Goal: Task Accomplishment & Management: Manage account settings

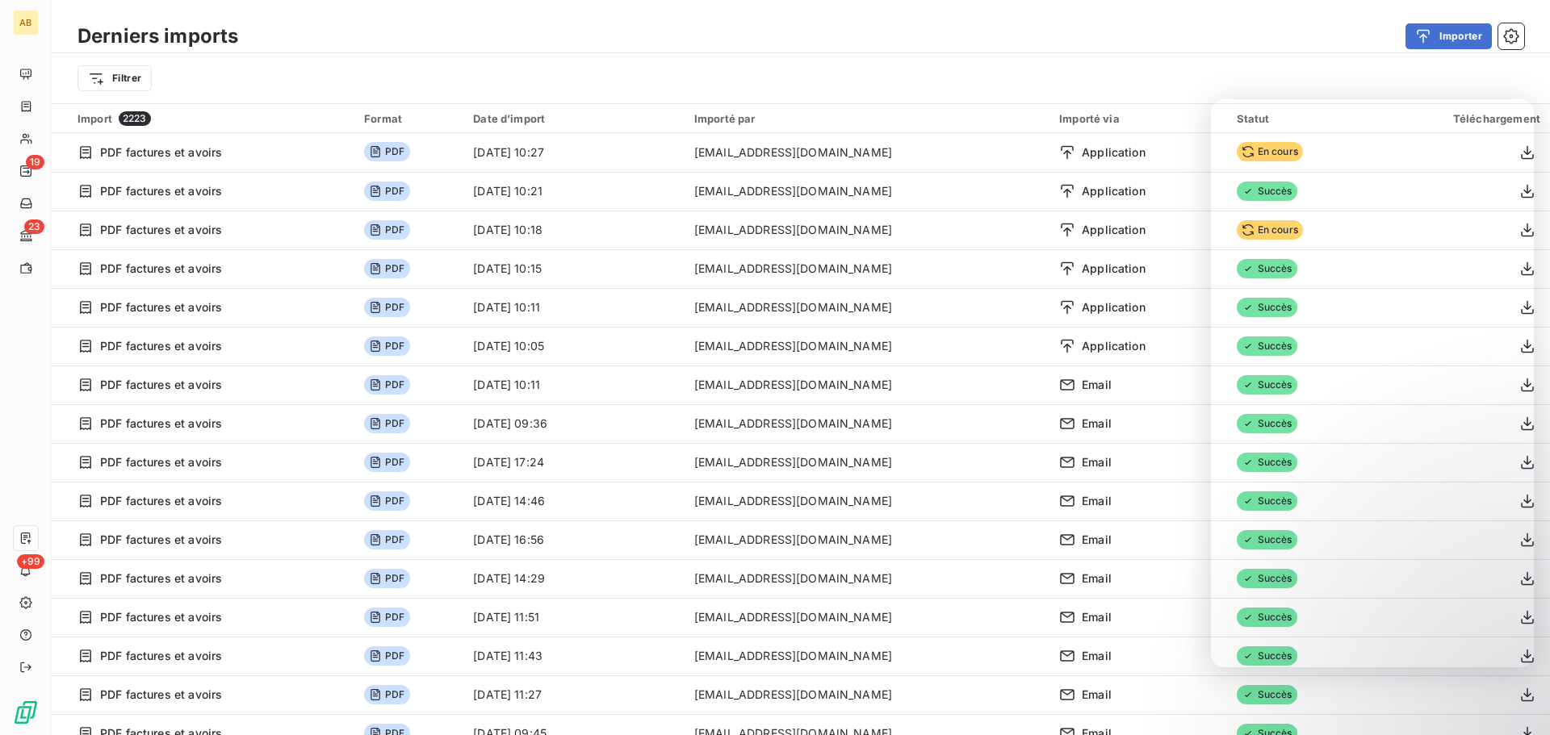
click at [1197, 81] on div "Filtrer" at bounding box center [800, 78] width 1446 height 31
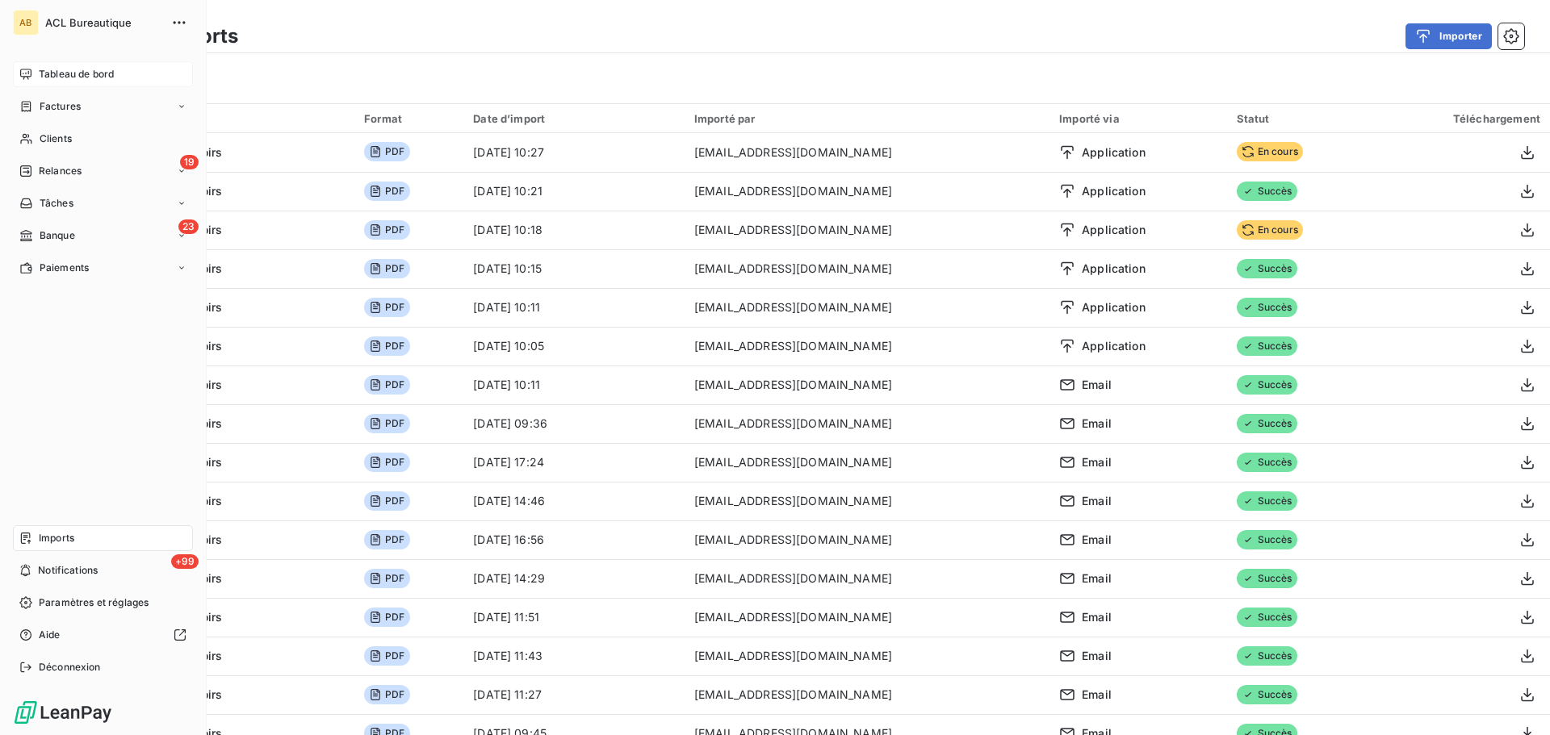
click at [35, 71] on div "Tableau de bord" at bounding box center [103, 74] width 180 height 26
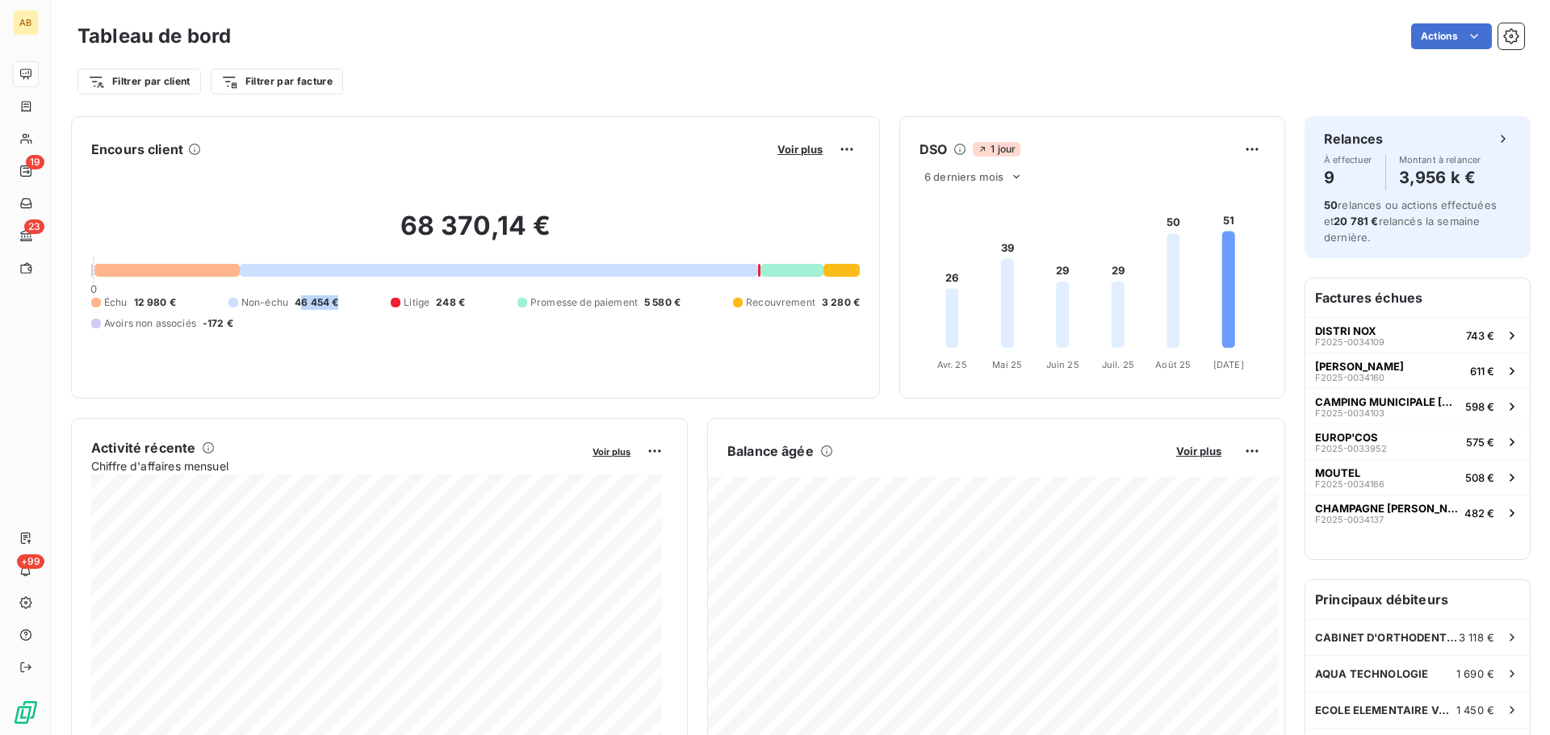
drag, startPoint x: 357, startPoint y: 299, endPoint x: 392, endPoint y: 299, distance: 35.5
click at [338, 299] on span "46 454 €" at bounding box center [317, 302] width 44 height 15
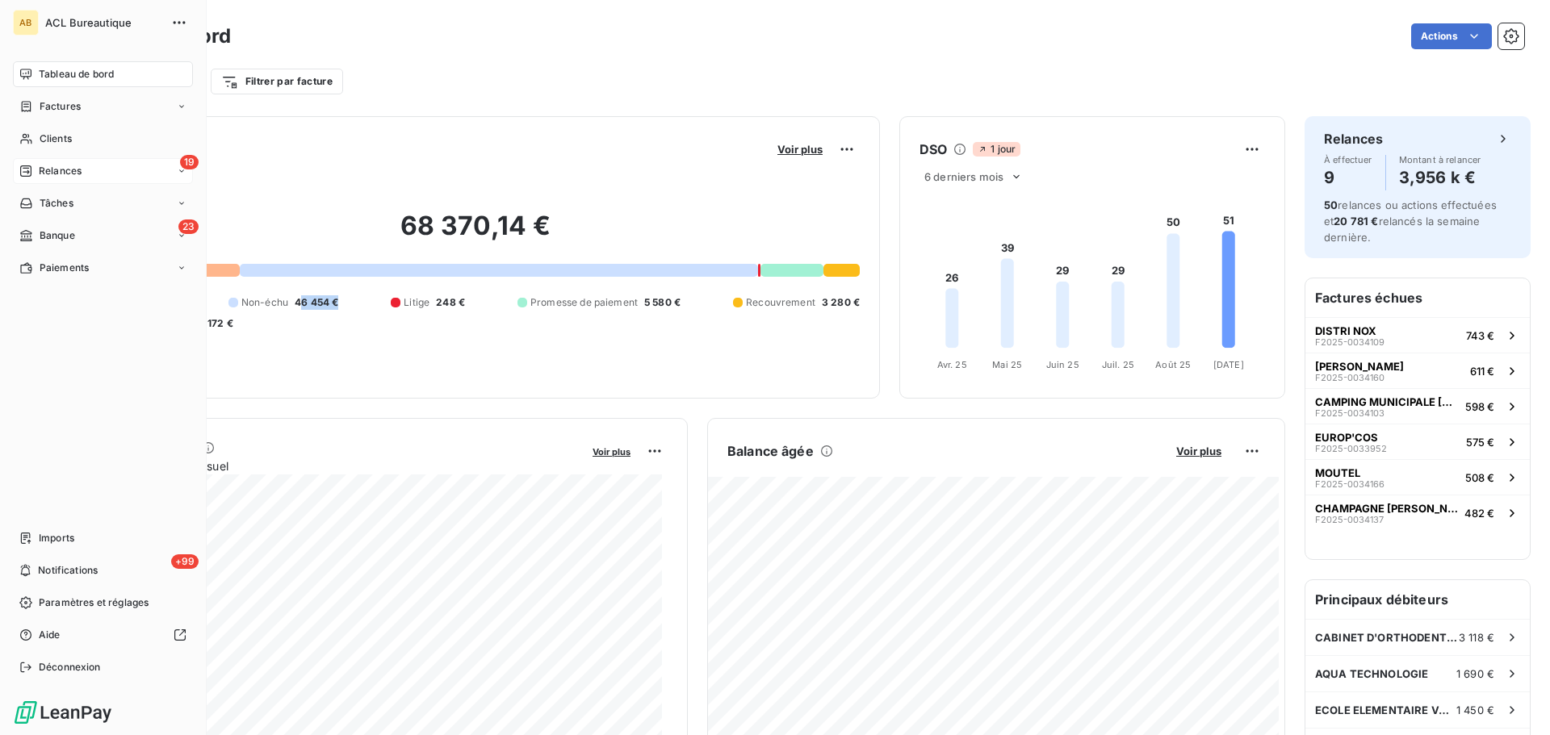
click at [97, 173] on div "19 Relances" at bounding box center [103, 171] width 180 height 26
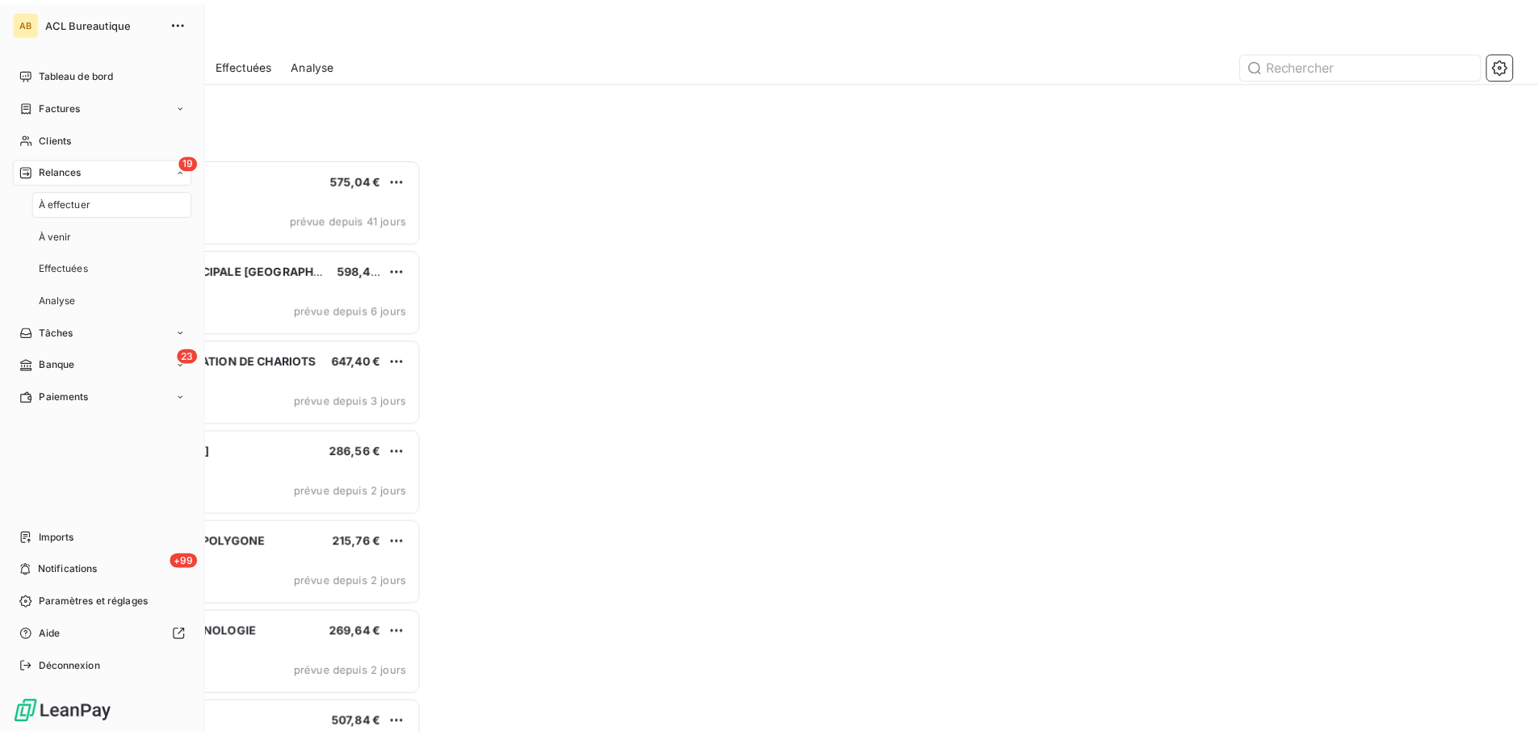
scroll to position [565, 335]
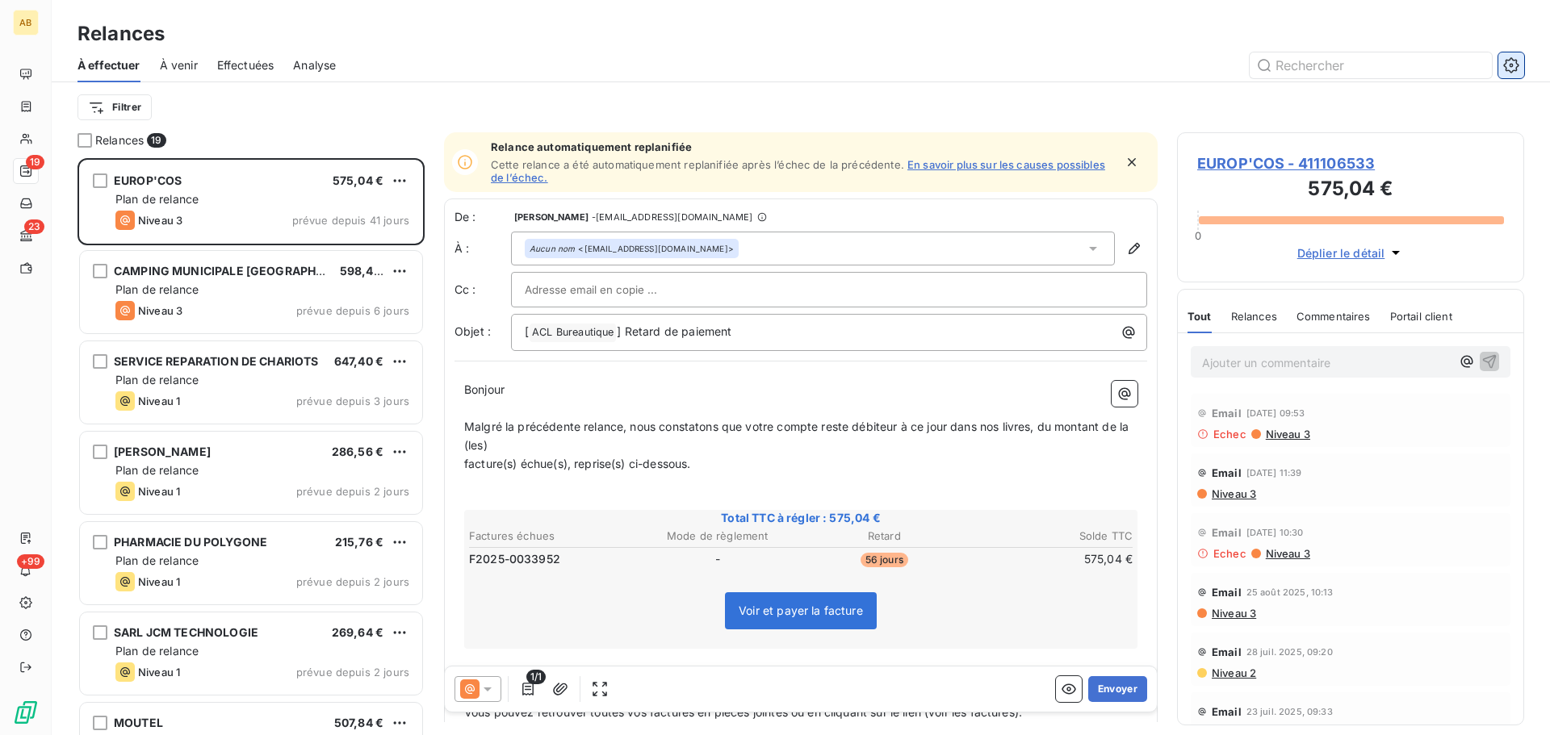
click at [1502, 71] on button "button" at bounding box center [1511, 65] width 26 height 26
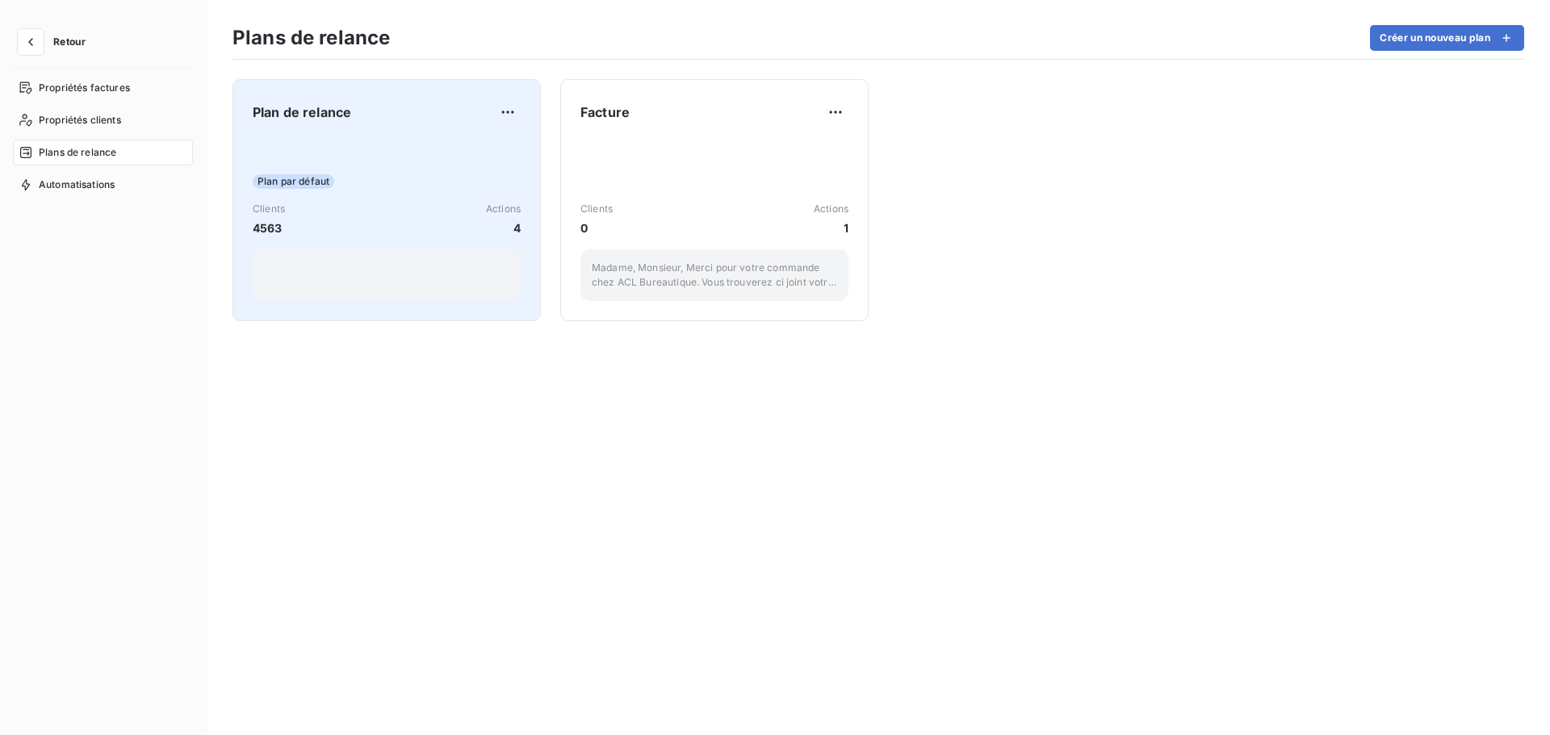
click at [335, 155] on div "Plan par défaut Clients 4563 Actions 4" at bounding box center [387, 219] width 268 height 163
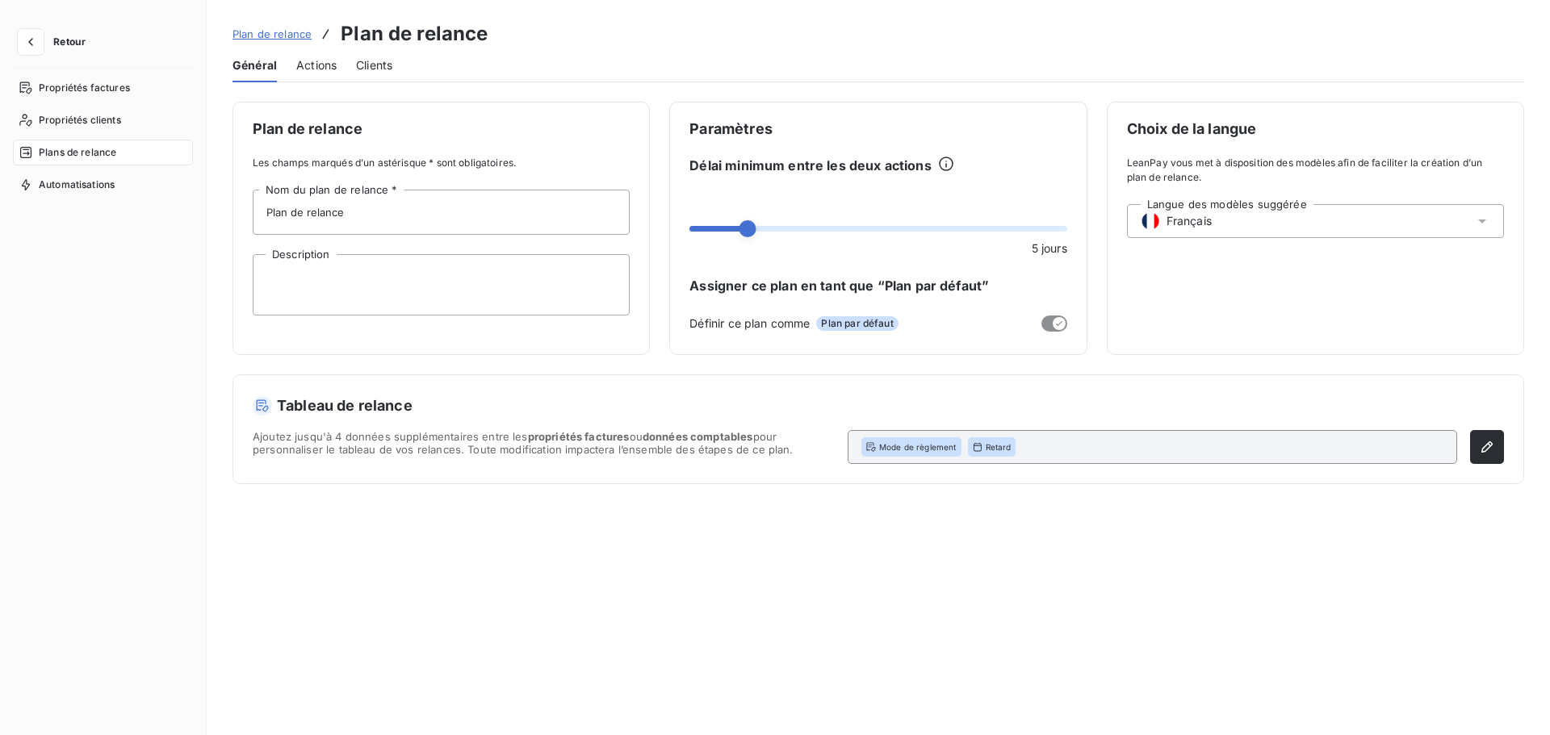
click at [321, 65] on span "Actions" at bounding box center [316, 65] width 40 height 16
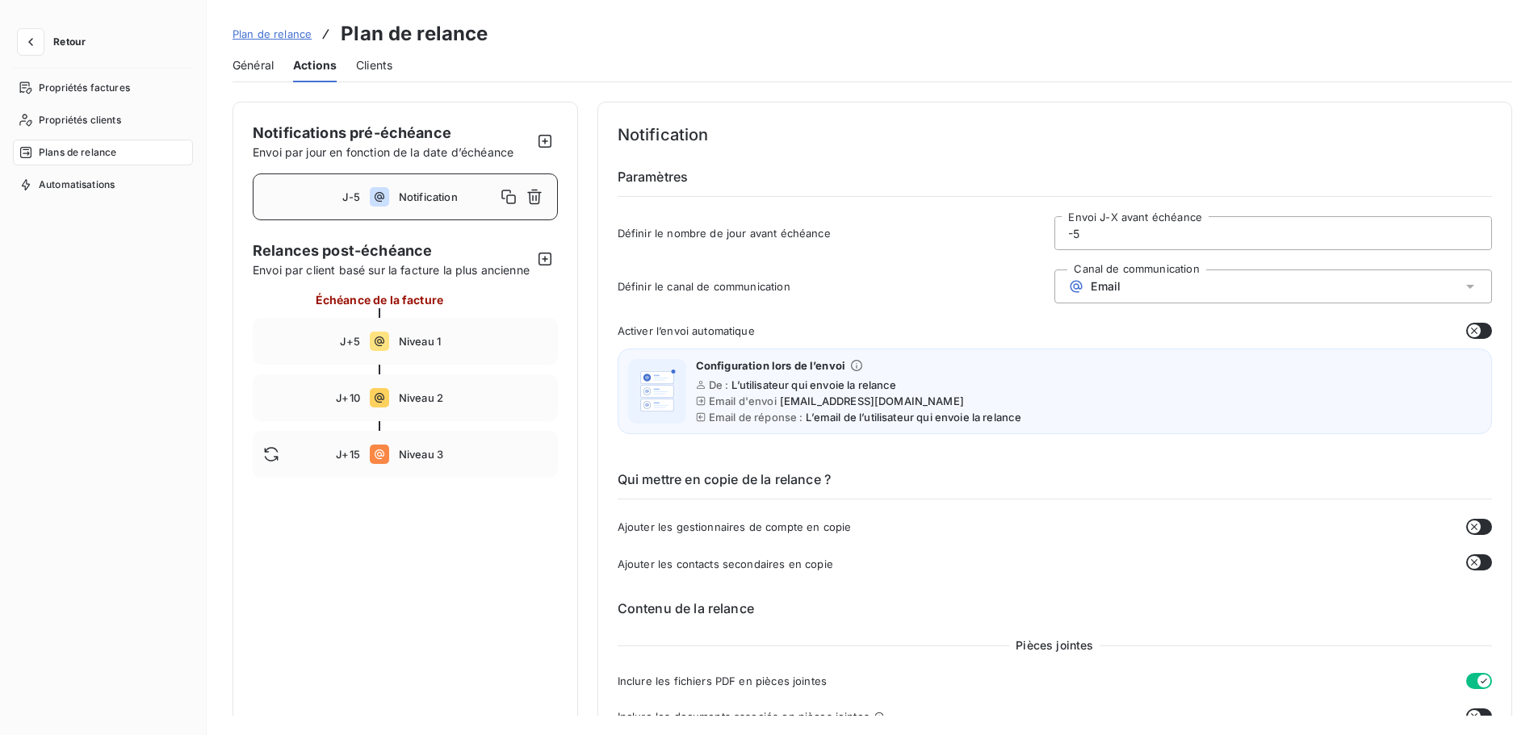
click at [450, 212] on div "J-5 Notification" at bounding box center [405, 197] width 305 height 47
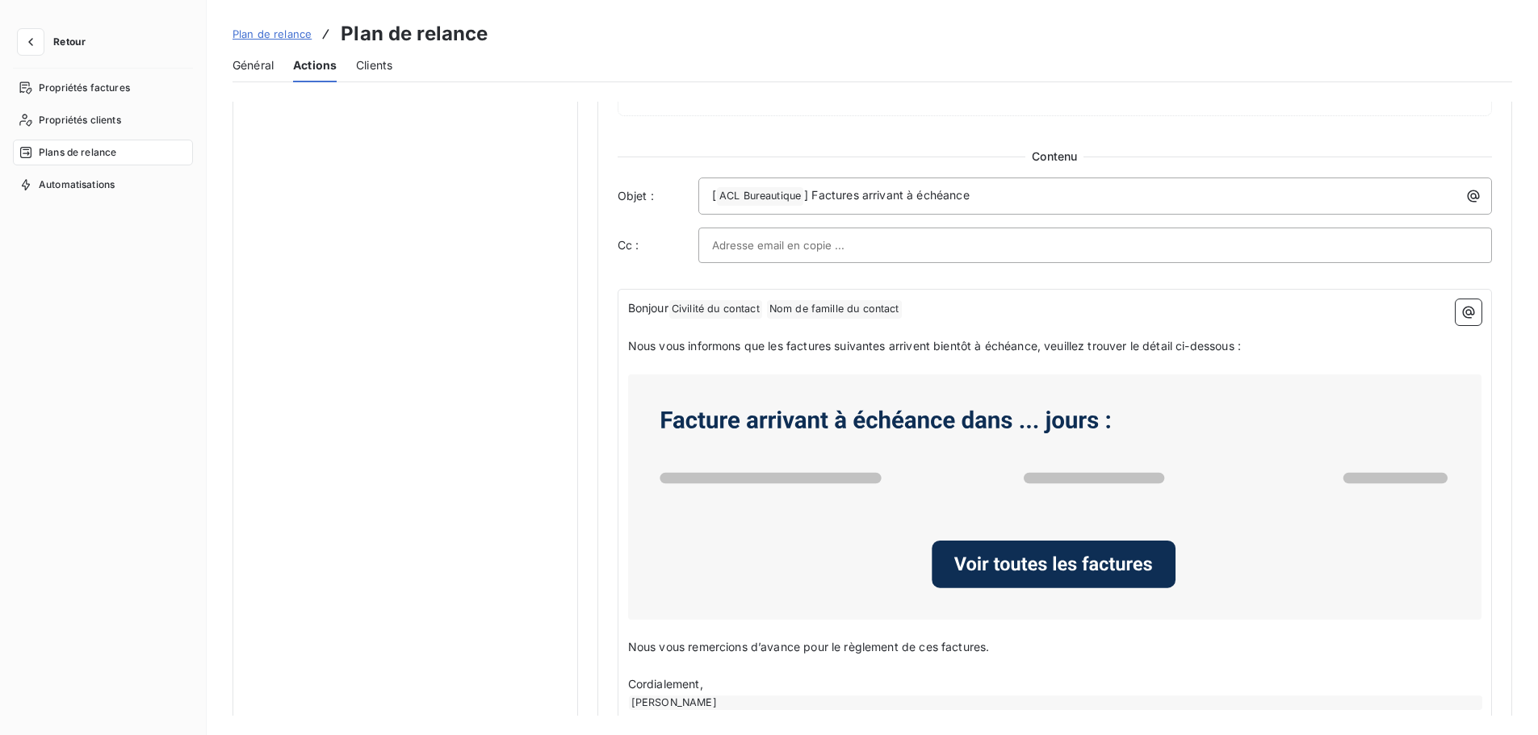
scroll to position [768, 0]
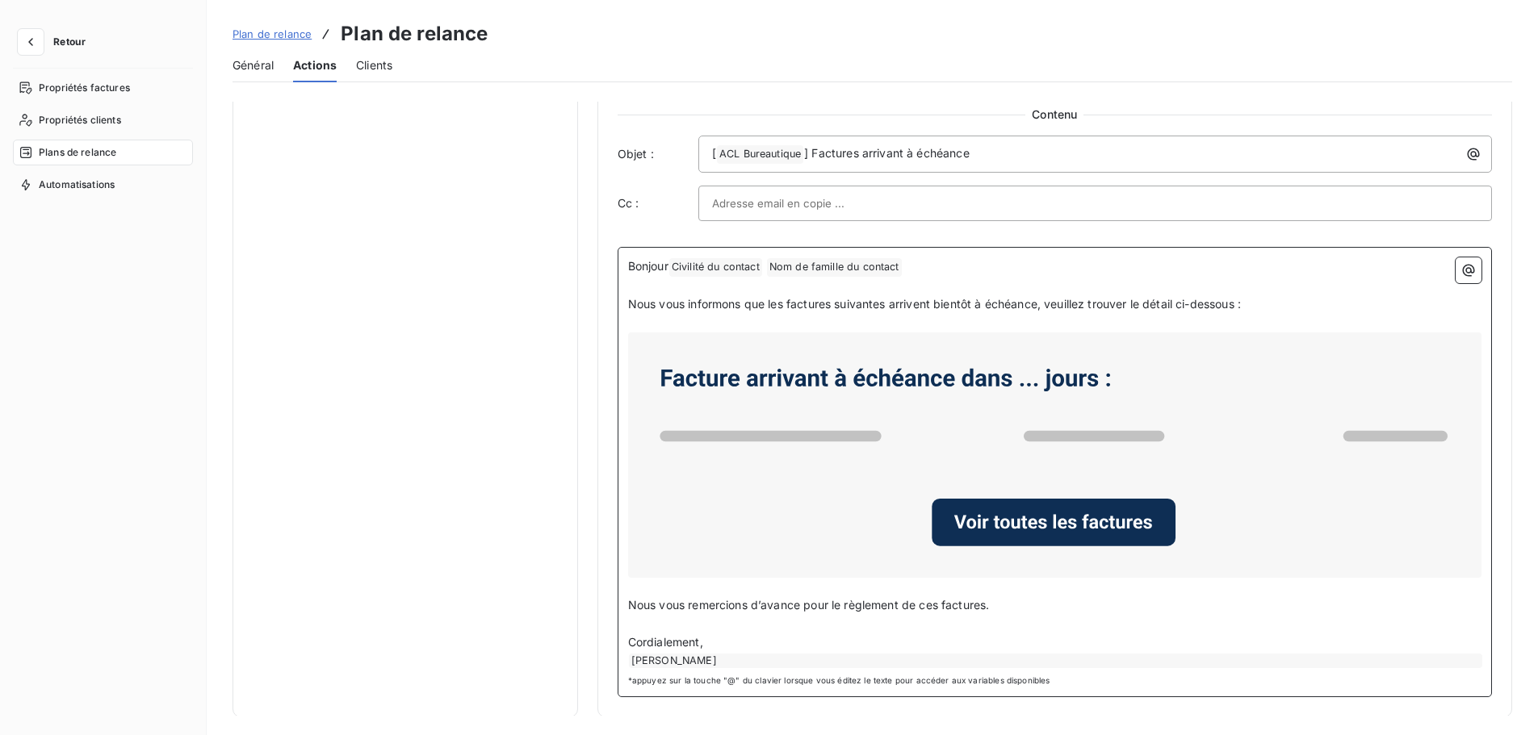
click at [706, 665] on div "[PERSON_NAME]" at bounding box center [1055, 661] width 853 height 15
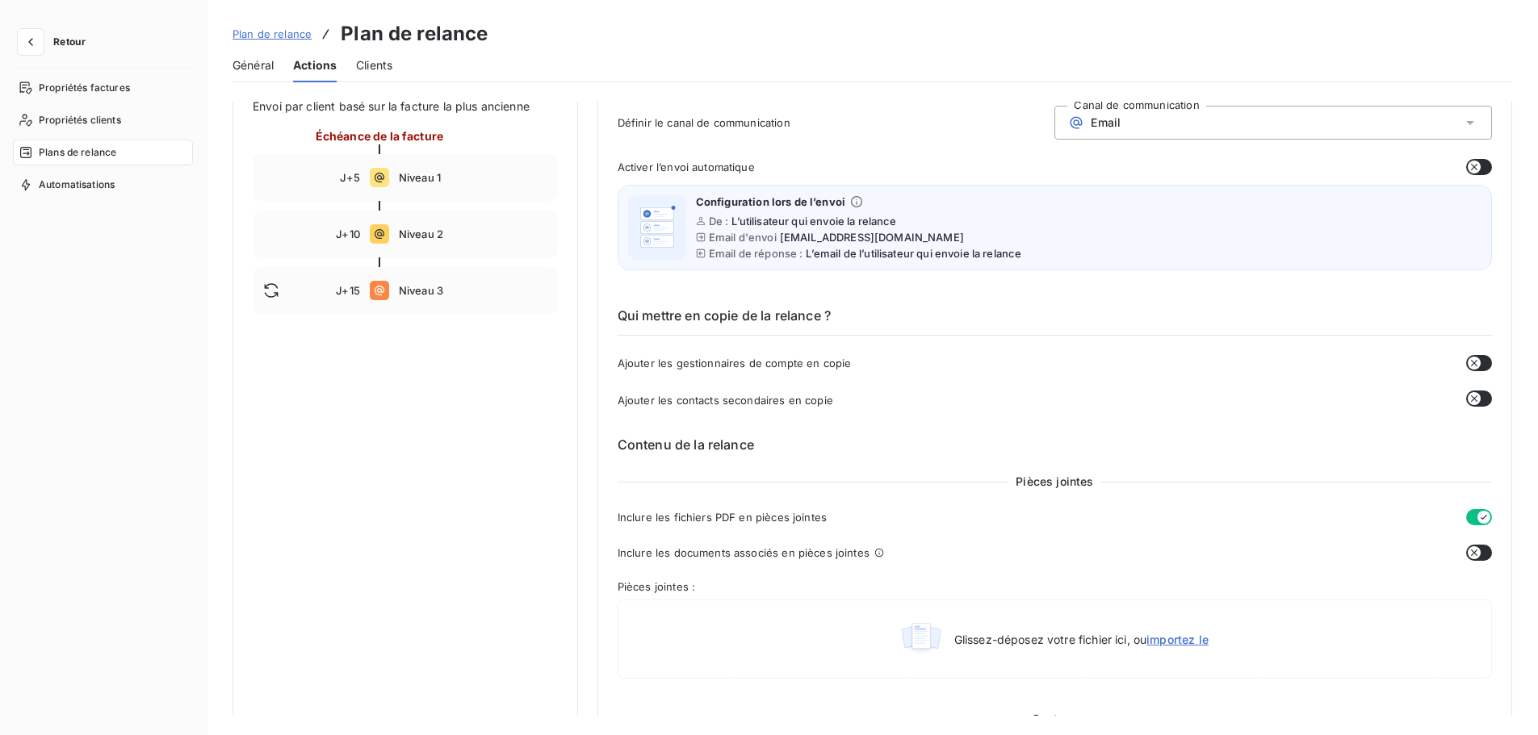
scroll to position [0, 0]
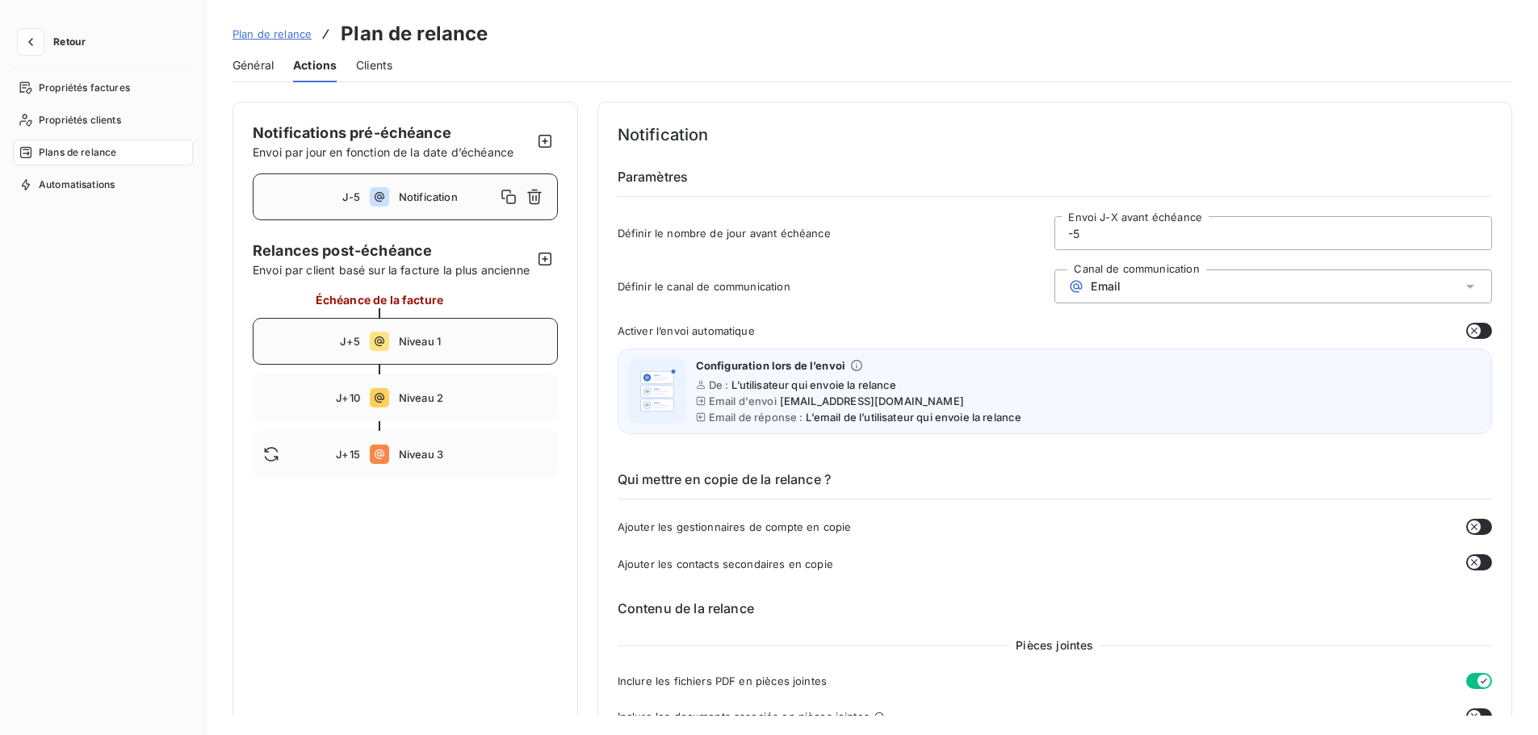
click at [344, 348] on span "J+5" at bounding box center [349, 341] width 19 height 13
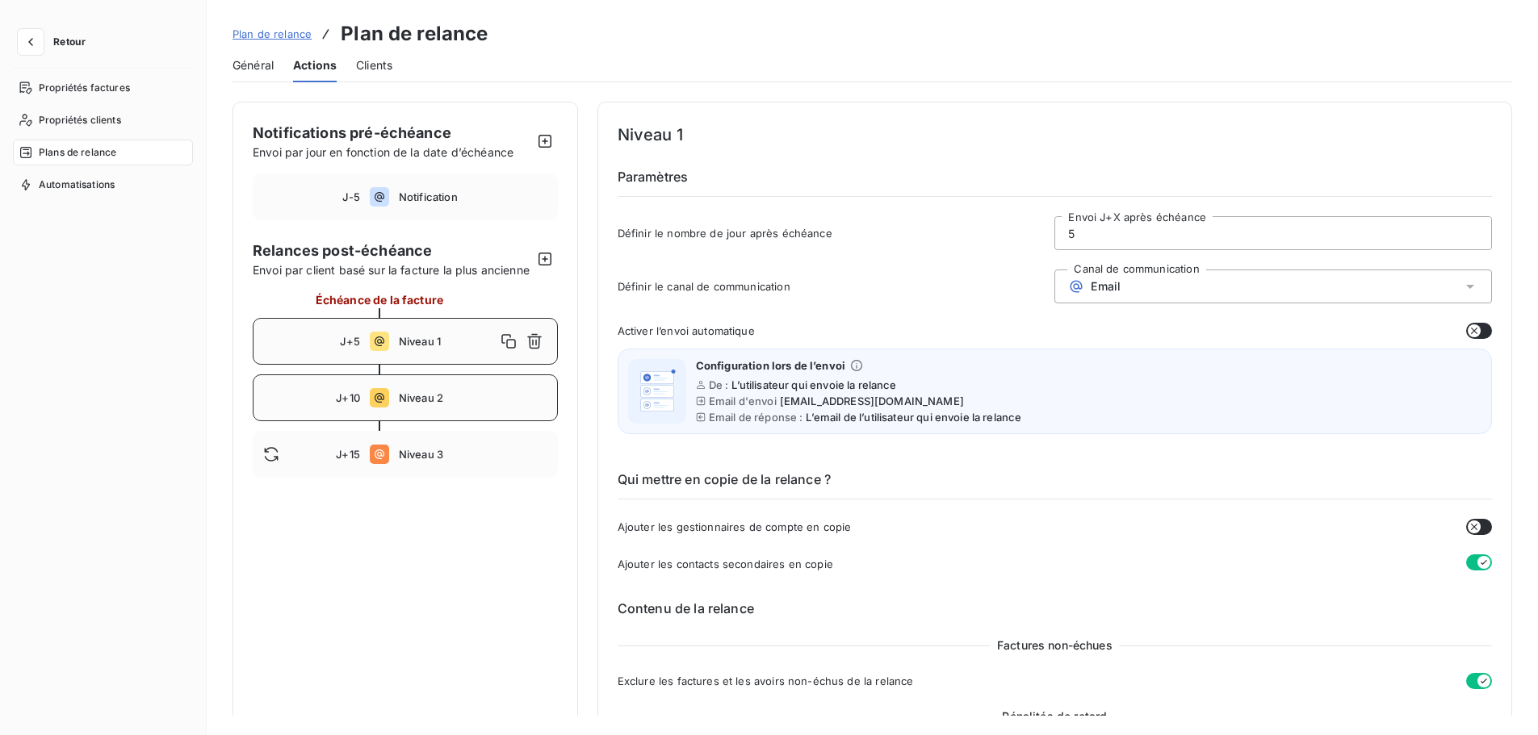
click at [479, 402] on div "J+10 Niveau 2" at bounding box center [405, 398] width 305 height 47
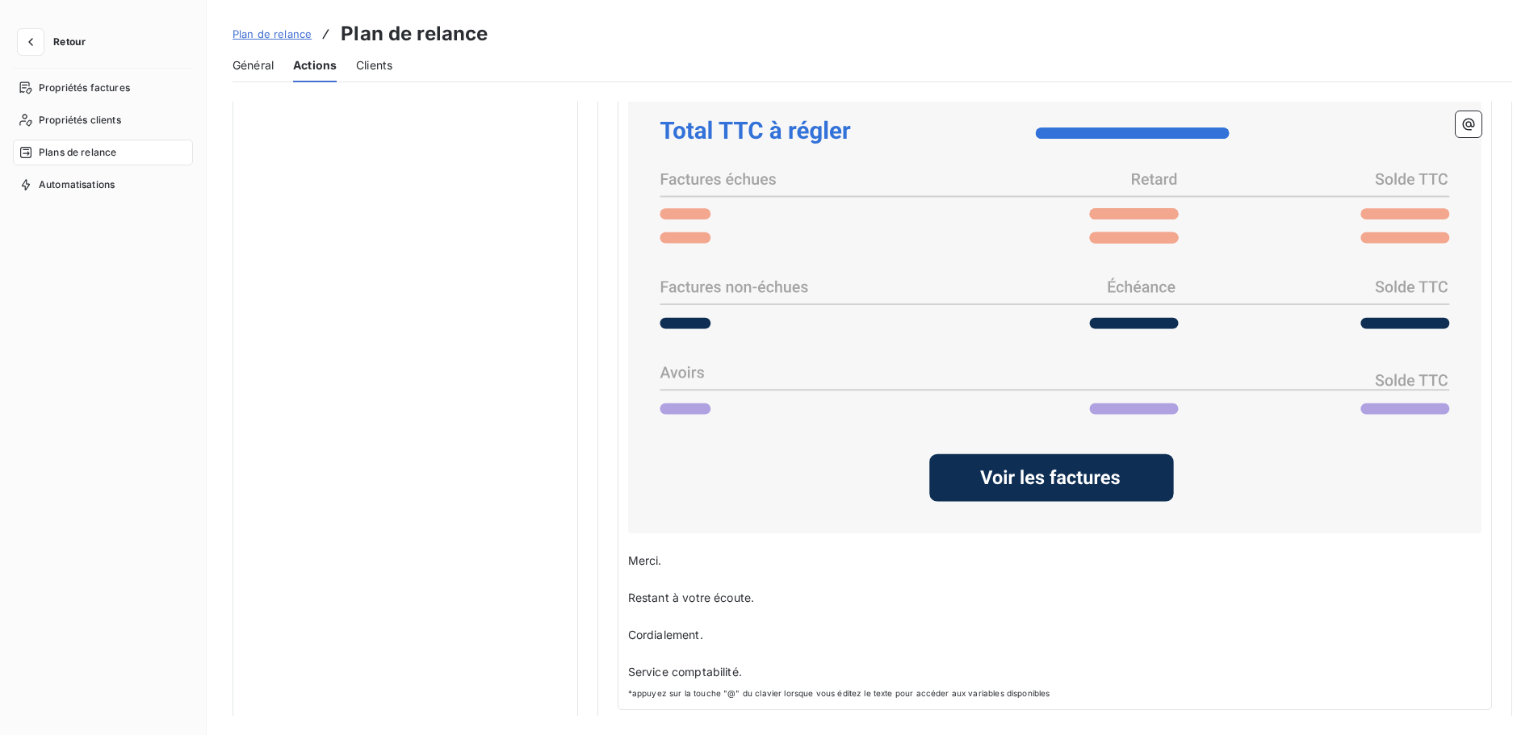
scroll to position [1275, 0]
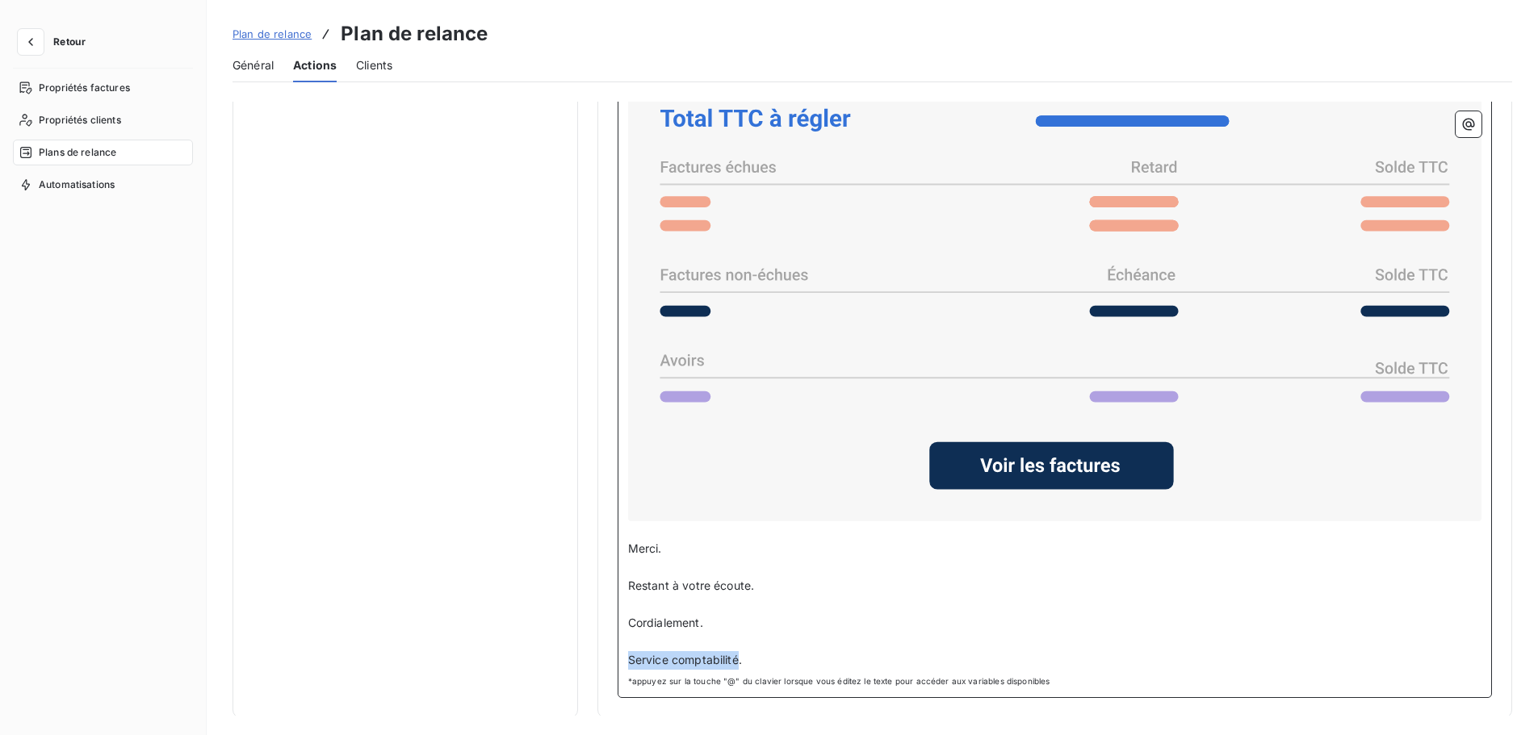
drag, startPoint x: 627, startPoint y: 654, endPoint x: 735, endPoint y: 660, distance: 108.4
click at [735, 660] on span "Service comptabilité." at bounding box center [685, 660] width 114 height 14
copy span "Service comptabilité"
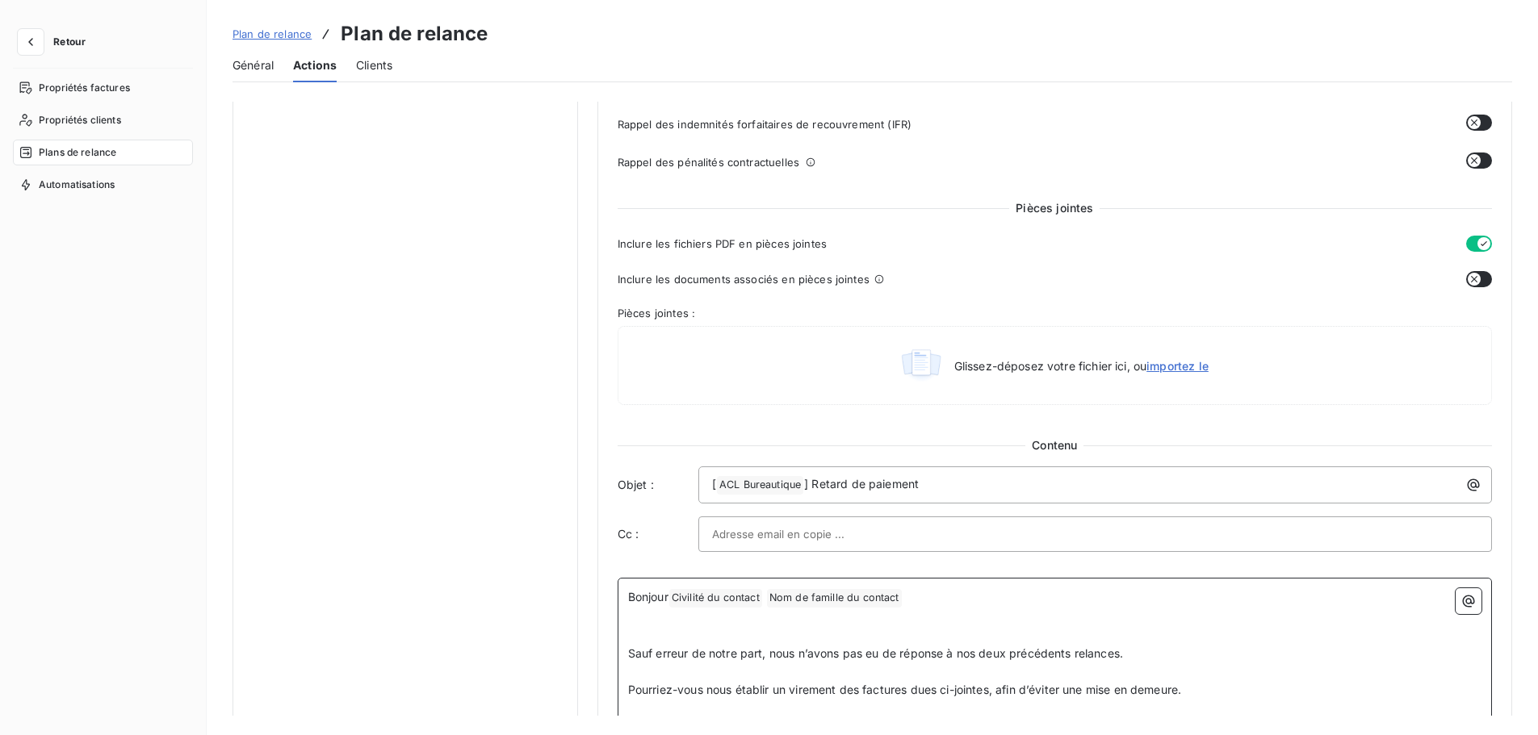
scroll to position [65, 0]
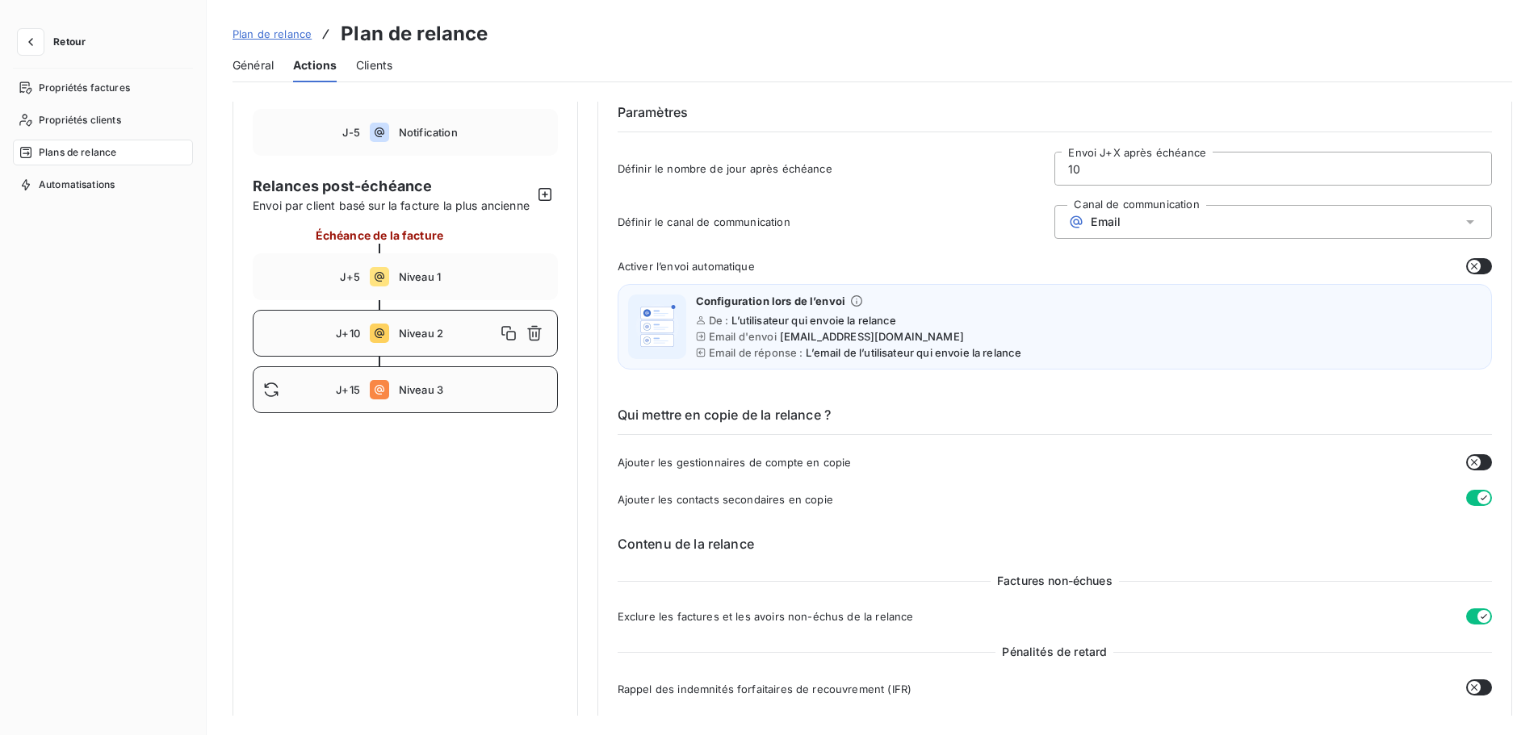
click at [351, 398] on div "J+15 Niveau 3" at bounding box center [405, 389] width 305 height 47
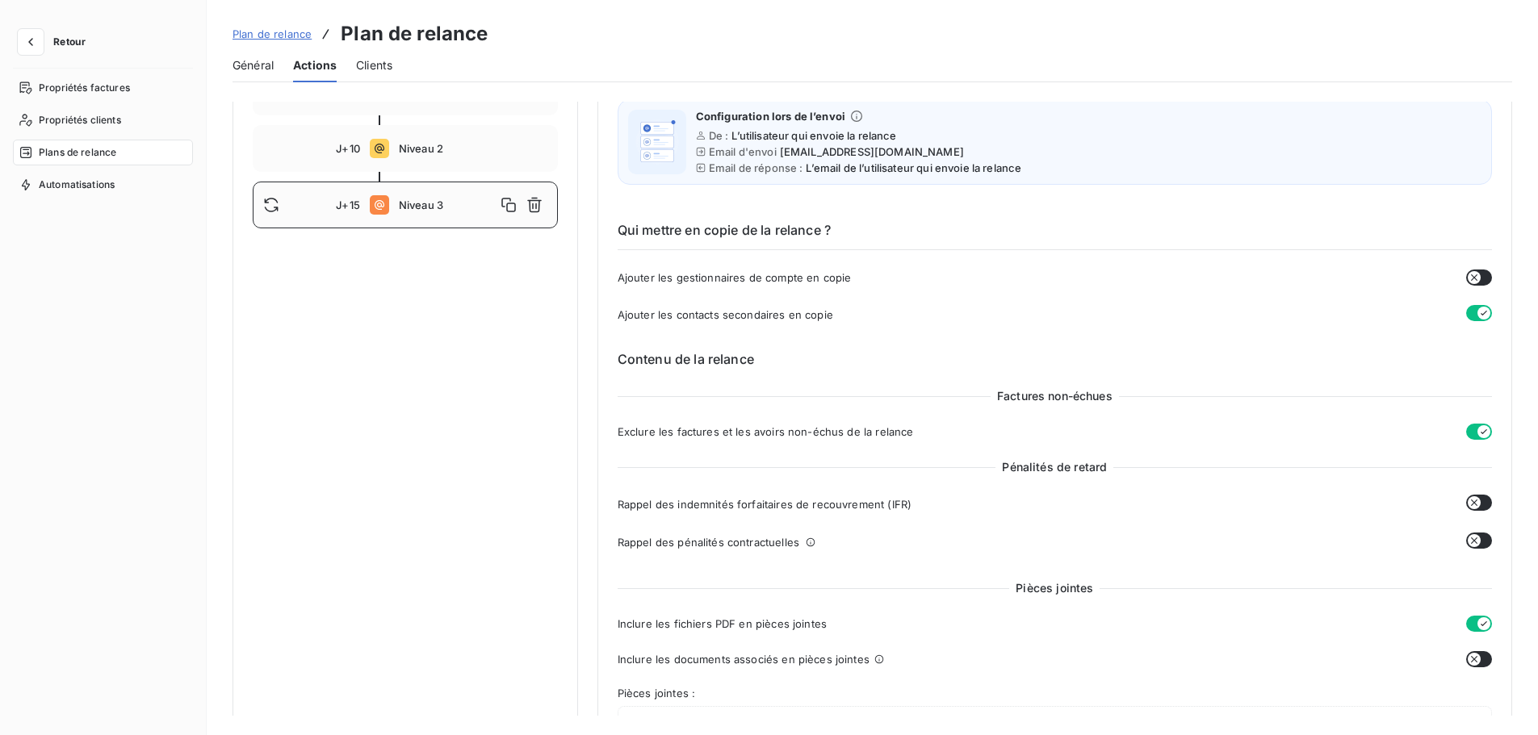
scroll to position [0, 0]
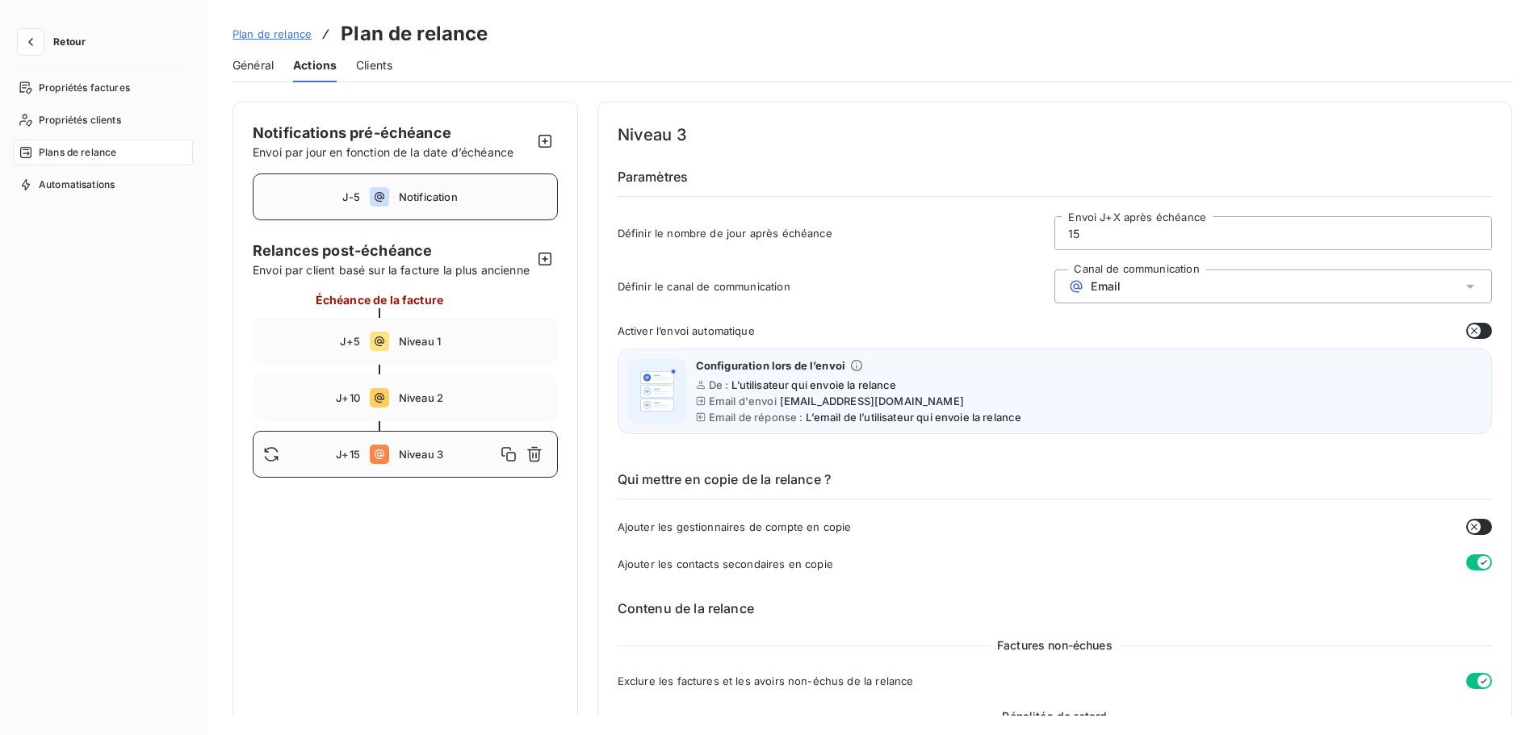
click at [439, 195] on span "Notification" at bounding box center [473, 196] width 149 height 13
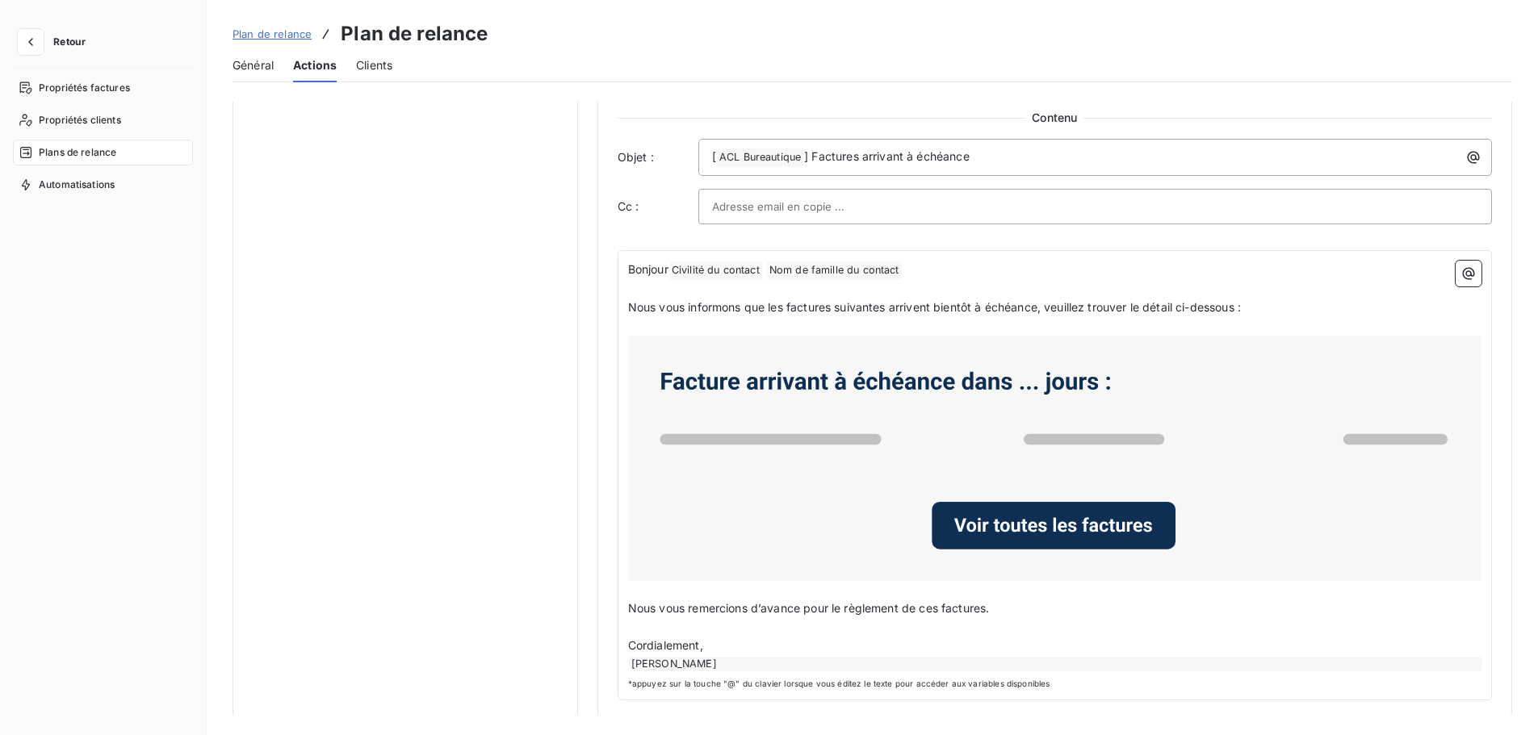
scroll to position [768, 0]
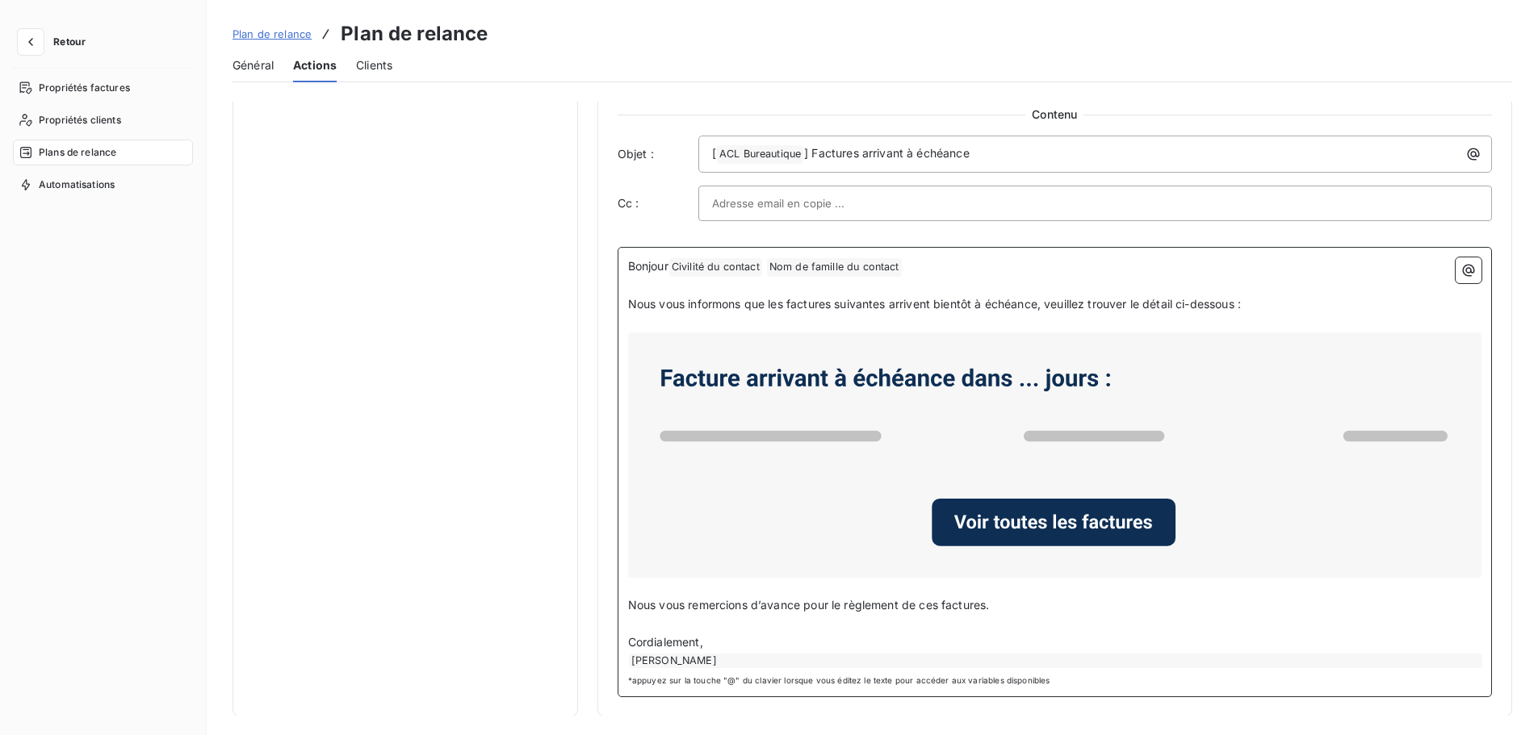
click at [729, 658] on div "[PERSON_NAME]" at bounding box center [1055, 661] width 853 height 15
drag, startPoint x: 739, startPoint y: 659, endPoint x: 591, endPoint y: 657, distance: 148.5
click at [591, 657] on div "Notifications pré-échéance Envoi par jour en fonction de la date d’échéance J-5…" at bounding box center [871, 25] width 1279 height 1384
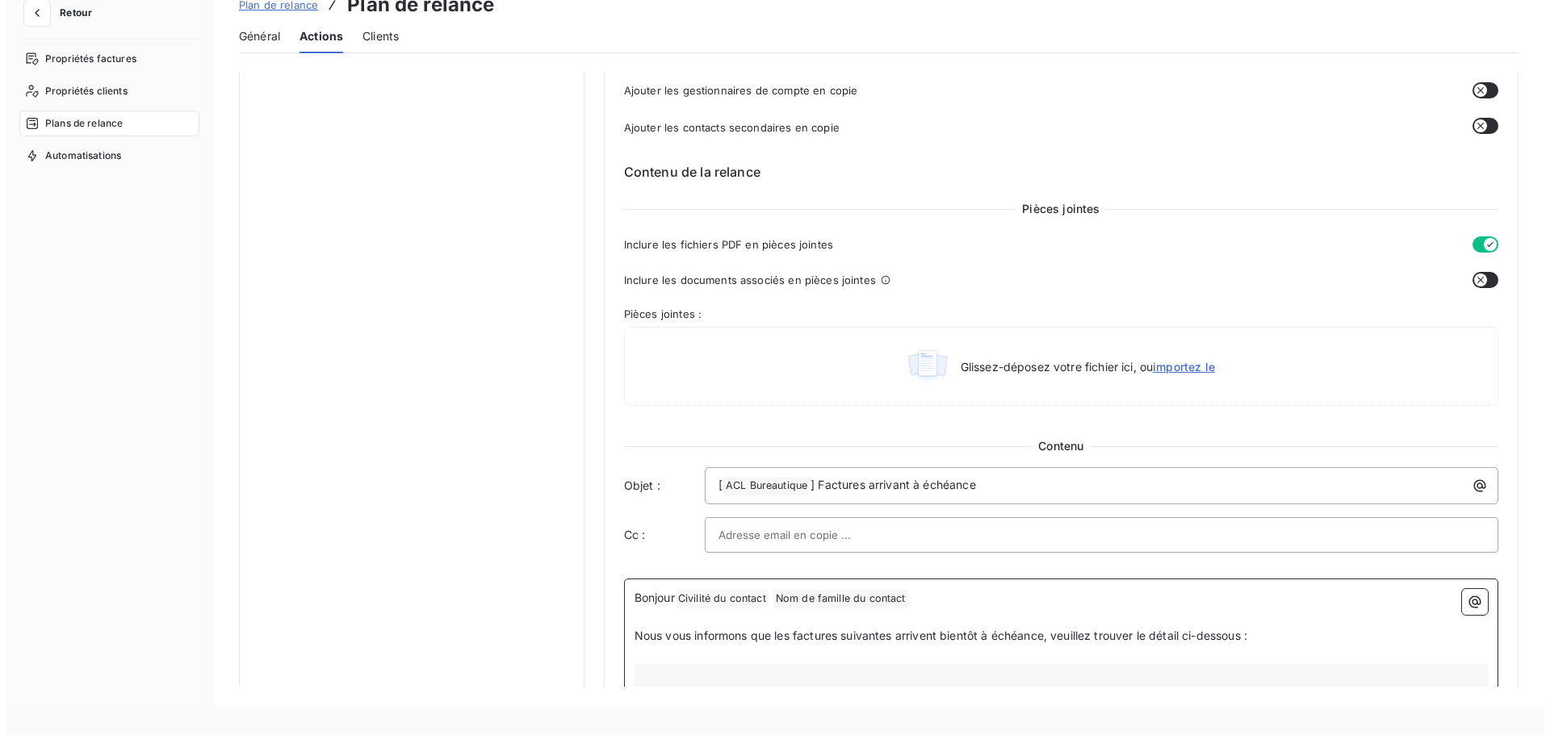
scroll to position [365, 0]
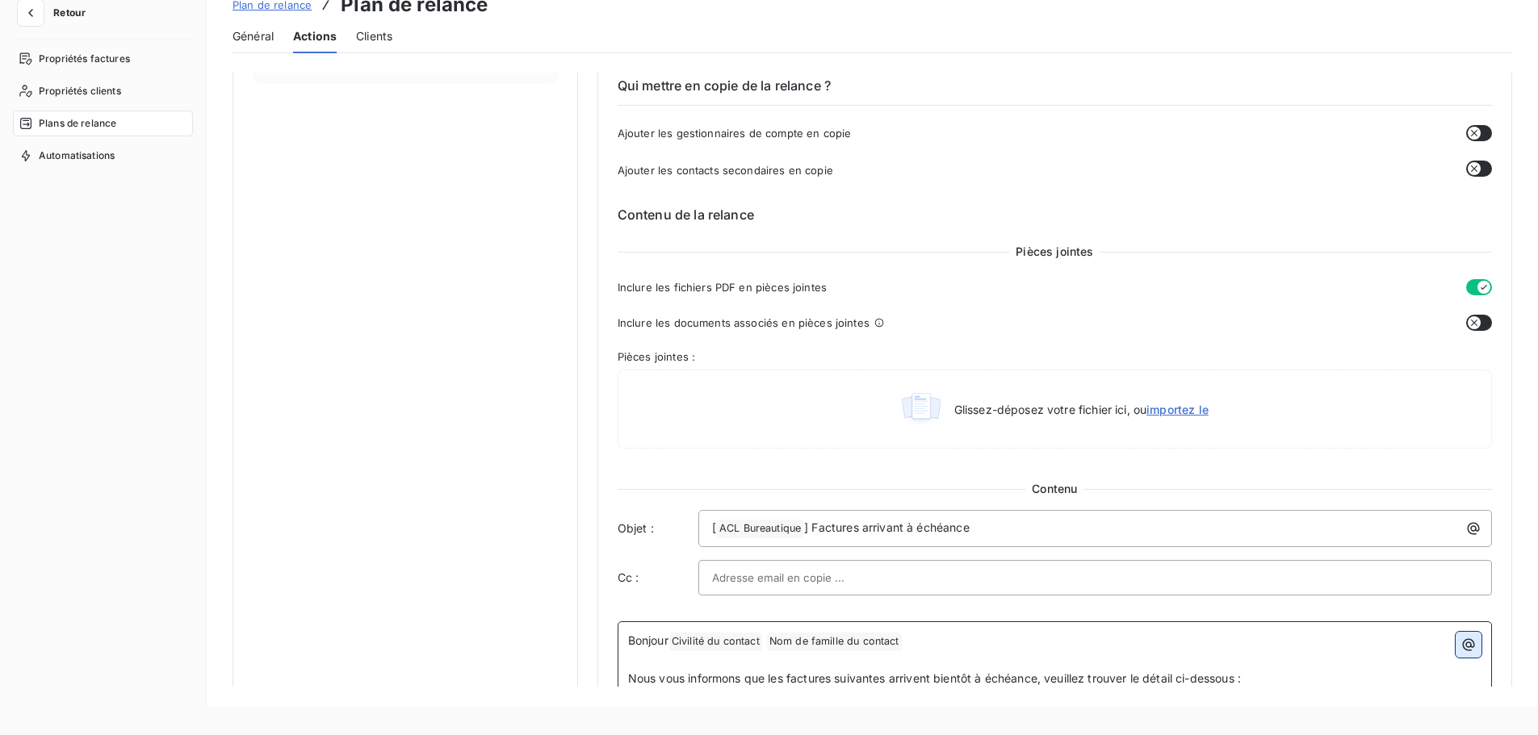
click at [1460, 651] on icon "button" at bounding box center [1468, 645] width 16 height 16
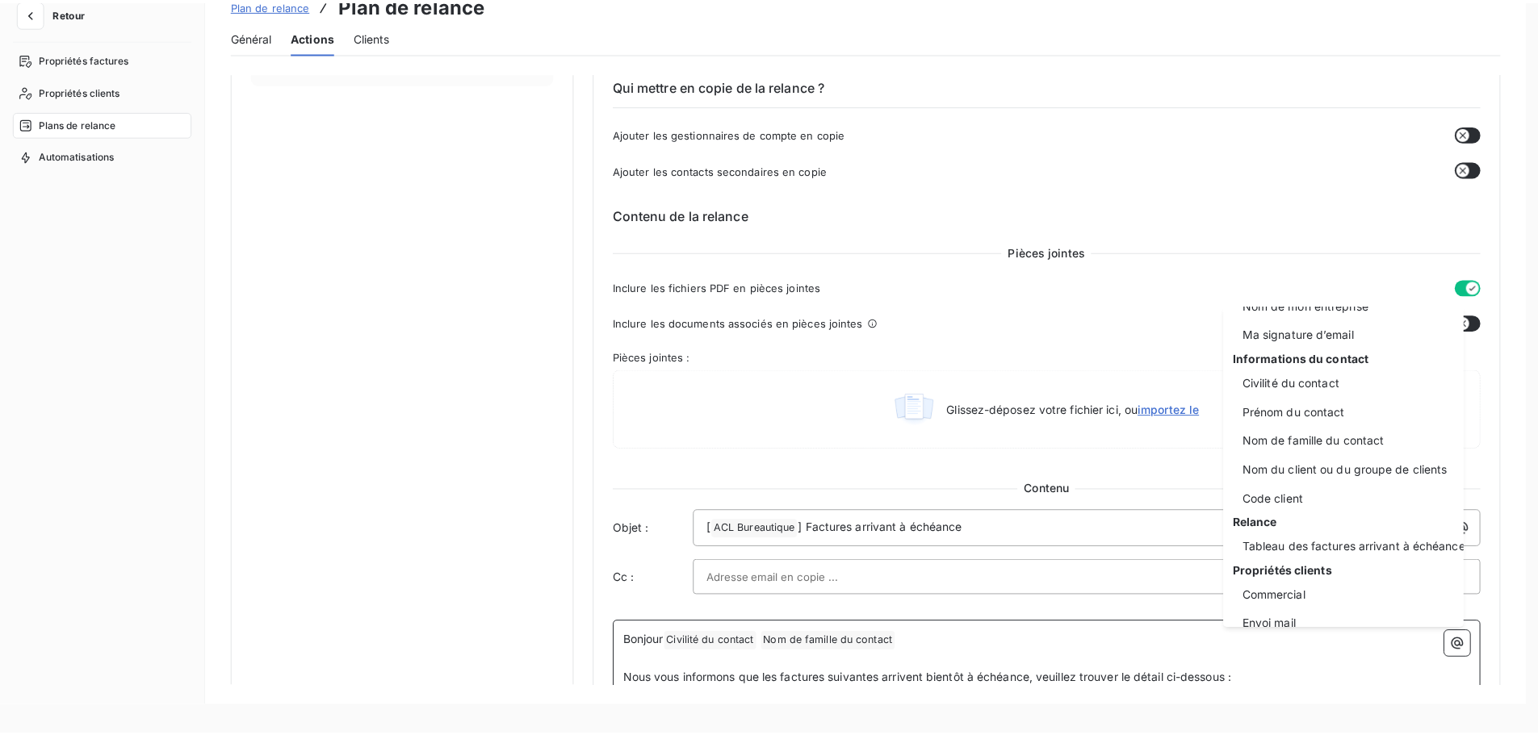
scroll to position [73, 0]
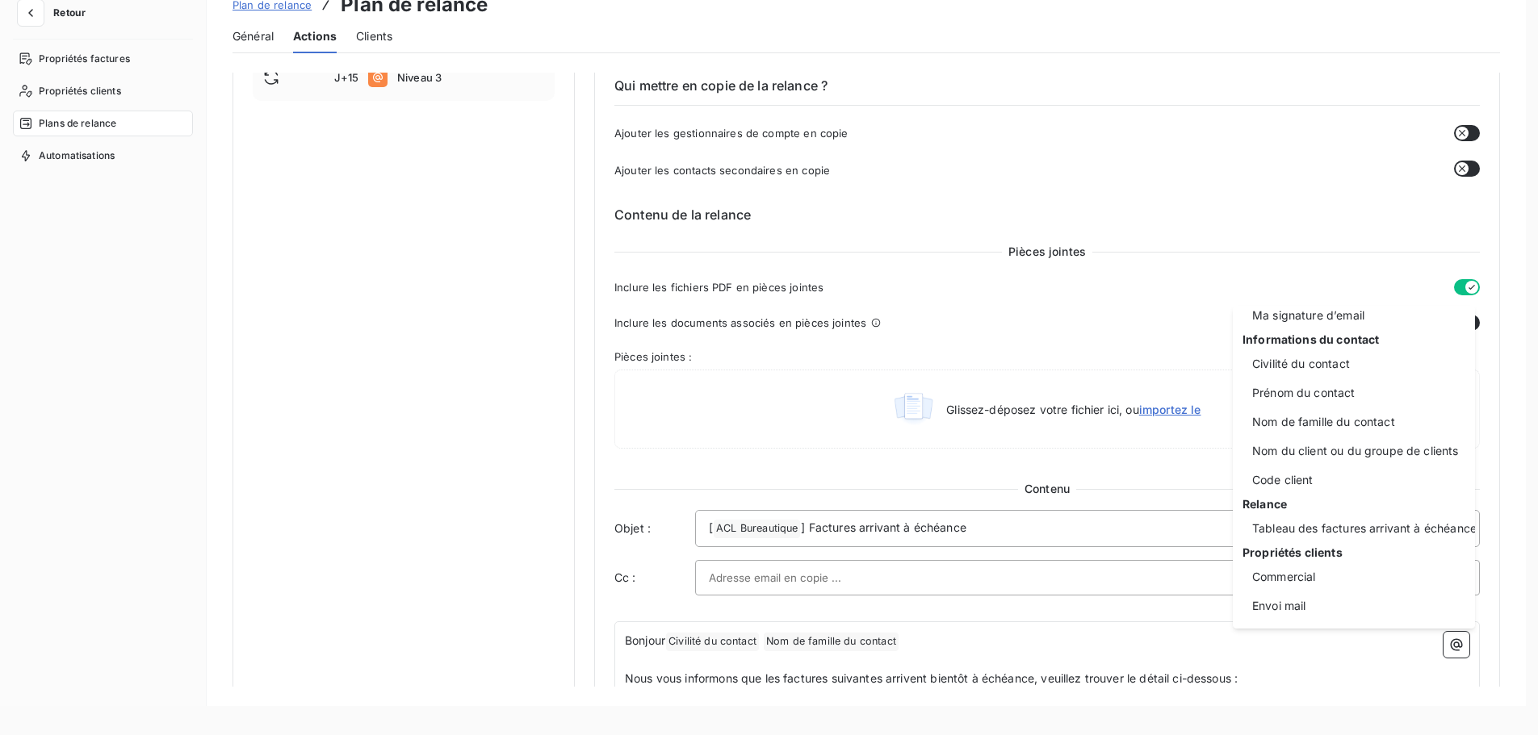
click at [1514, 472] on html "Retour Propriétés factures Propriétés clients Plans de relance Automatisations …" at bounding box center [769, 338] width 1538 height 735
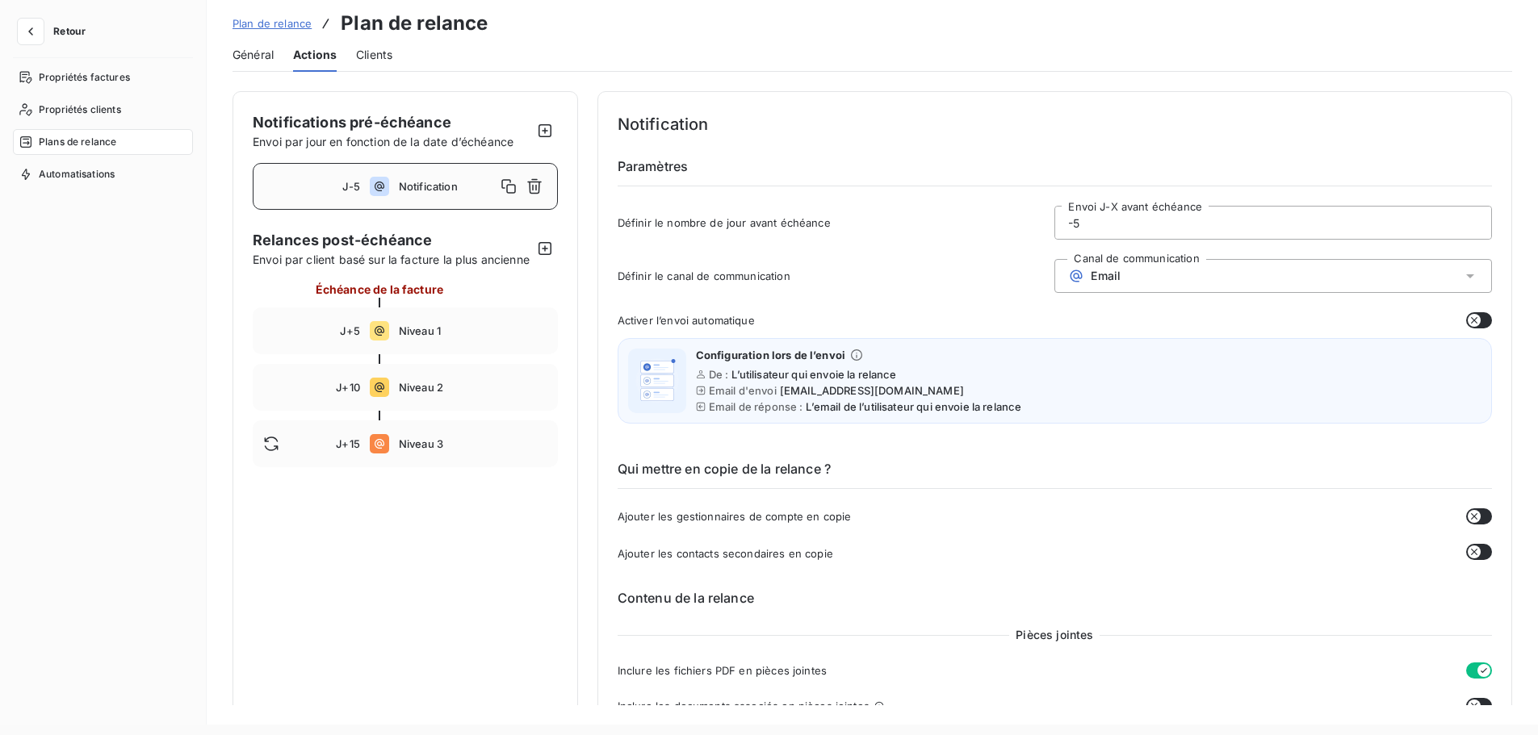
scroll to position [0, 0]
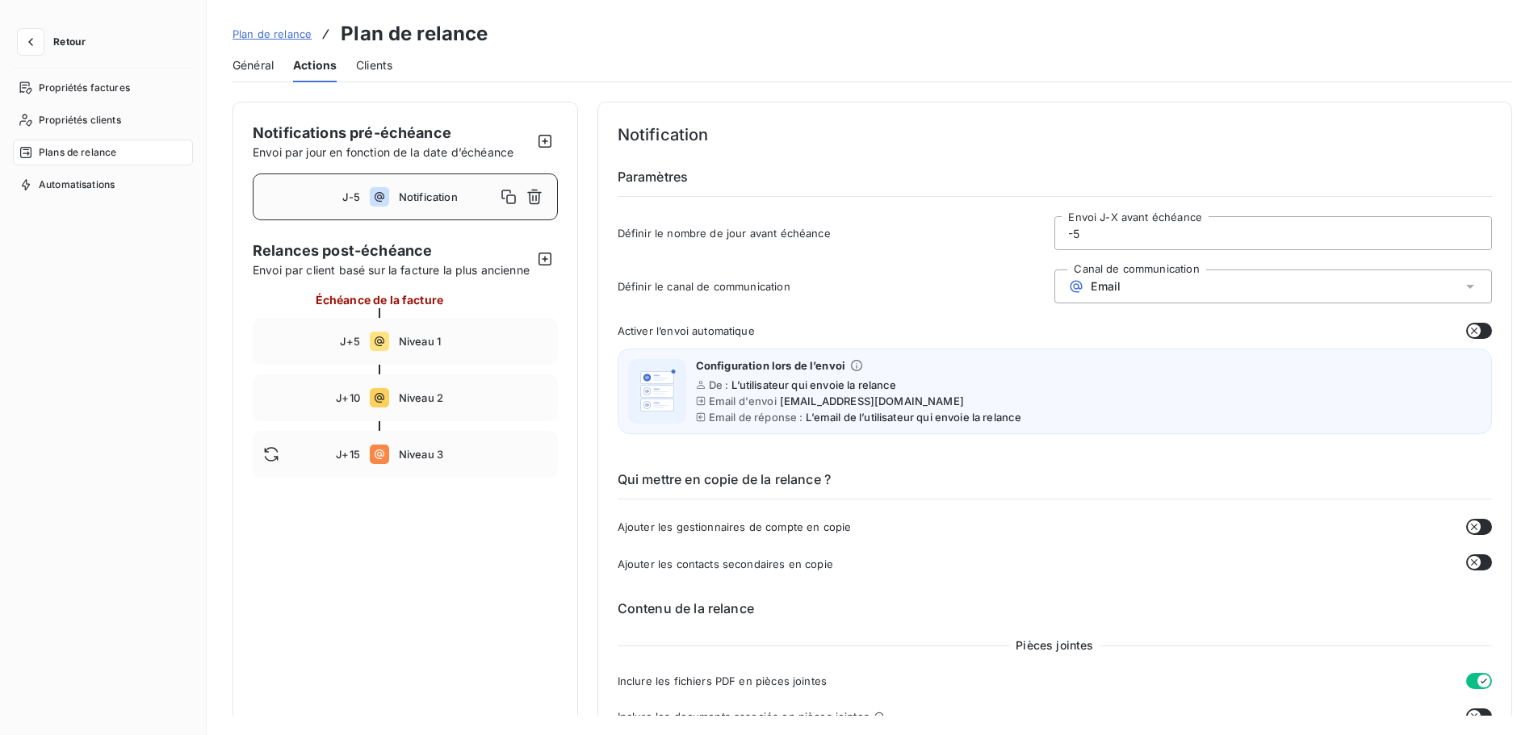
click at [546, 70] on div "Général Actions Clients" at bounding box center [871, 65] width 1279 height 34
click at [906, 148] on div "Notification Paramètres Définir le nombre de jour avant échéance -5 Envoi J-X a…" at bounding box center [1054, 191] width 874 height 138
click at [948, 325] on div "Activer l’envoi automatique" at bounding box center [1054, 331] width 874 height 16
click at [1471, 333] on icon "button" at bounding box center [1473, 330] width 13 height 13
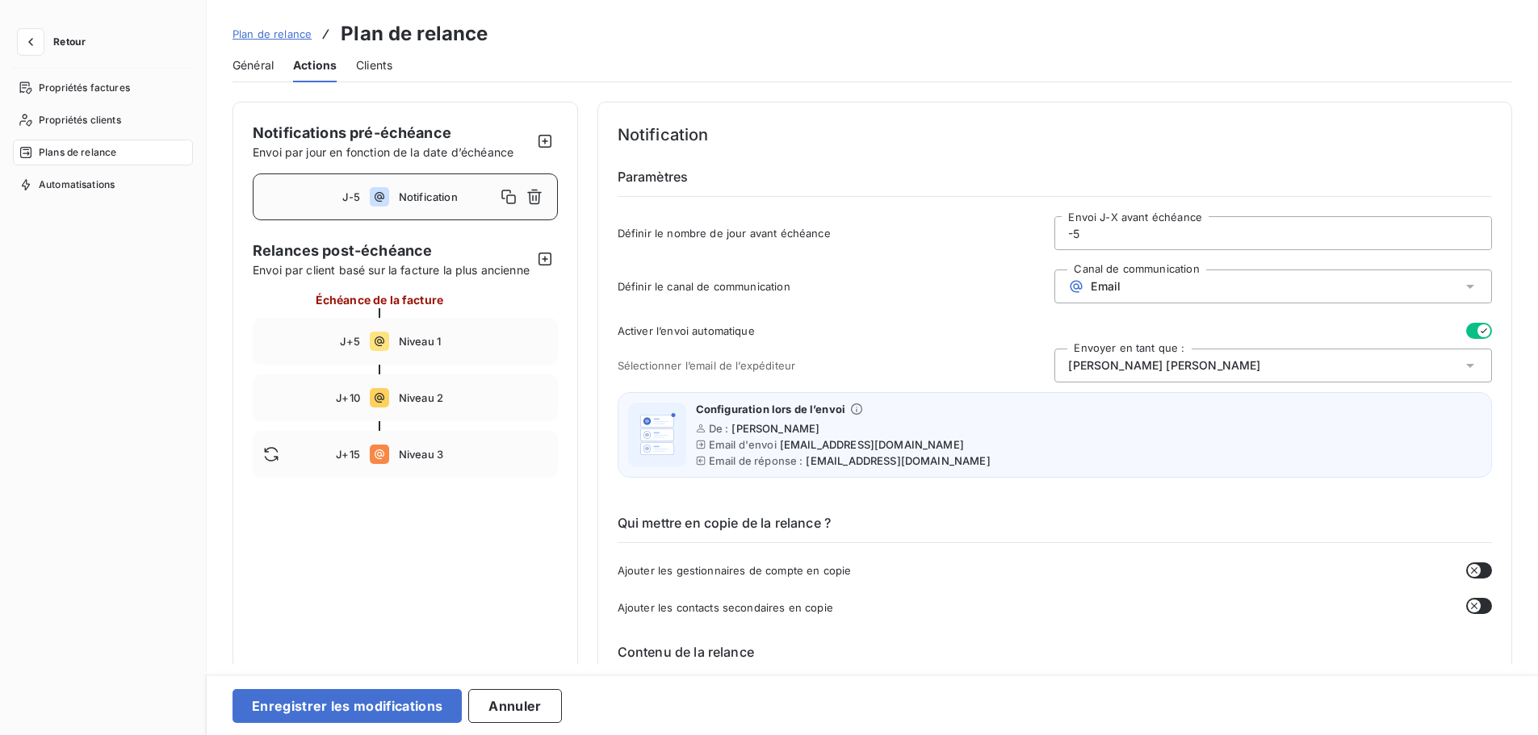
click at [1466, 362] on icon at bounding box center [1470, 366] width 16 height 16
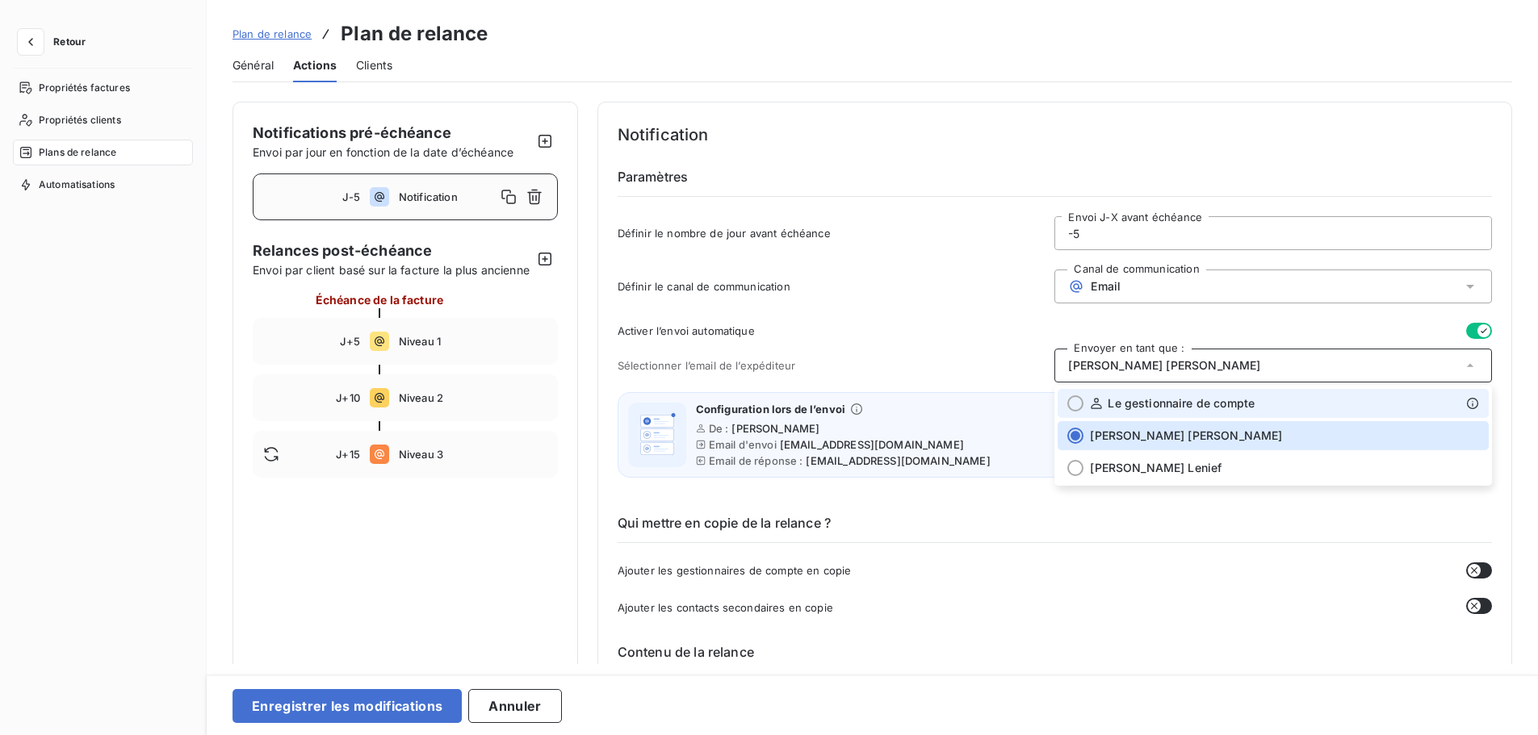
click at [1174, 405] on span "Le gestionnaire de compte" at bounding box center [1180, 404] width 147 height 16
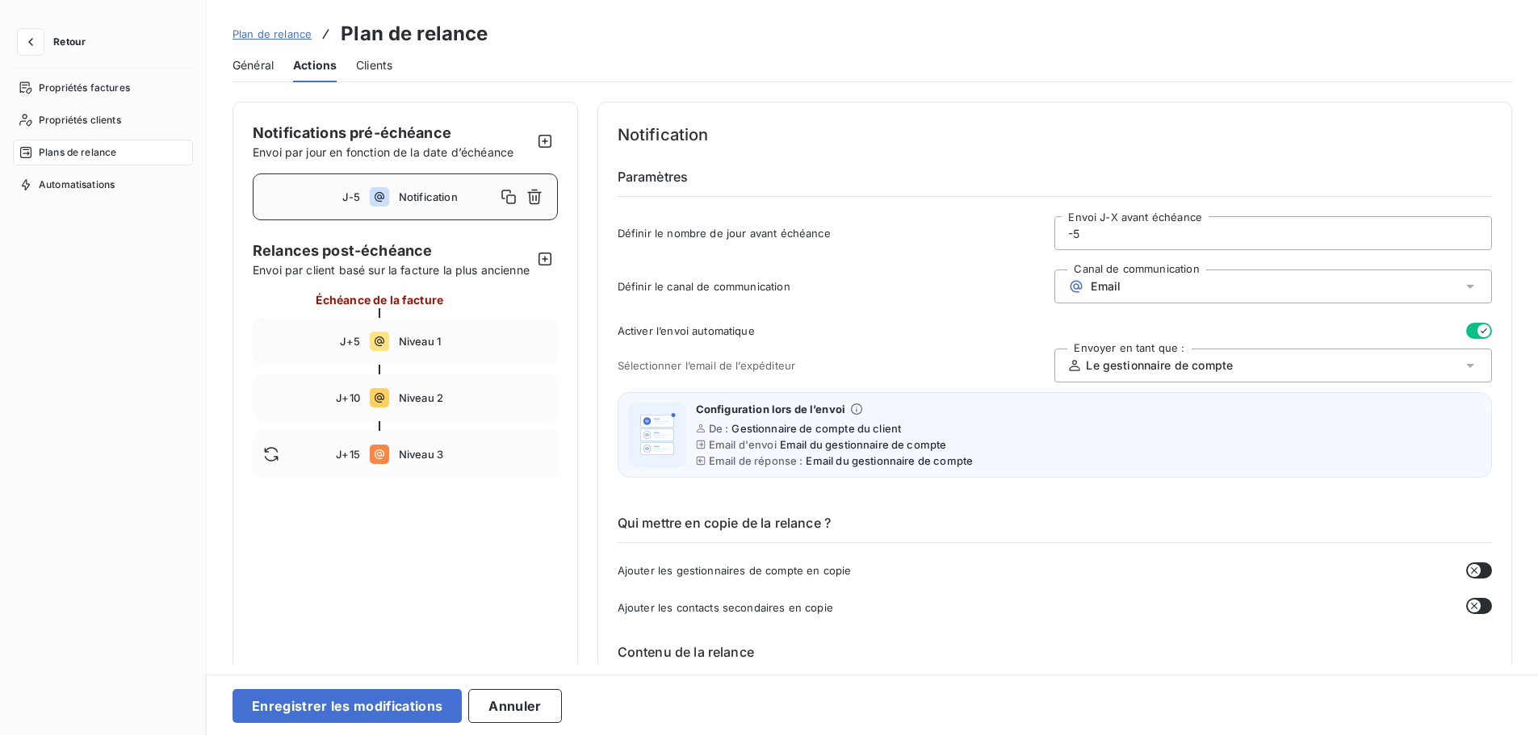
click at [1467, 361] on icon at bounding box center [1470, 366] width 16 height 16
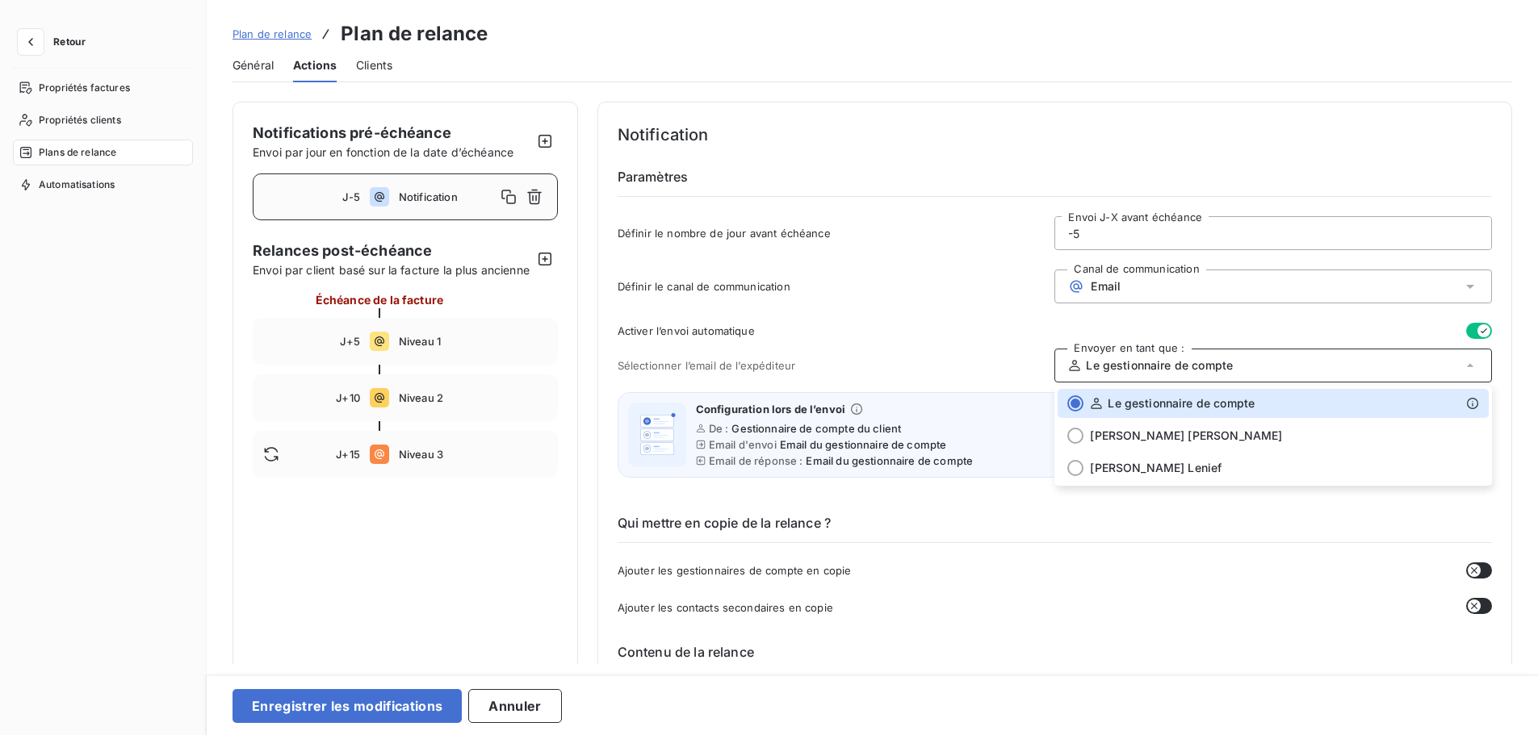
click at [1477, 324] on icon "button" at bounding box center [1483, 330] width 13 height 13
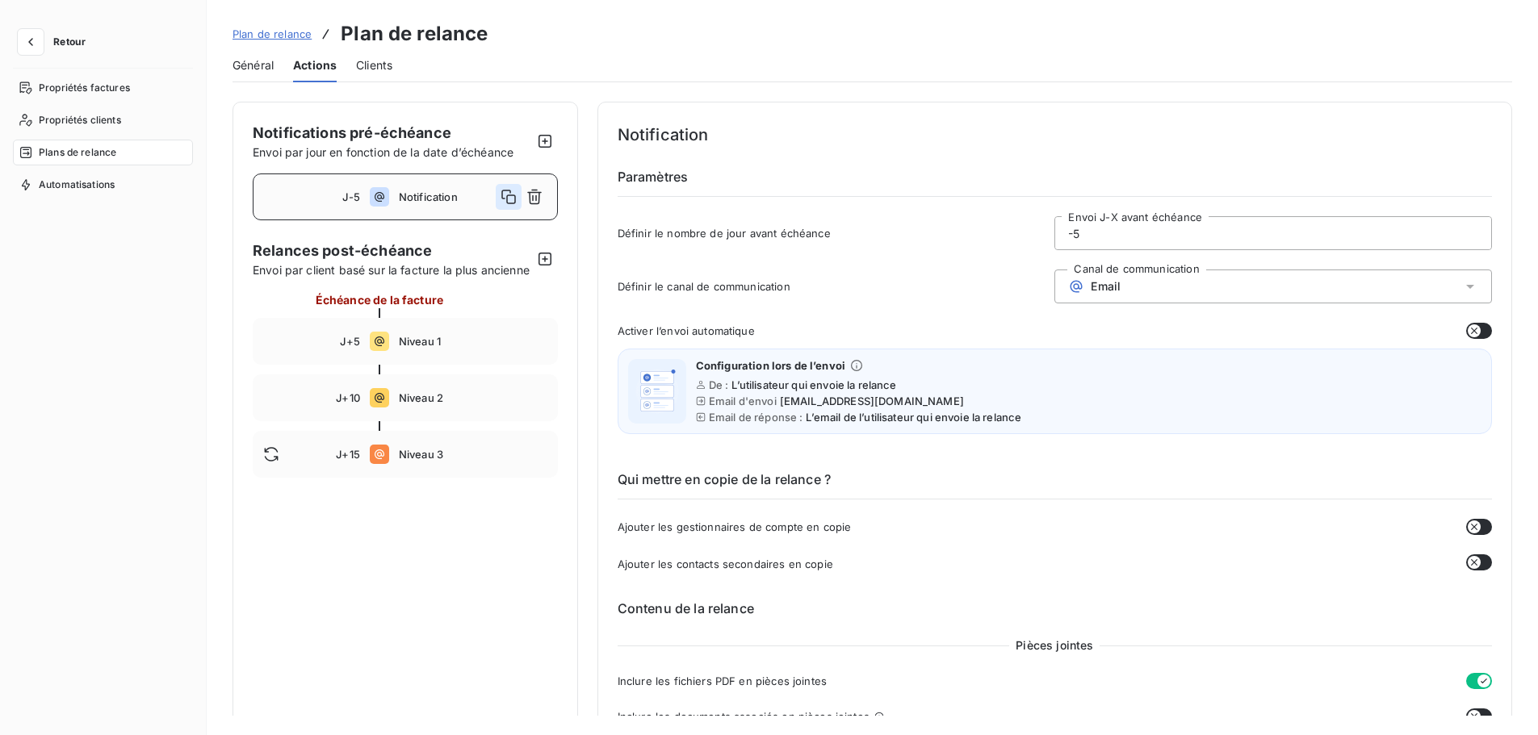
click at [505, 198] on icon "button" at bounding box center [508, 197] width 15 height 15
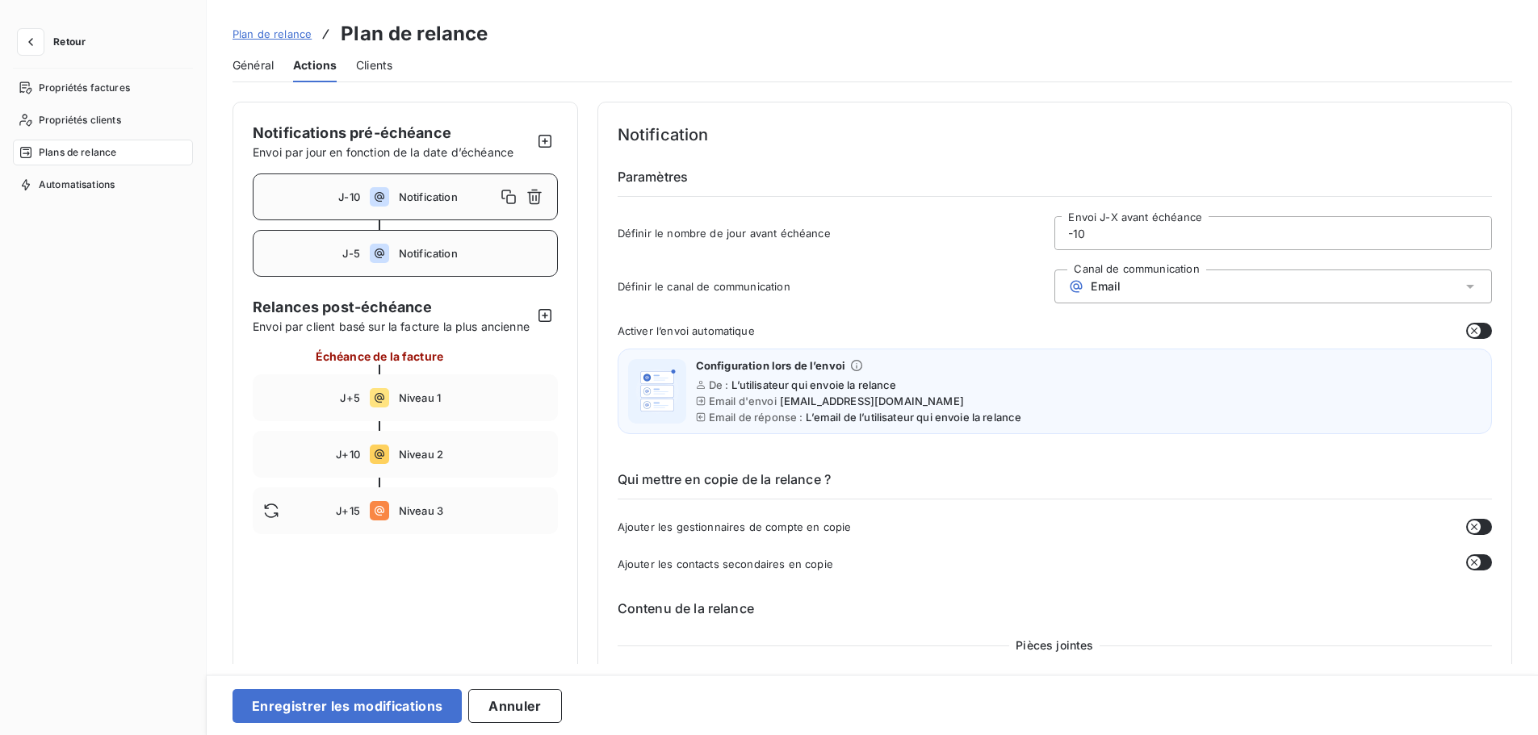
click at [456, 262] on div "J-5 Notification" at bounding box center [405, 253] width 305 height 47
type input "-5"
click at [535, 253] on icon "button" at bounding box center [534, 253] width 16 height 16
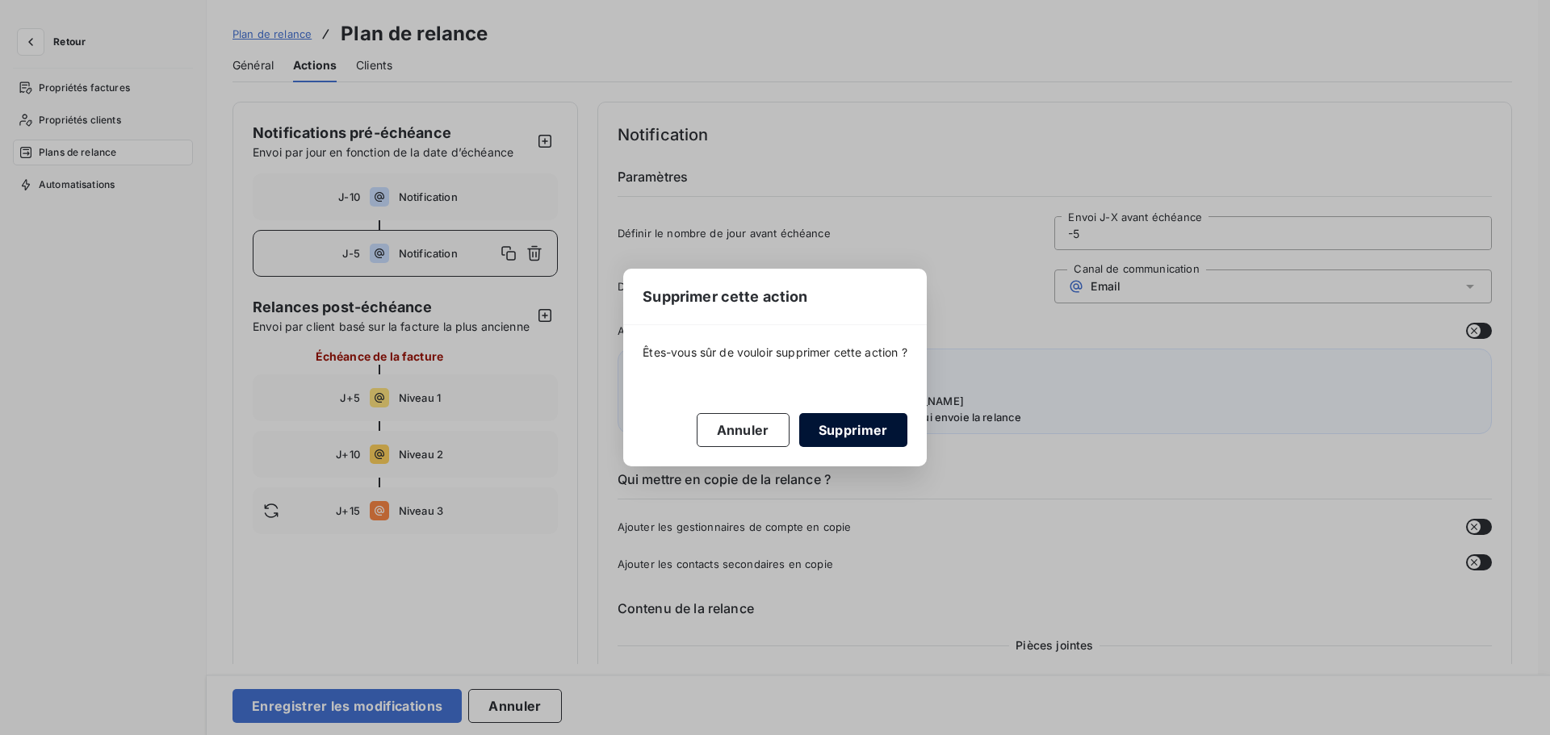
click at [838, 435] on button "Supprimer" at bounding box center [853, 430] width 108 height 34
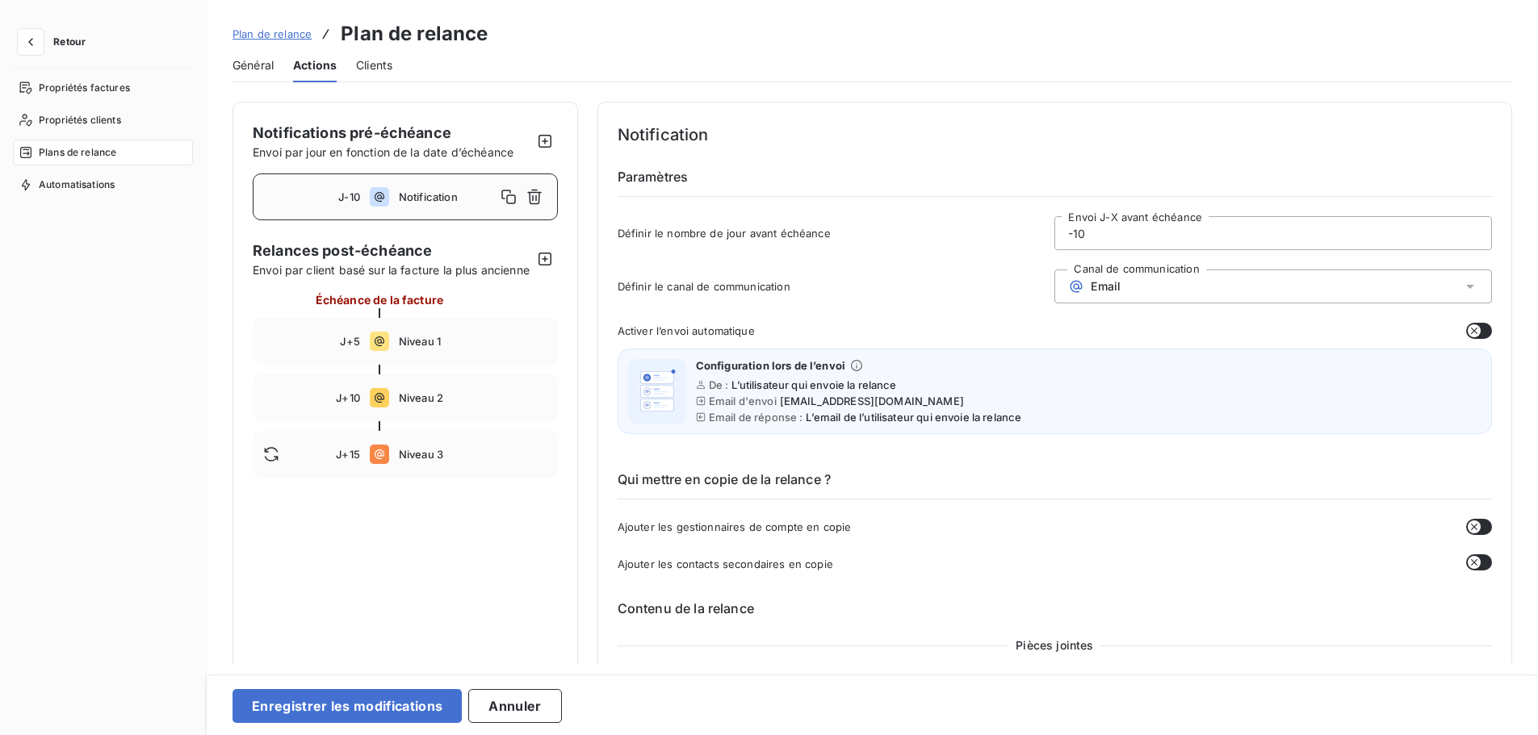
click at [1085, 236] on input "-10" at bounding box center [1273, 233] width 436 height 32
type input "-1"
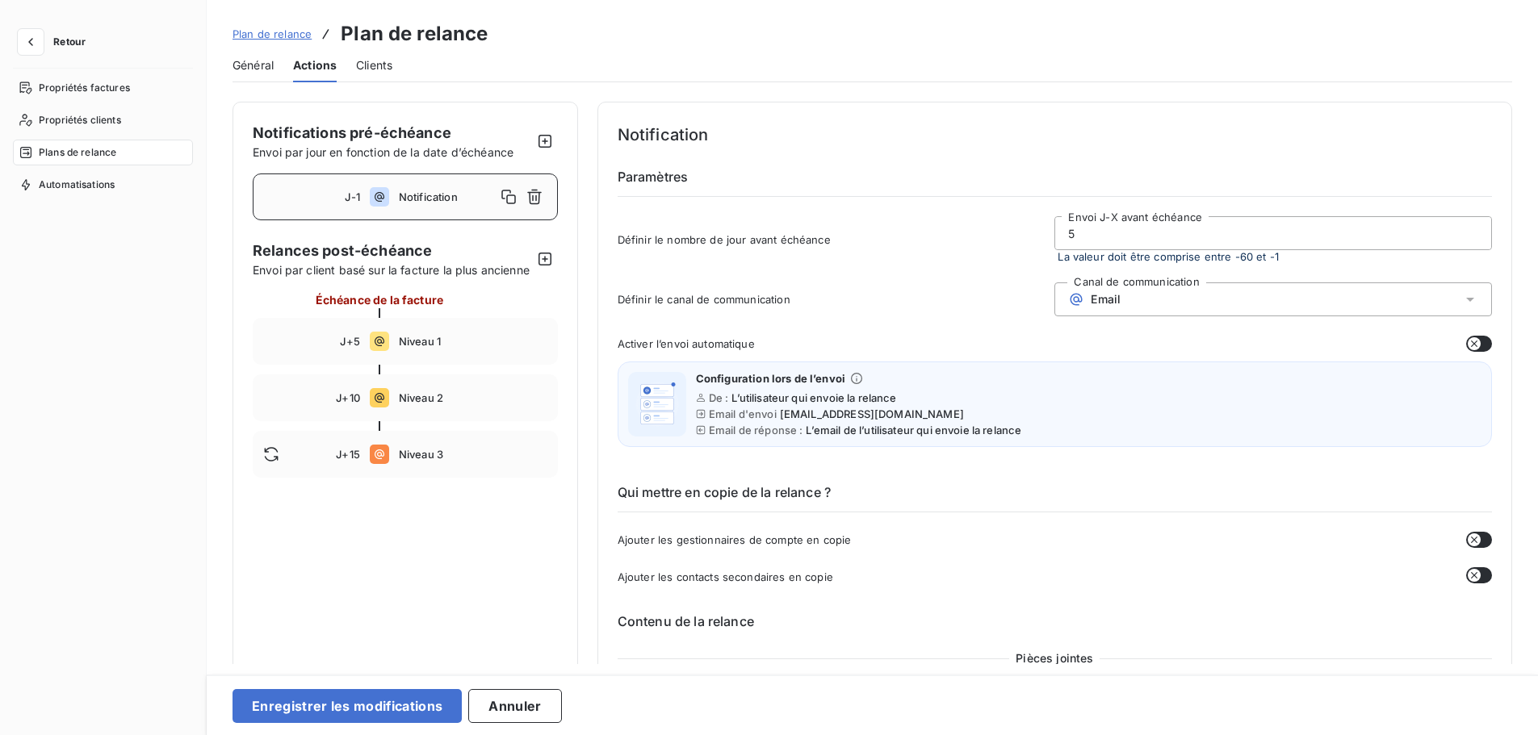
click at [1060, 239] on input "5" at bounding box center [1273, 233] width 436 height 32
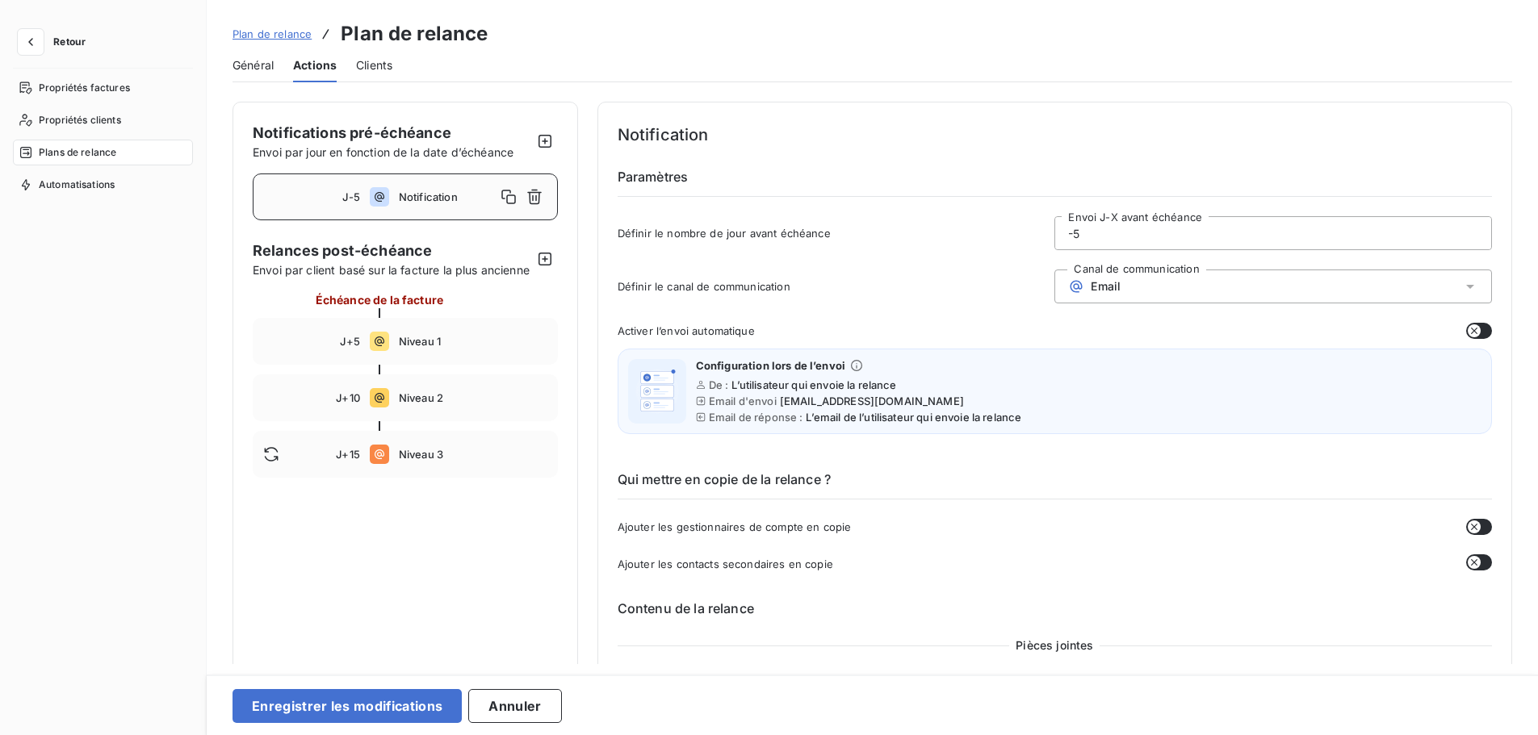
type input "-5"
click at [962, 287] on span "Définir le canal de communication" at bounding box center [835, 286] width 437 height 13
click at [1166, 291] on div "Email" at bounding box center [1272, 287] width 437 height 34
click at [982, 291] on span "Définir le canal de communication" at bounding box center [835, 286] width 437 height 13
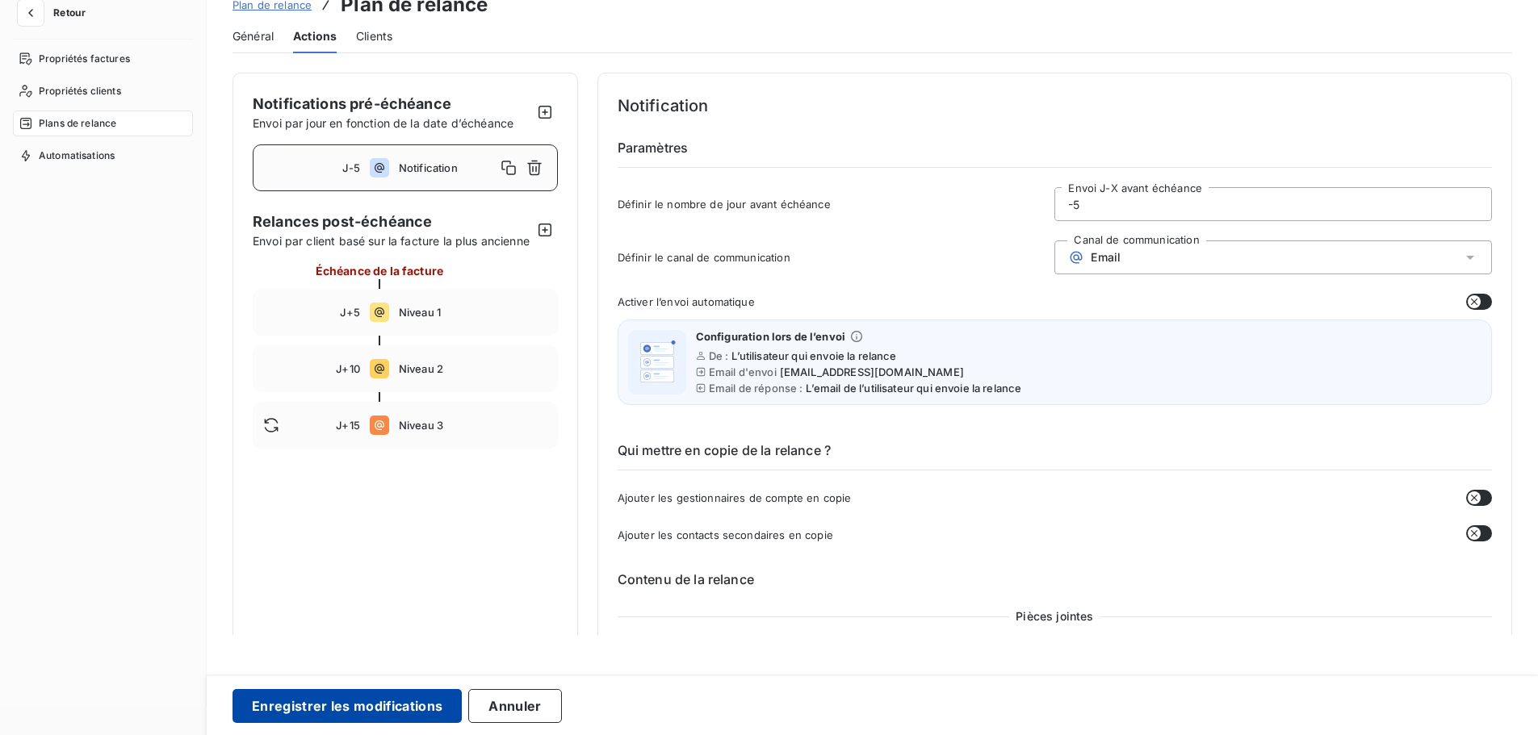
click at [412, 701] on button "Enregistrer les modifications" at bounding box center [346, 706] width 229 height 34
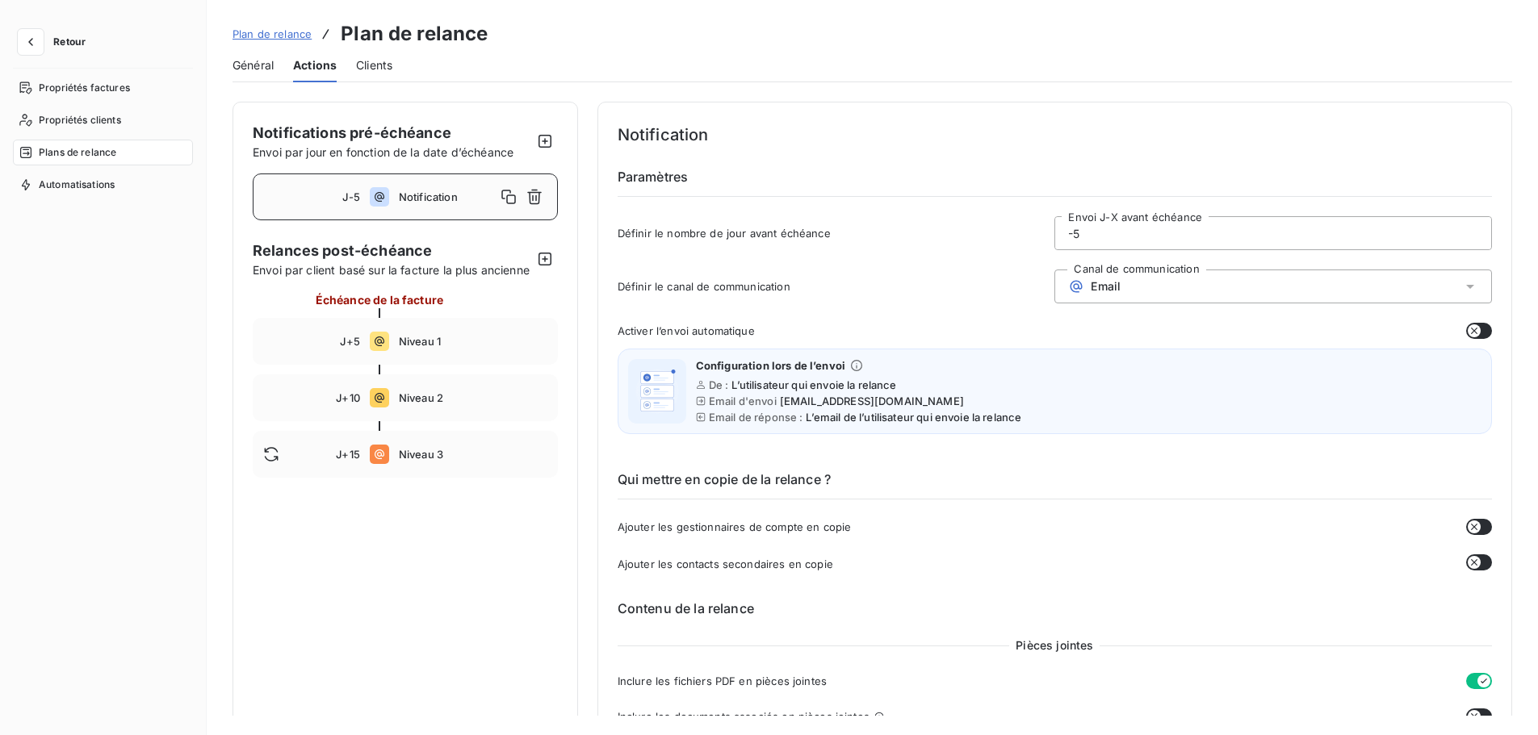
click at [396, 71] on div "Général Actions Clients" at bounding box center [871, 65] width 1279 height 34
click at [375, 60] on span "Clients" at bounding box center [374, 65] width 36 height 16
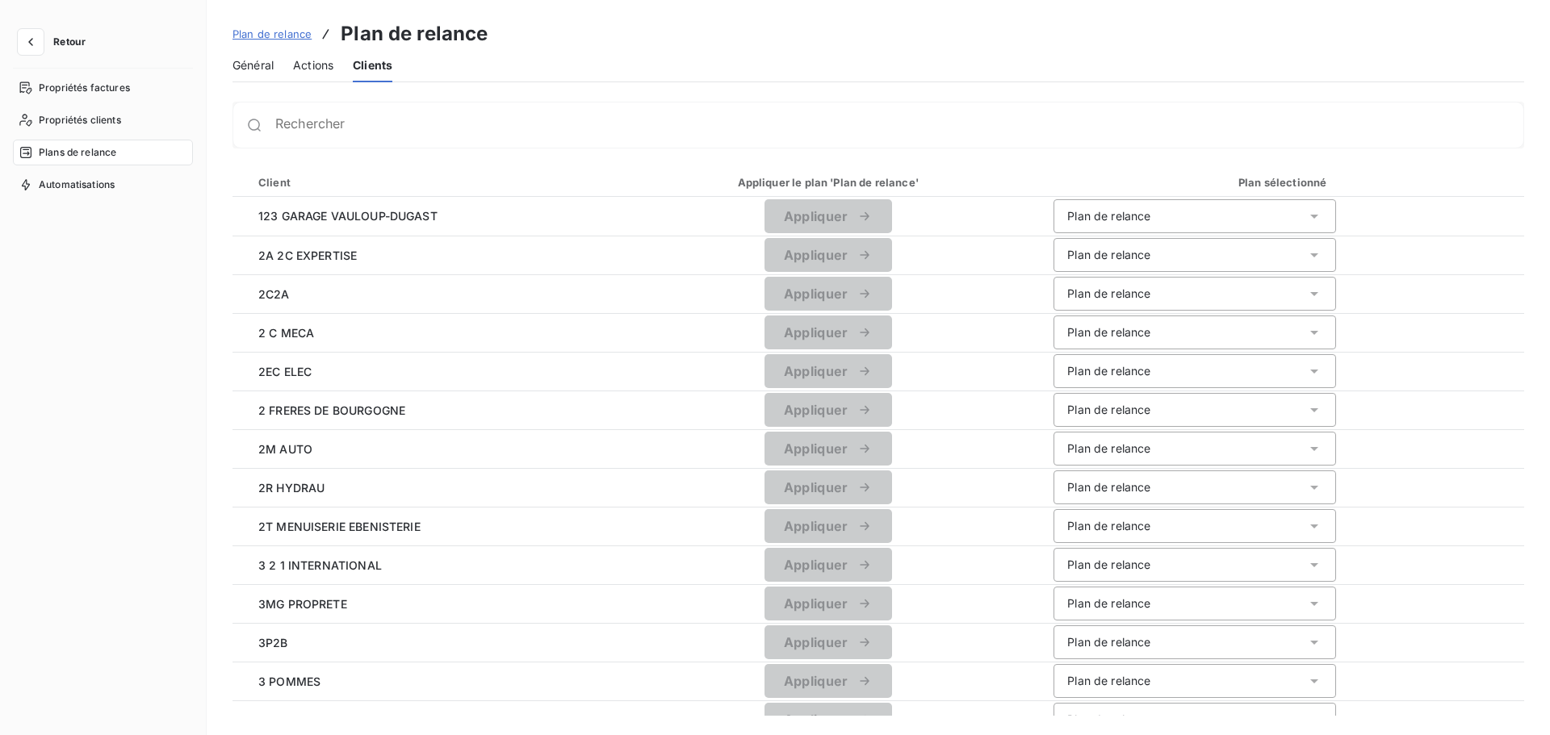
click at [324, 58] on span "Actions" at bounding box center [313, 65] width 40 height 16
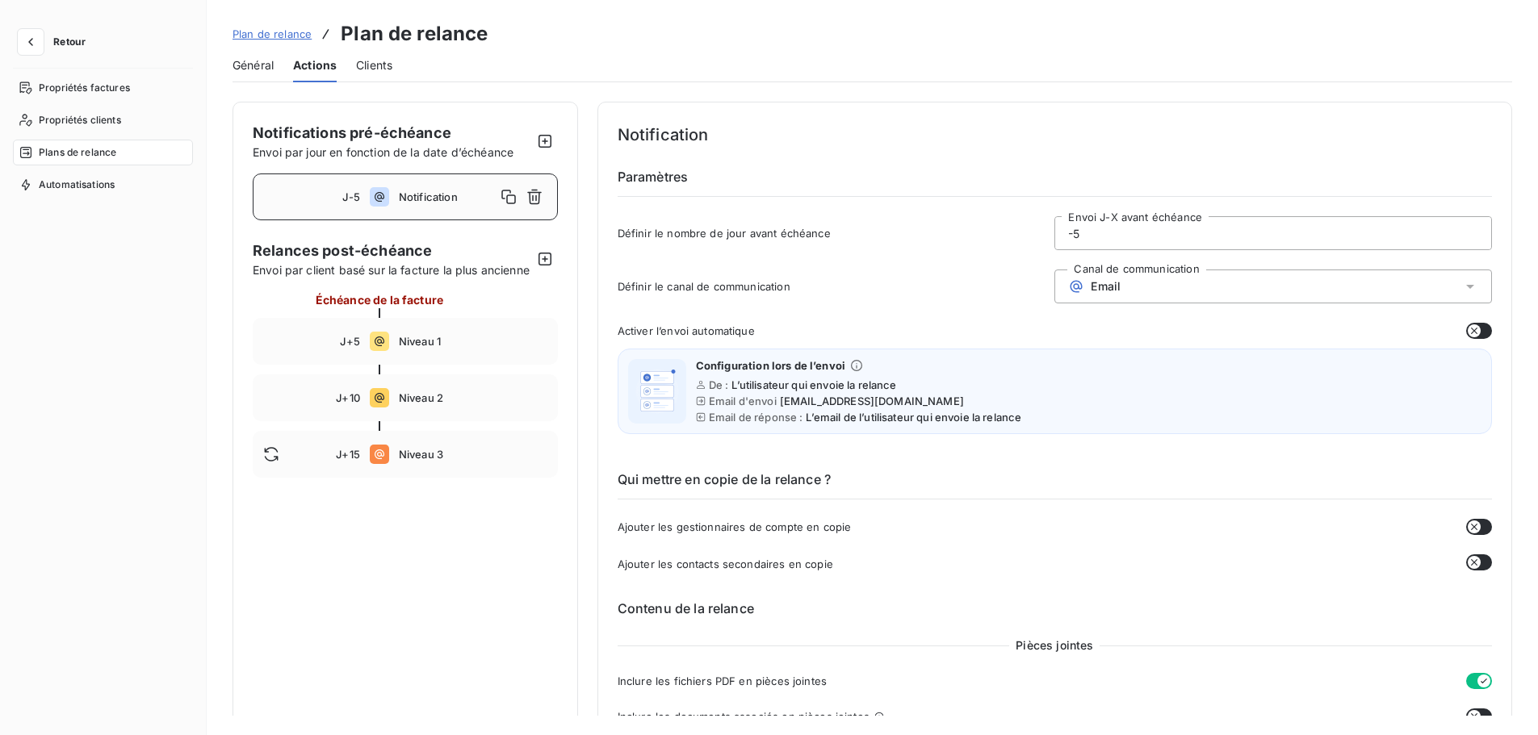
click at [276, 65] on div "Général Actions Clients" at bounding box center [871, 65] width 1279 height 34
click at [257, 65] on span "Général" at bounding box center [252, 65] width 41 height 16
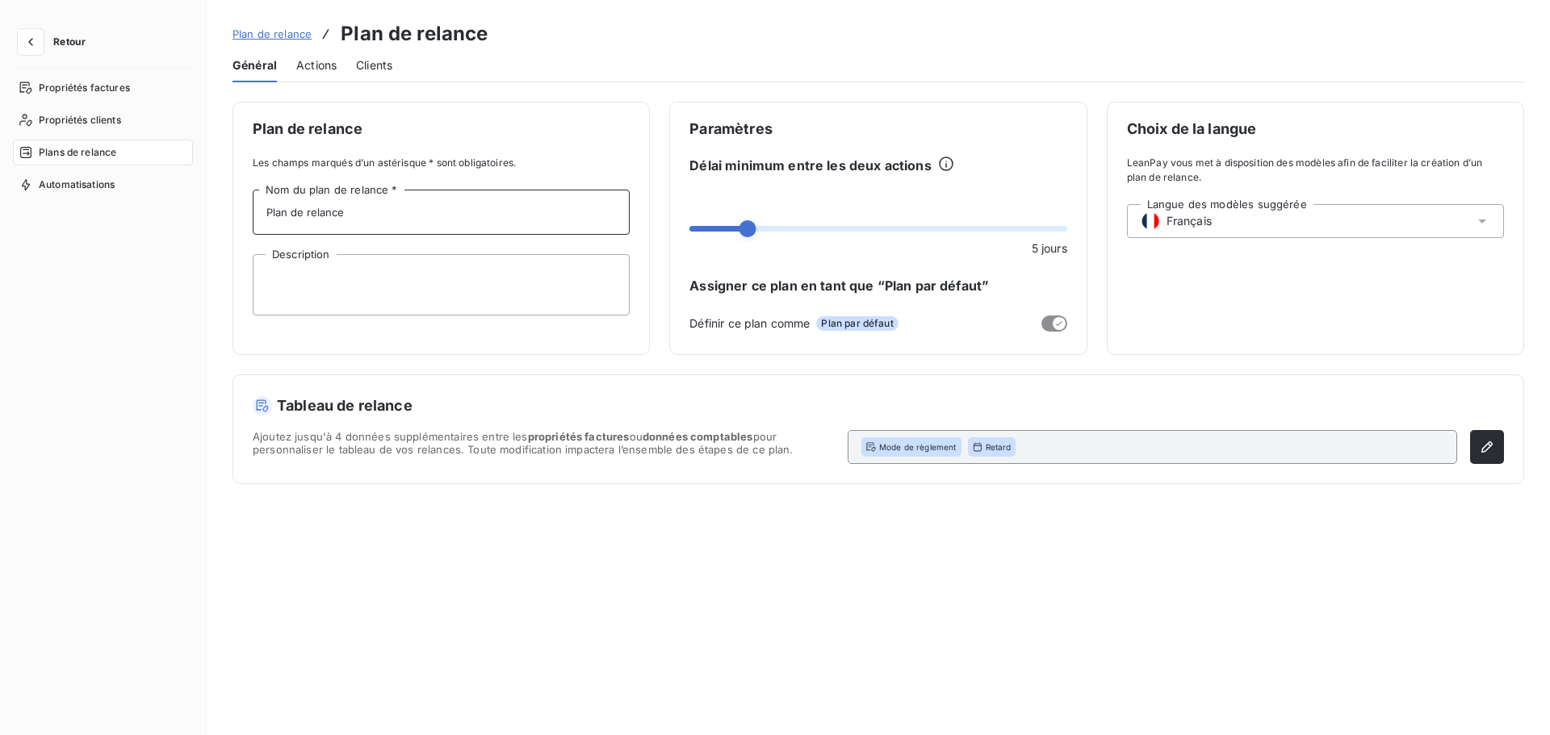
click at [370, 205] on input "Plan de relance" at bounding box center [441, 212] width 377 height 45
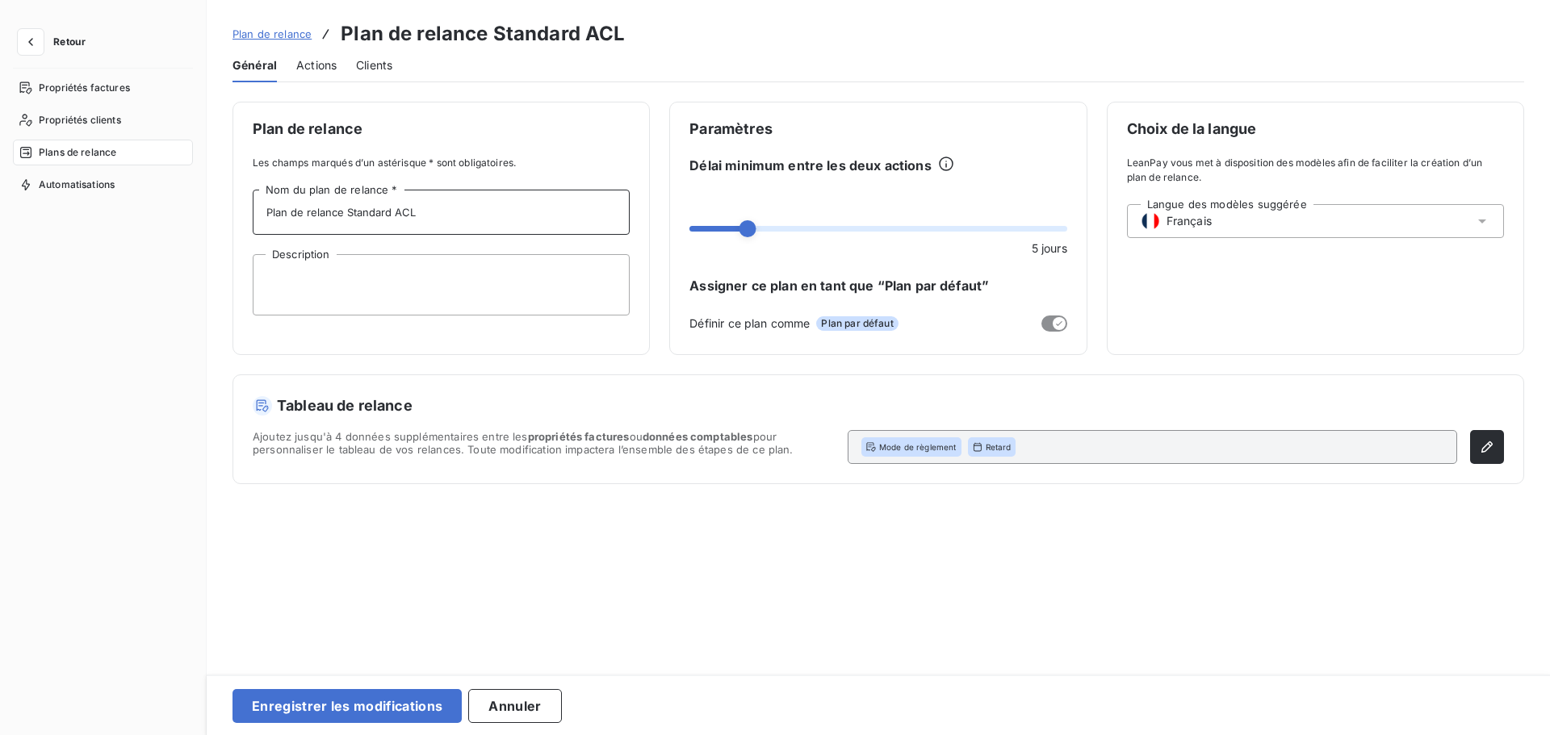
type input "Plan de relance Standard ACL"
click at [684, 359] on div "Plan de relance Les champs marqués d’un astérisque * sont obligatoires. Plan de…" at bounding box center [877, 293] width 1291 height 383
click at [373, 700] on button "Enregistrer les modifications" at bounding box center [346, 706] width 229 height 34
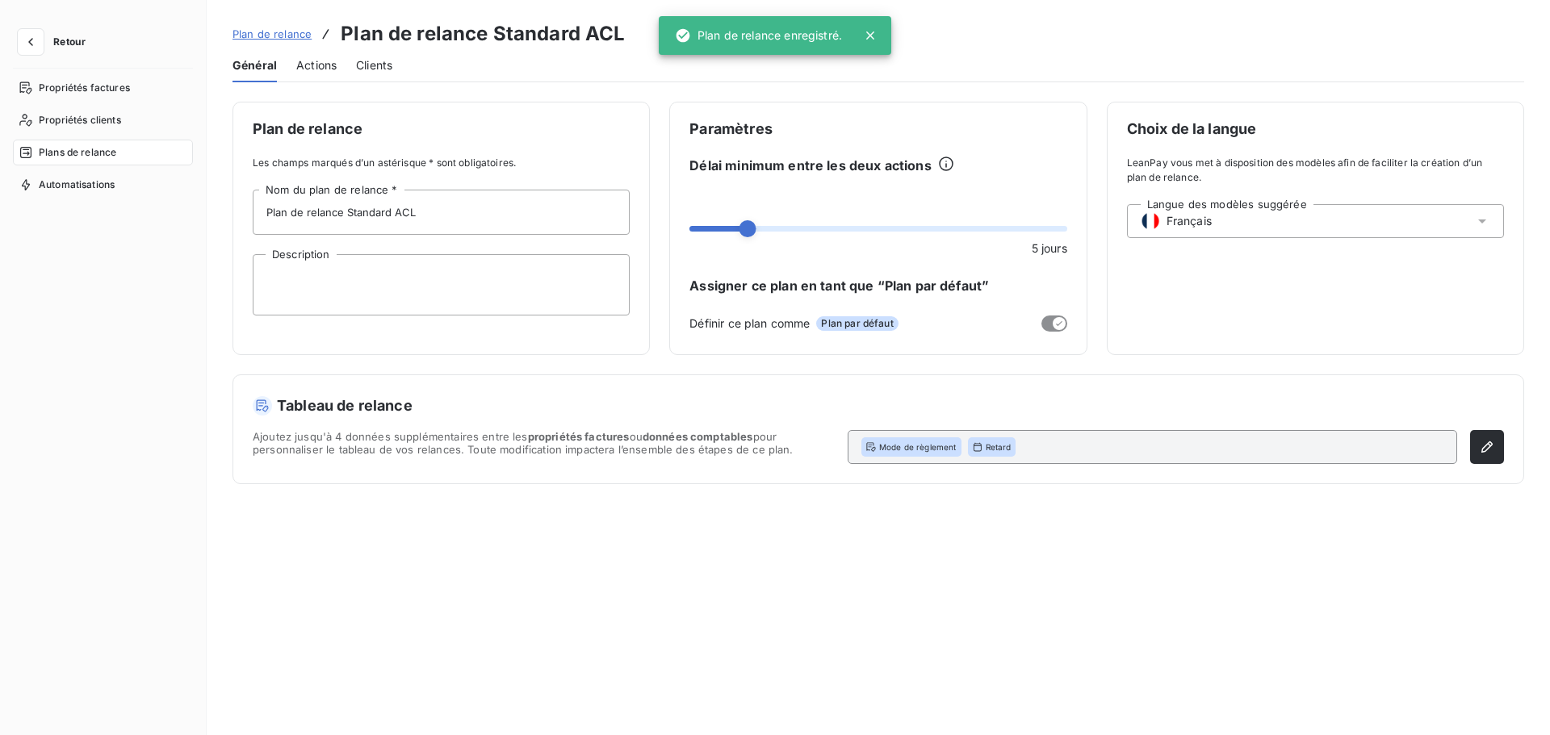
click at [324, 56] on div "Actions" at bounding box center [316, 65] width 40 height 34
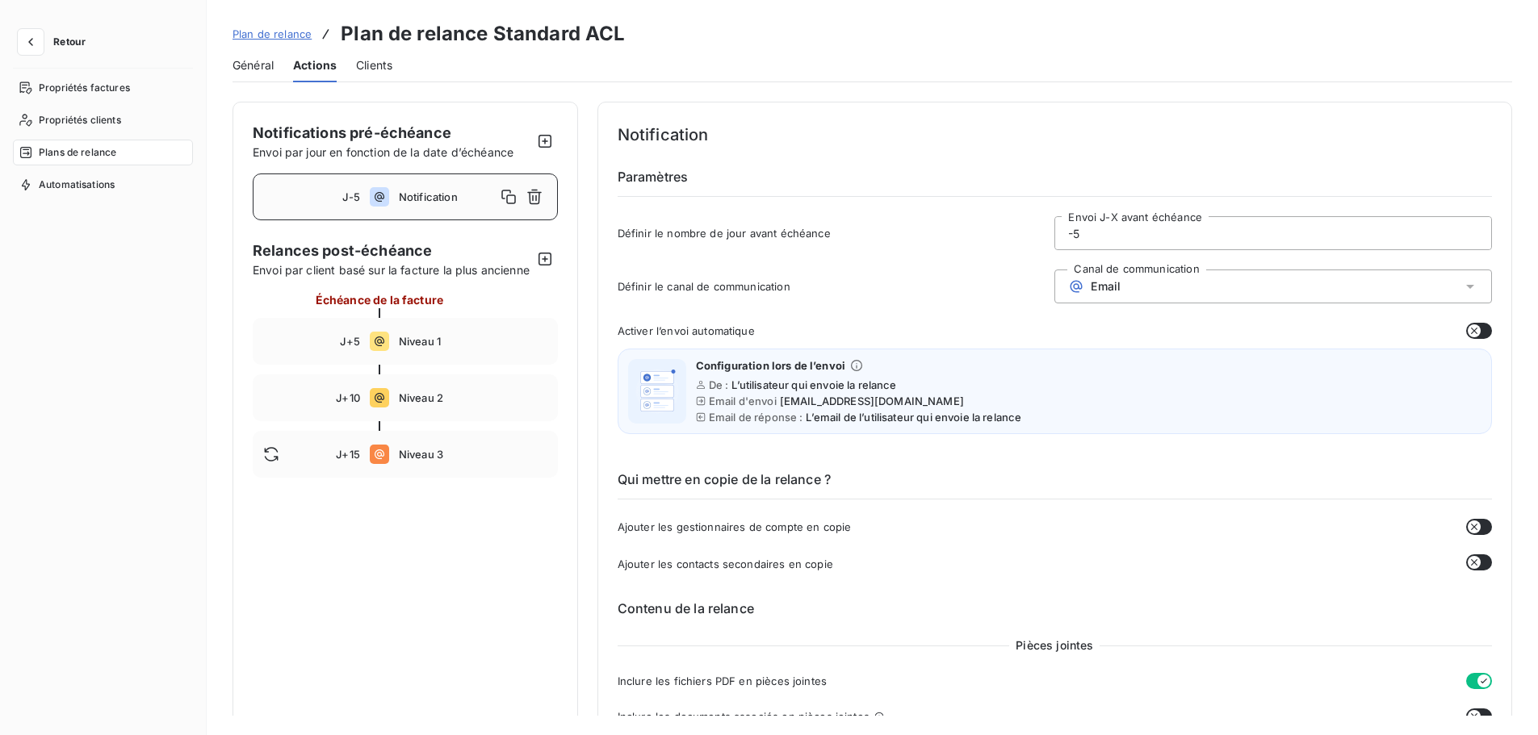
click at [258, 54] on div "Général" at bounding box center [252, 65] width 41 height 34
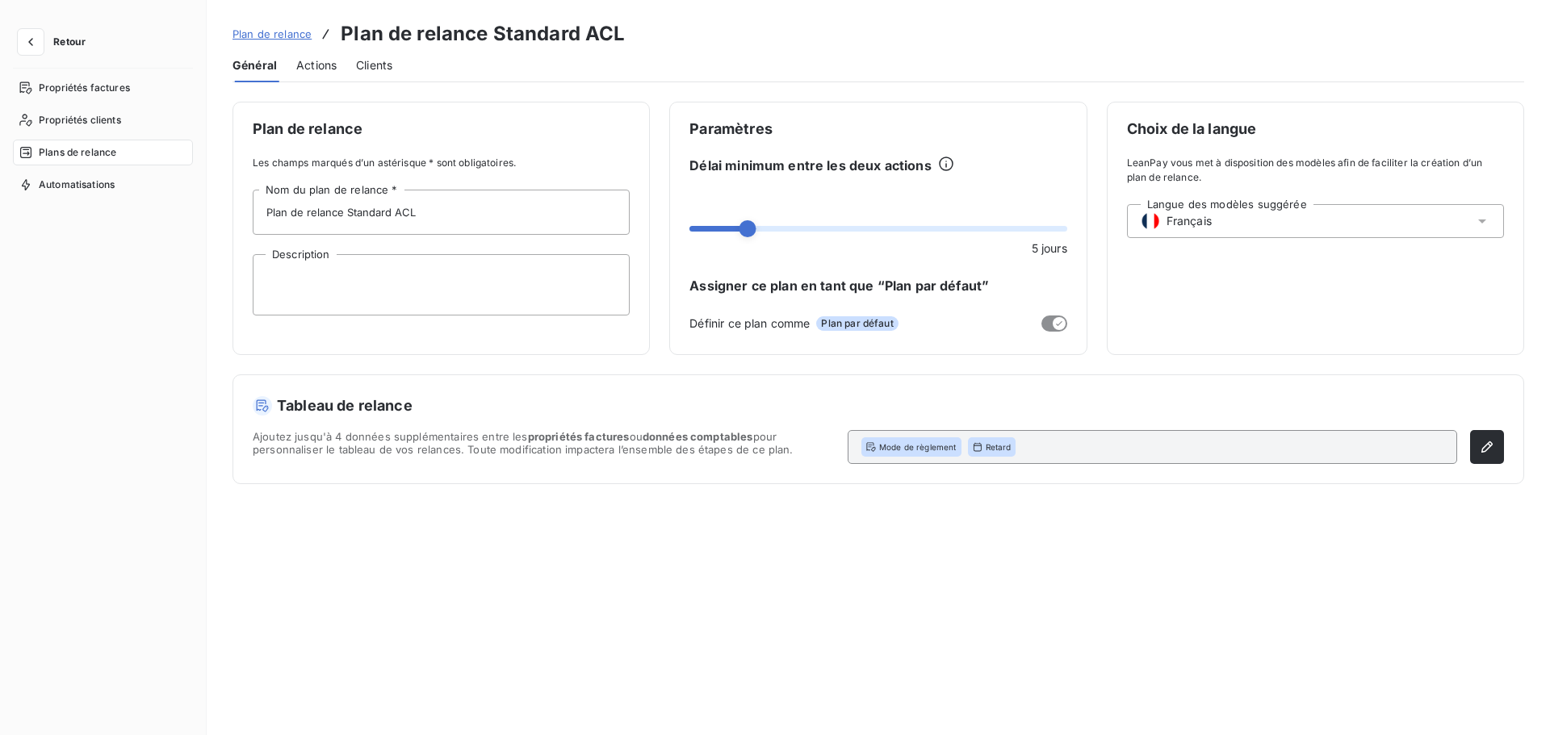
click at [278, 27] on span "Plan de relance" at bounding box center [271, 33] width 79 height 13
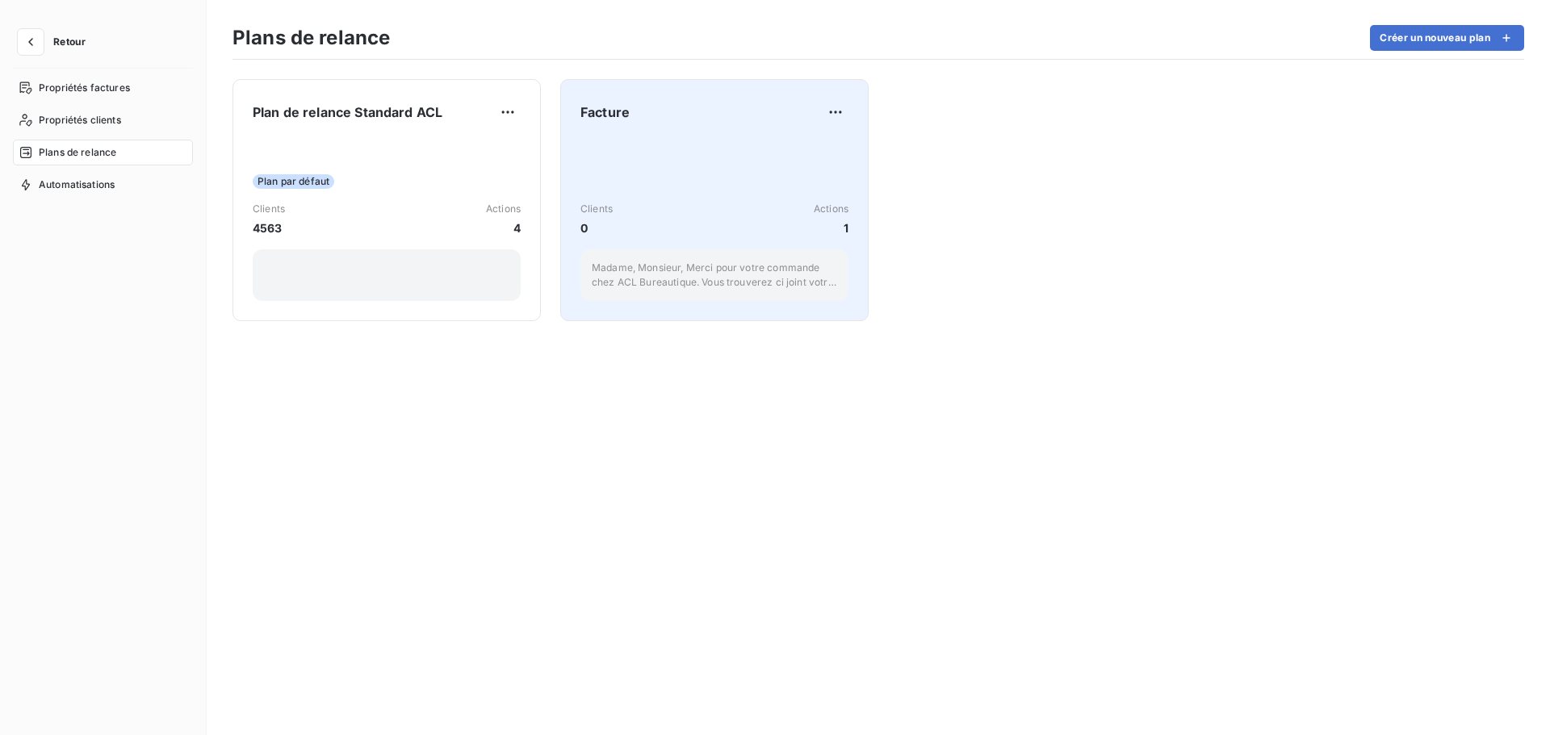
click at [670, 153] on div "Clients 0 Actions 1 Madame, Monsieur, Merci pour votre commande chez ACL Bureau…" at bounding box center [714, 219] width 268 height 163
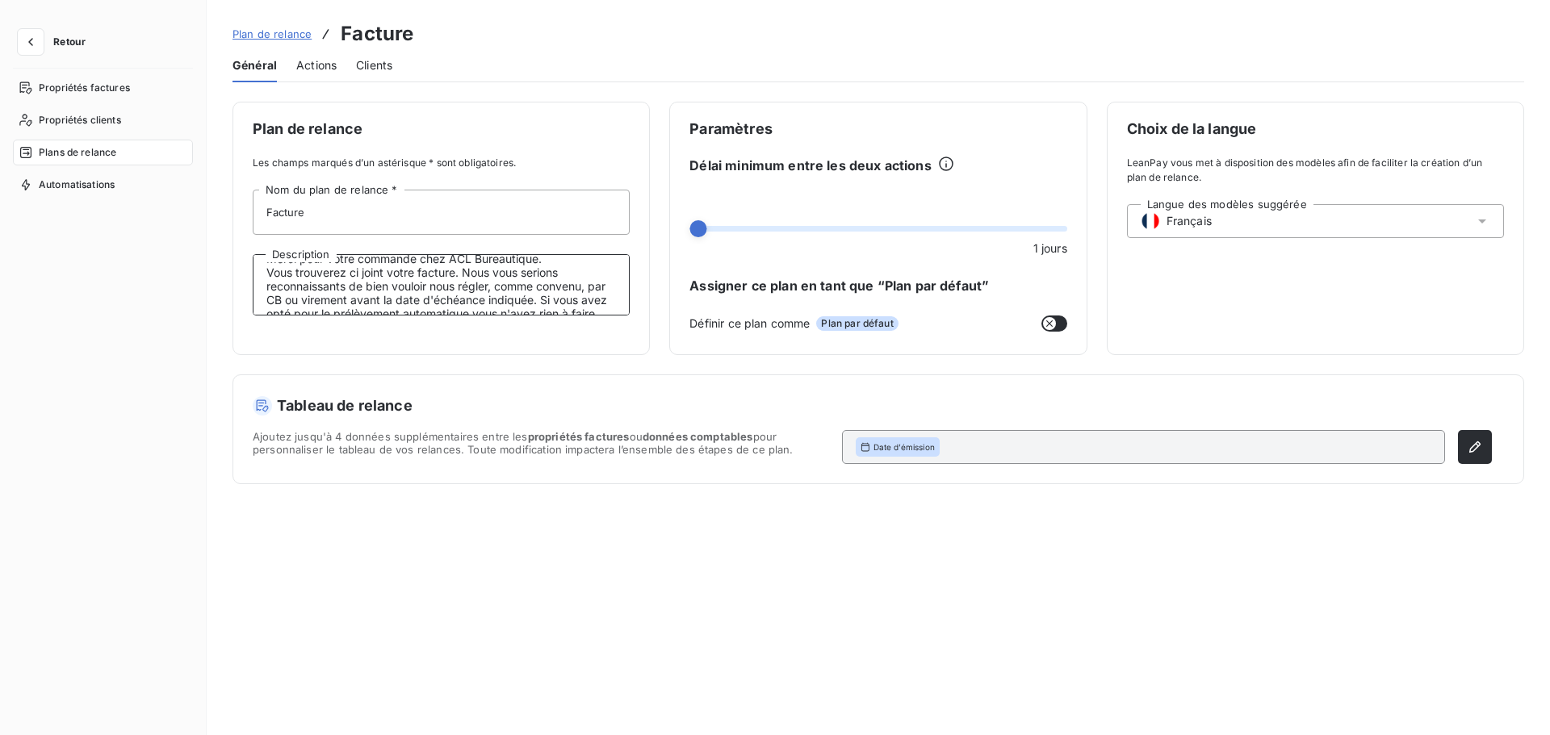
scroll to position [55, 0]
click at [295, 65] on div "Général Actions Clients" at bounding box center [877, 65] width 1291 height 34
click at [326, 66] on span "Actions" at bounding box center [316, 65] width 40 height 16
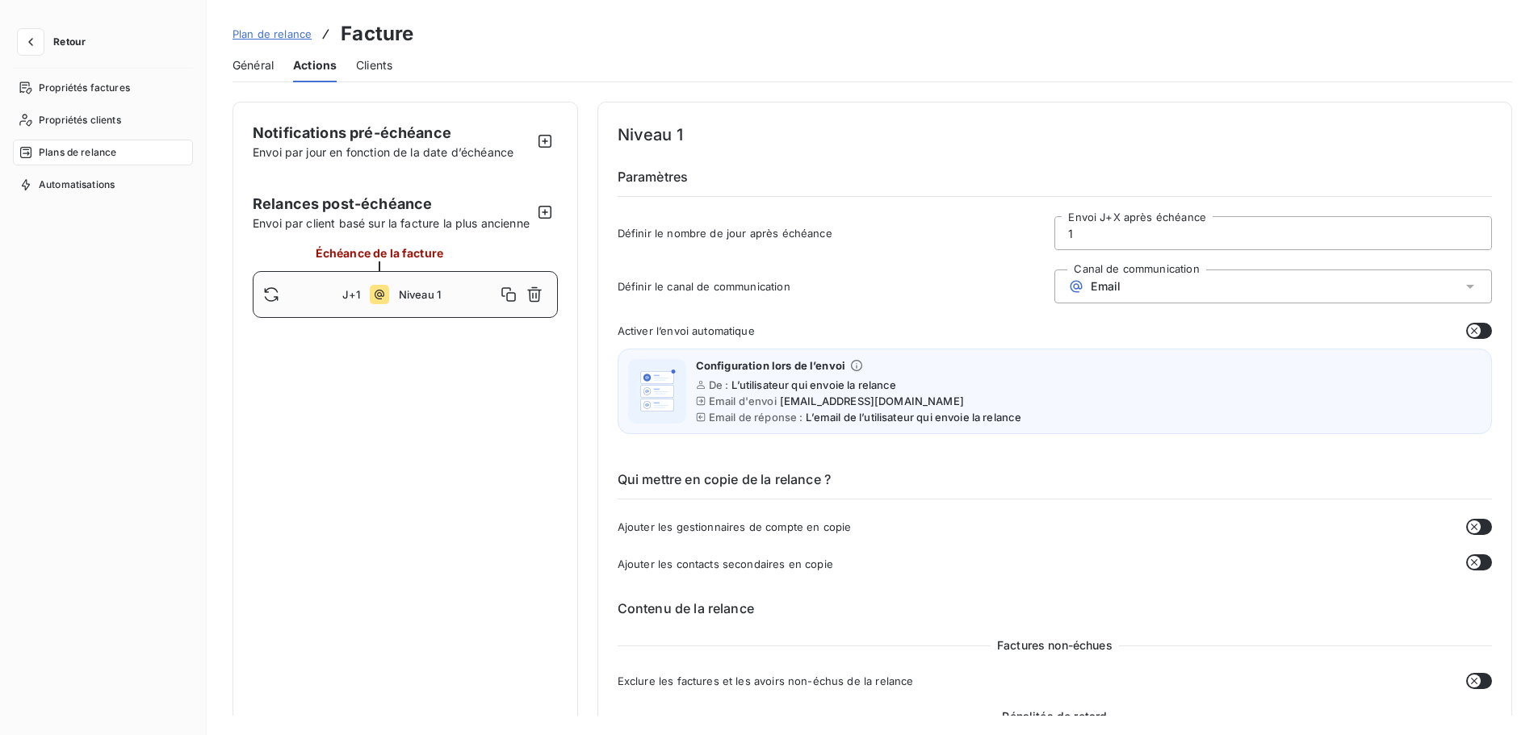
click at [258, 69] on span "Général" at bounding box center [252, 65] width 41 height 16
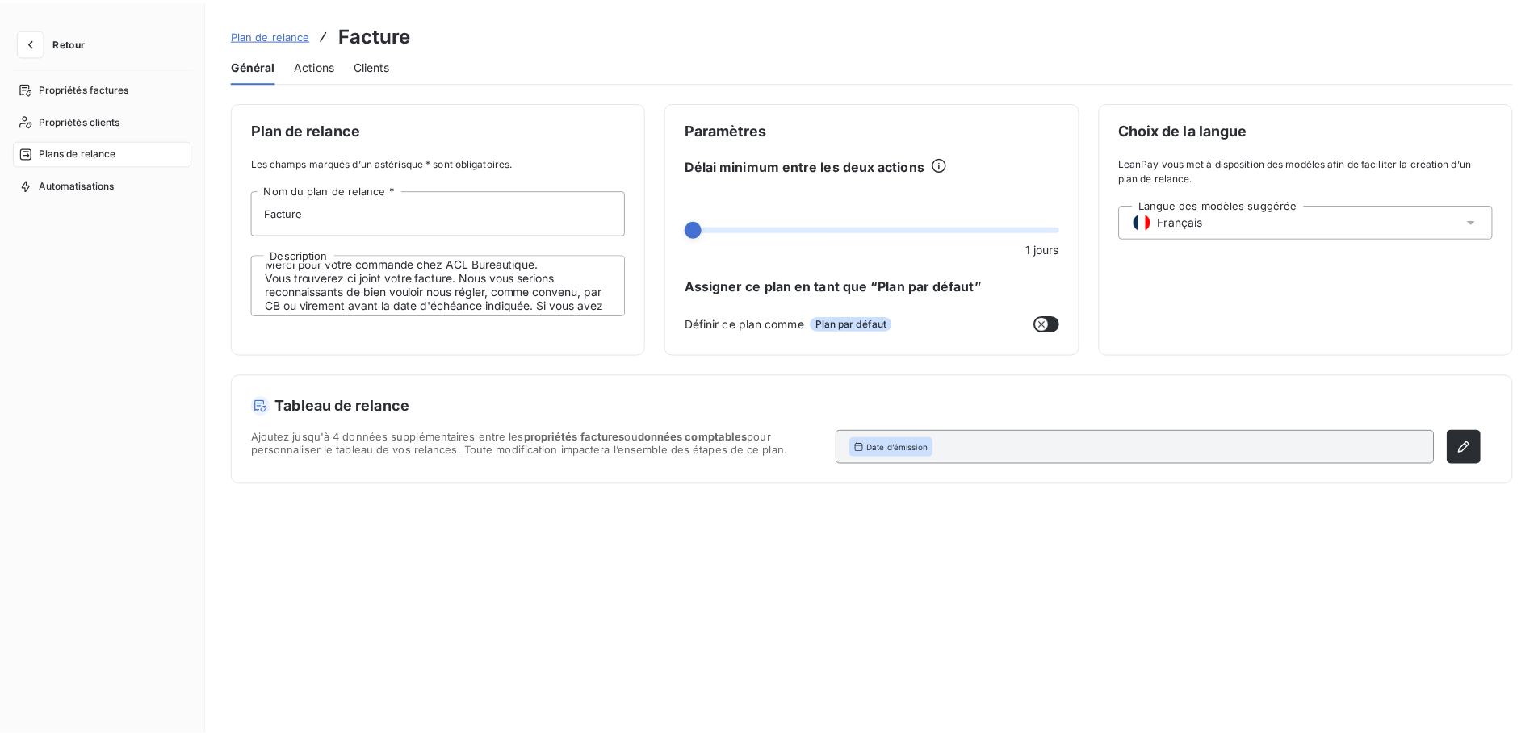
scroll to position [165, 0]
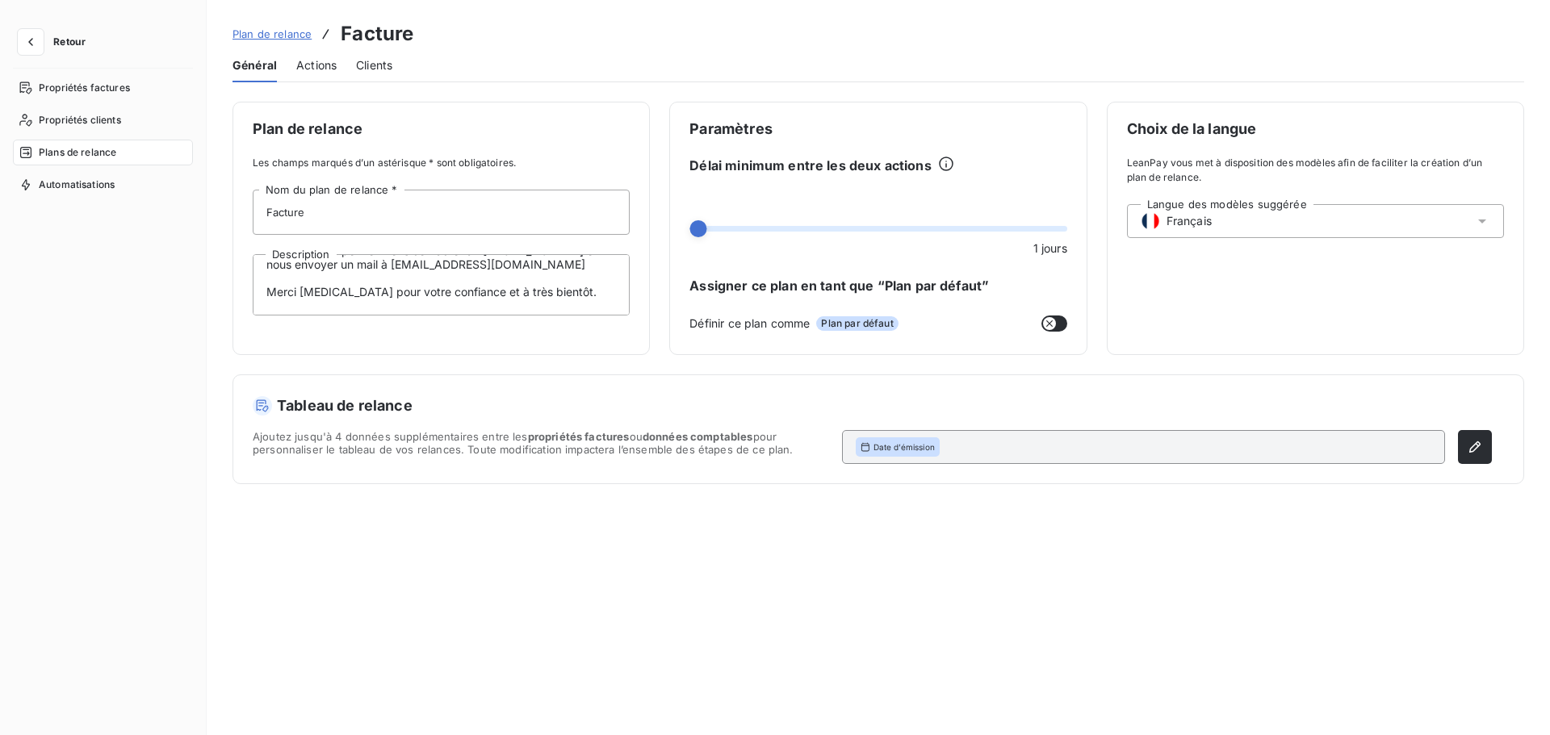
click at [273, 34] on span "Plan de relance" at bounding box center [271, 33] width 79 height 13
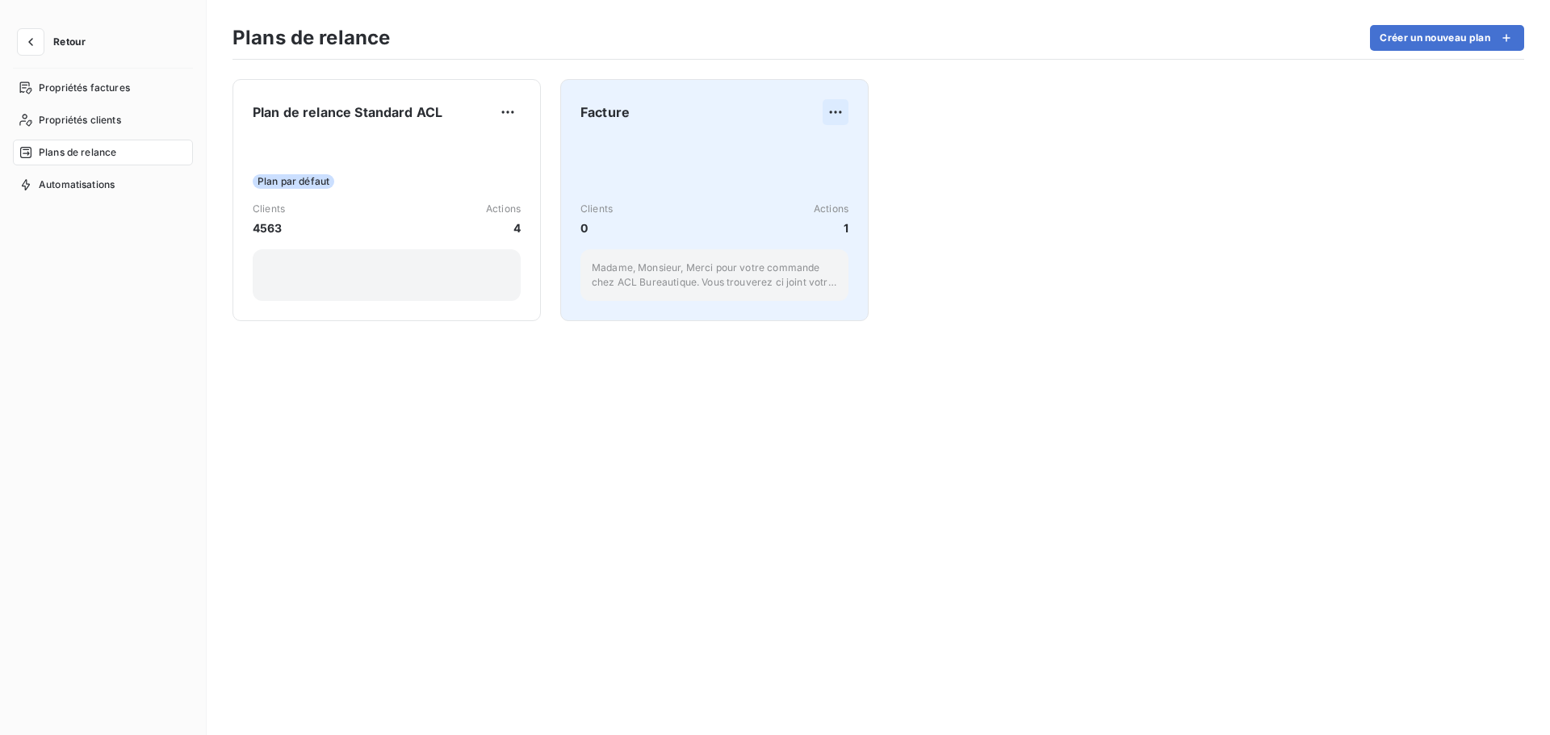
click at [832, 110] on html "Retour Propriétés factures Propriétés clients Plans de relance Automatisations …" at bounding box center [775, 367] width 1550 height 735
click at [820, 170] on div "Supprimer" at bounding box center [794, 177] width 93 height 26
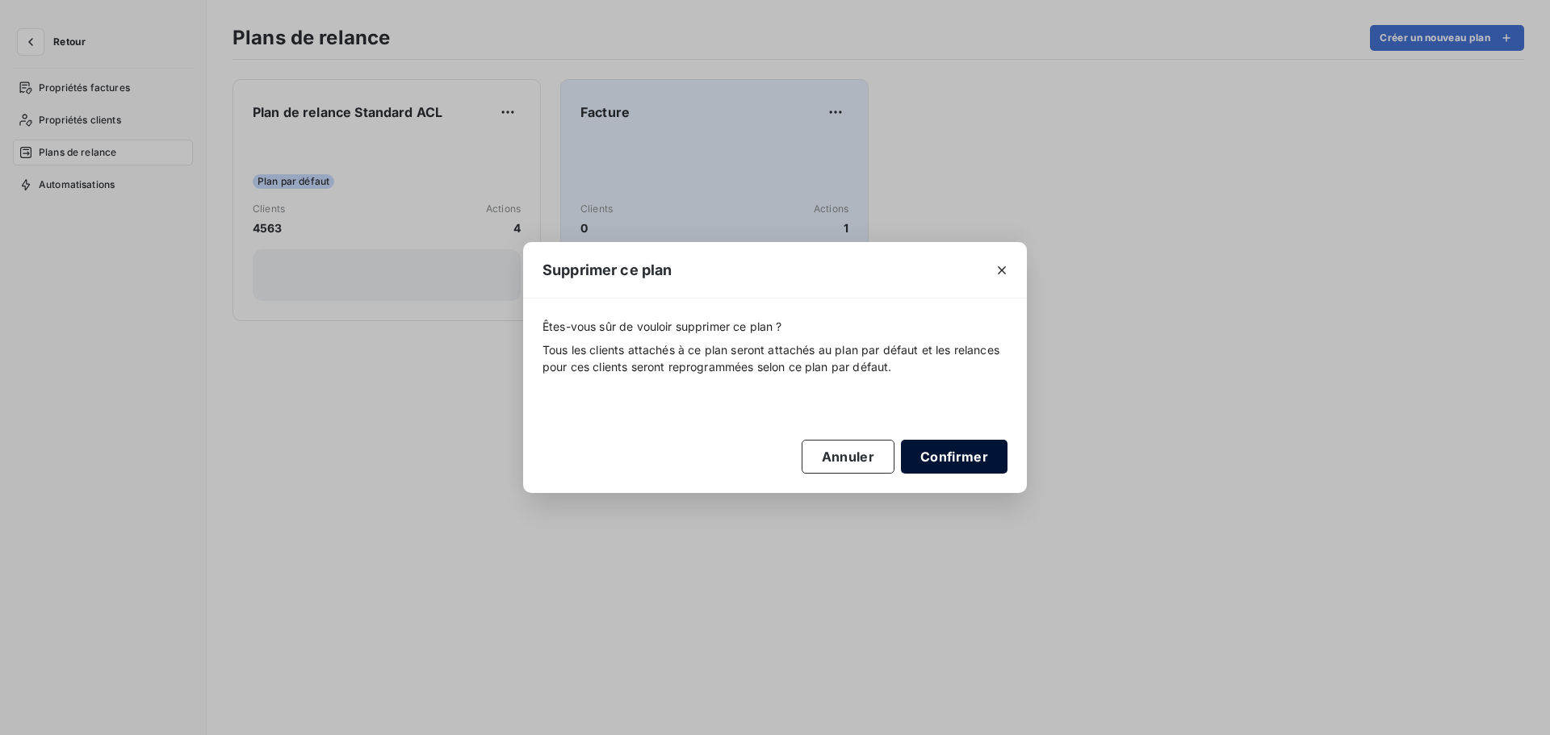
click at [929, 456] on button "Confirmer" at bounding box center [954, 457] width 107 height 34
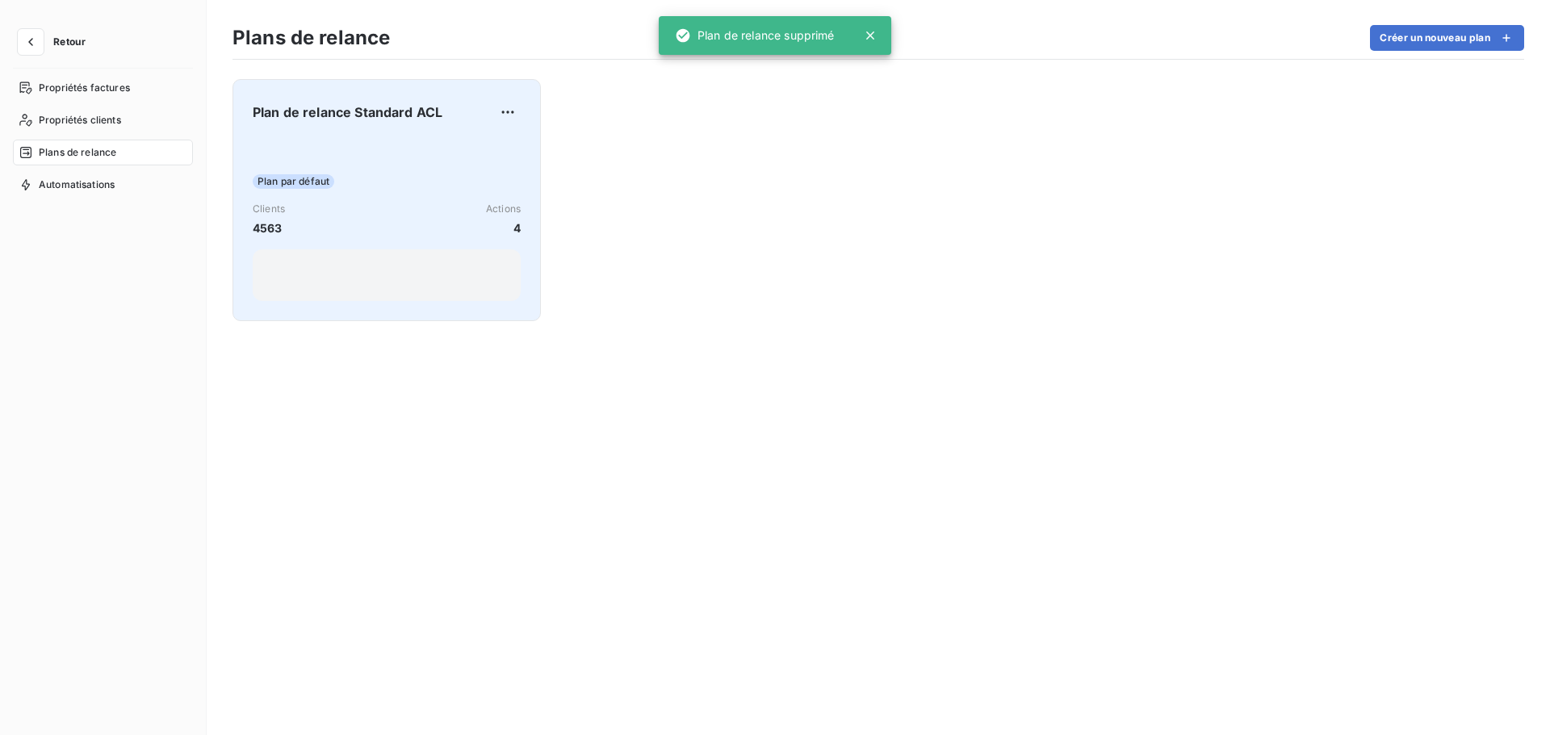
click at [394, 190] on div "Plan par défaut Clients 4563 Actions 4" at bounding box center [387, 219] width 268 height 163
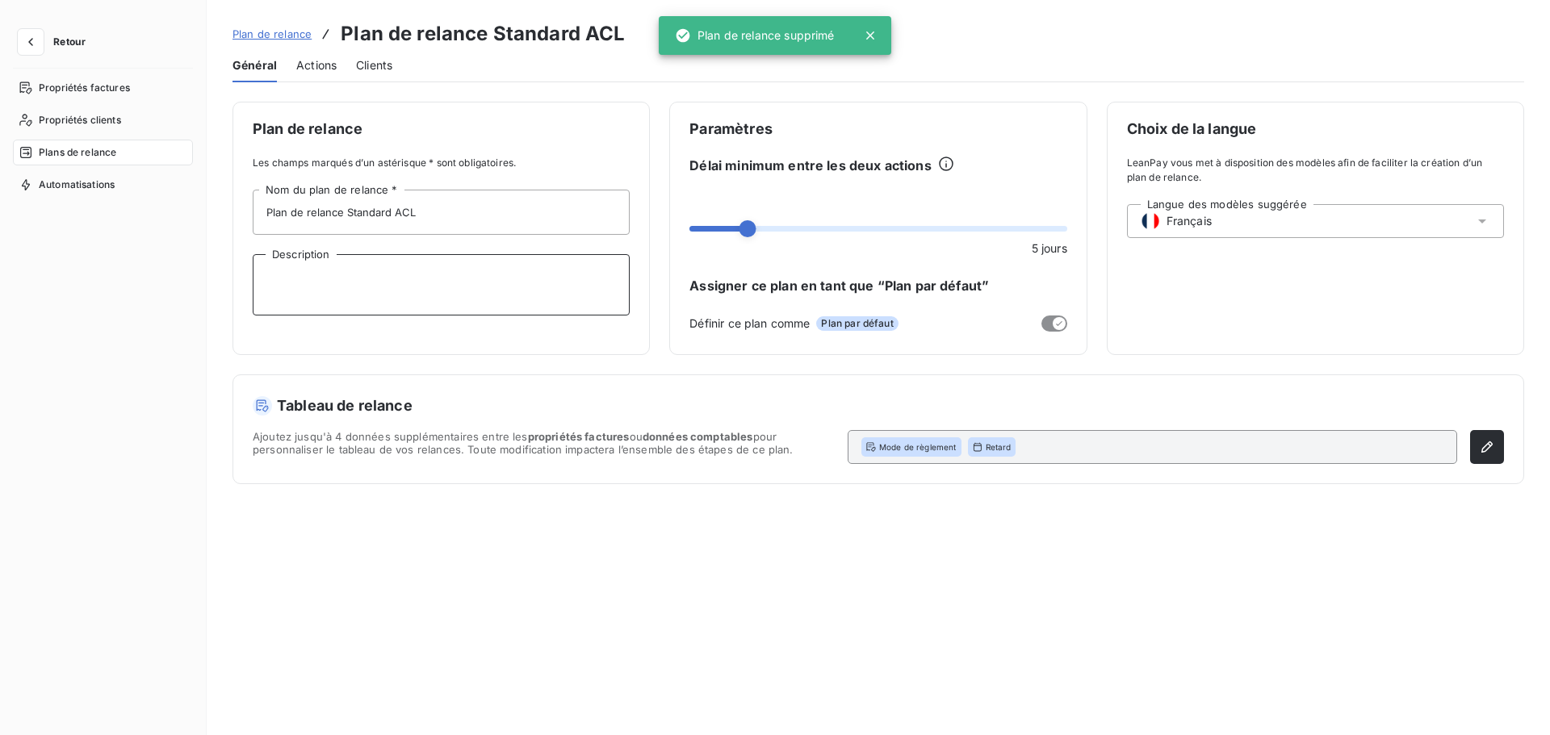
click at [326, 266] on textarea "Description" at bounding box center [441, 284] width 377 height 61
click at [312, 65] on span "Actions" at bounding box center [316, 65] width 40 height 16
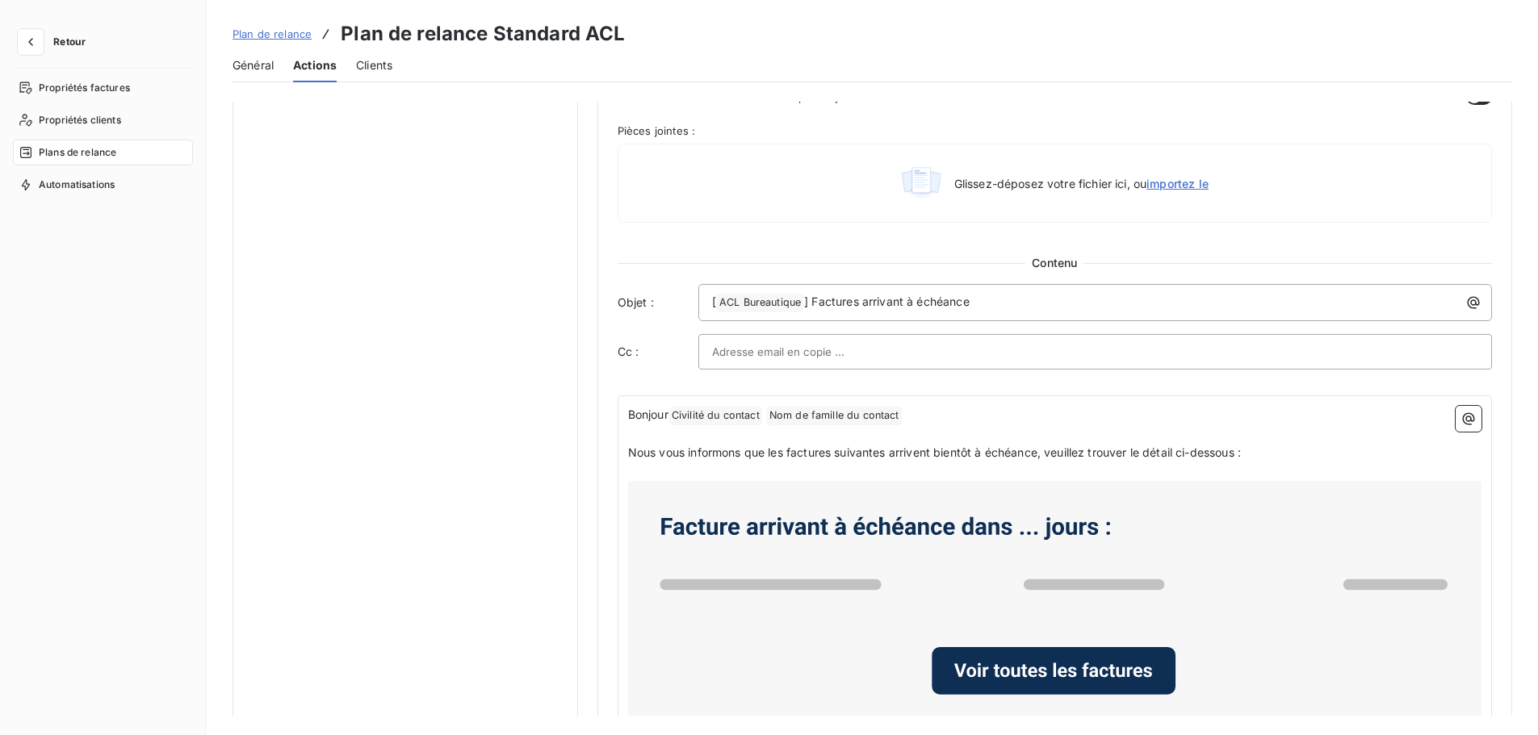
scroll to position [646, 0]
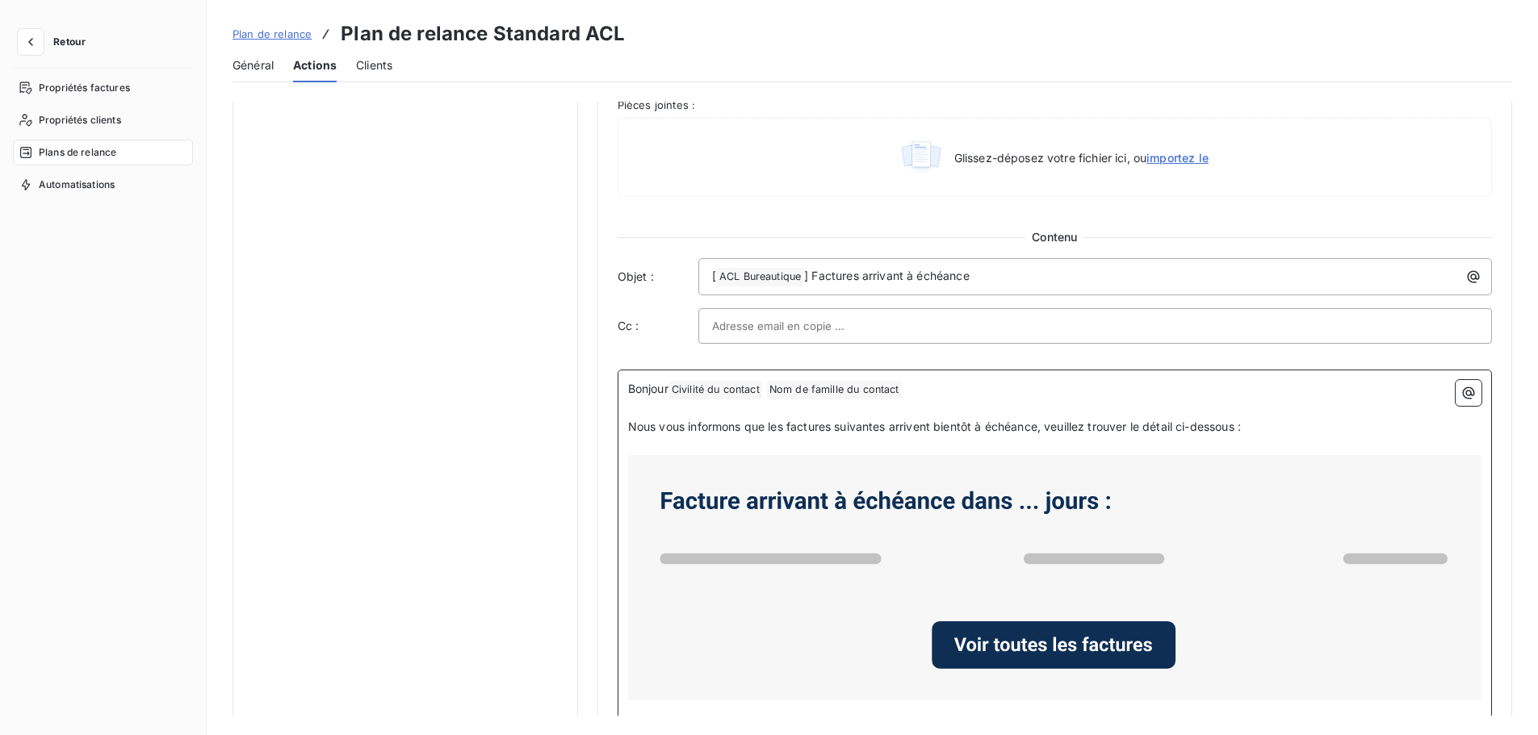
click at [862, 391] on span "Nom de famille du contact ﻿" at bounding box center [834, 390] width 135 height 19
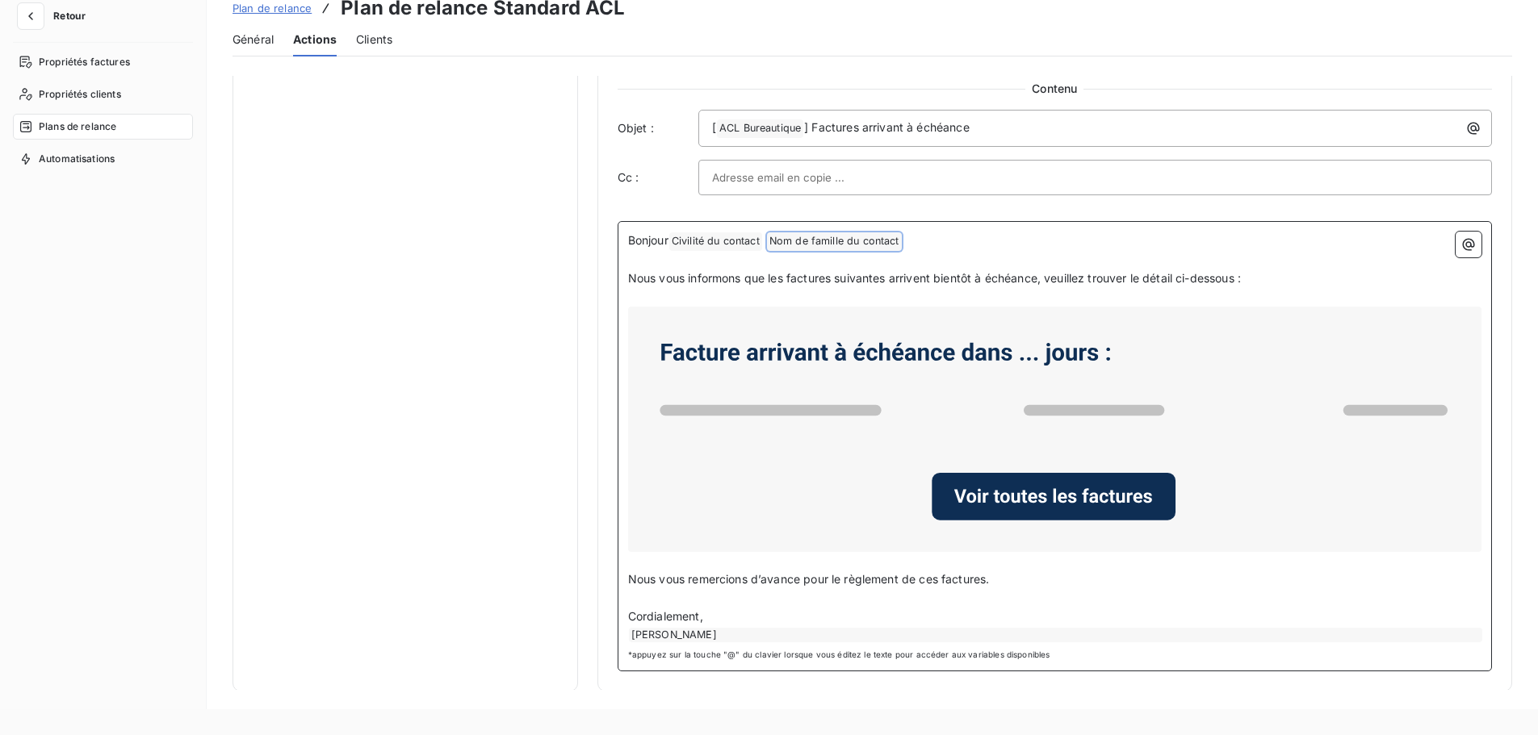
scroll to position [29, 0]
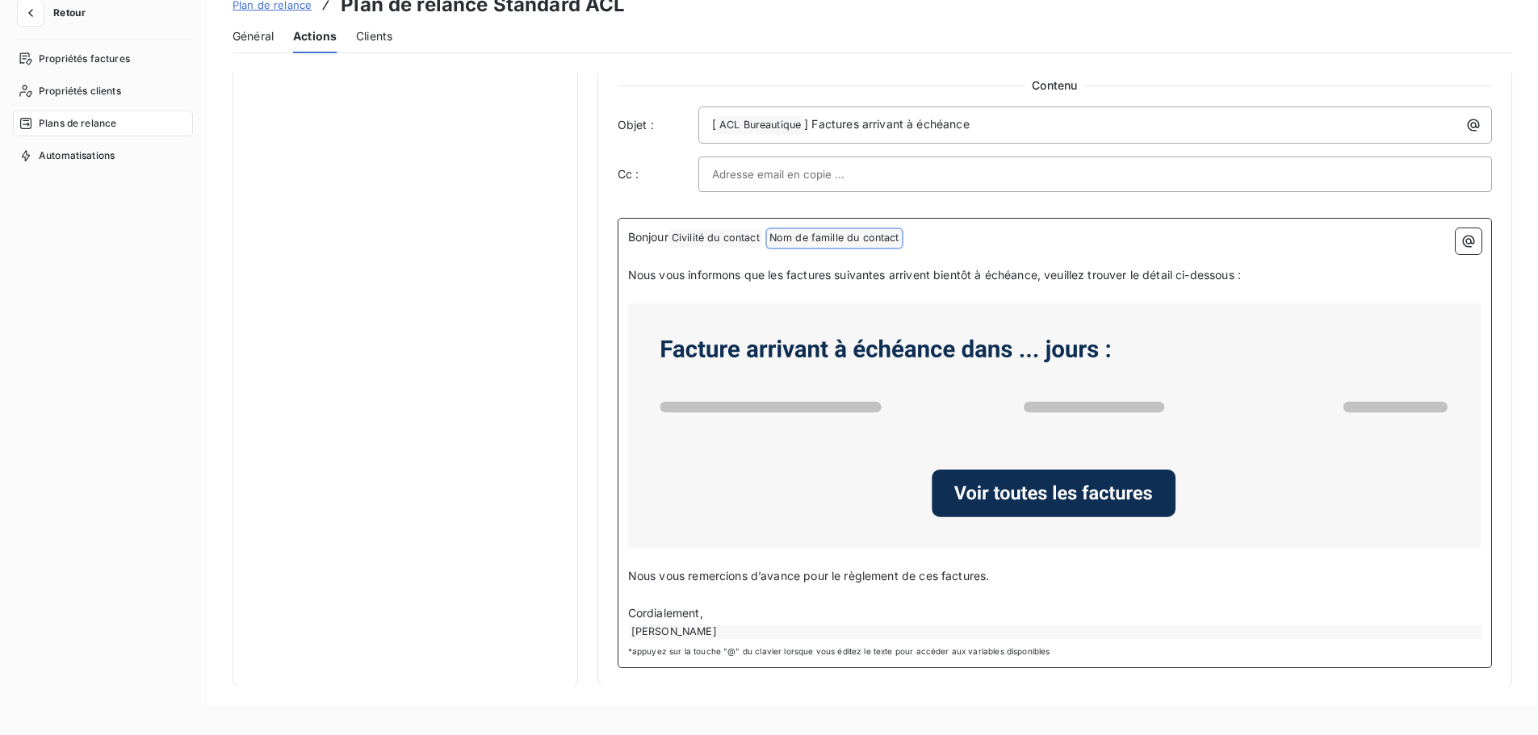
click at [657, 606] on span "Cordialement," at bounding box center [665, 613] width 75 height 14
click at [668, 626] on div "[PERSON_NAME]" at bounding box center [1055, 632] width 853 height 15
click at [736, 630] on div "[PERSON_NAME]" at bounding box center [1055, 632] width 853 height 15
click at [709, 630] on div "[PERSON_NAME]" at bounding box center [1055, 632] width 853 height 15
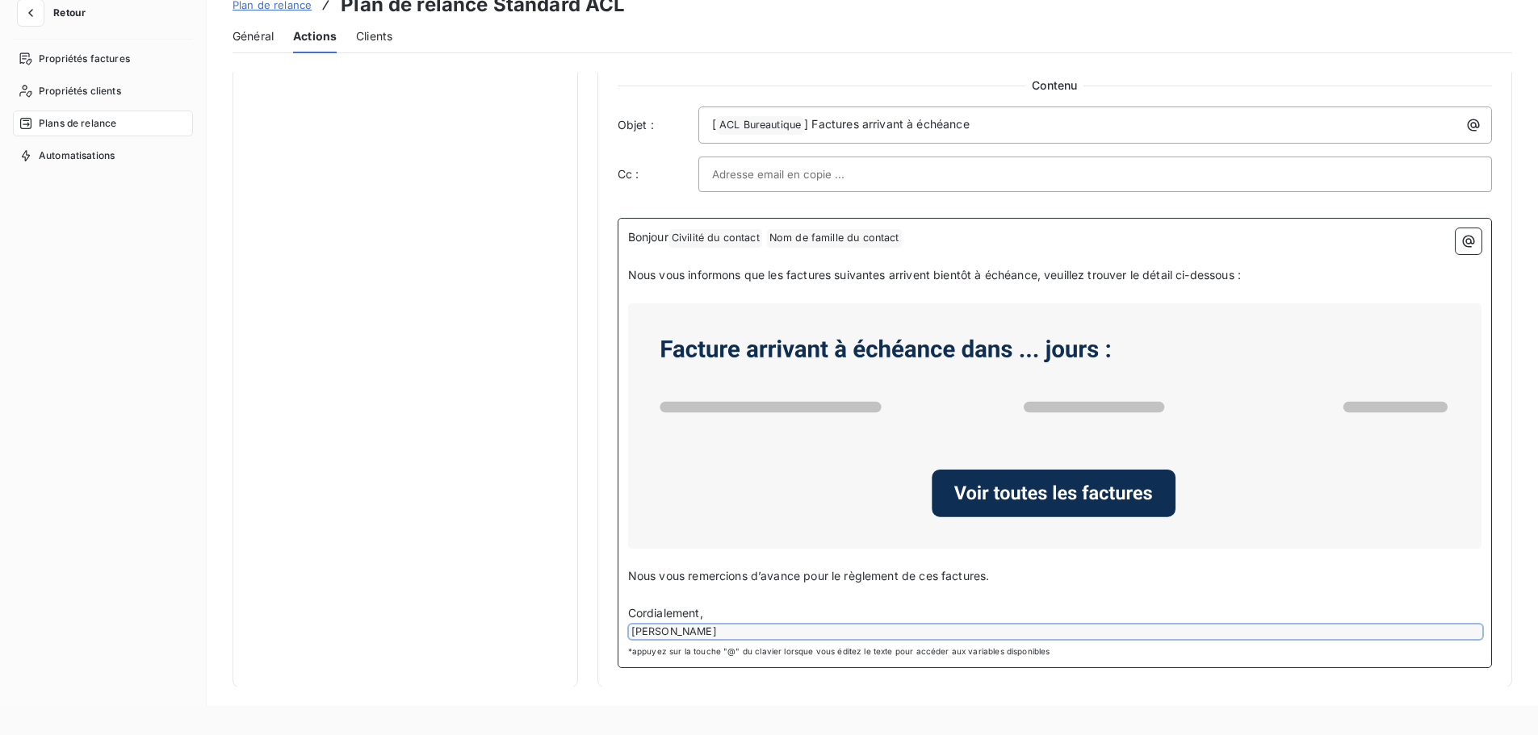
click at [709, 630] on div "[PERSON_NAME]" at bounding box center [1055, 632] width 853 height 15
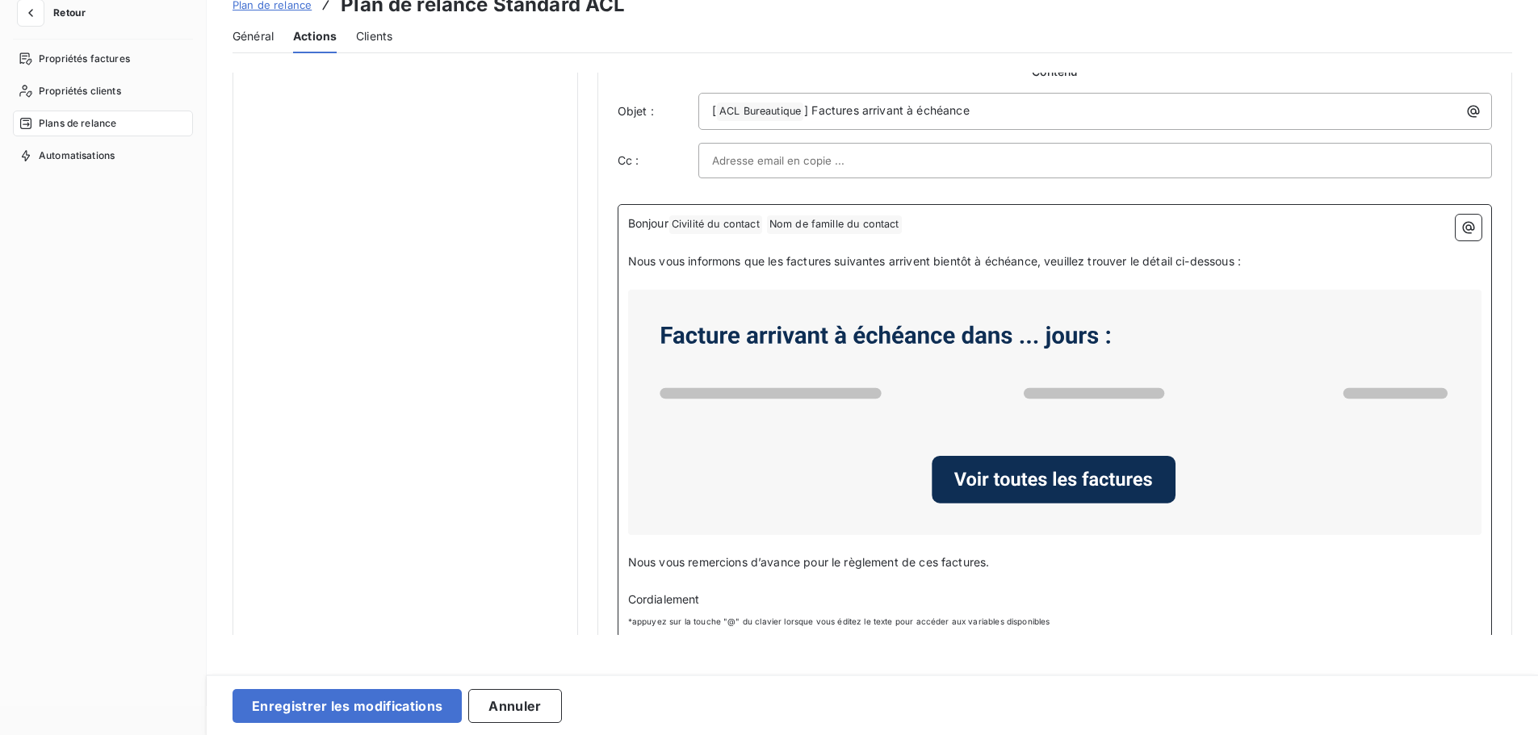
scroll to position [804, 0]
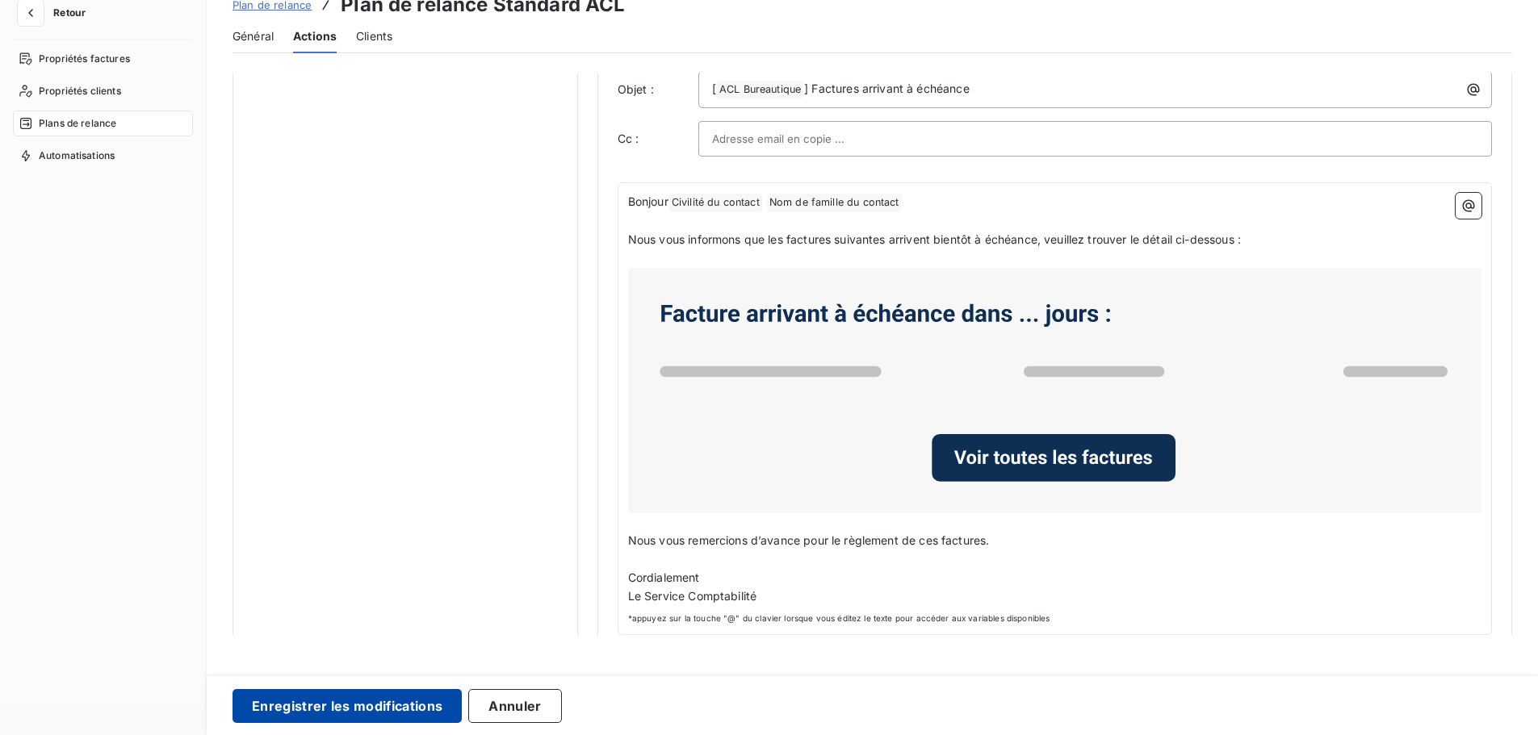
click at [397, 696] on button "Enregistrer les modifications" at bounding box center [346, 706] width 229 height 34
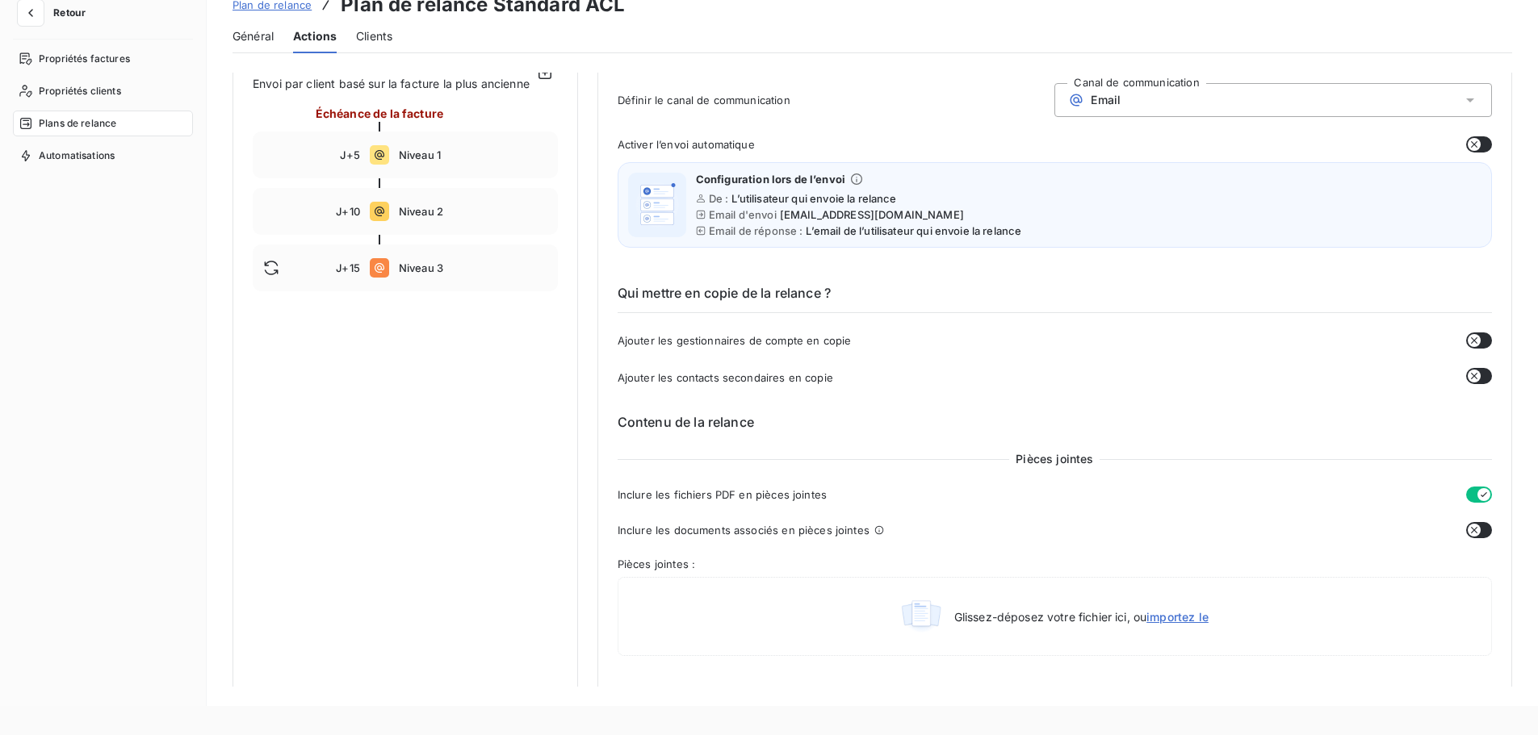
scroll to position [44, 0]
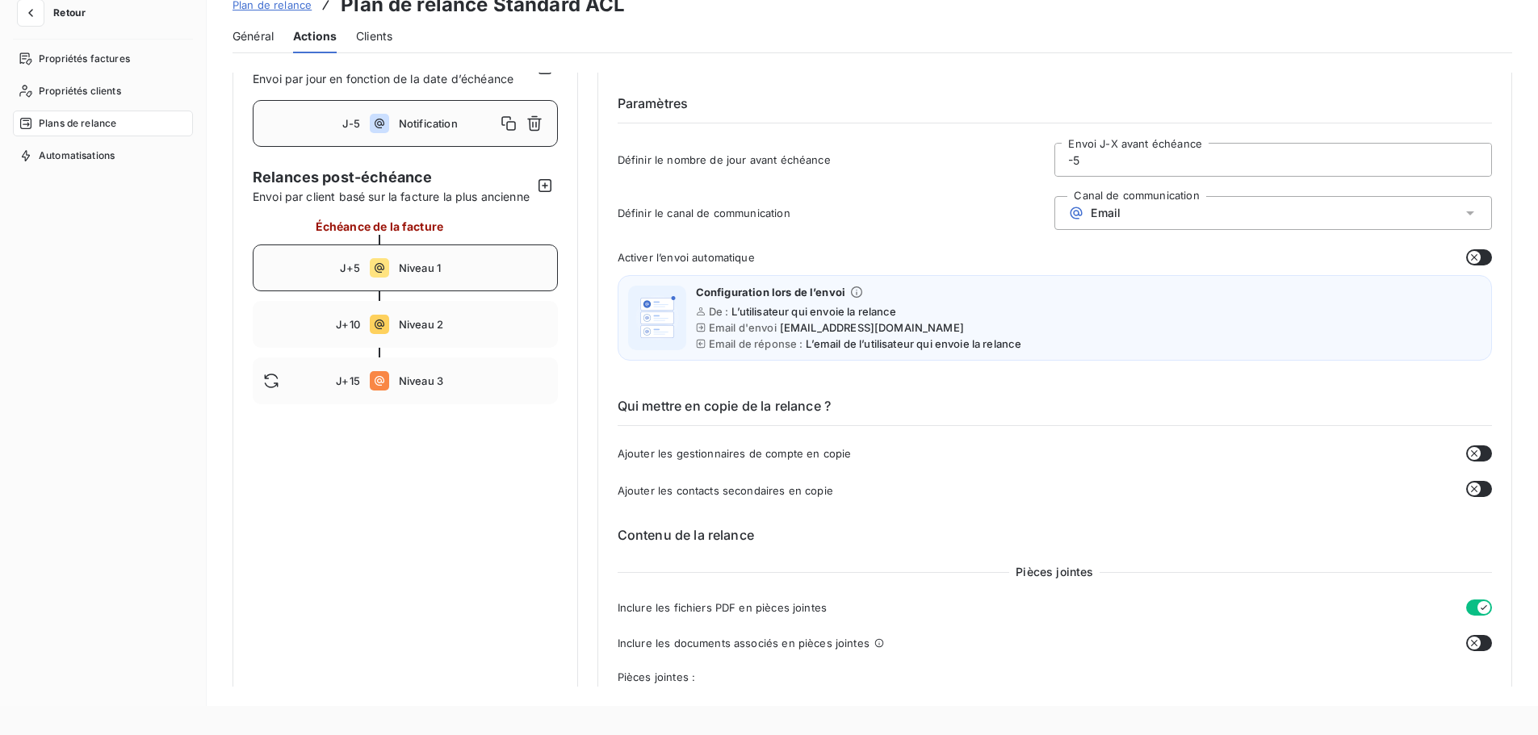
click at [455, 274] on span "Niveau 1" at bounding box center [473, 268] width 149 height 13
type input "5"
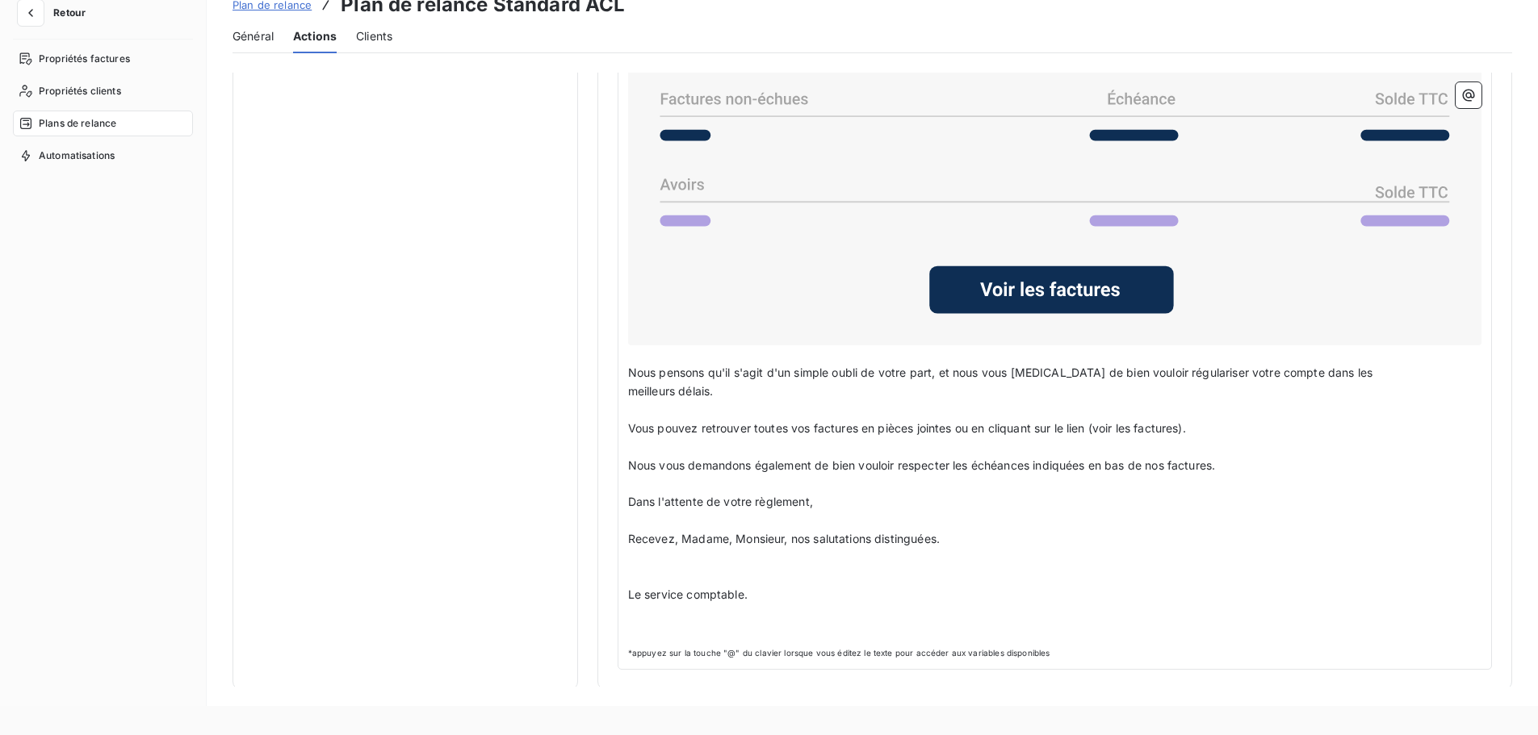
scroll to position [1423, 0]
click at [643, 537] on span "Recevez, Madame, Monsieur, nos salutations distinguées." at bounding box center [784, 538] width 312 height 14
click at [642, 604] on p "﻿" at bounding box center [1054, 613] width 853 height 19
click at [625, 588] on div "Bonjour Civilité du contact ﻿ Nom de famille du contact ﻿ ﻿ ﻿ ﻿ Nous sommes sur…" at bounding box center [1054, 212] width 874 height 914
click at [630, 590] on span "Le service comptable." at bounding box center [687, 594] width 119 height 14
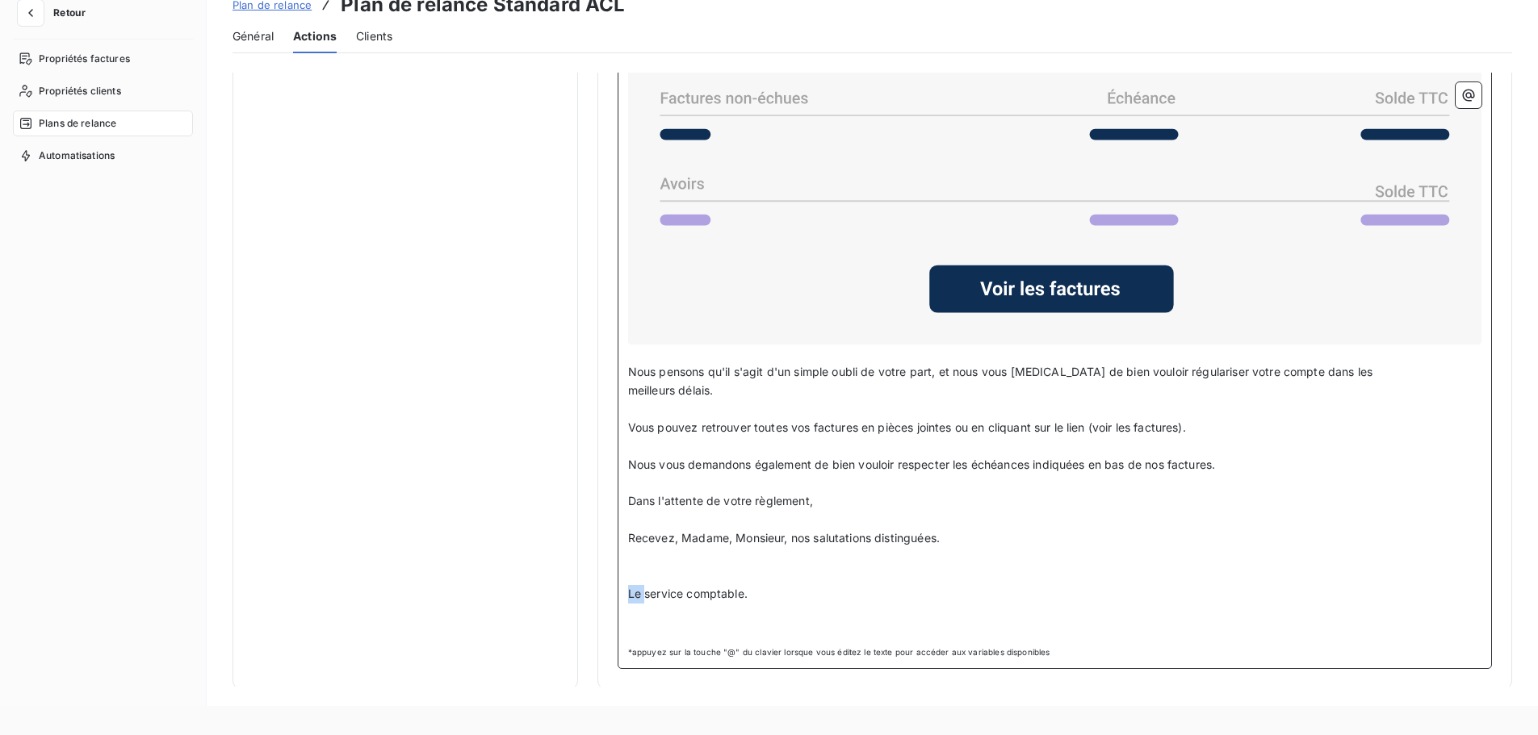
click at [630, 590] on span "Le service comptable." at bounding box center [687, 594] width 119 height 14
click at [630, 588] on span "Le service comptable." at bounding box center [687, 594] width 119 height 14
click at [684, 591] on span "Bien Corsie service comptable." at bounding box center [711, 594] width 167 height 14
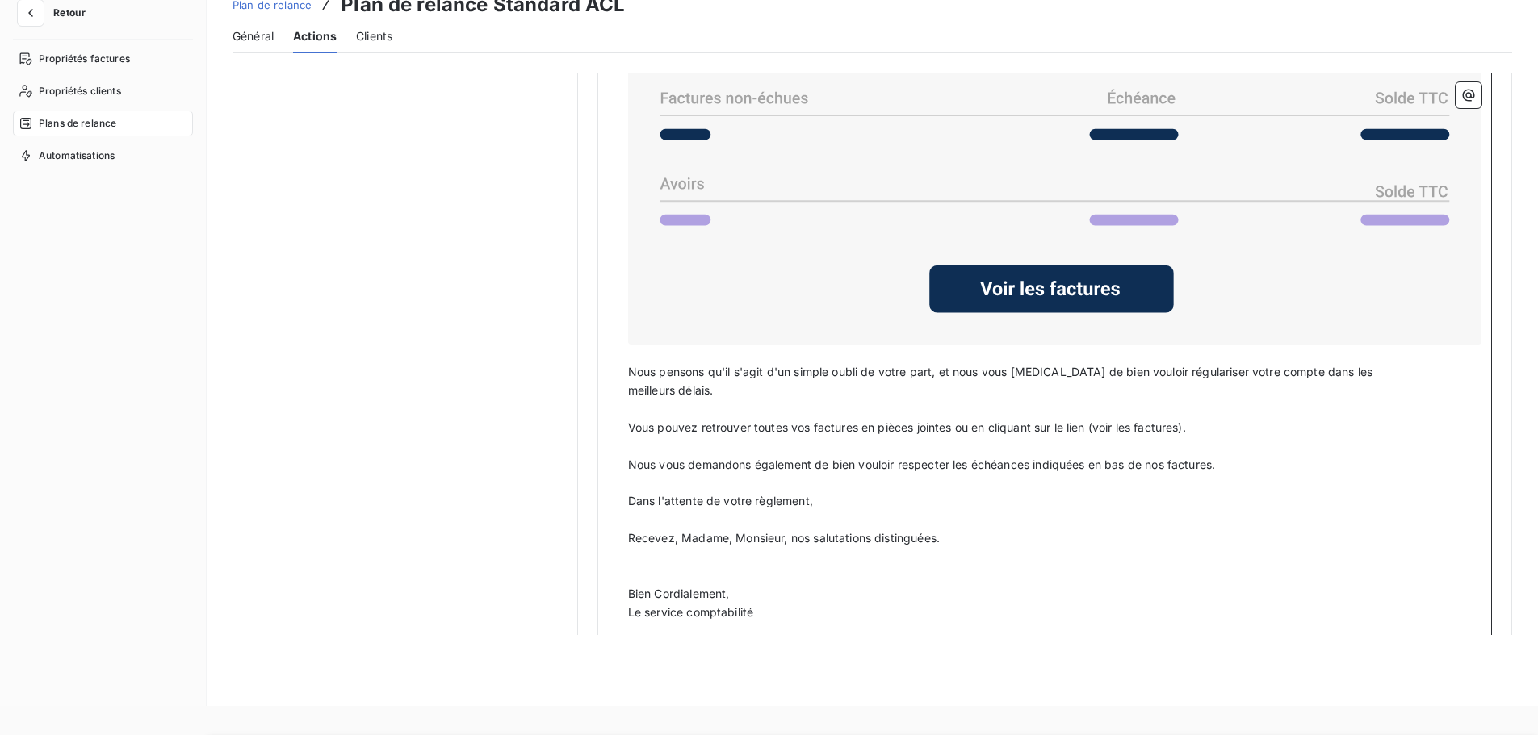
click at [691, 613] on span "Le service comptabilité" at bounding box center [690, 612] width 125 height 14
click at [649, 614] on span "Le service Comptabilité" at bounding box center [691, 612] width 127 height 14
click at [851, 573] on p "﻿" at bounding box center [1054, 576] width 853 height 19
drag, startPoint x: 774, startPoint y: 614, endPoint x: 622, endPoint y: 593, distance: 154.0
click at [622, 593] on div "Bonjour Civilité du contact ﻿ Nom de famille du contact ﻿ ﻿ ﻿ ﻿ Nous sommes sur…" at bounding box center [1054, 221] width 874 height 932
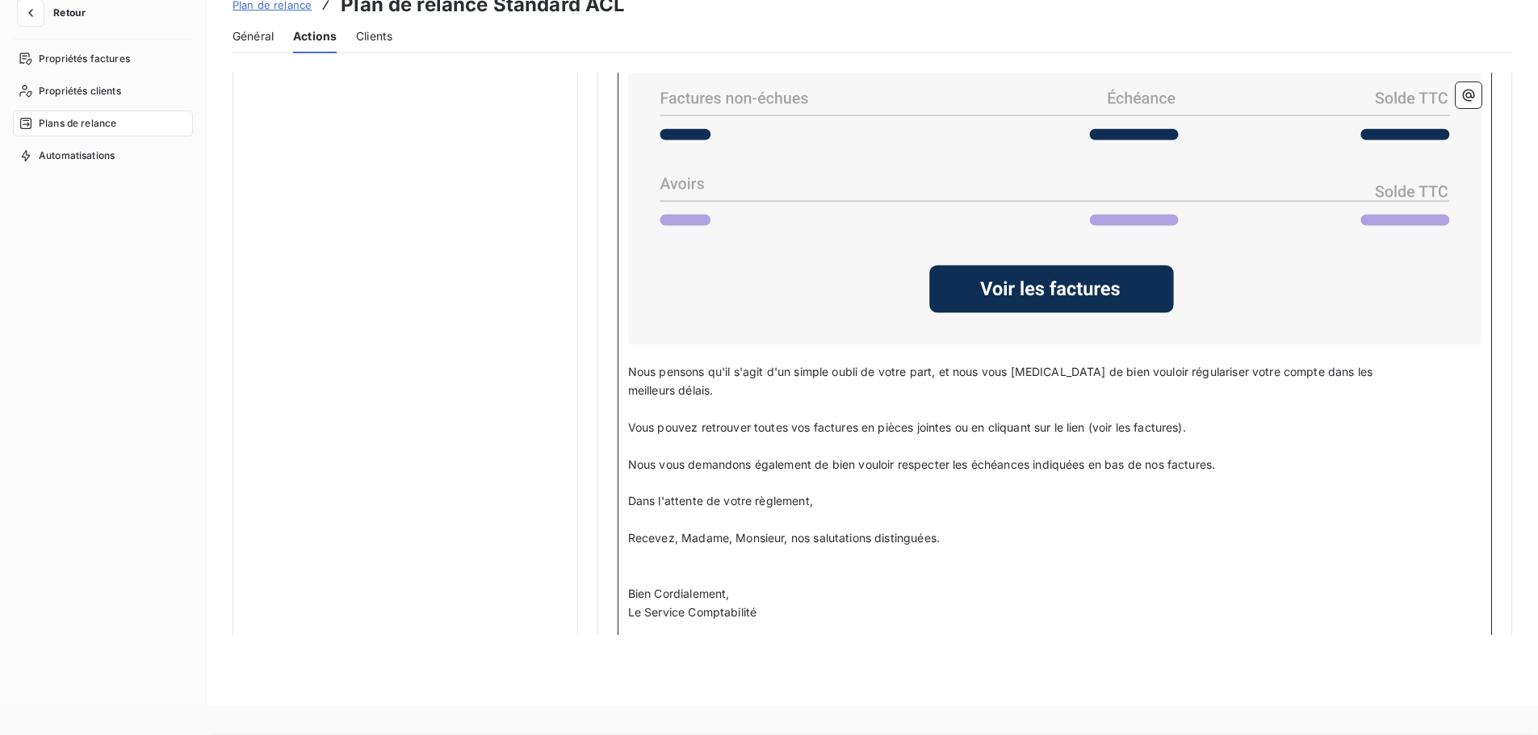
click at [719, 619] on p "Le Service Comptabilité" at bounding box center [1054, 613] width 853 height 19
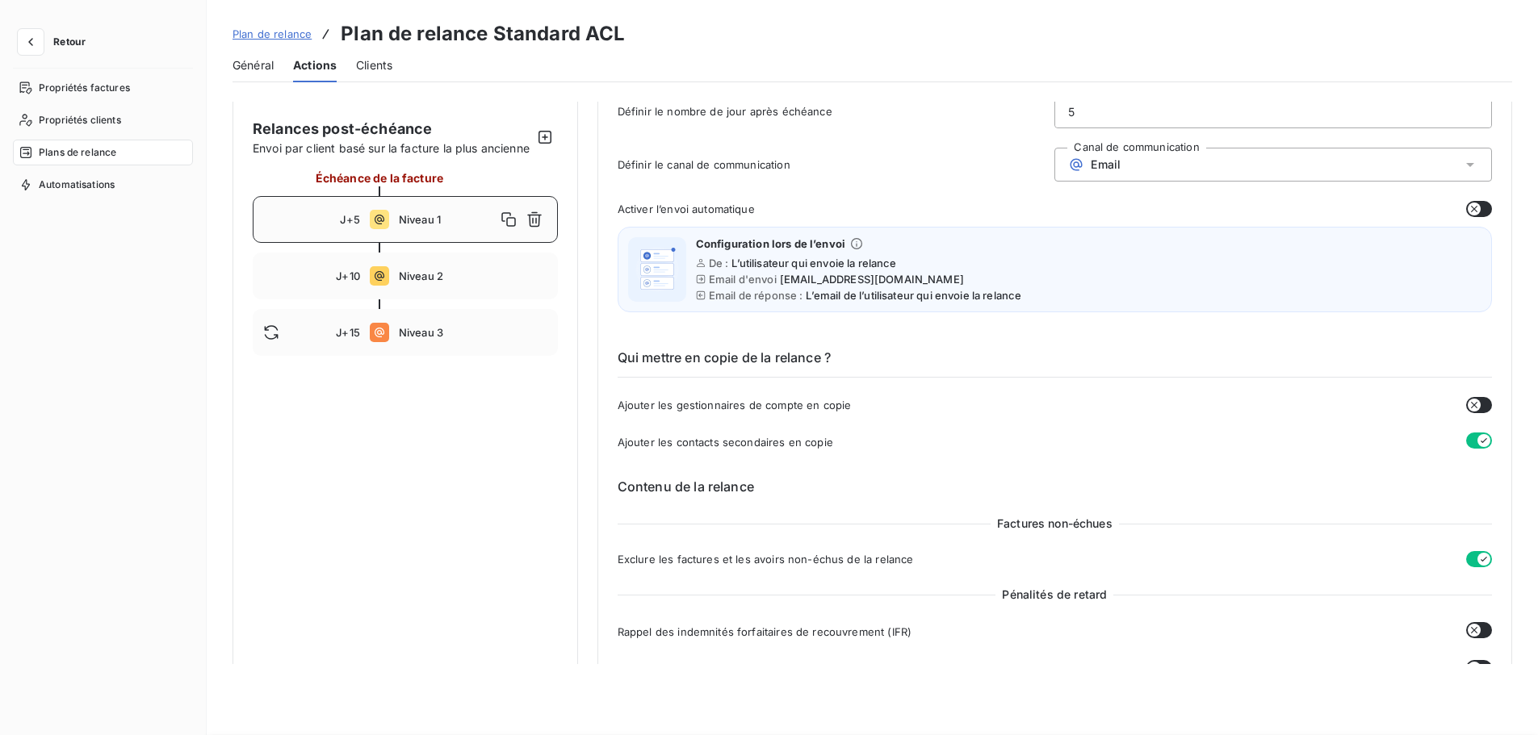
scroll to position [0, 0]
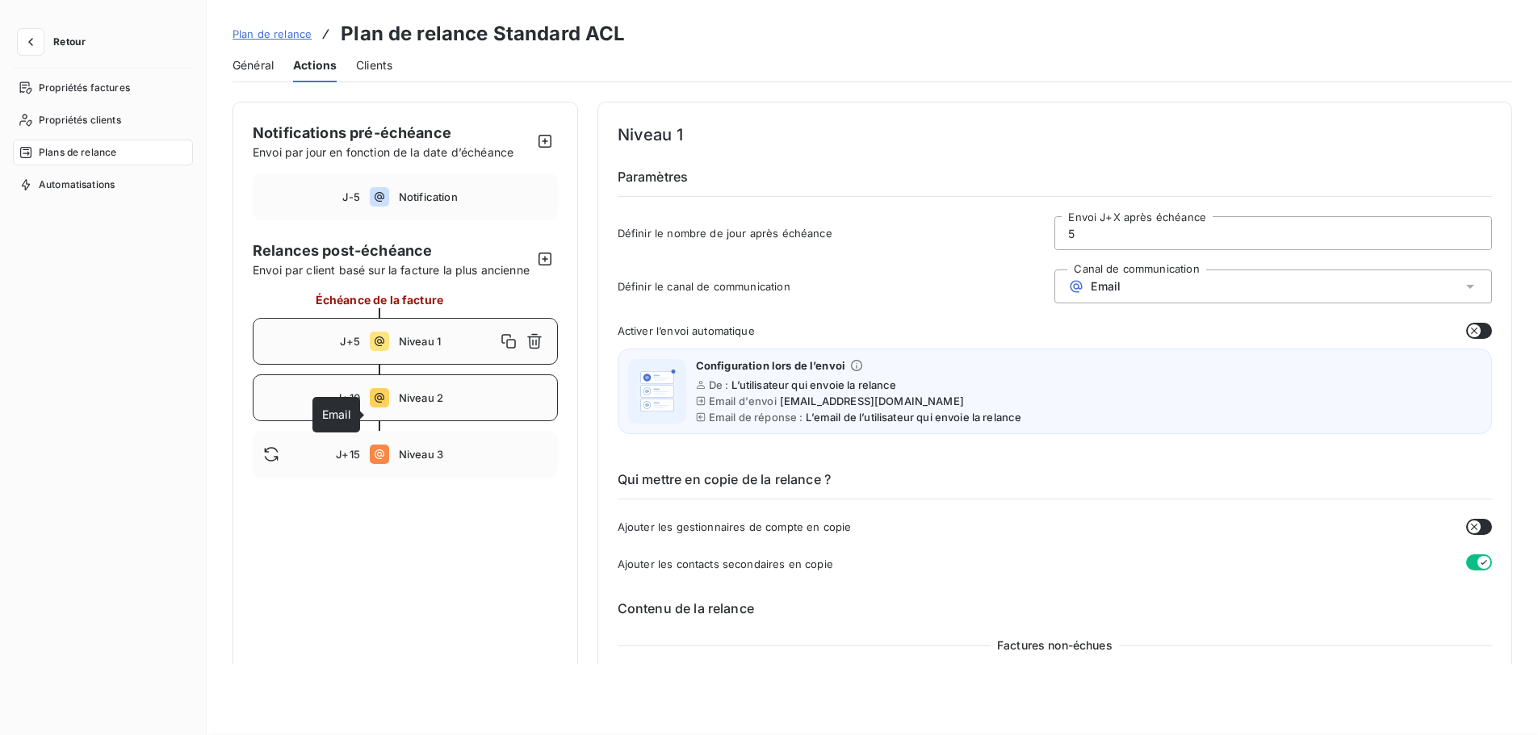
click at [380, 403] on icon at bounding box center [380, 398] width 10 height 10
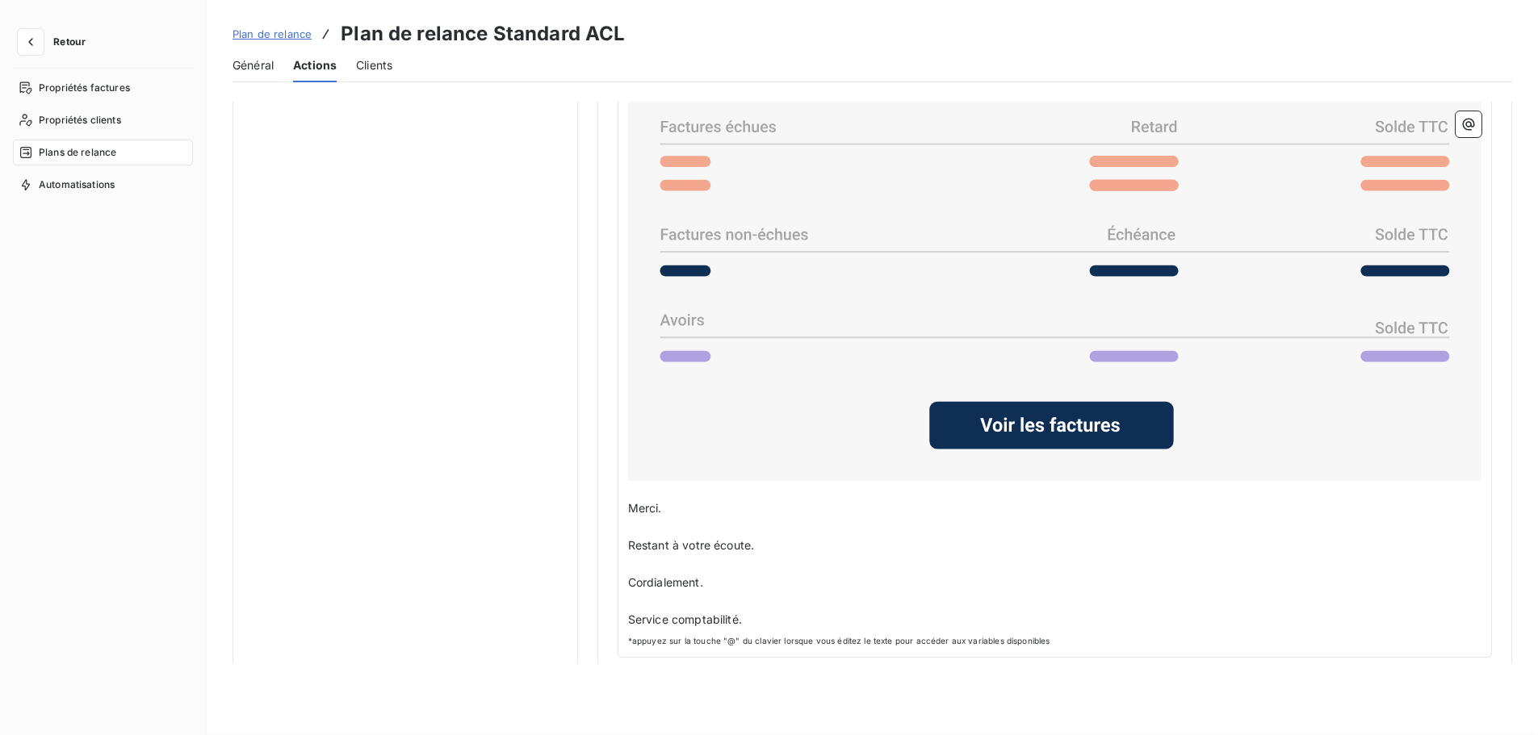
scroll to position [1327, 0]
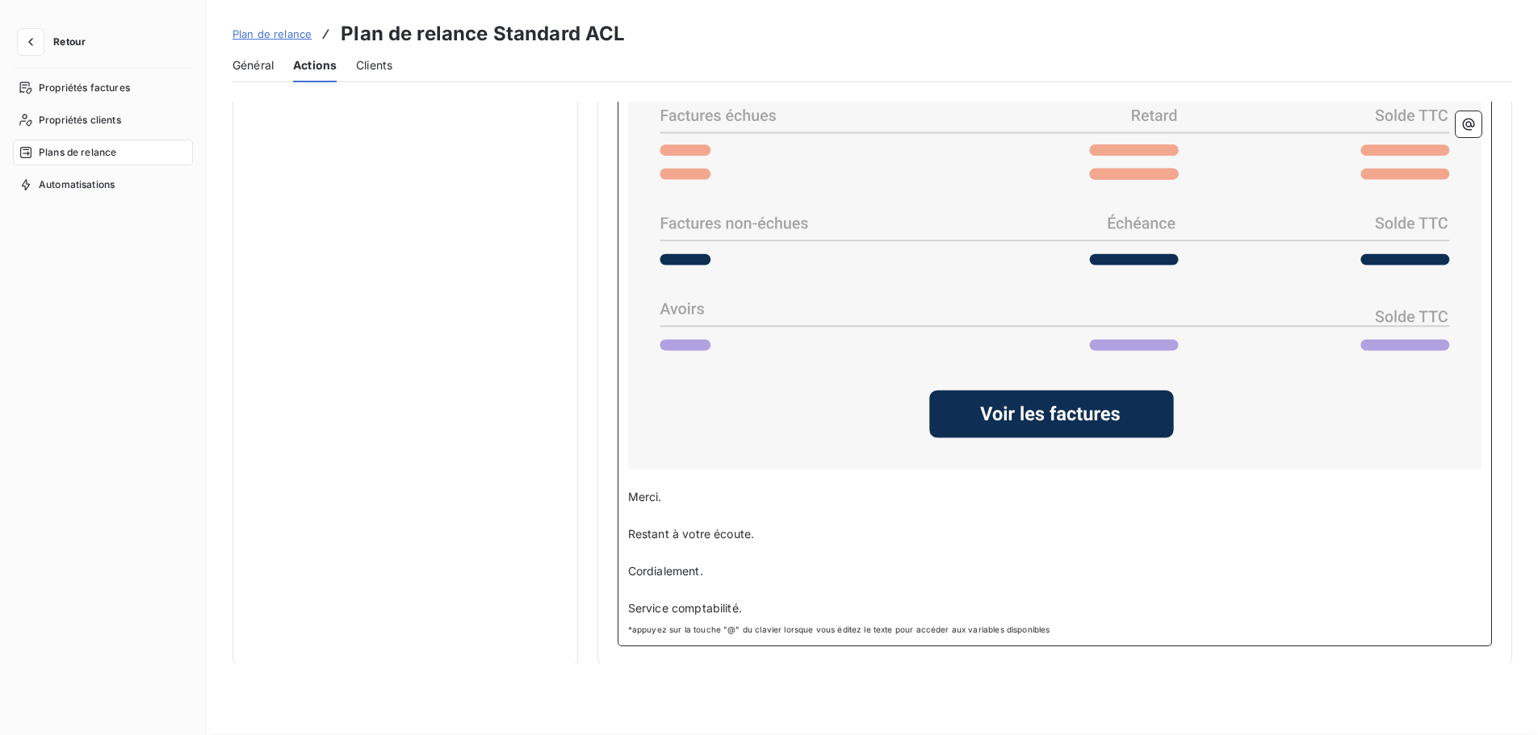
click at [681, 583] on p "﻿" at bounding box center [1054, 590] width 853 height 19
click at [628, 567] on span "Cordialement." at bounding box center [665, 571] width 75 height 14
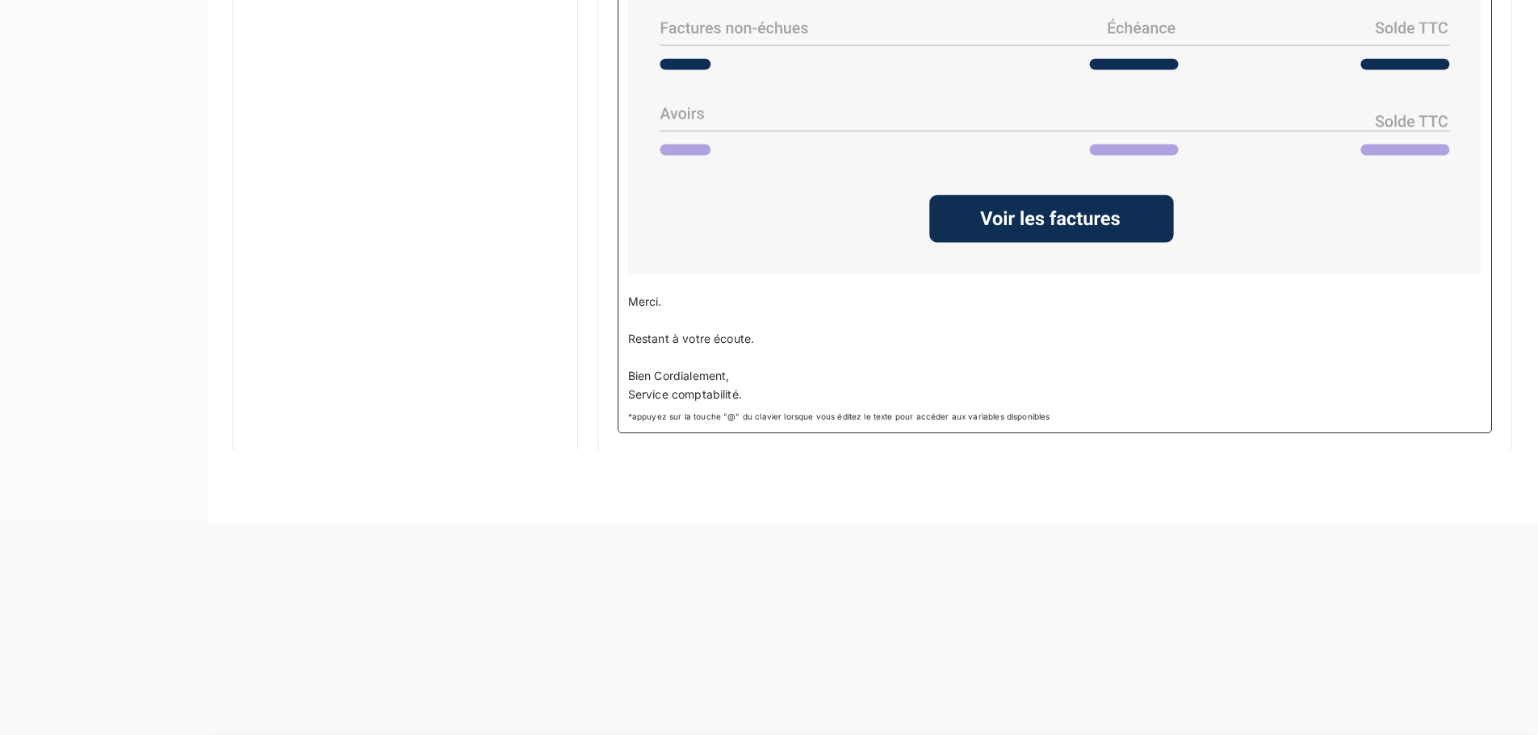
scroll to position [221, 0]
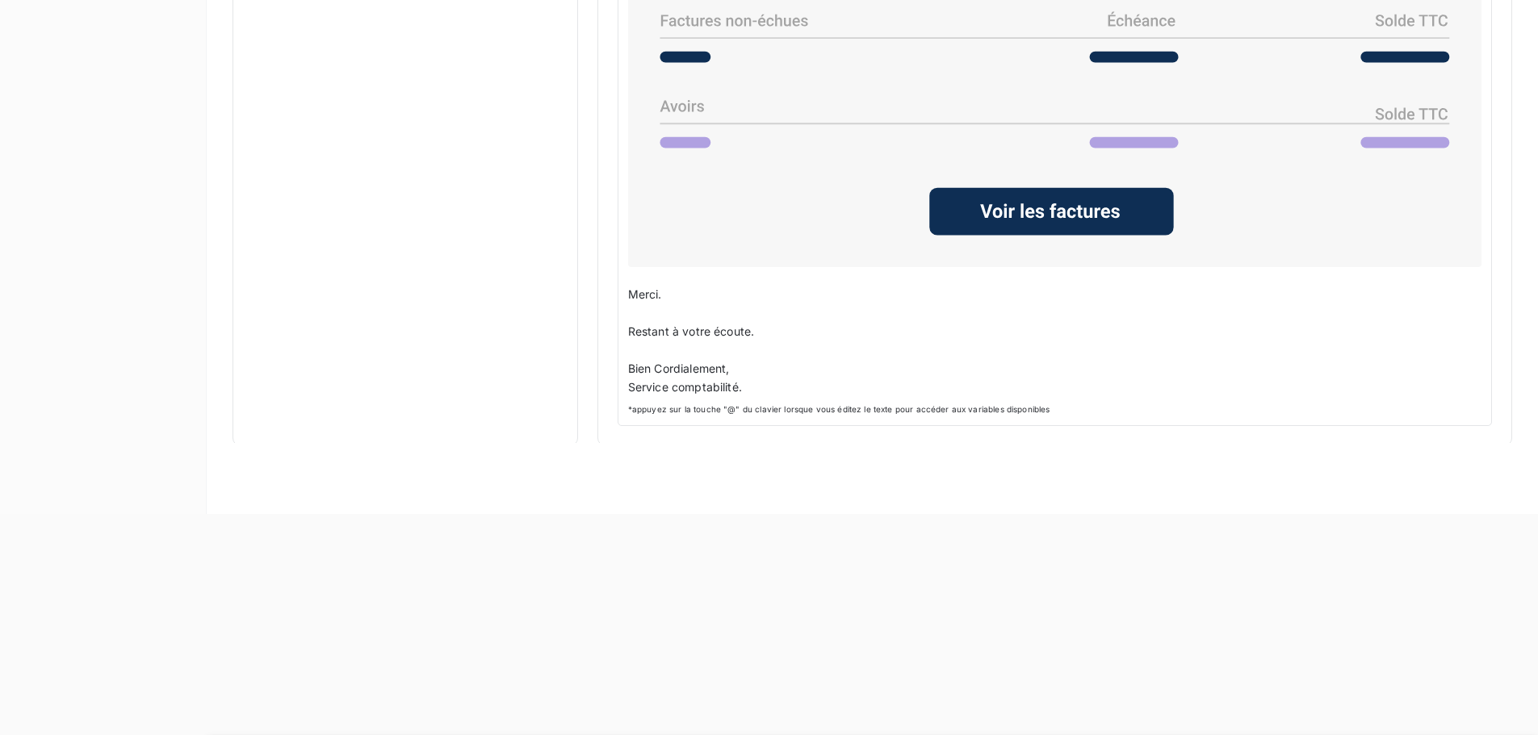
click at [573, 507] on div "Plan de relance Plan de relance Standard ACL Général Actions Clients Notificati…" at bounding box center [872, 146] width 1331 height 735
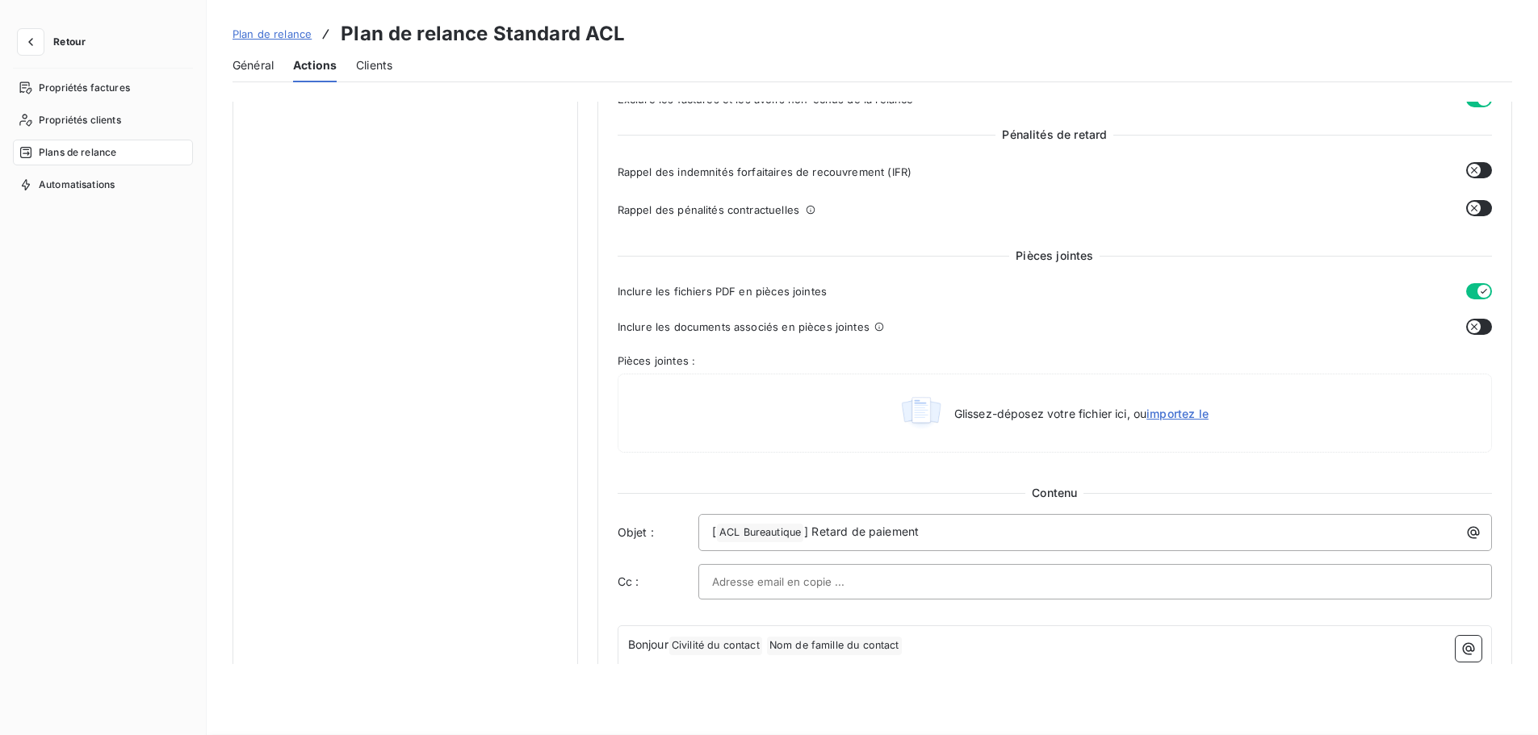
scroll to position [178, 0]
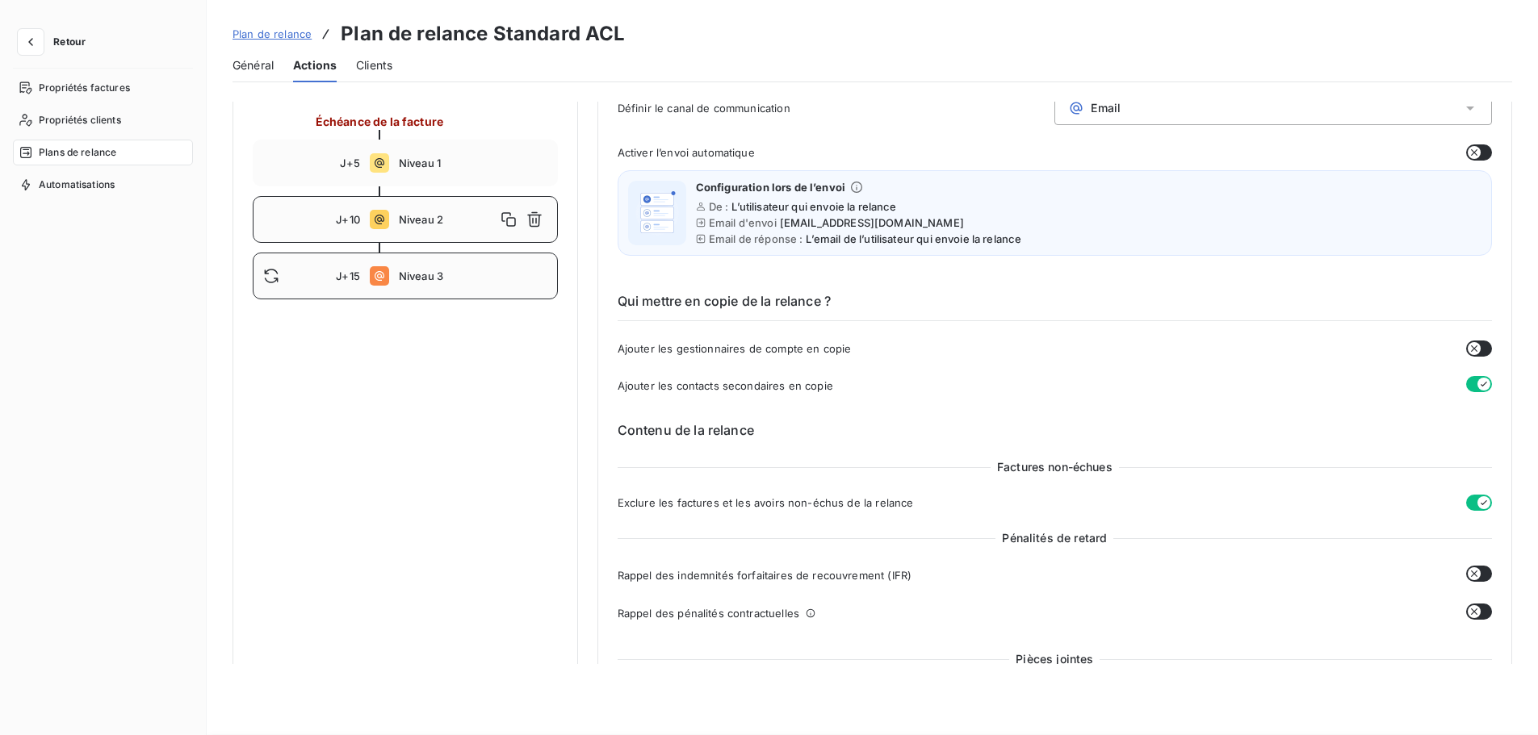
click at [400, 283] on span "Niveau 3" at bounding box center [473, 276] width 149 height 13
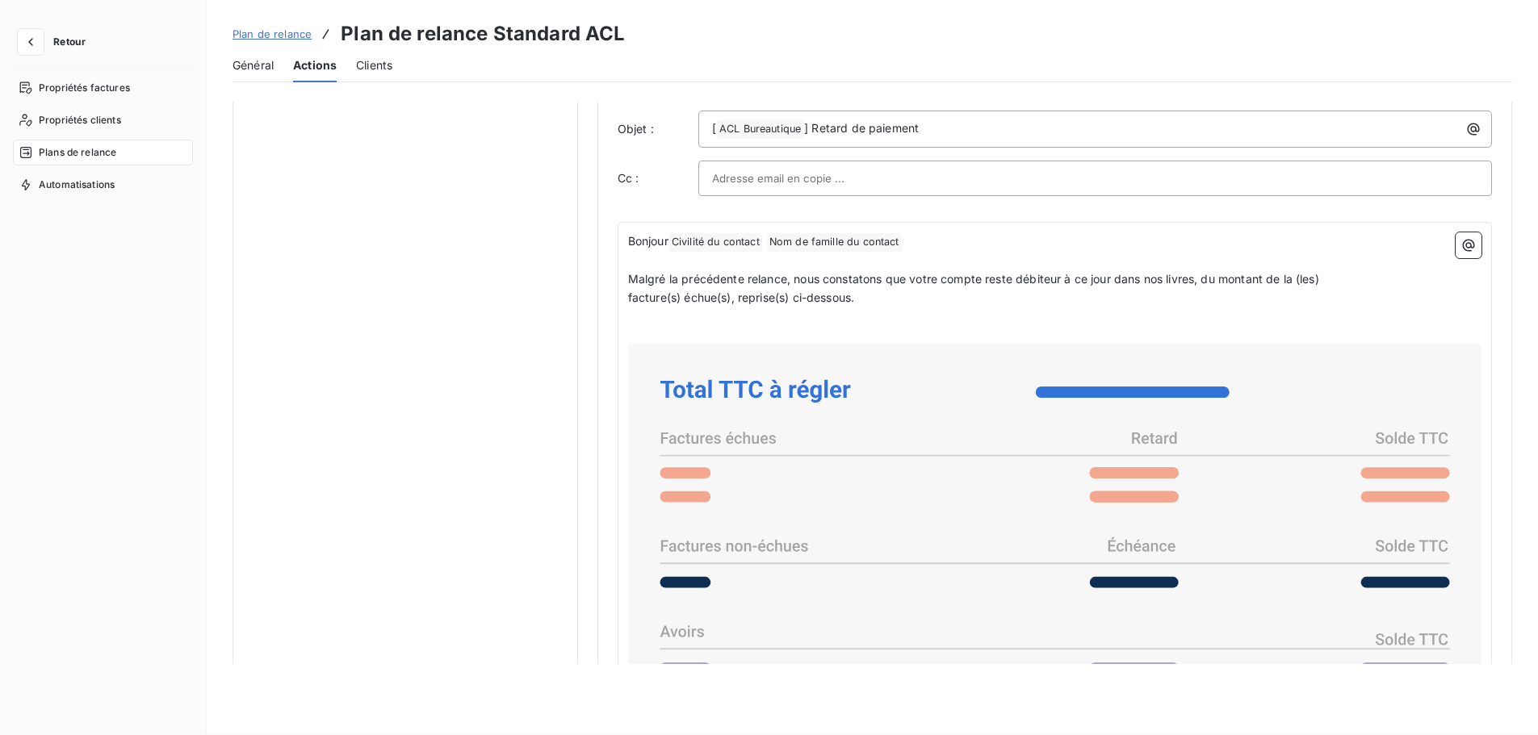
scroll to position [1383, 0]
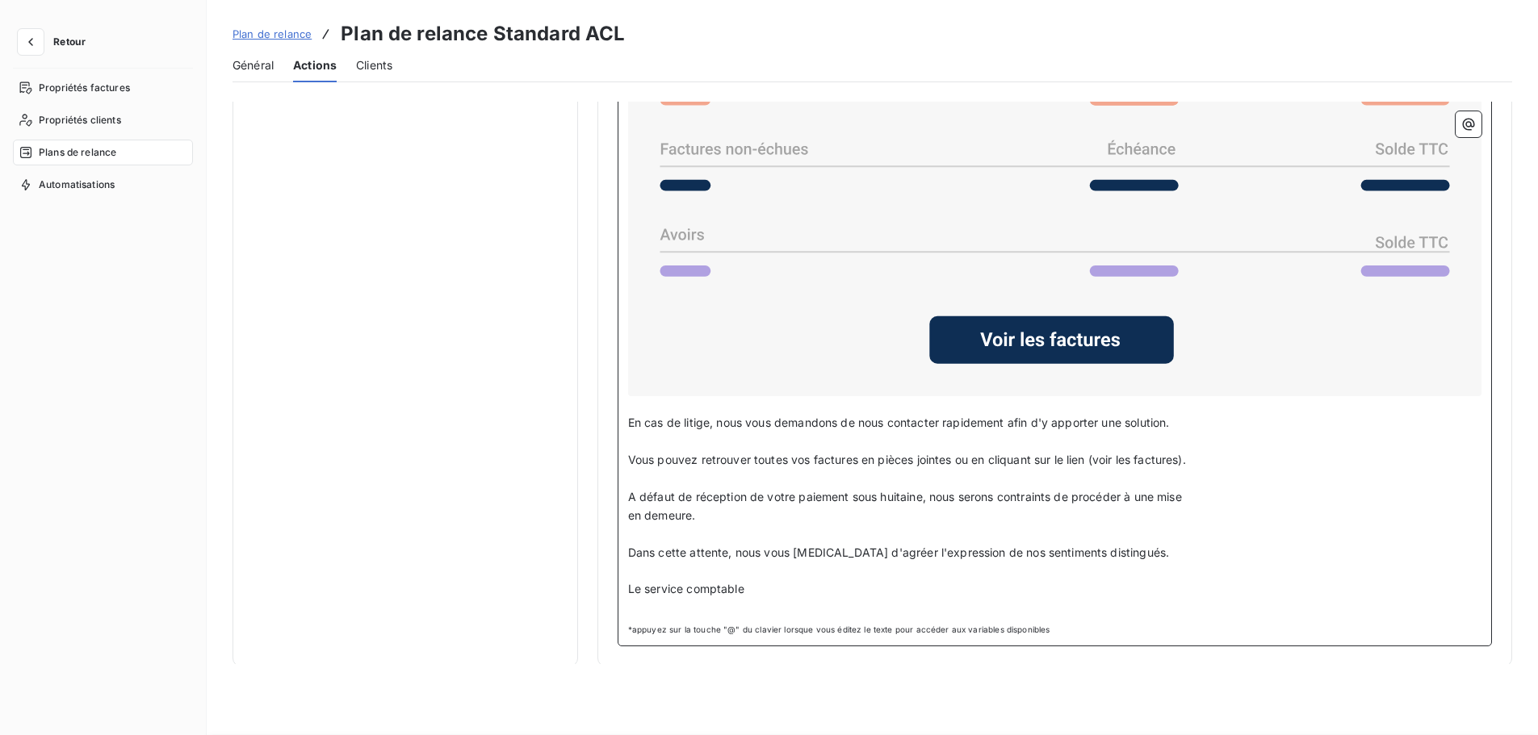
click at [695, 595] on p "Le service comptable" at bounding box center [1054, 589] width 853 height 19
drag, startPoint x: 750, startPoint y: 589, endPoint x: 615, endPoint y: 582, distance: 135.0
click at [617, 582] on div "Bonjour Civilité du contact ﻿ Nom de famille du contact ﻿ ﻿ ﻿ Malgré la précéde…" at bounding box center [1054, 236] width 874 height 822
click at [691, 605] on span "Le Service comptabilité" at bounding box center [691, 608] width 127 height 14
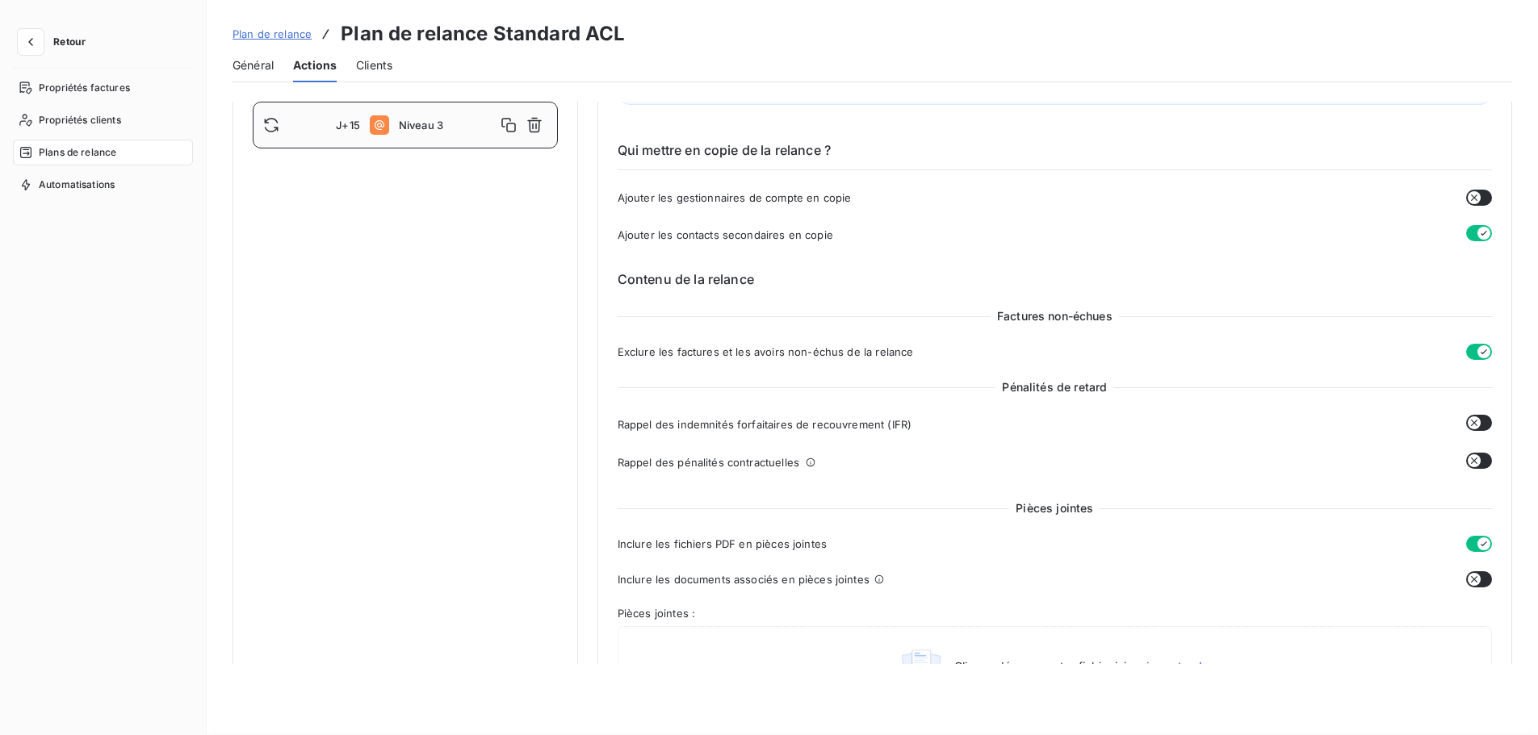
scroll to position [10, 0]
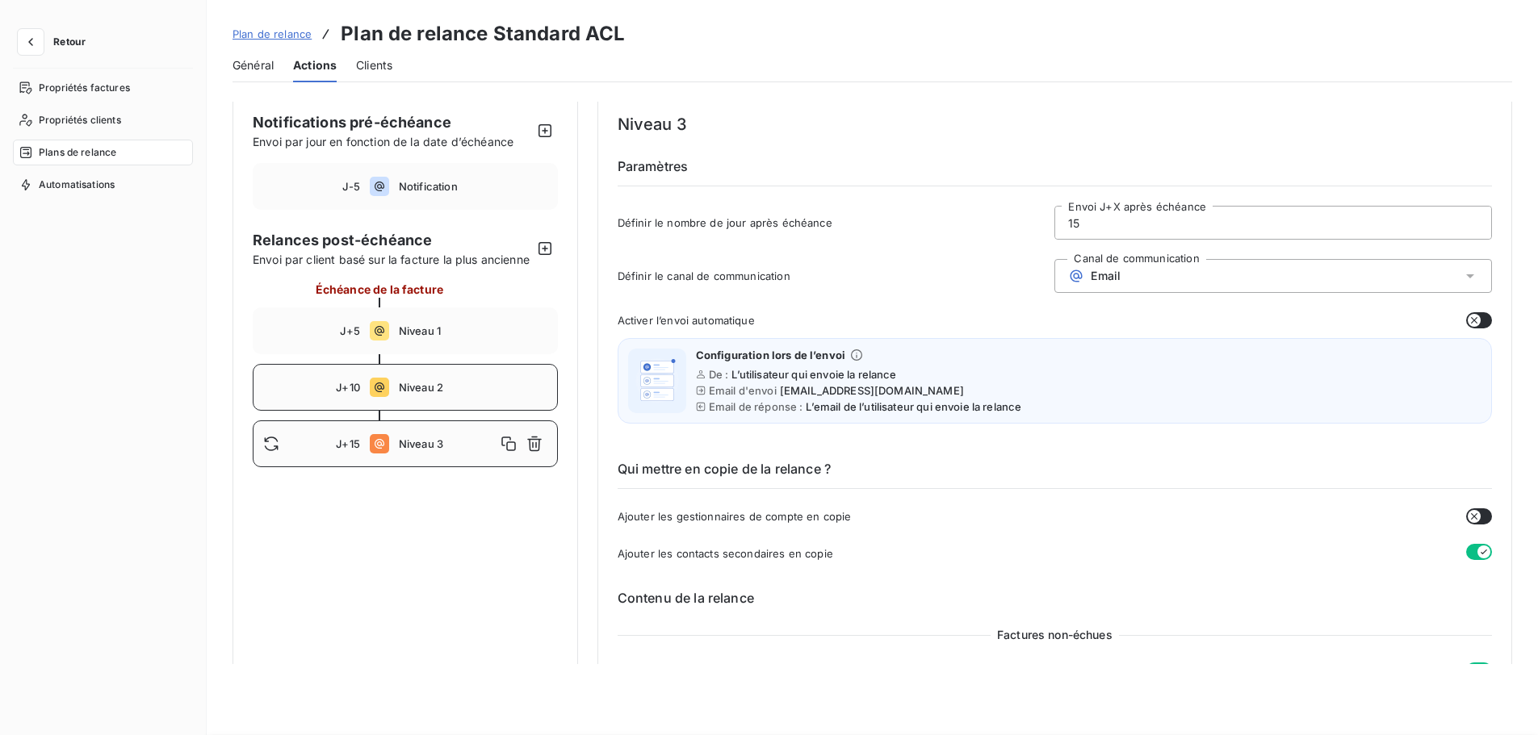
click at [431, 392] on div "J+10 Niveau 2" at bounding box center [405, 387] width 305 height 47
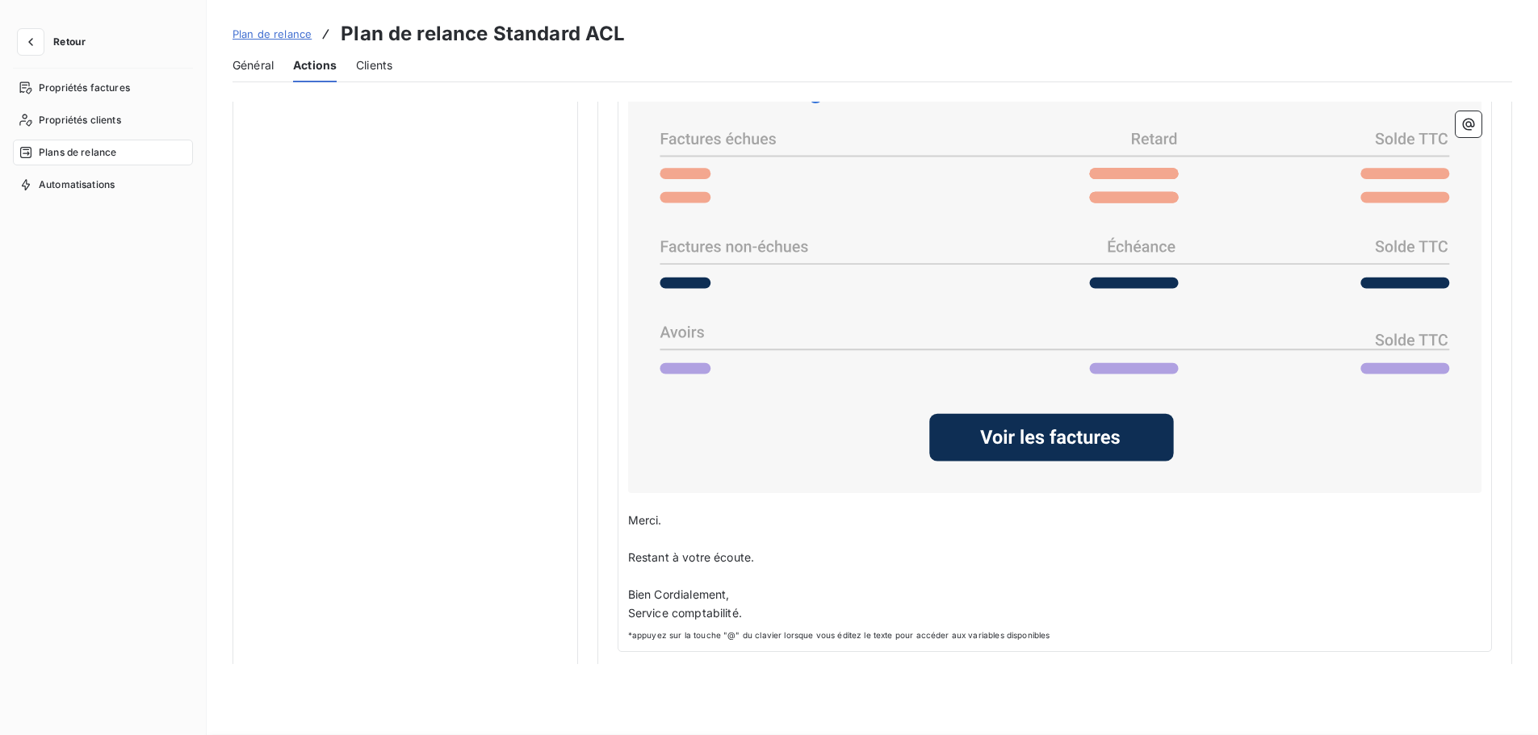
scroll to position [1308, 0]
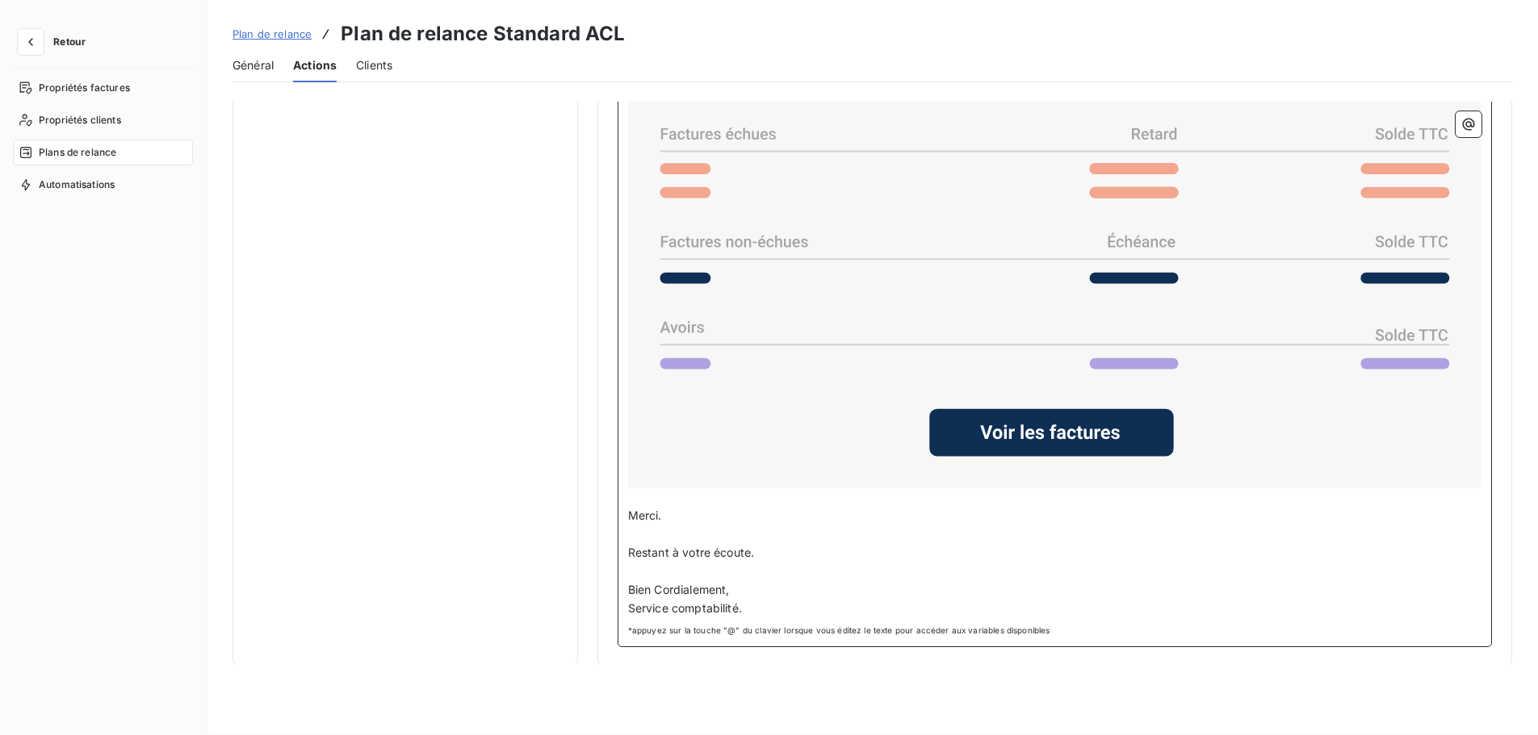
click at [628, 605] on span "Service comptabilité." at bounding box center [685, 608] width 114 height 14
click at [695, 606] on span "Le Service comptabilité." at bounding box center [693, 608] width 131 height 14
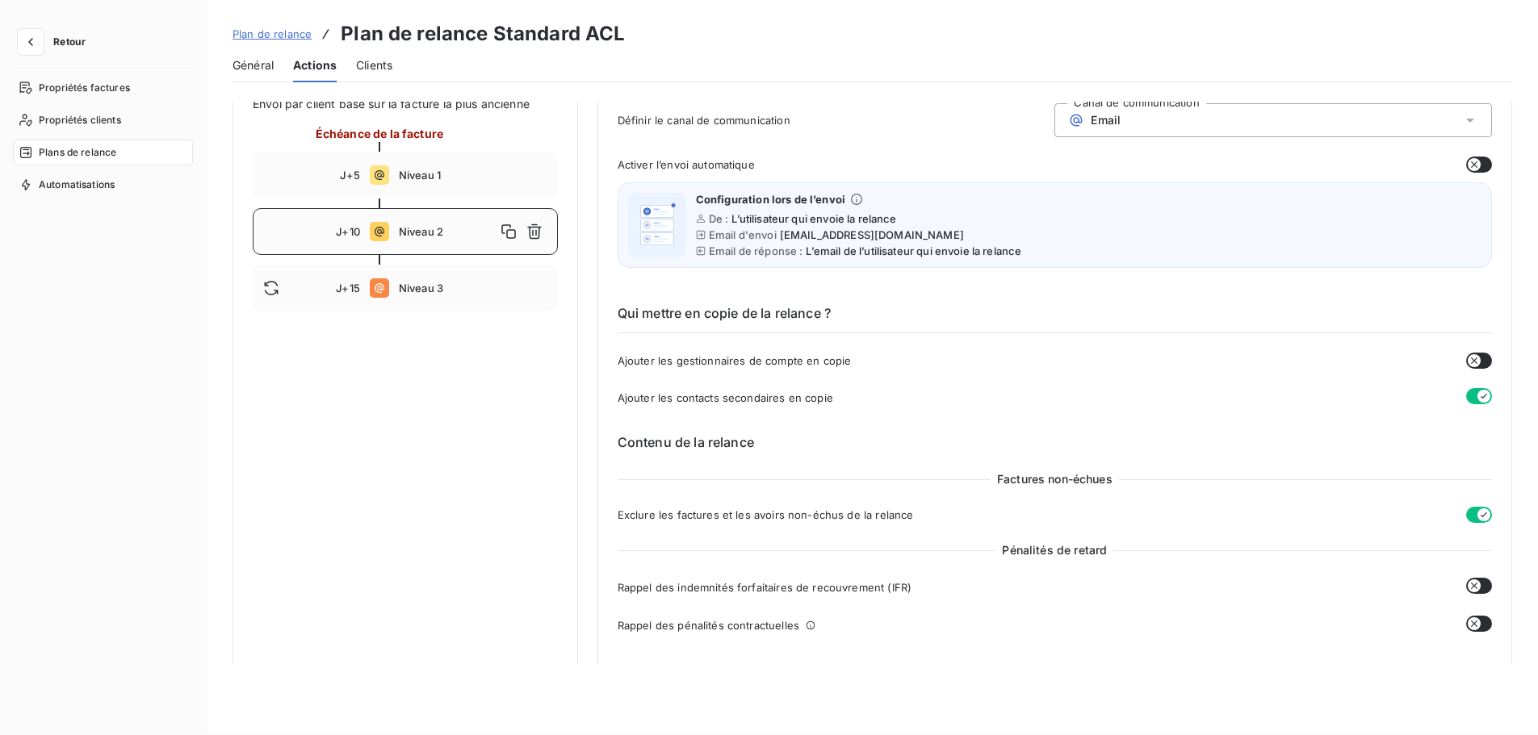
scroll to position [0, 0]
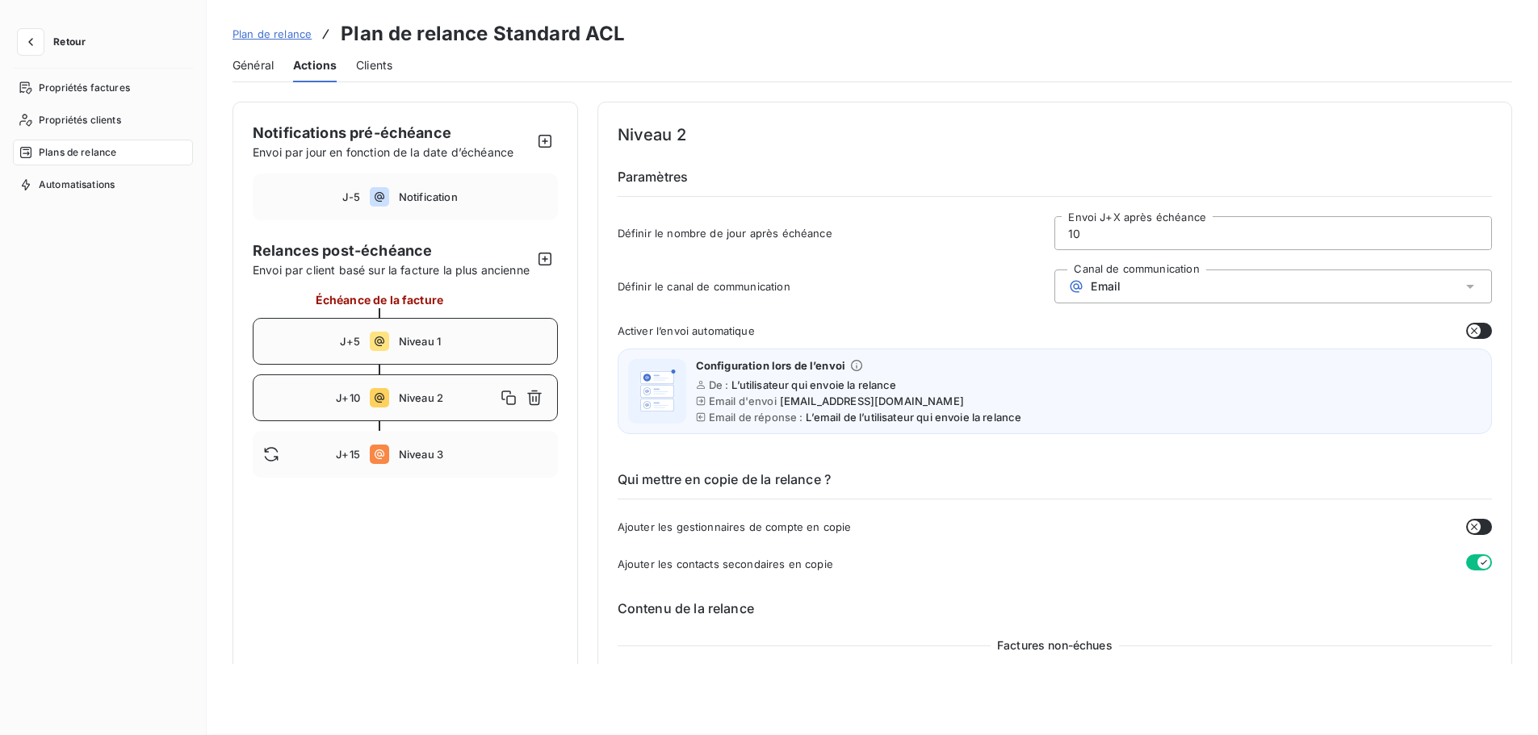
click at [382, 351] on icon at bounding box center [379, 341] width 19 height 19
click at [401, 191] on span "Notification" at bounding box center [473, 196] width 149 height 13
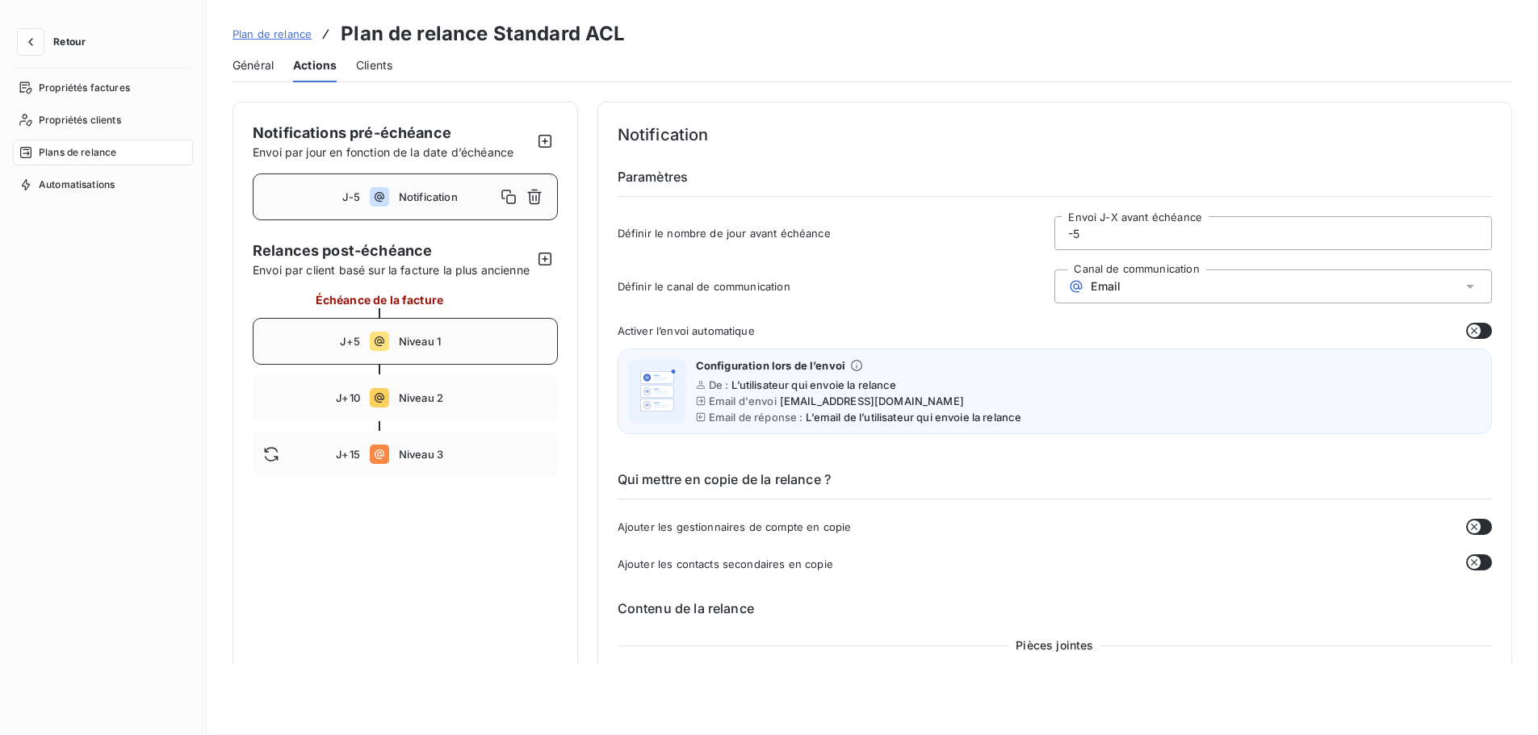
click at [416, 348] on span "Niveau 1" at bounding box center [473, 341] width 149 height 13
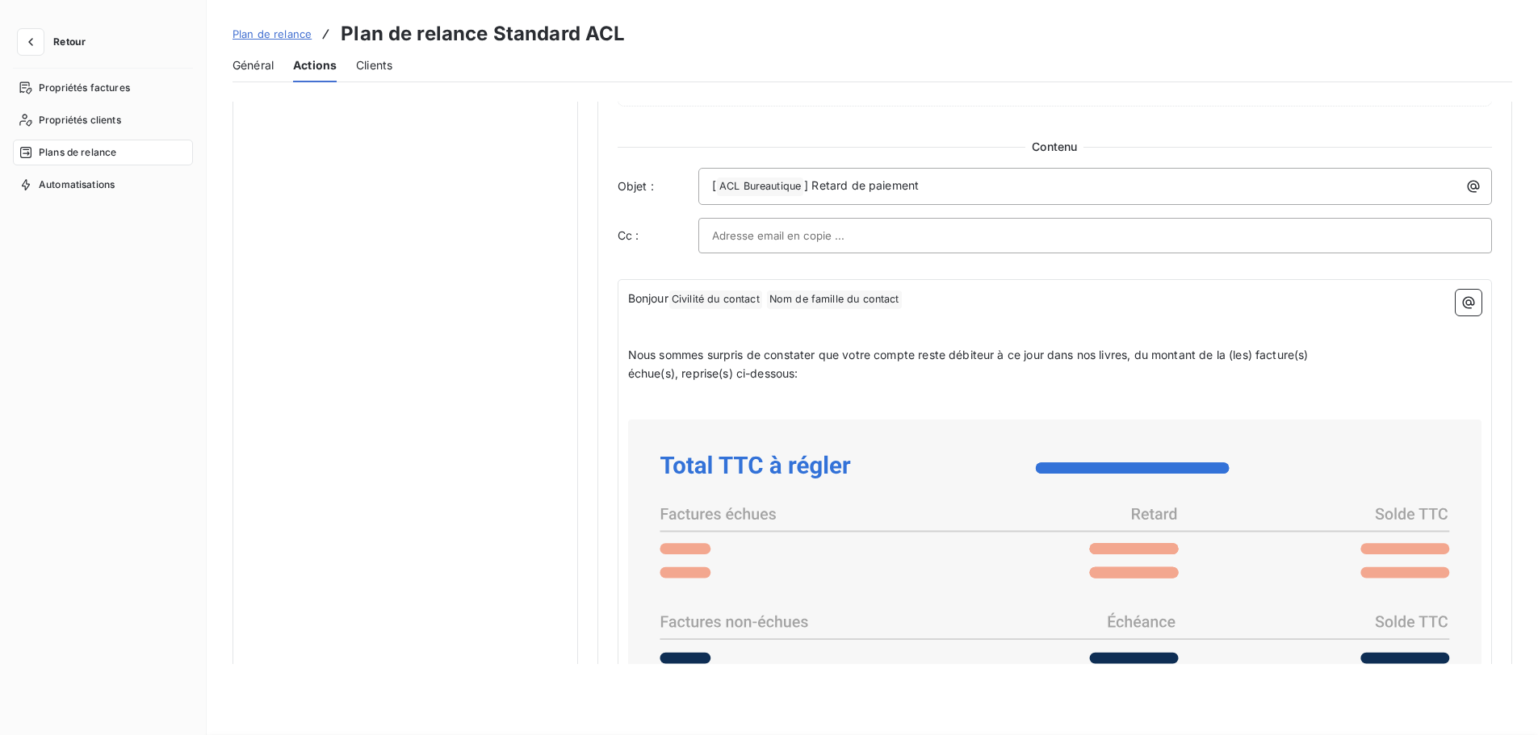
scroll to position [283, 0]
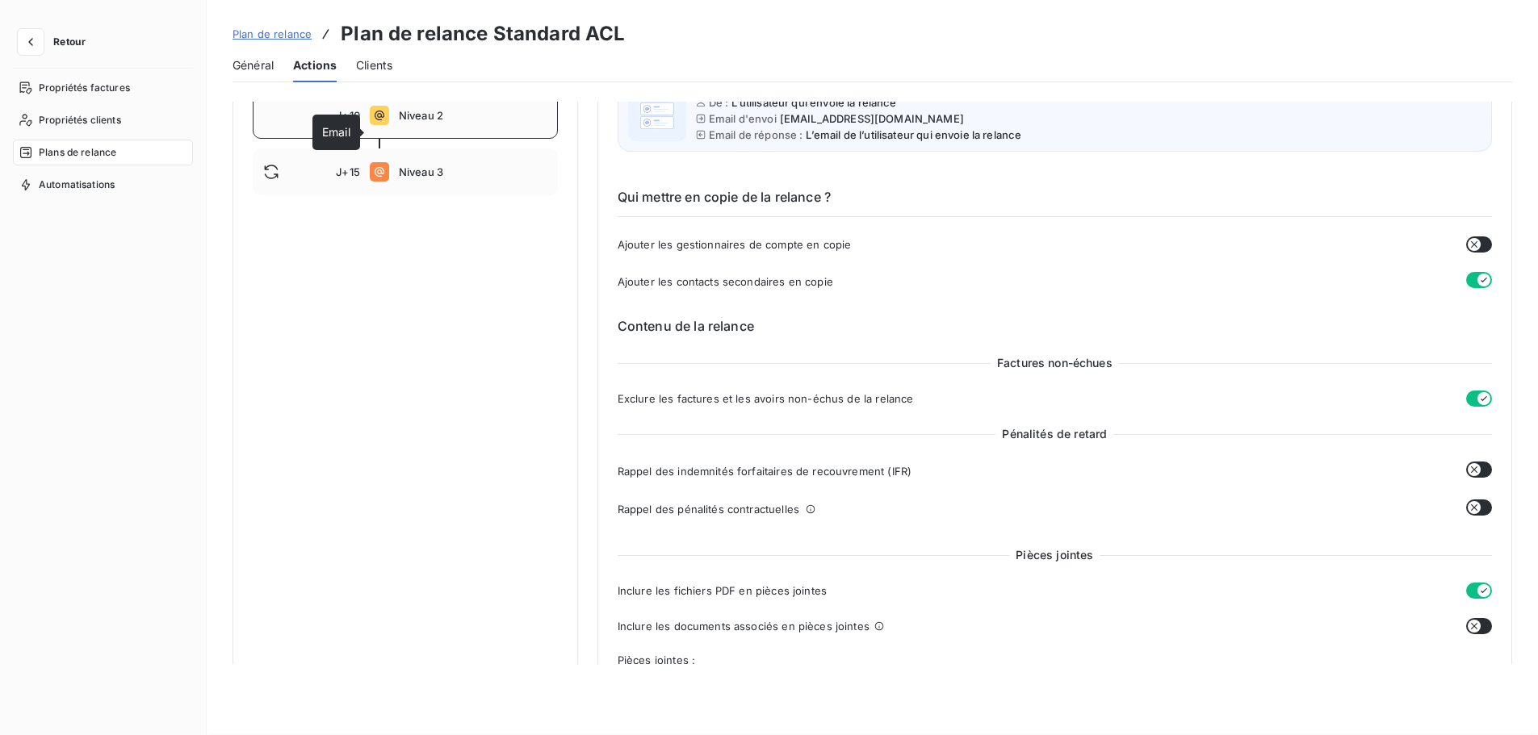
click at [380, 120] on icon at bounding box center [380, 116] width 10 height 10
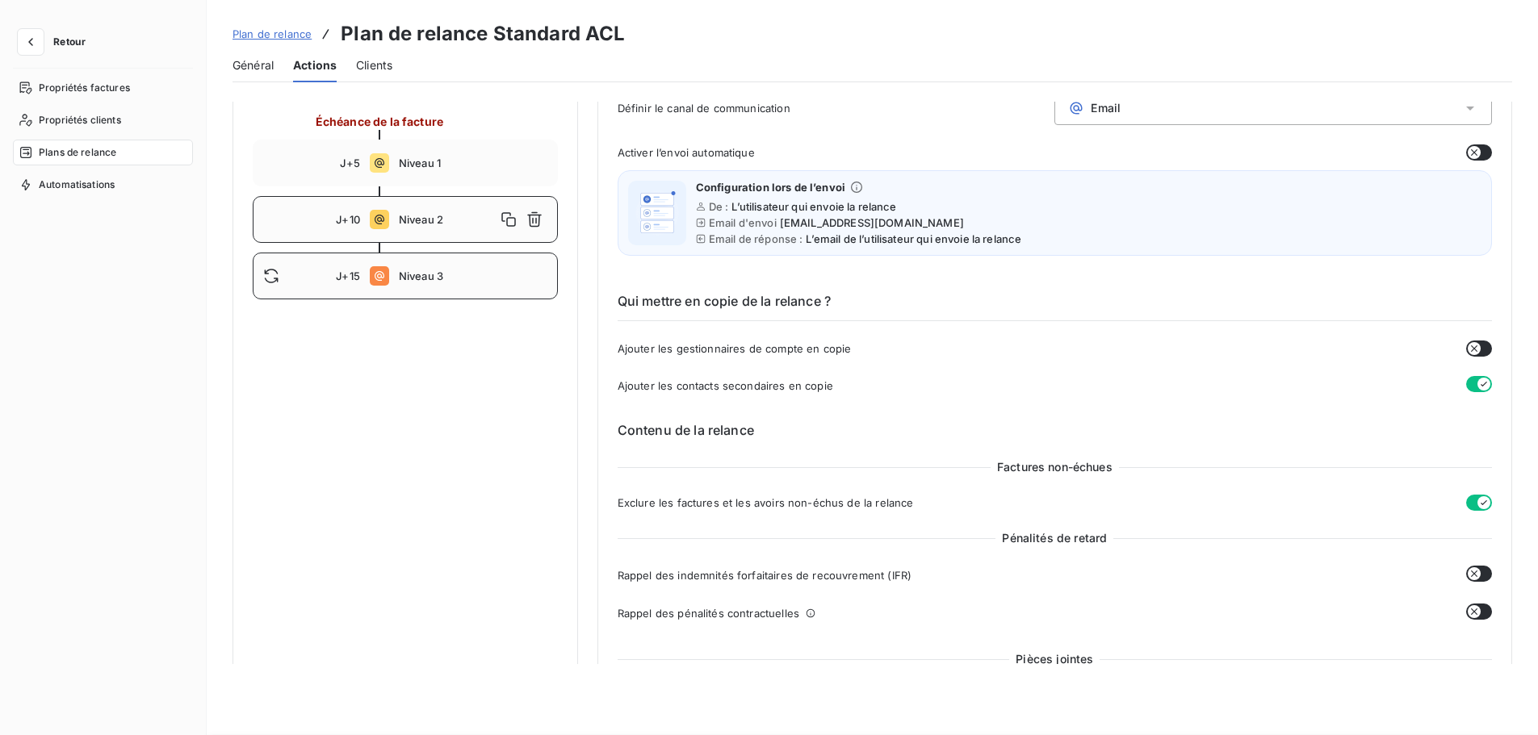
click at [410, 283] on span "Niveau 3" at bounding box center [473, 276] width 149 height 13
type input "15"
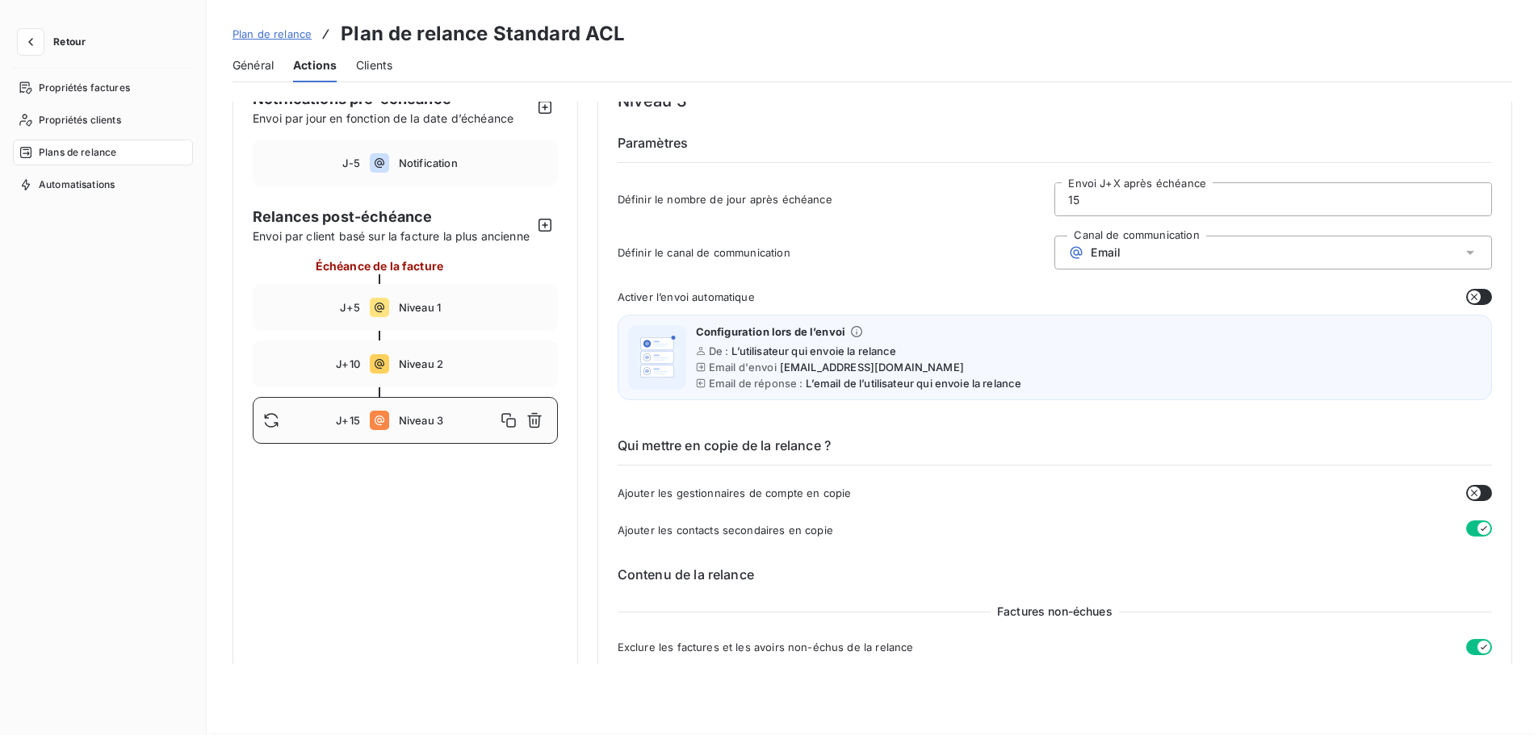
scroll to position [0, 0]
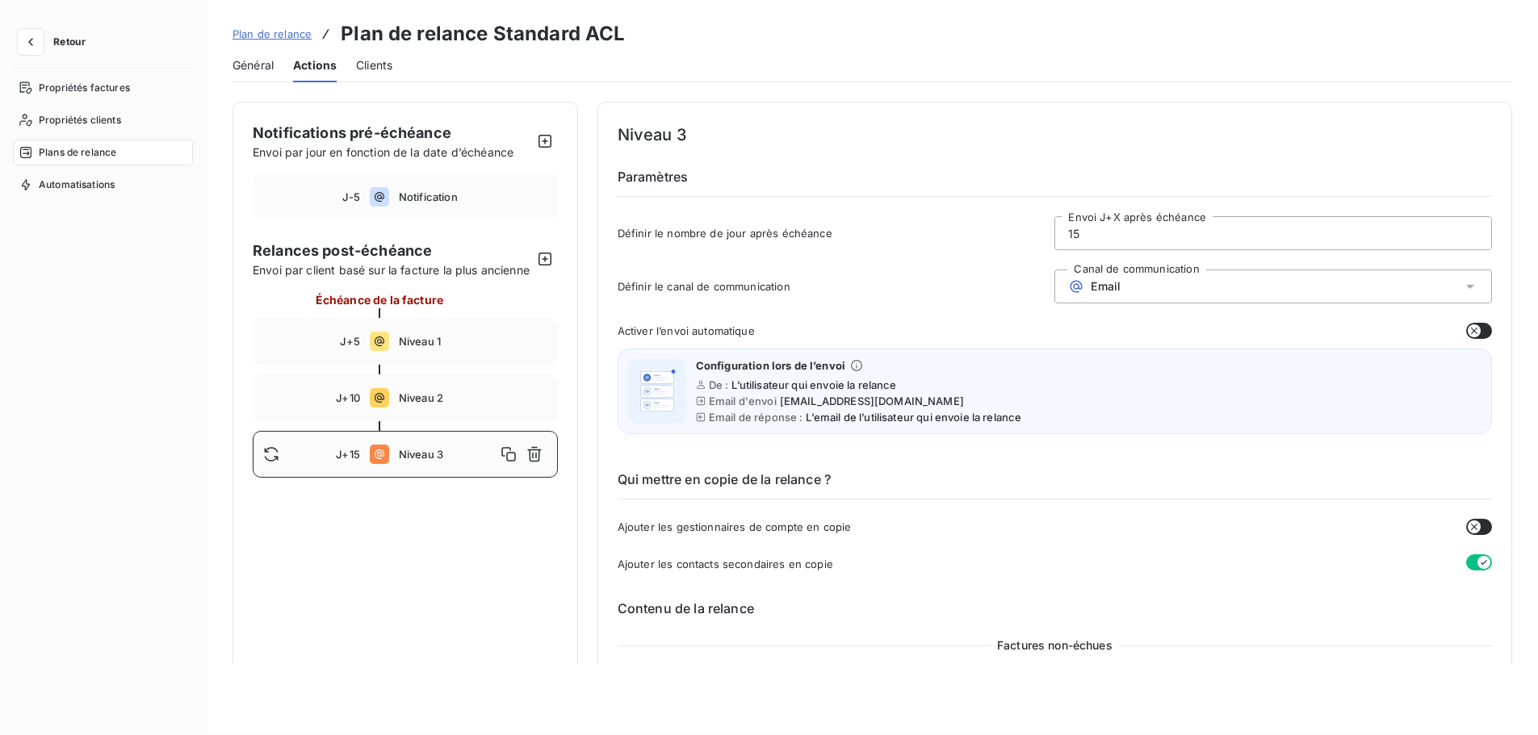
click at [259, 66] on span "Général" at bounding box center [252, 65] width 41 height 16
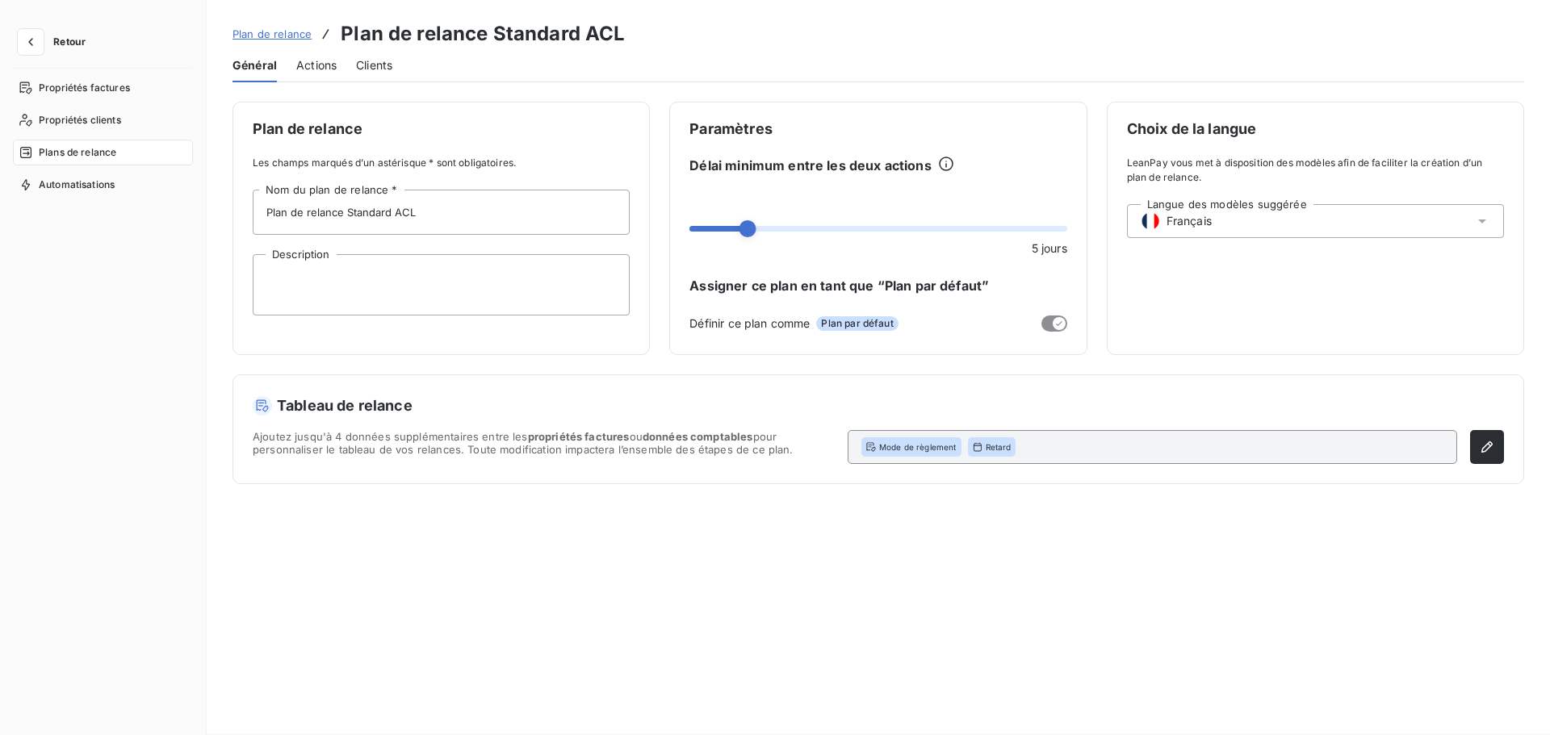
click at [320, 63] on span "Actions" at bounding box center [316, 65] width 40 height 16
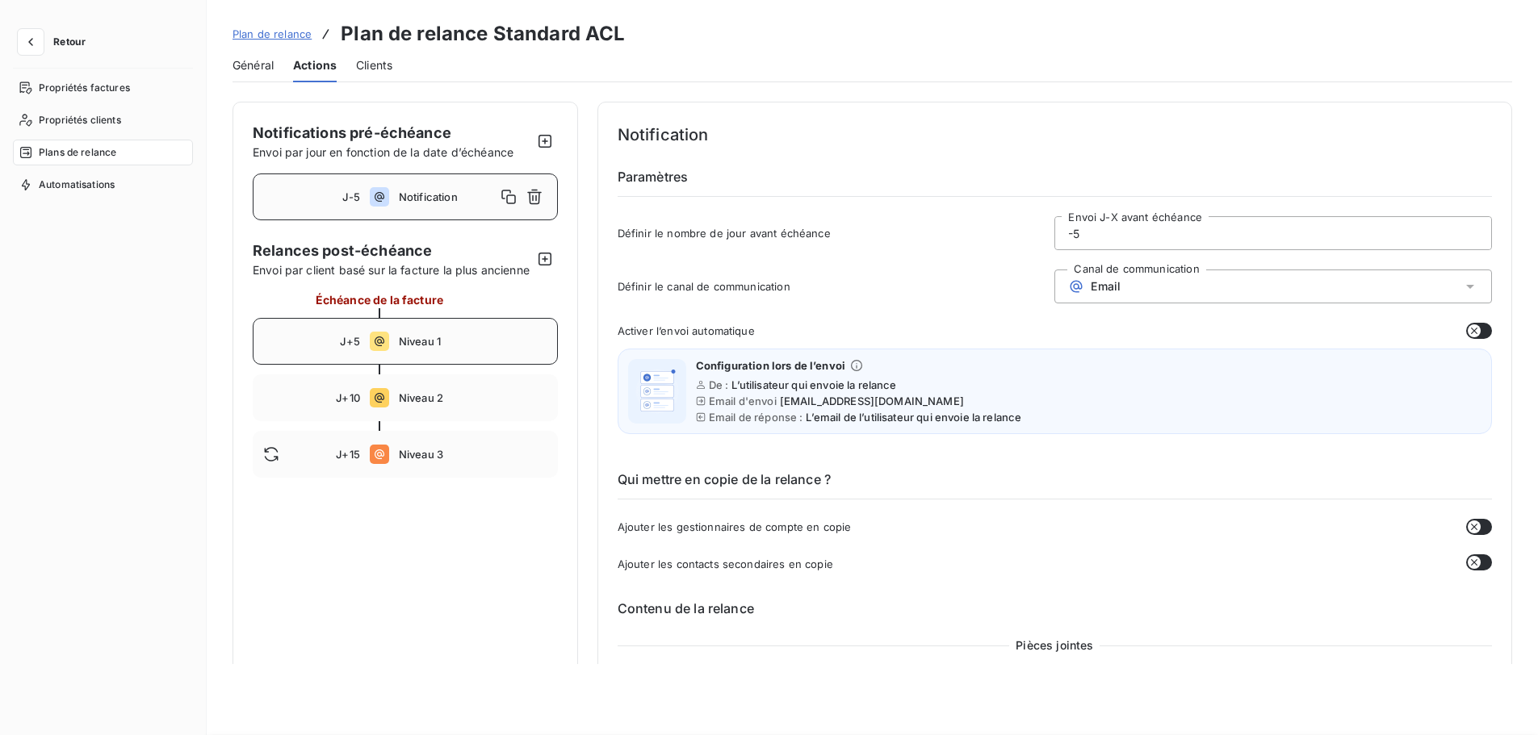
click at [488, 349] on div "J+5 Niveau 1" at bounding box center [405, 341] width 305 height 47
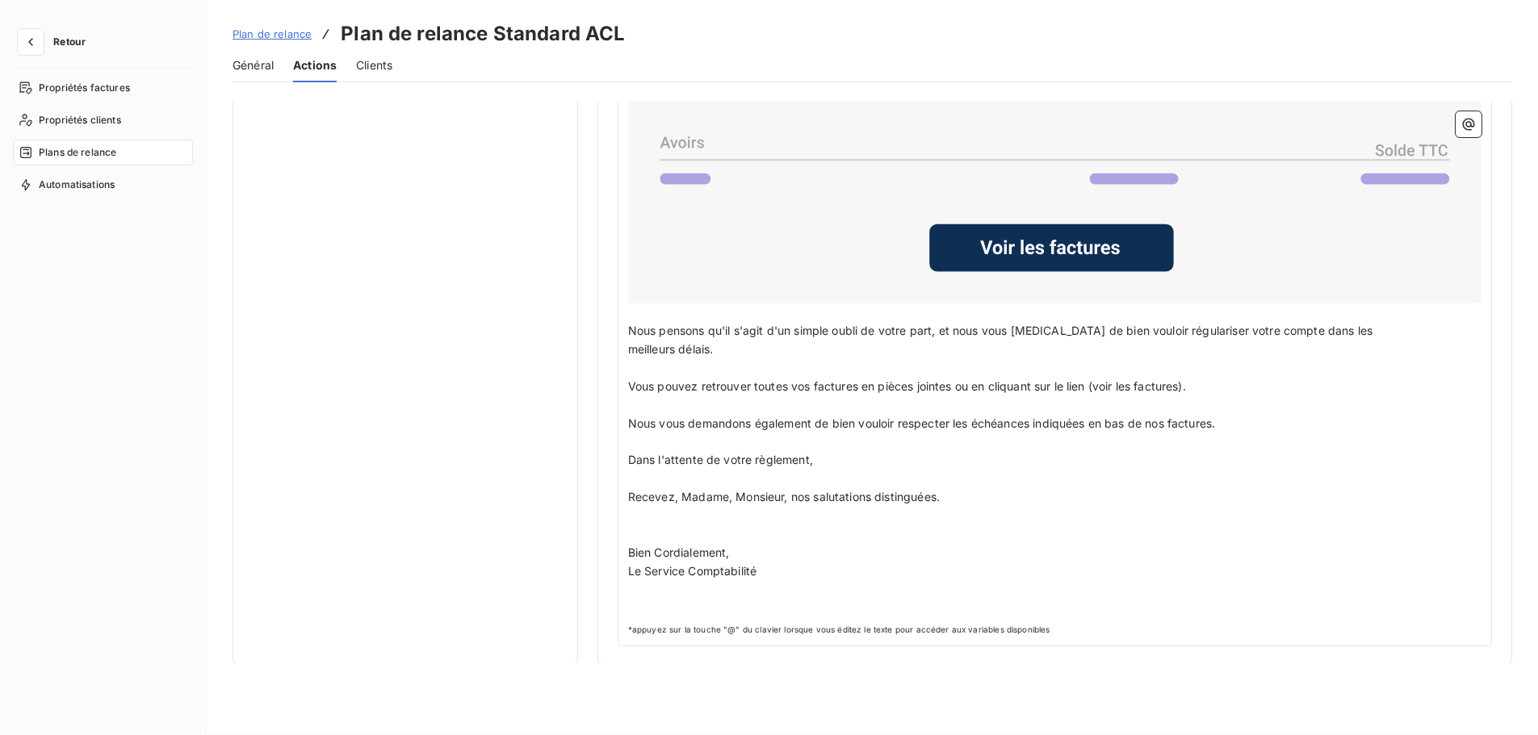
scroll to position [848, 0]
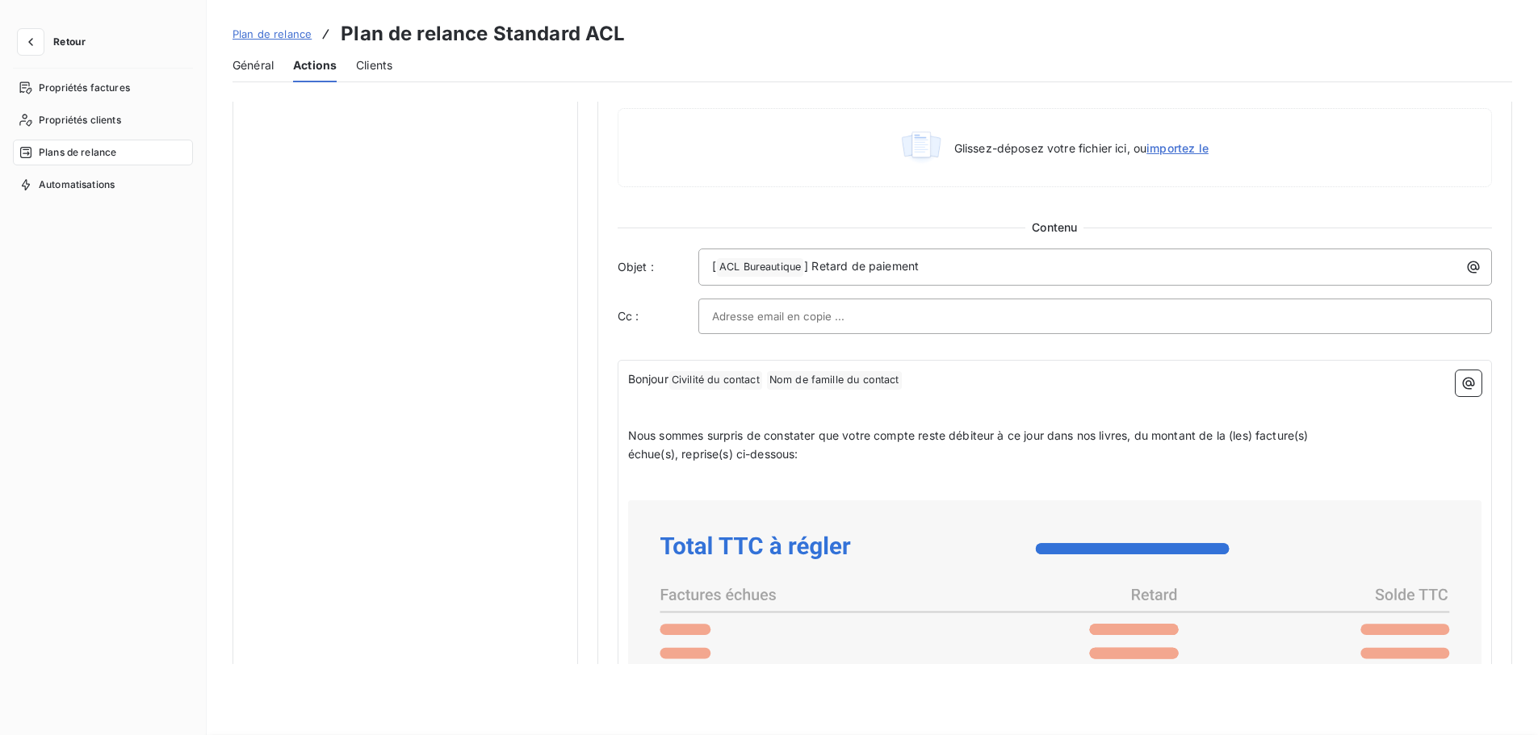
click at [781, 316] on input "text" at bounding box center [799, 316] width 174 height 24
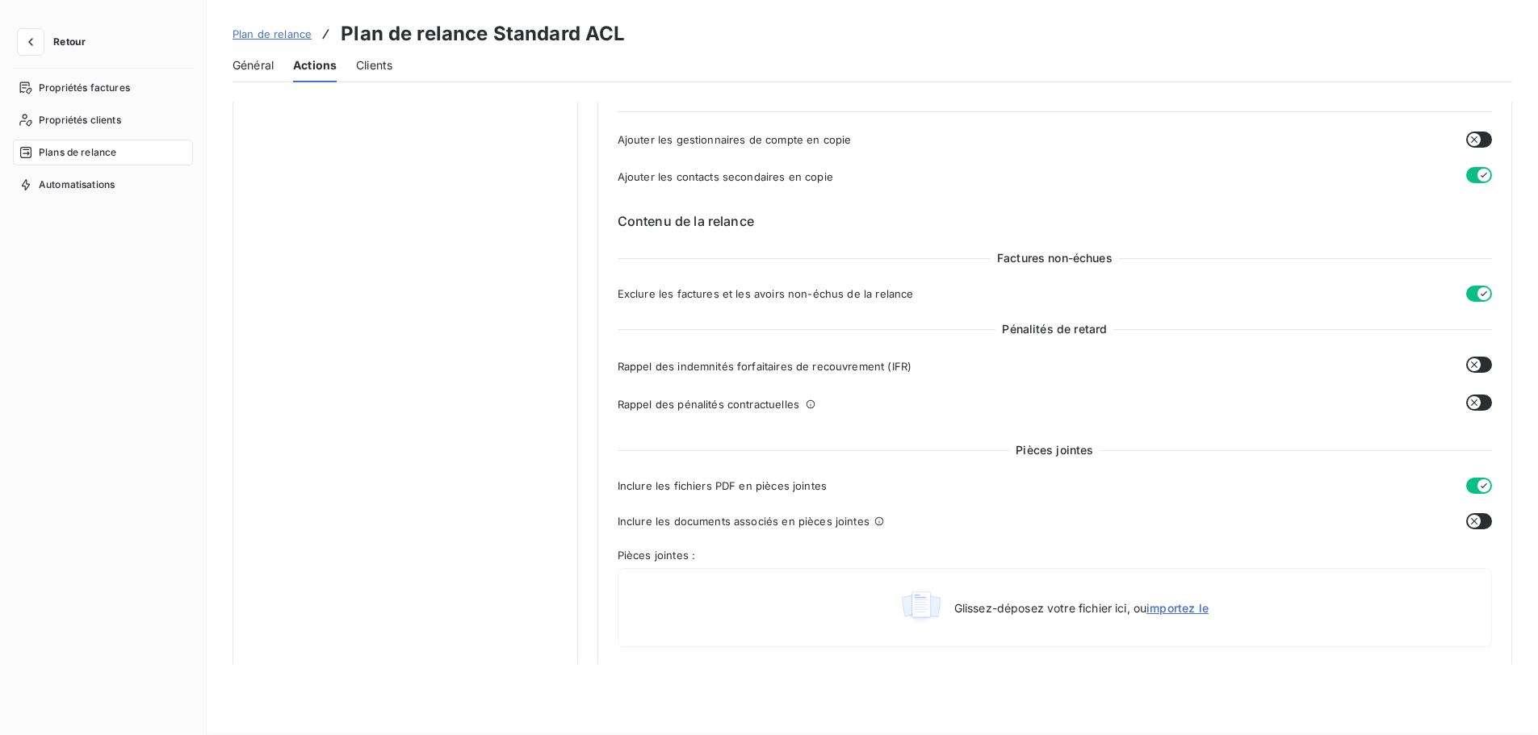
scroll to position [363, 0]
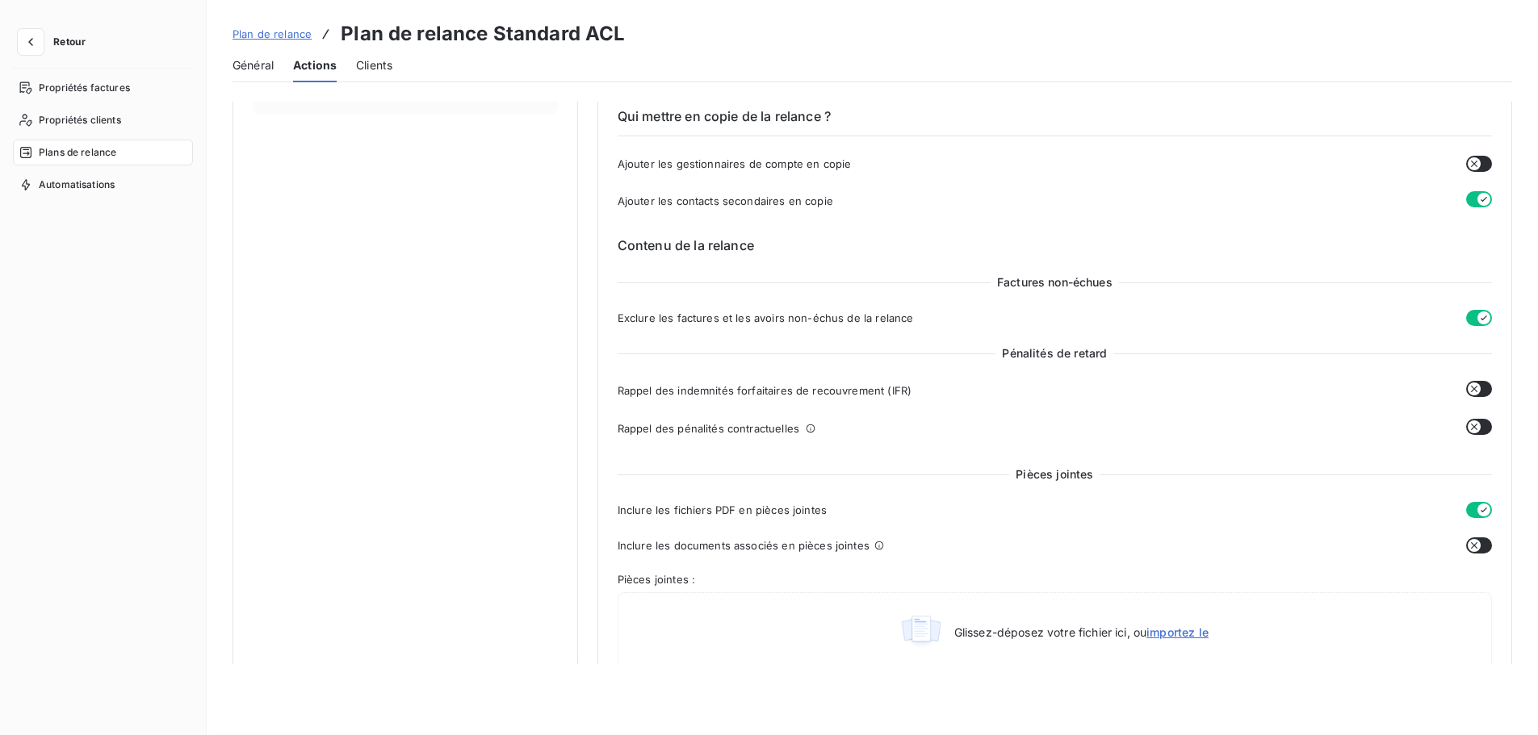
click at [1471, 388] on icon "button" at bounding box center [1473, 389] width 13 height 13
click at [1477, 388] on icon "button" at bounding box center [1483, 389] width 13 height 13
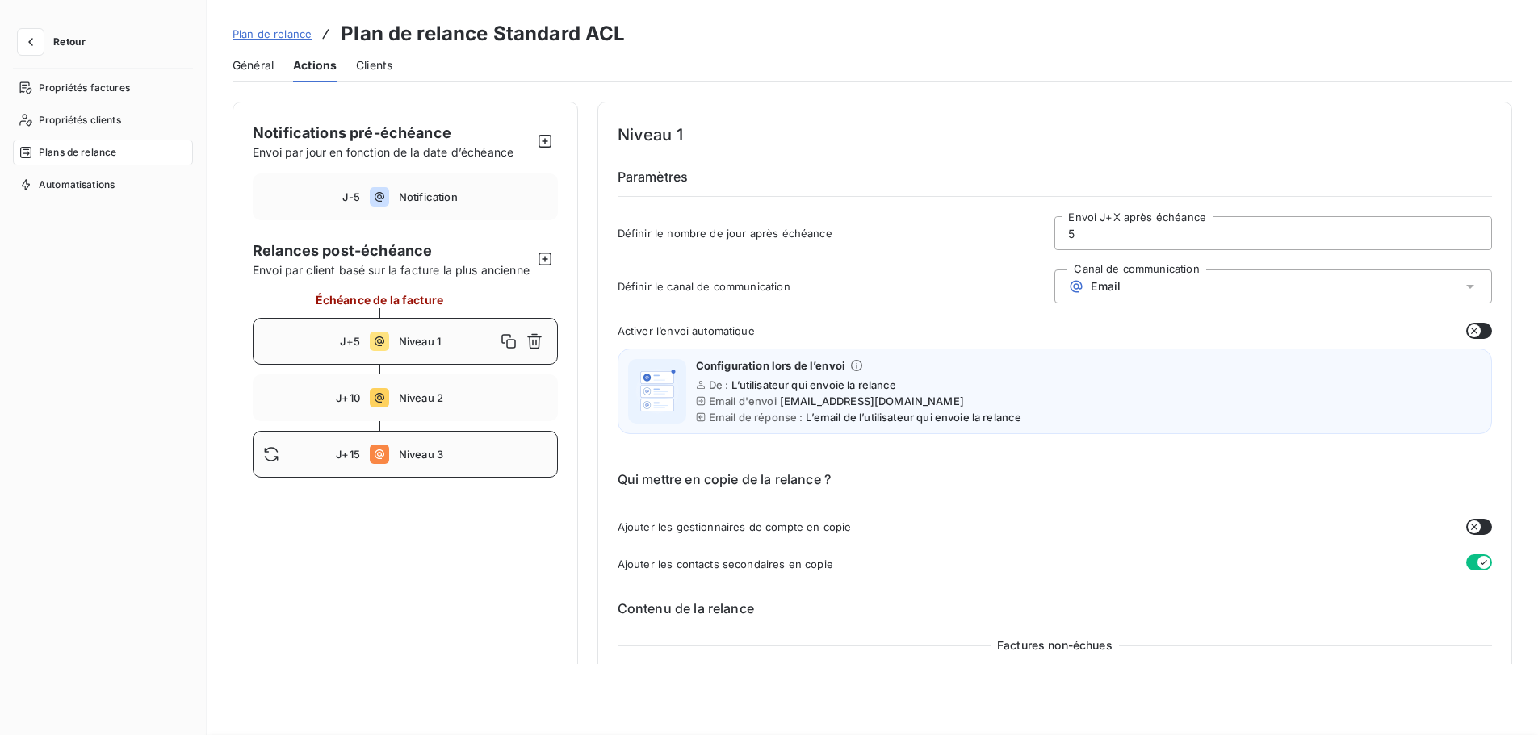
click at [418, 478] on div "J+15 Niveau 3" at bounding box center [405, 454] width 305 height 47
click at [412, 404] on span "Niveau 2" at bounding box center [473, 397] width 149 height 13
click at [435, 365] on div "J+5 Niveau 1" at bounding box center [405, 341] width 305 height 47
type input "5"
click at [372, 61] on span "Clients" at bounding box center [374, 65] width 36 height 16
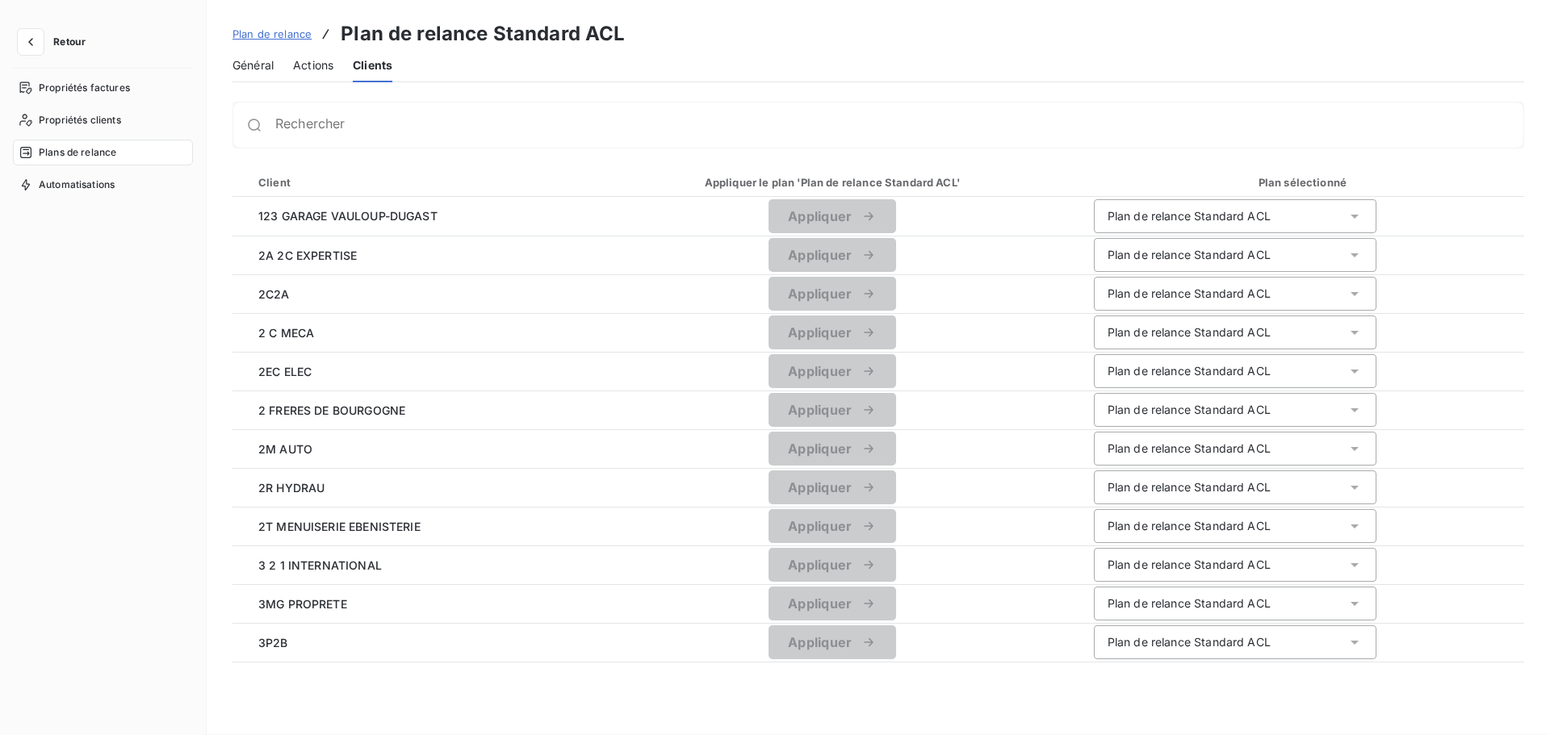
click at [249, 68] on span "Général" at bounding box center [252, 65] width 41 height 16
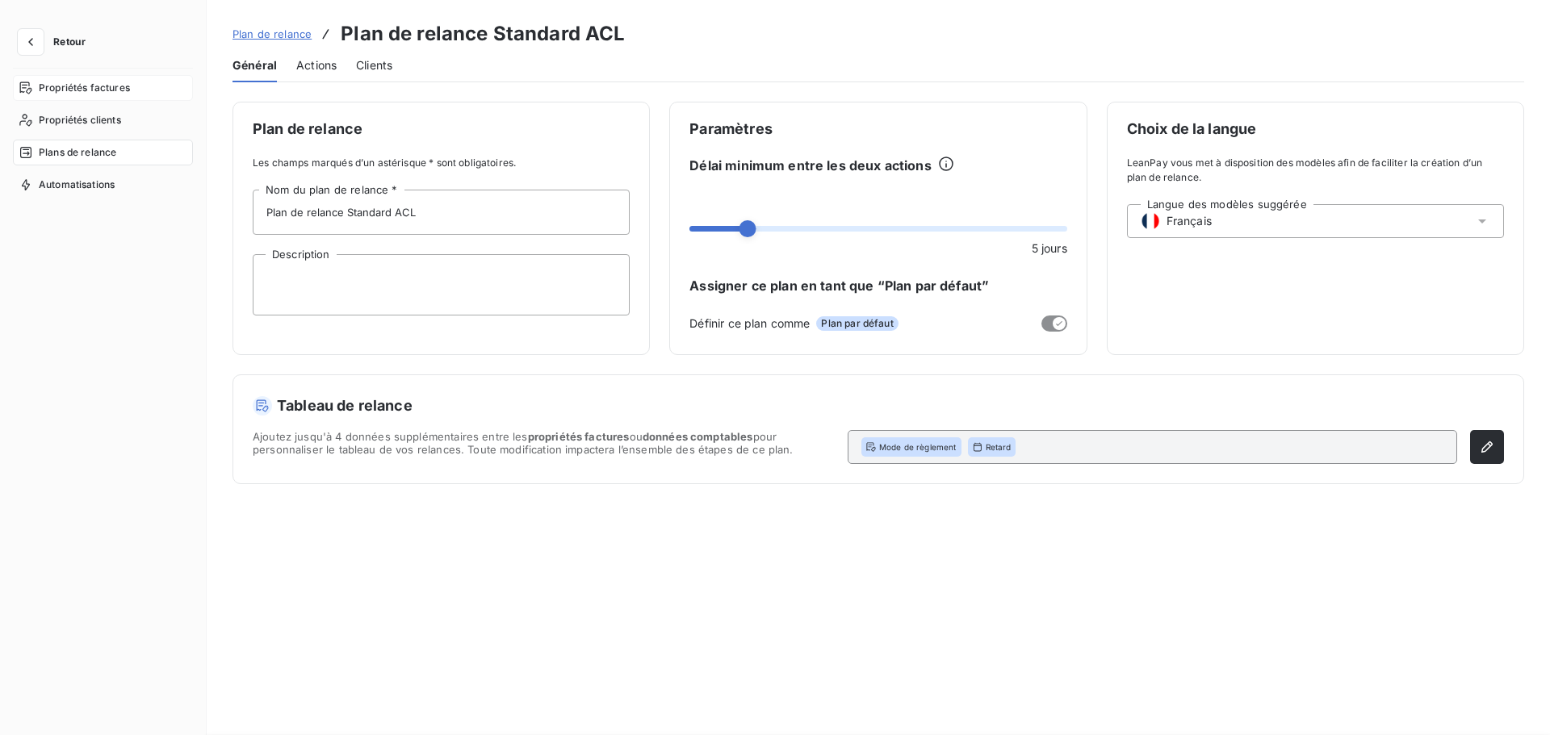
click at [122, 94] on span "Propriétés factures" at bounding box center [84, 88] width 91 height 15
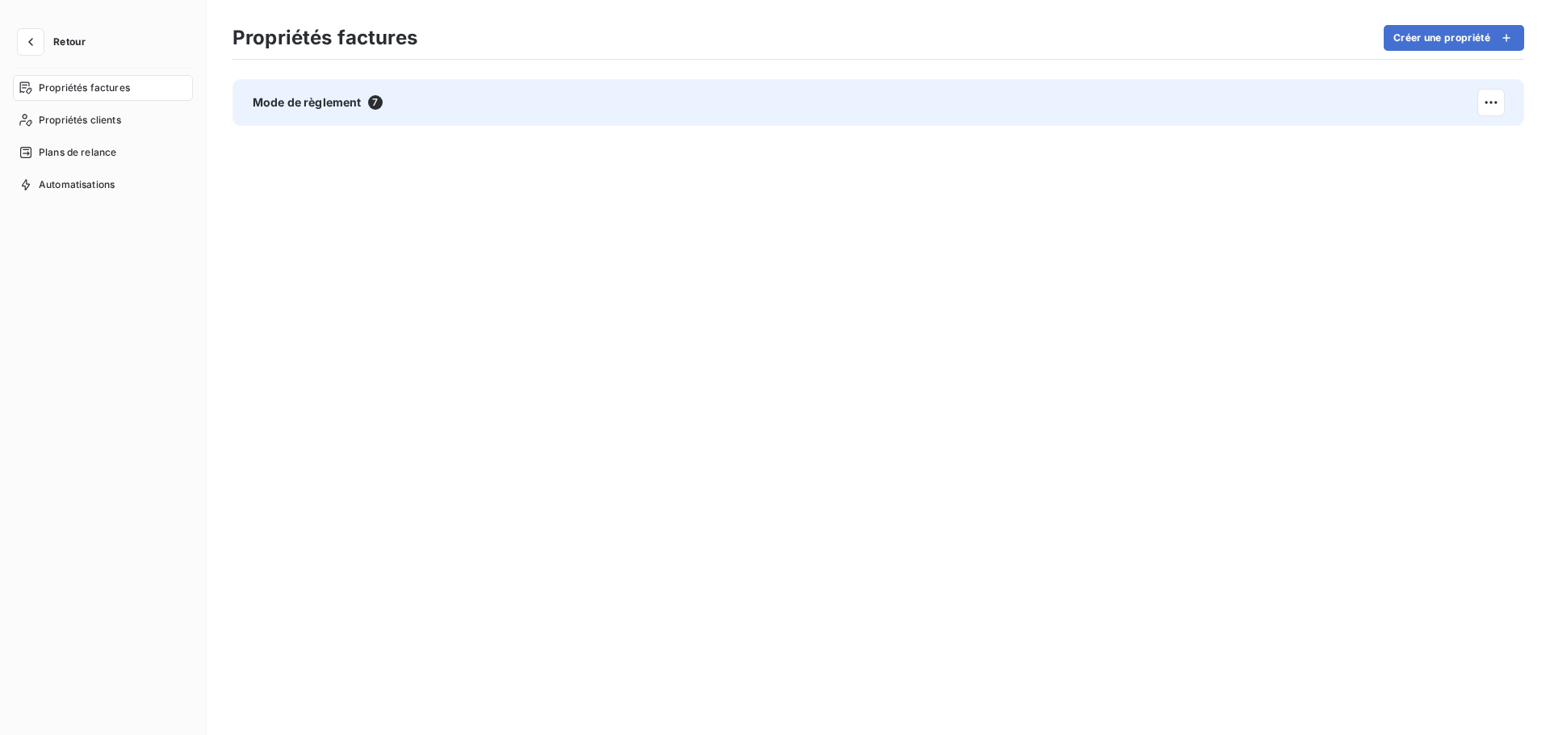
click at [379, 109] on span "7" at bounding box center [375, 102] width 15 height 15
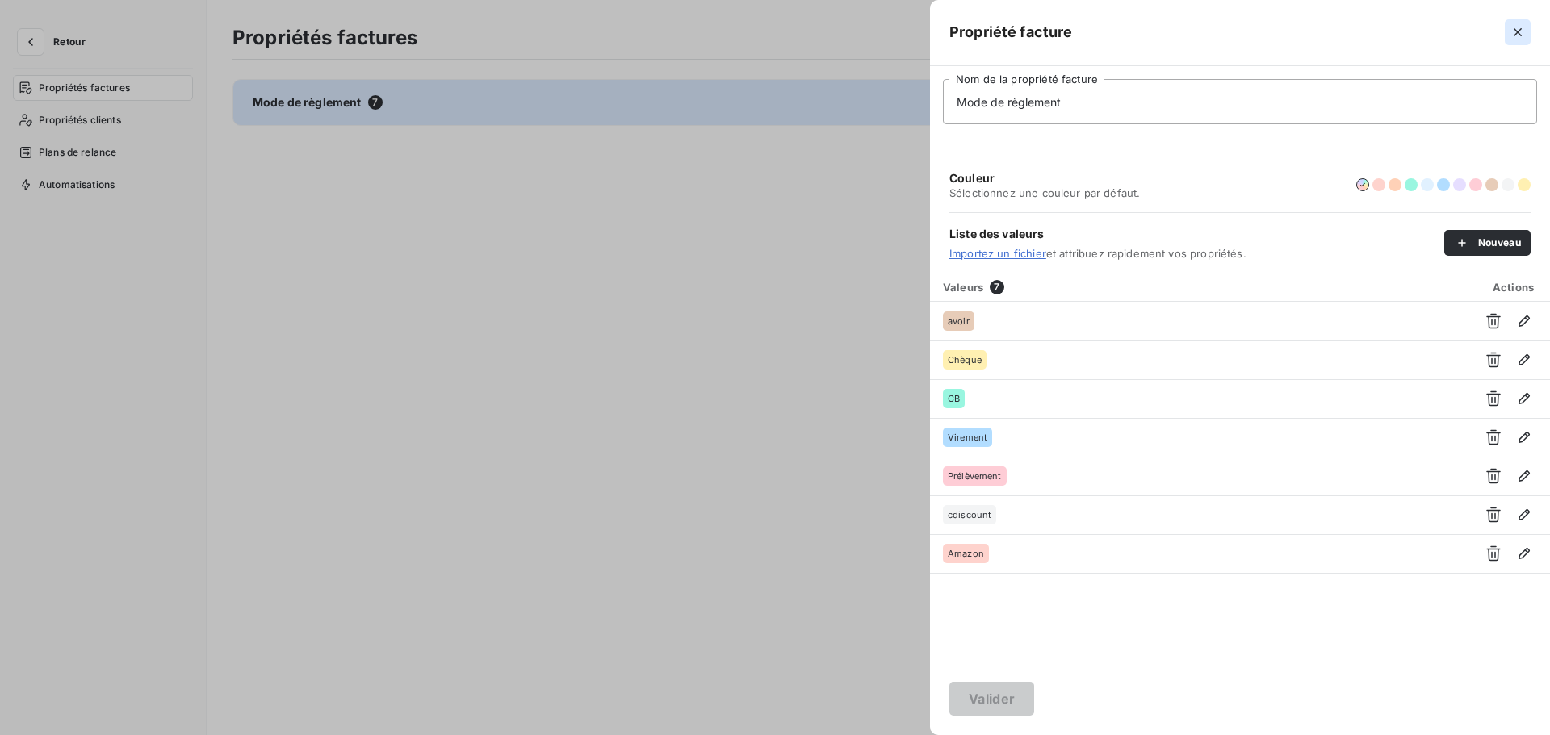
click at [1516, 30] on icon "button" at bounding box center [1517, 32] width 8 height 8
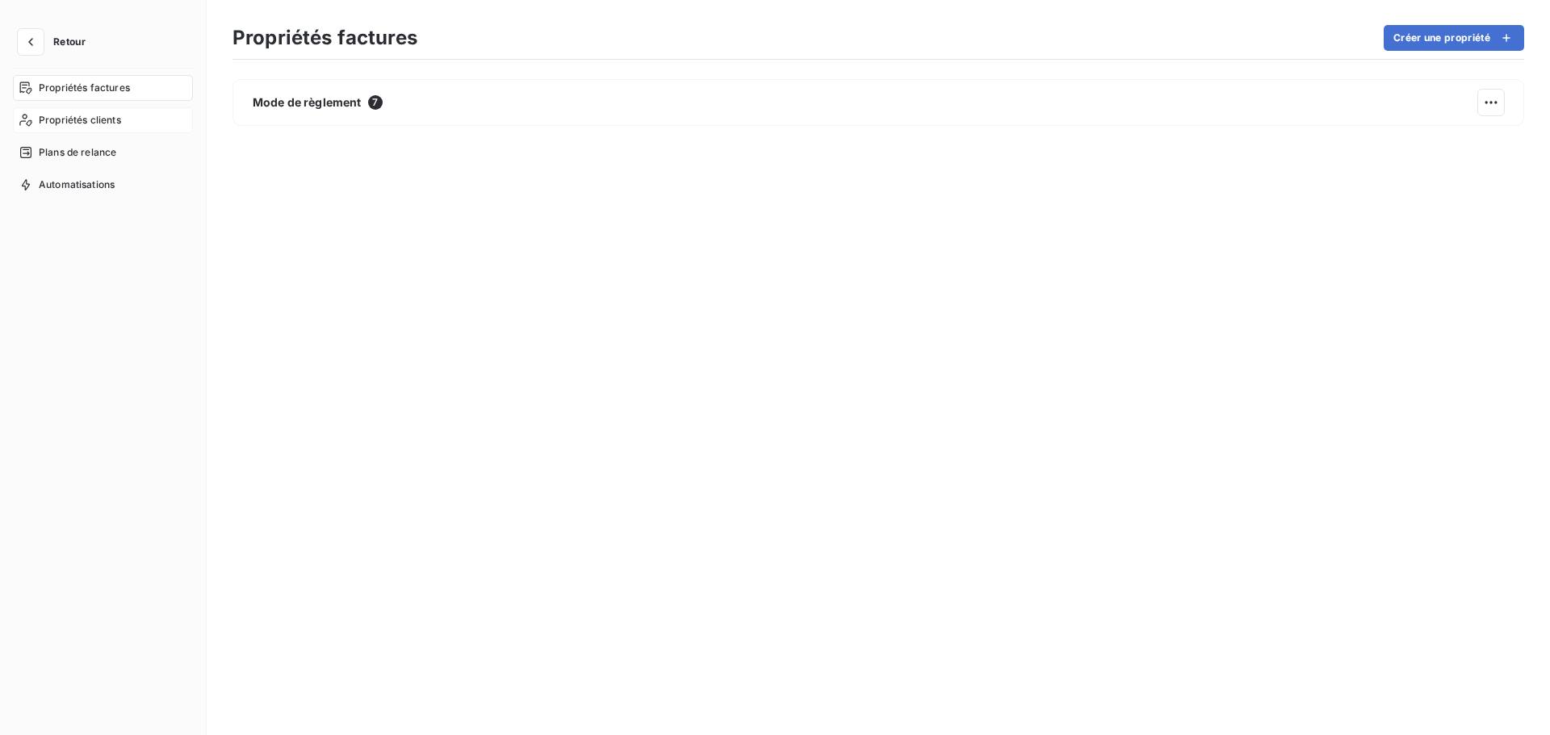
click at [147, 122] on div "Propriétés clients" at bounding box center [103, 120] width 180 height 26
click at [107, 144] on div "Plans de relance" at bounding box center [103, 153] width 180 height 26
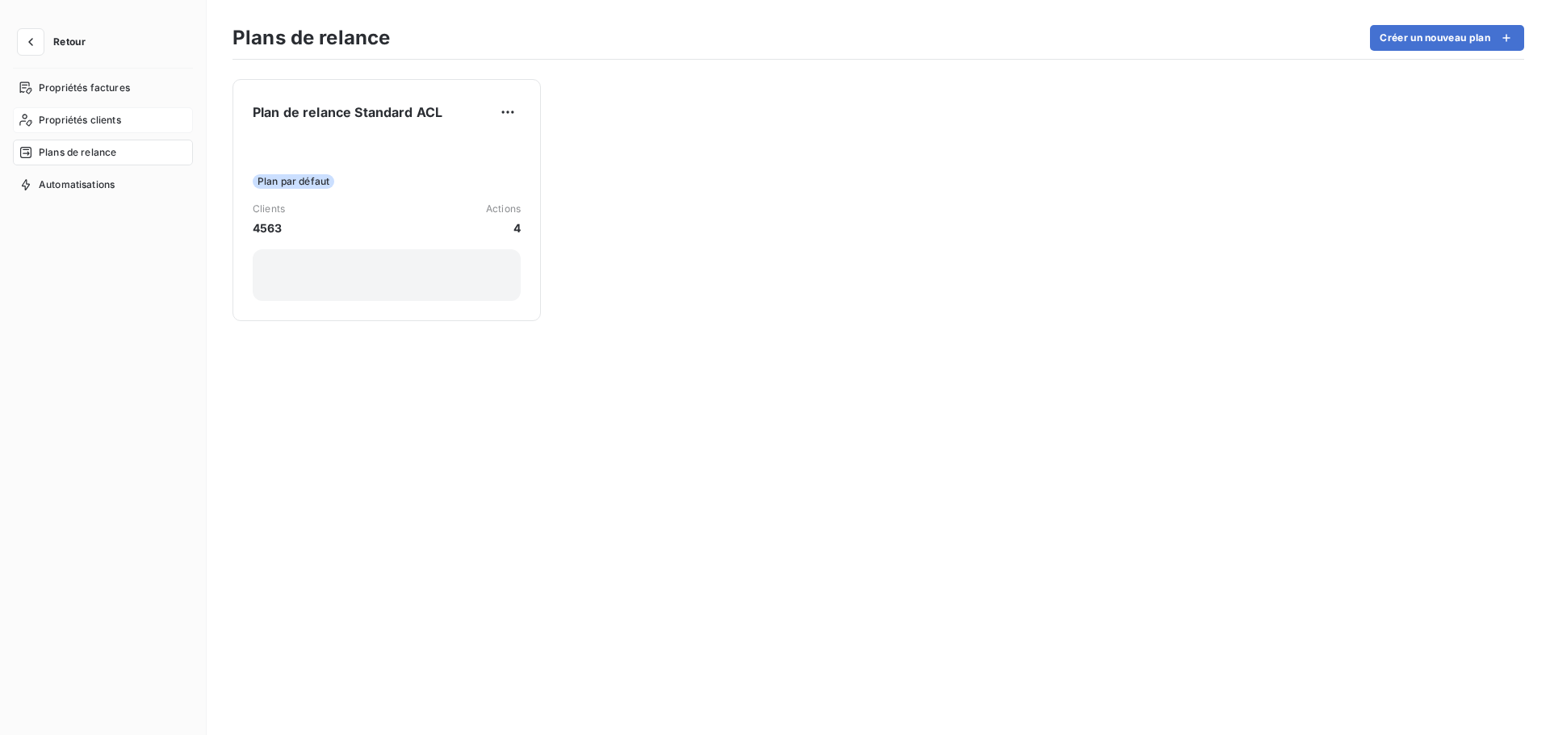
click at [111, 121] on span "Propriétés clients" at bounding box center [80, 120] width 82 height 15
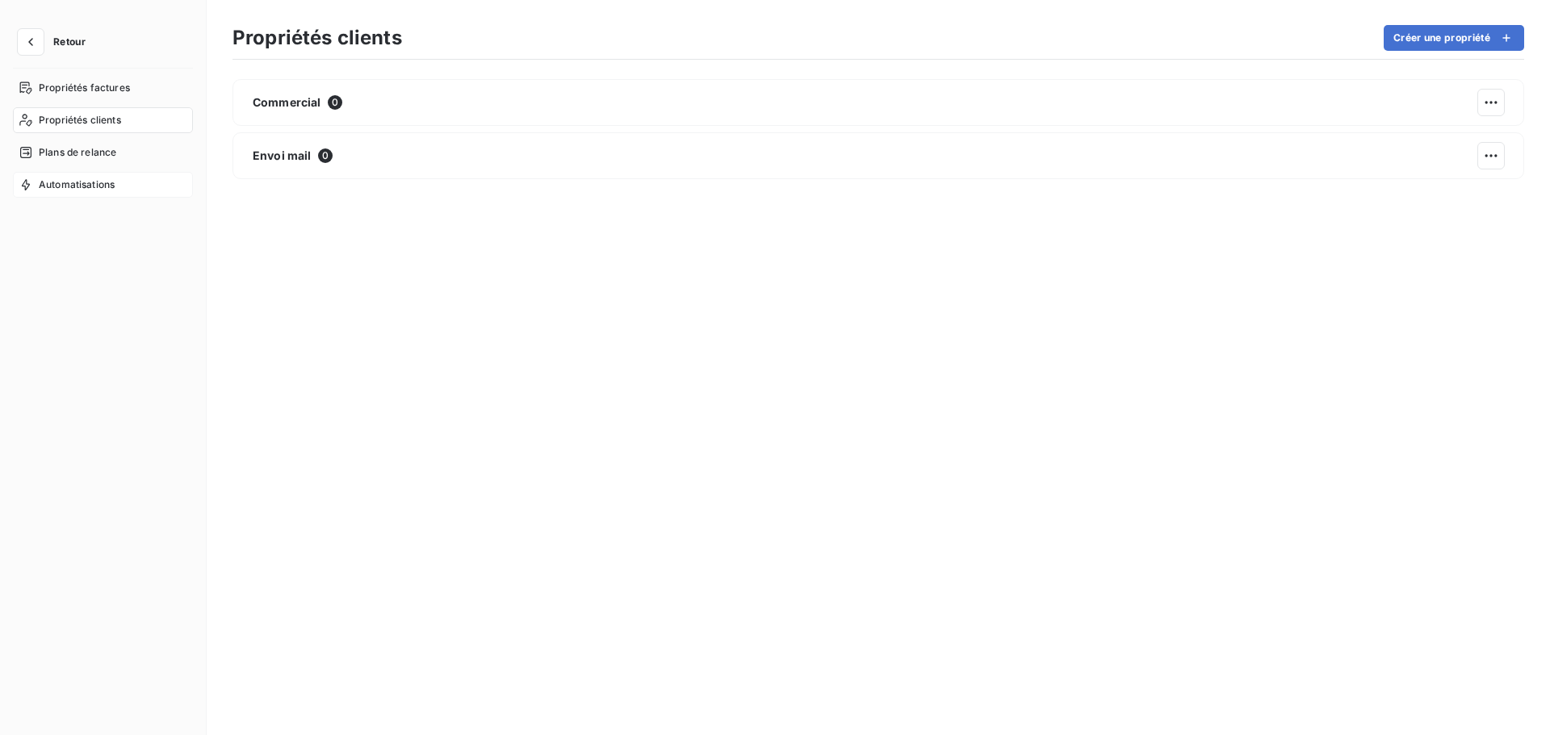
click at [100, 180] on span "Automatisations" at bounding box center [77, 185] width 76 height 15
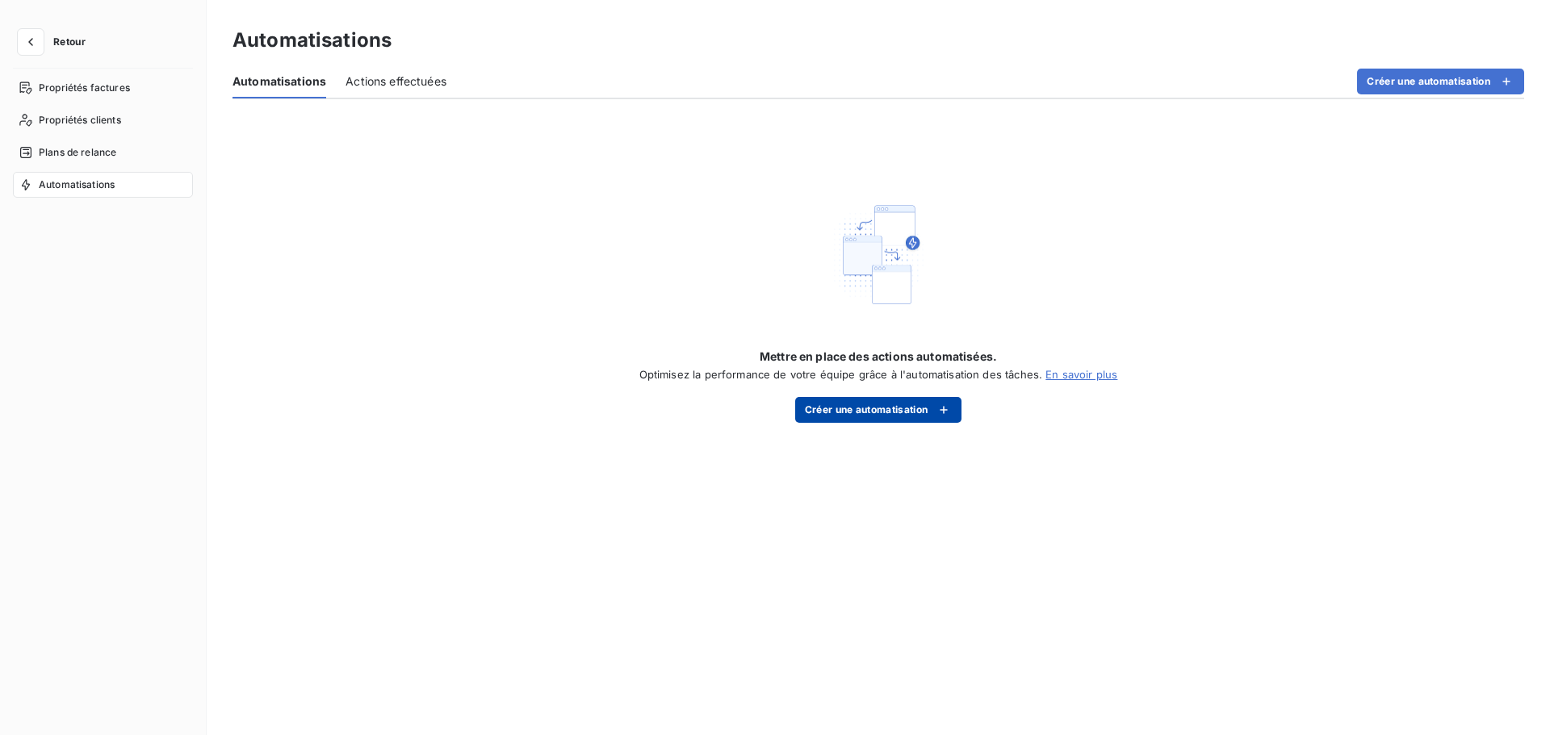
click at [864, 404] on button "Créer une automatisation" at bounding box center [878, 410] width 167 height 26
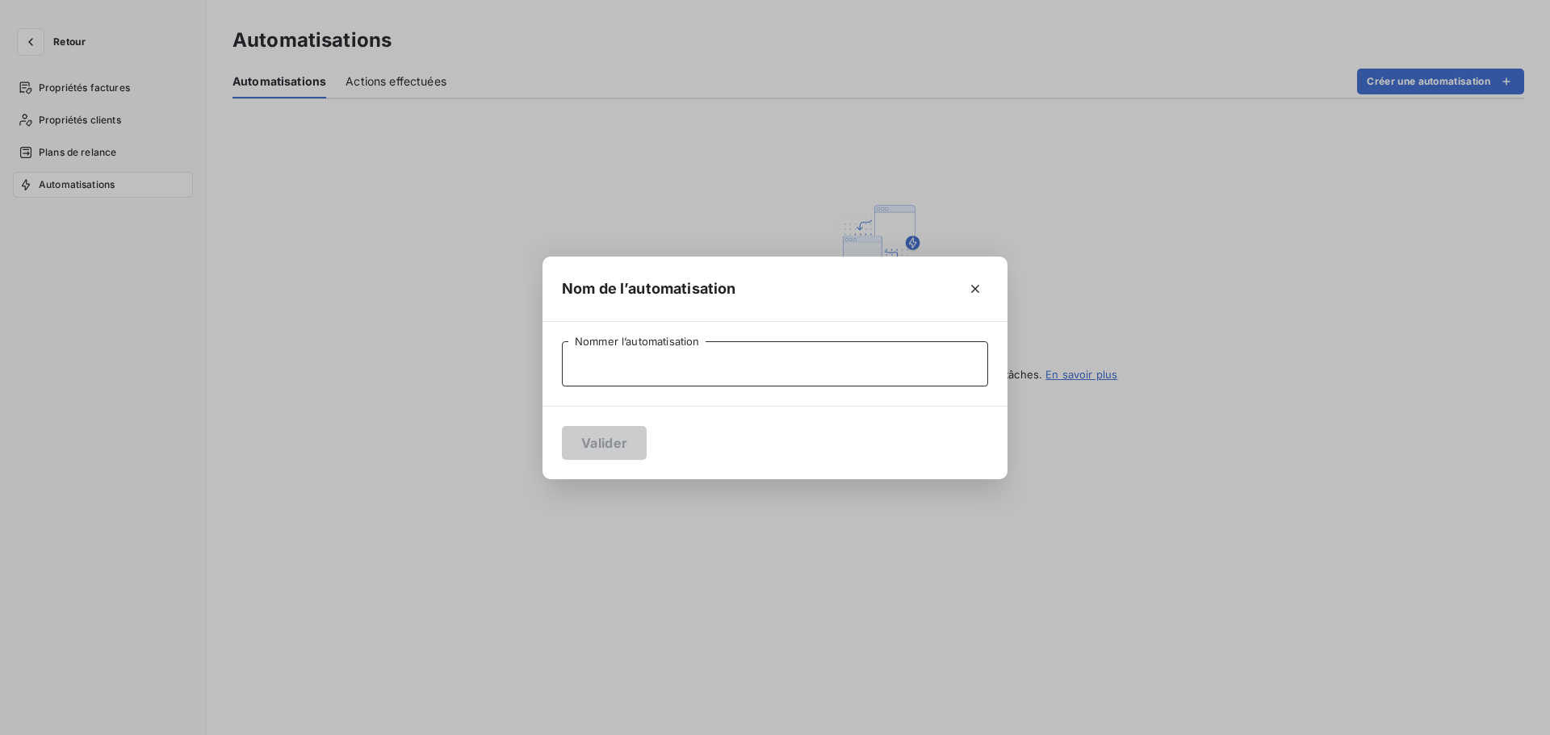
click at [741, 368] on input "Nommer l’automatisation" at bounding box center [775, 363] width 426 height 45
type input "Test"
click at [604, 448] on button "Valider" at bounding box center [604, 443] width 85 height 34
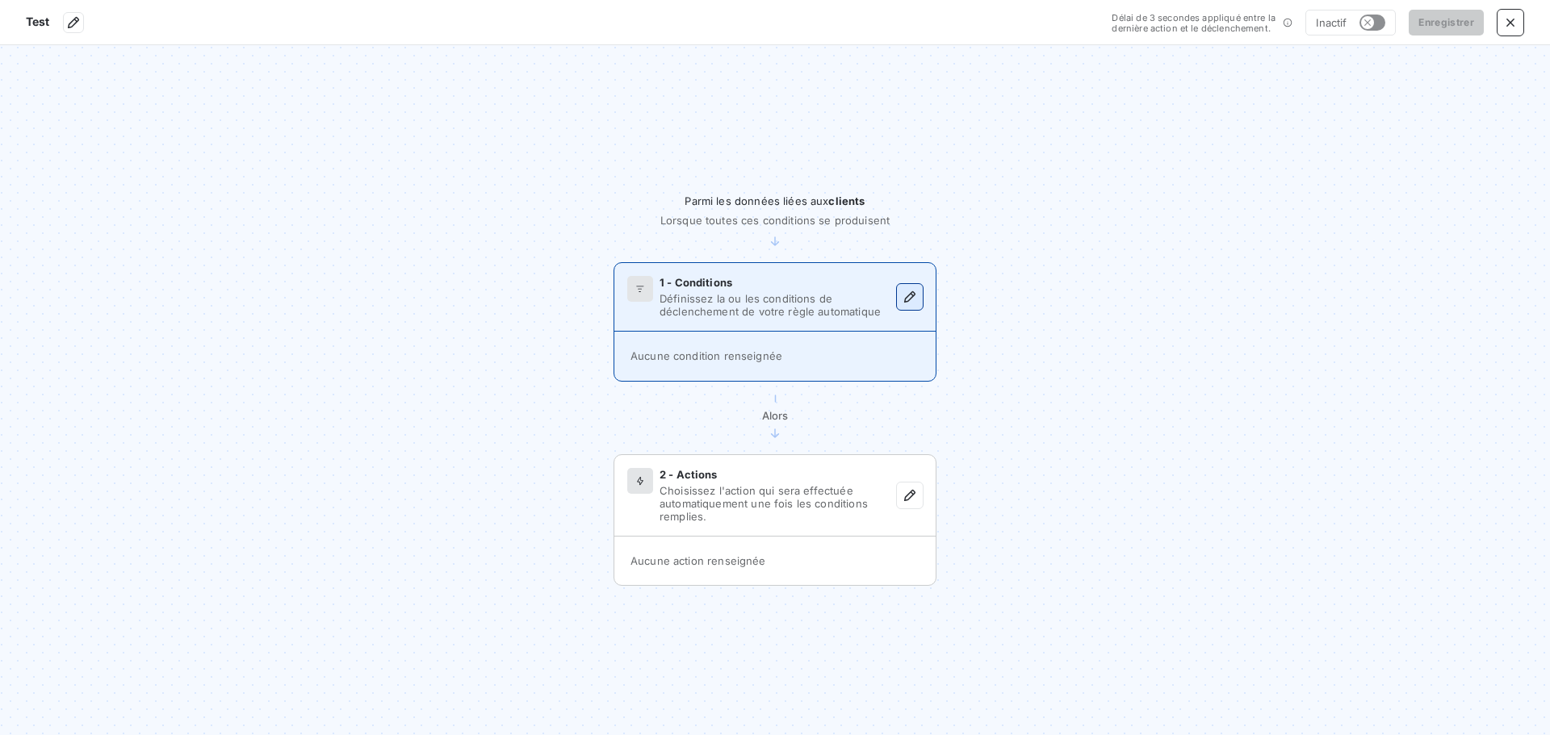
click at [903, 300] on icon "button" at bounding box center [910, 297] width 16 height 16
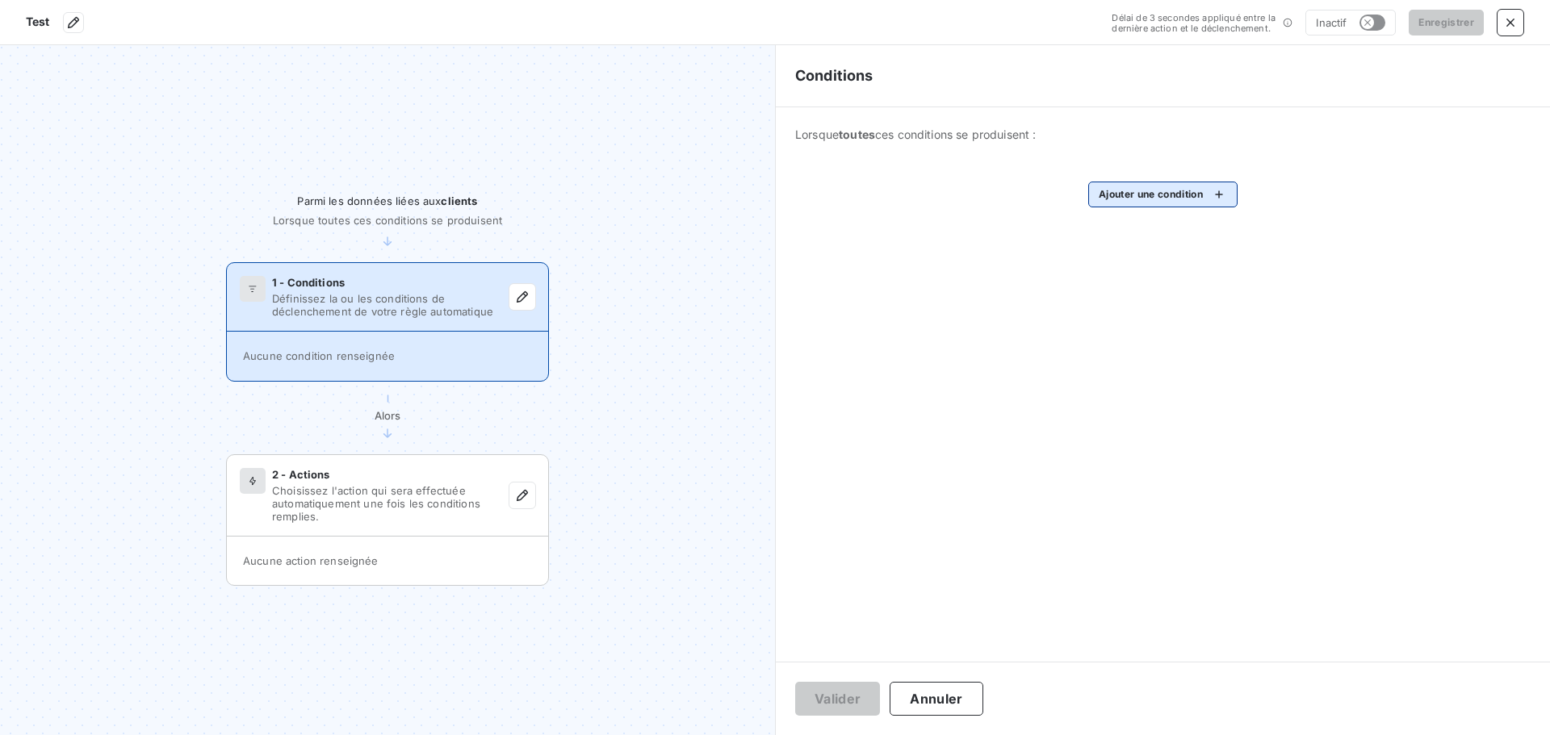
click at [1161, 203] on html "Test Délai de 3 secondes appliqué entre la dernière action et le déclenchement.…" at bounding box center [775, 367] width 1550 height 735
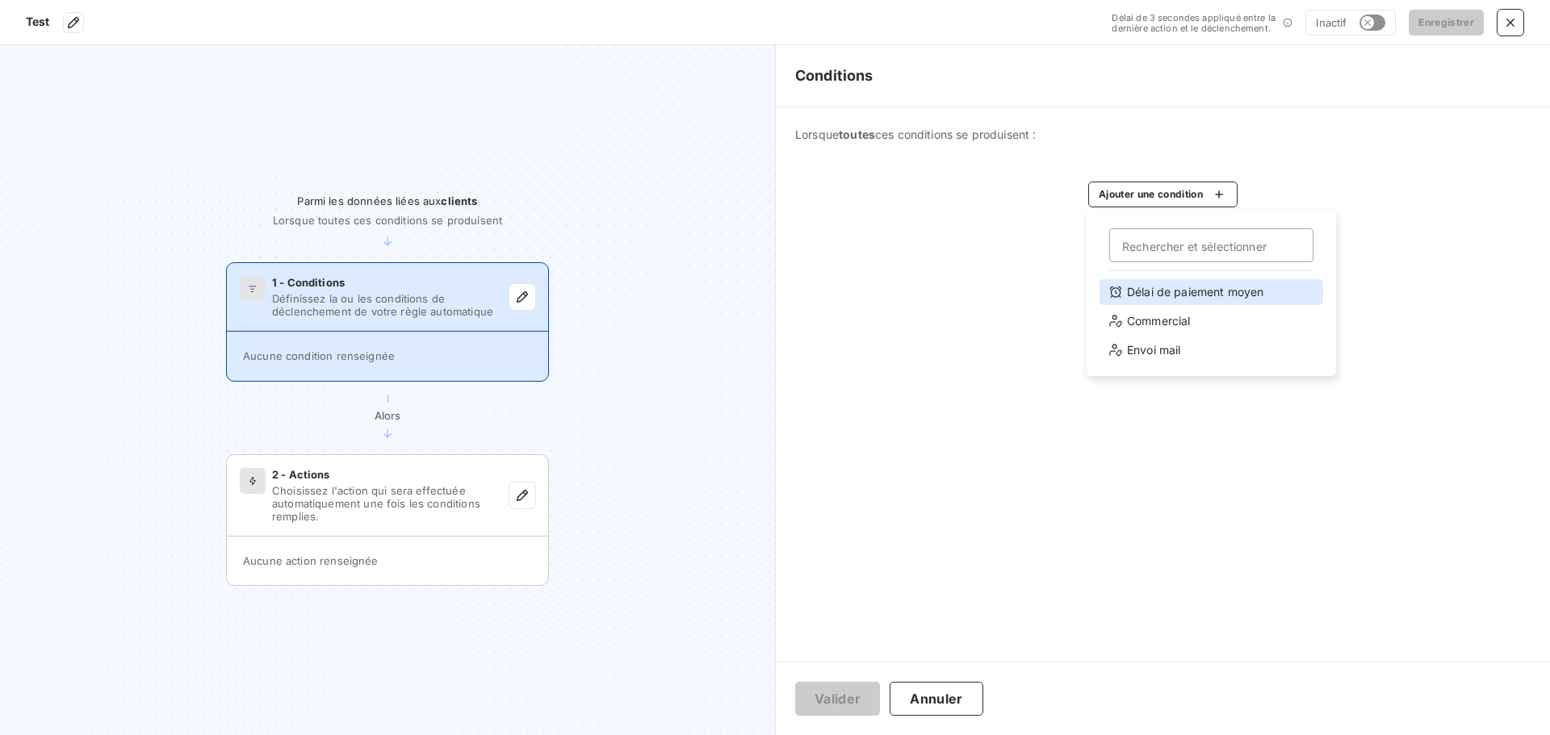
click at [1194, 297] on div "Délai de paiement moyen" at bounding box center [1211, 292] width 224 height 26
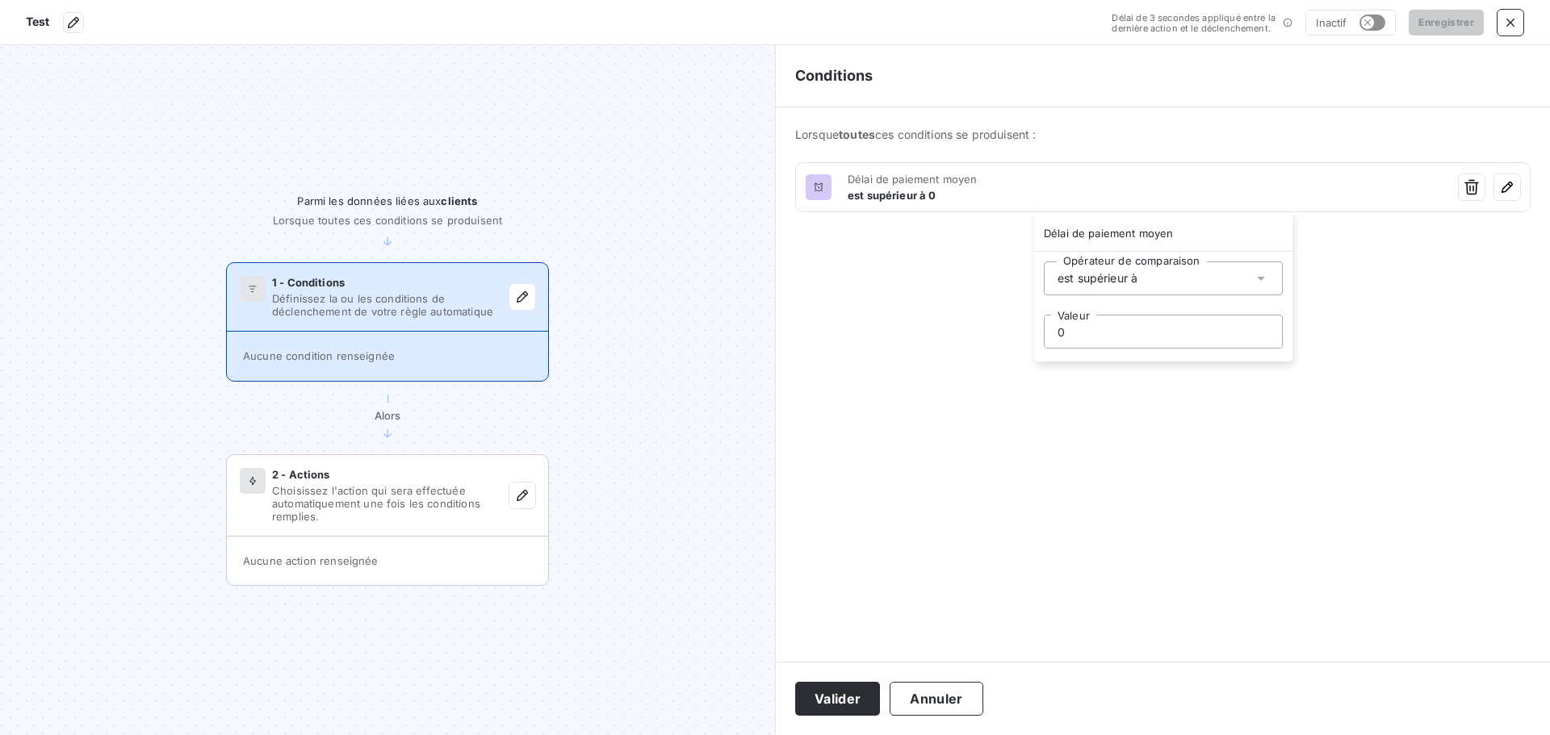
click at [1178, 329] on input "0" at bounding box center [1162, 332] width 237 height 32
drag, startPoint x: 1154, startPoint y: 327, endPoint x: 1010, endPoint y: 320, distance: 144.7
click at [1010, 320] on html "Test Délai de 3 secondes appliqué entre la dernière action et le déclenchement.…" at bounding box center [775, 367] width 1550 height 735
click at [839, 700] on html "Test Délai de 3 secondes appliqué entre la dernière action et le déclenchement.…" at bounding box center [775, 367] width 1550 height 735
click at [1155, 243] on html "Test Délai de 3 secondes appliqué entre la dernière action et le déclenchement.…" at bounding box center [775, 367] width 1550 height 735
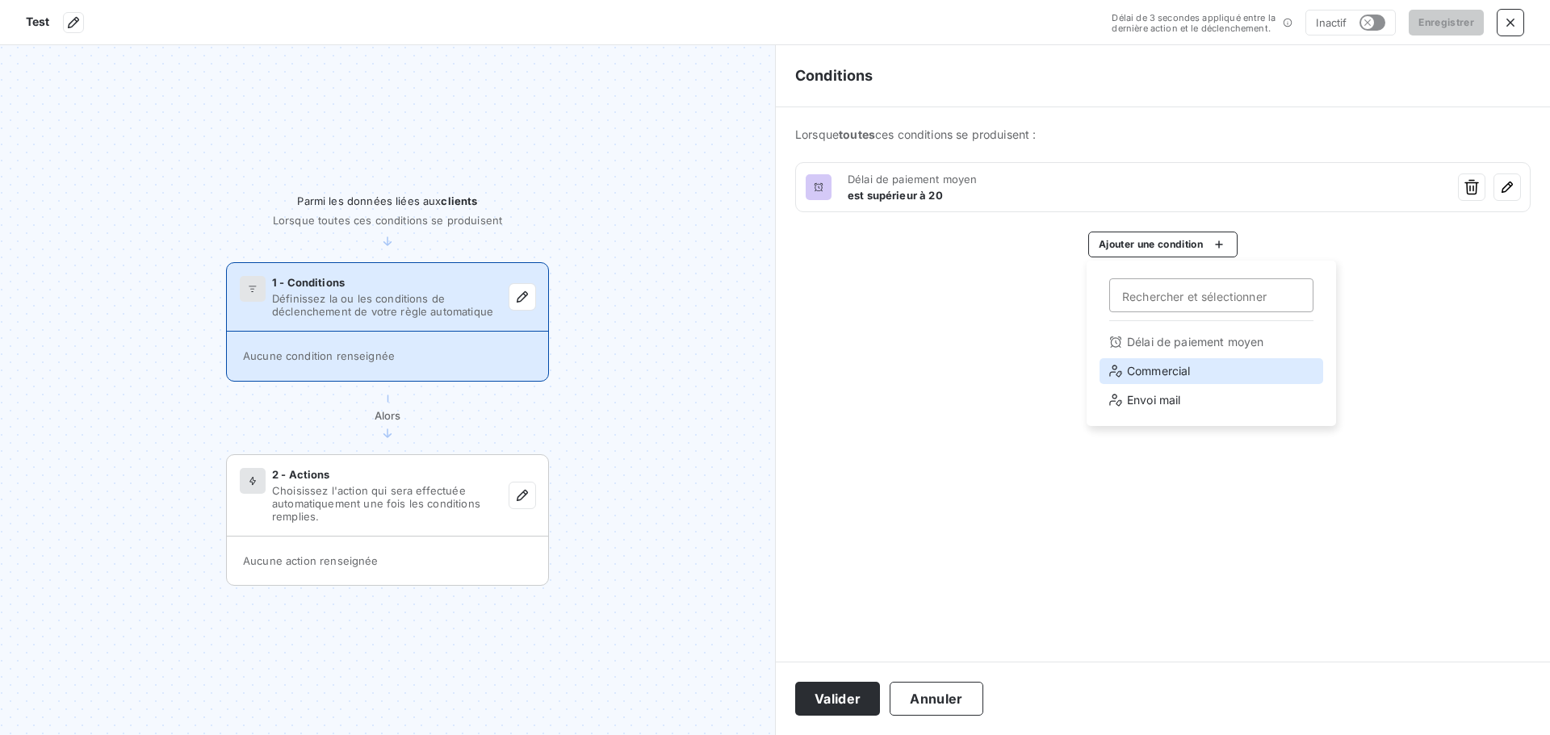
click at [1161, 372] on div "Commercial" at bounding box center [1211, 371] width 224 height 26
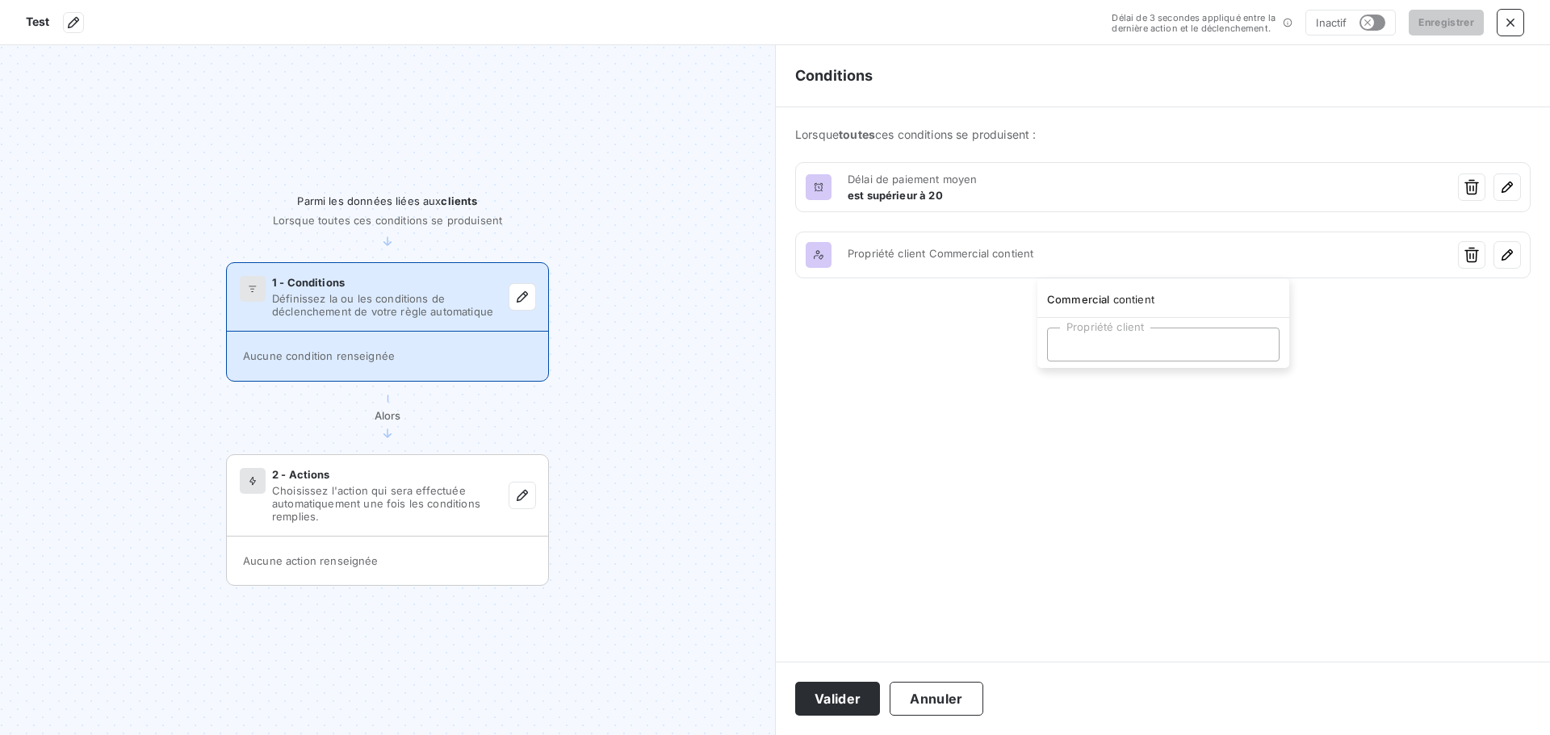
click at [1512, 23] on html "Test Délai de 3 secondes appliqué entre la dernière action et le déclenchement.…" at bounding box center [775, 367] width 1550 height 735
click at [1512, 23] on icon "button" at bounding box center [1510, 23] width 8 height 8
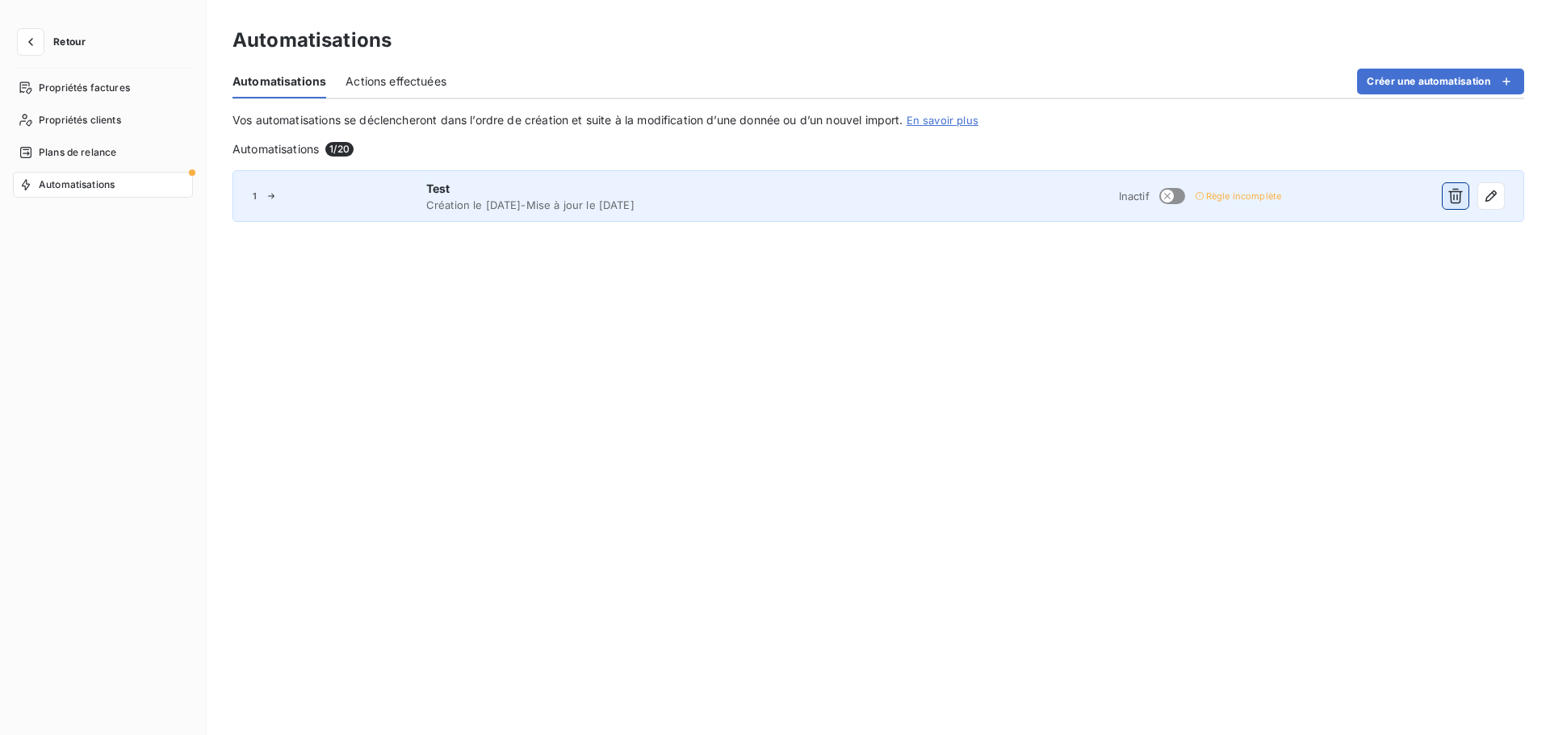
click at [1462, 203] on icon "button" at bounding box center [1455, 196] width 16 height 16
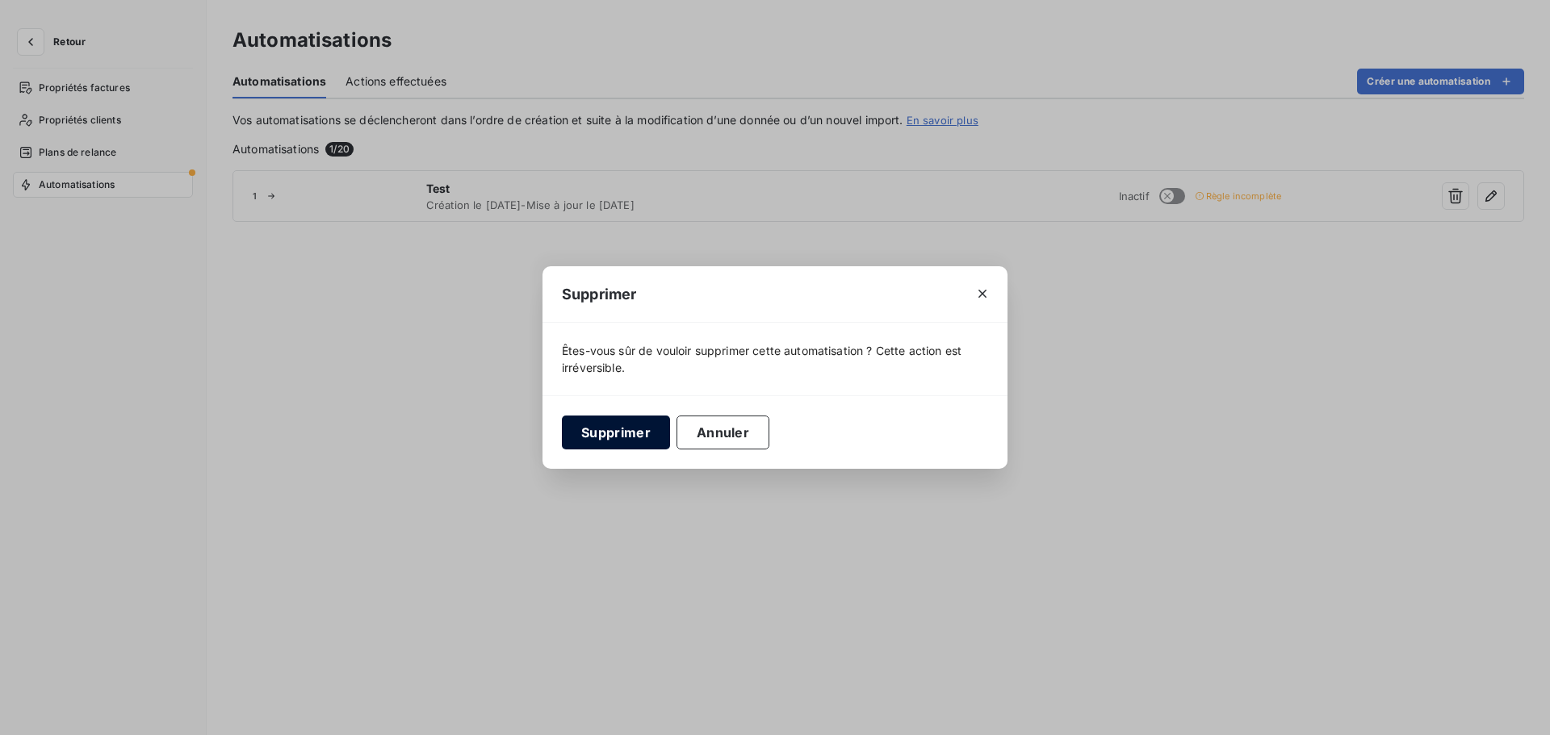
click at [631, 432] on button "Supprimer" at bounding box center [616, 433] width 108 height 34
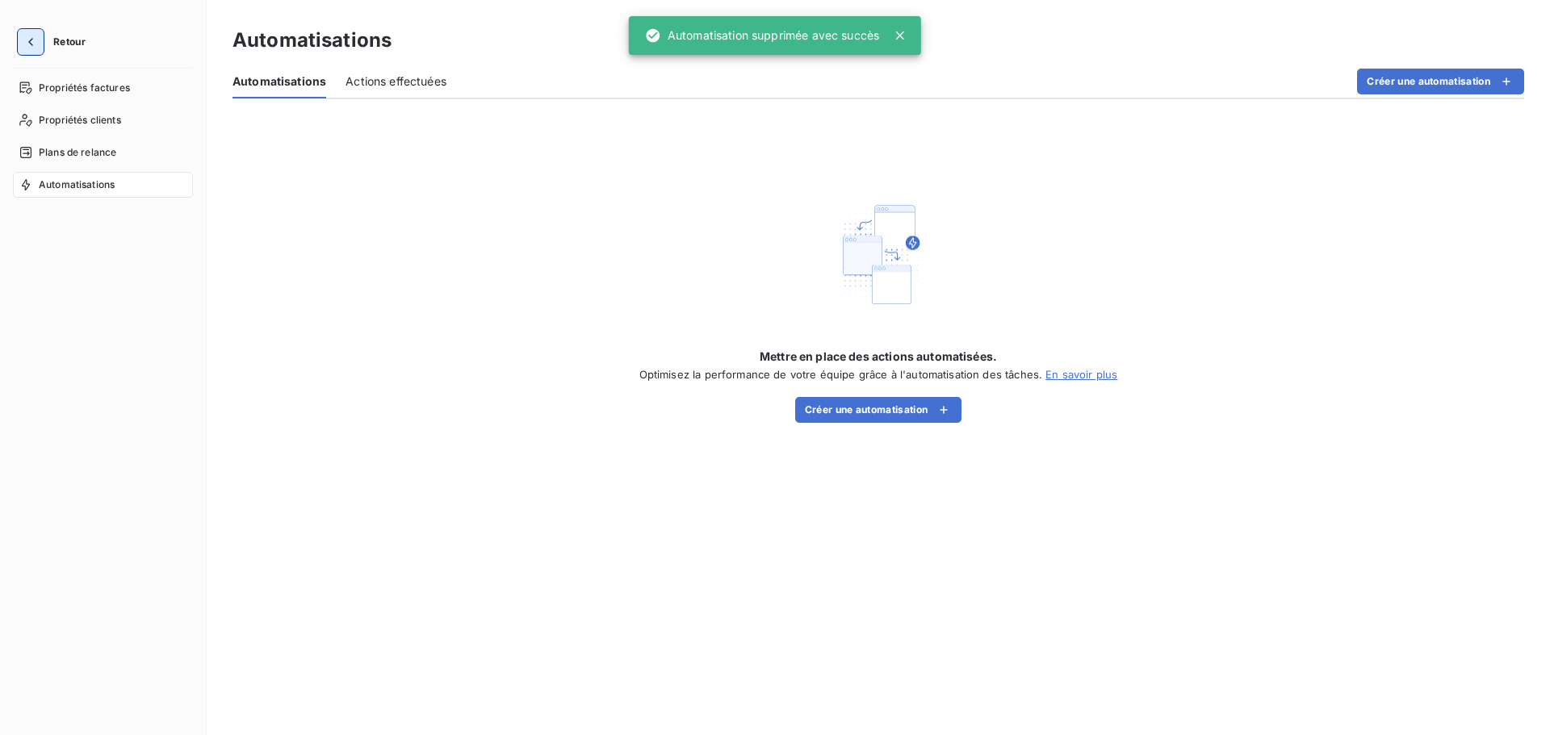
click at [27, 36] on icon "button" at bounding box center [31, 42] width 16 height 16
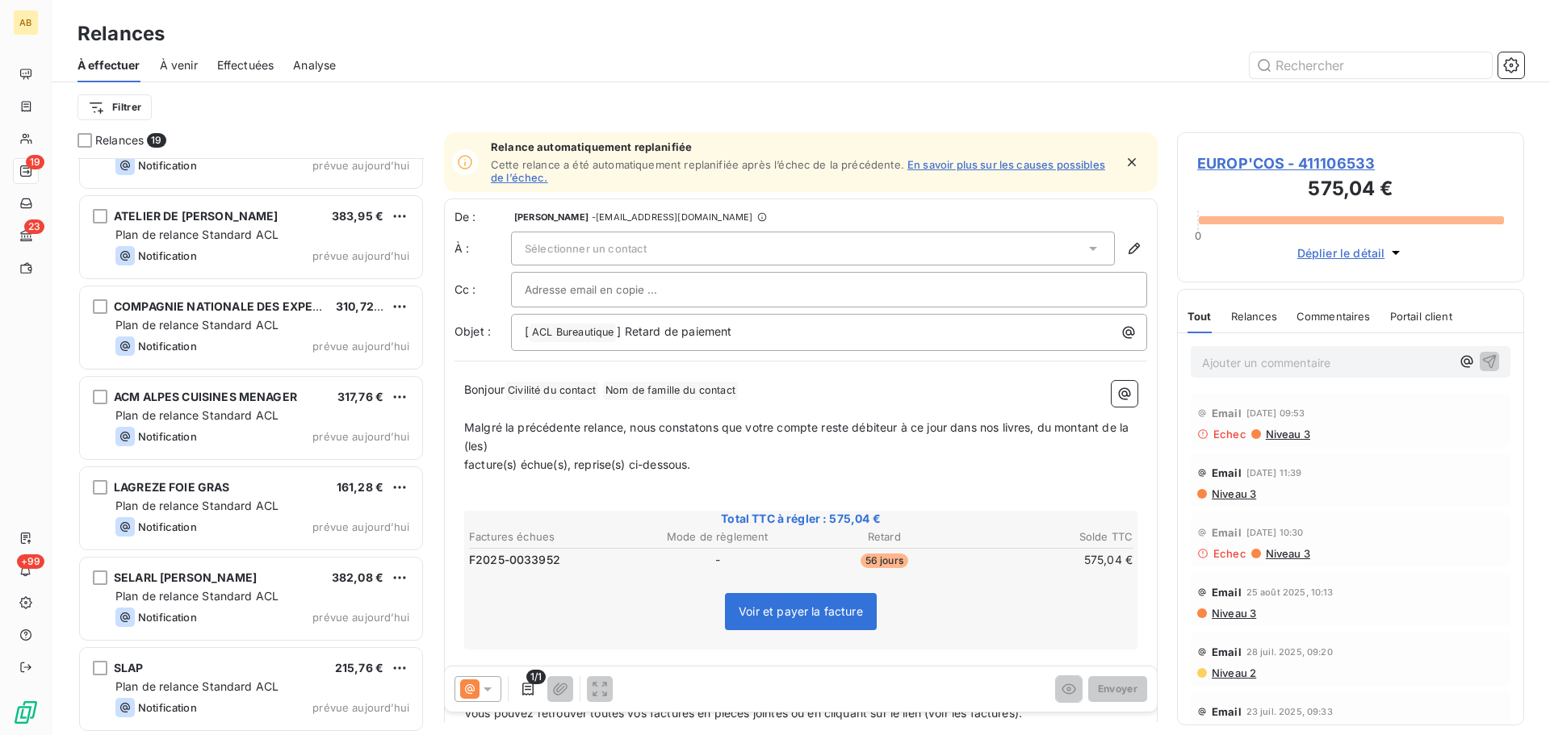
click at [928, 166] on link "En savoir plus sur les causes possibles de l’échec." at bounding box center [798, 171] width 614 height 26
click at [1085, 253] on icon at bounding box center [1093, 249] width 16 height 16
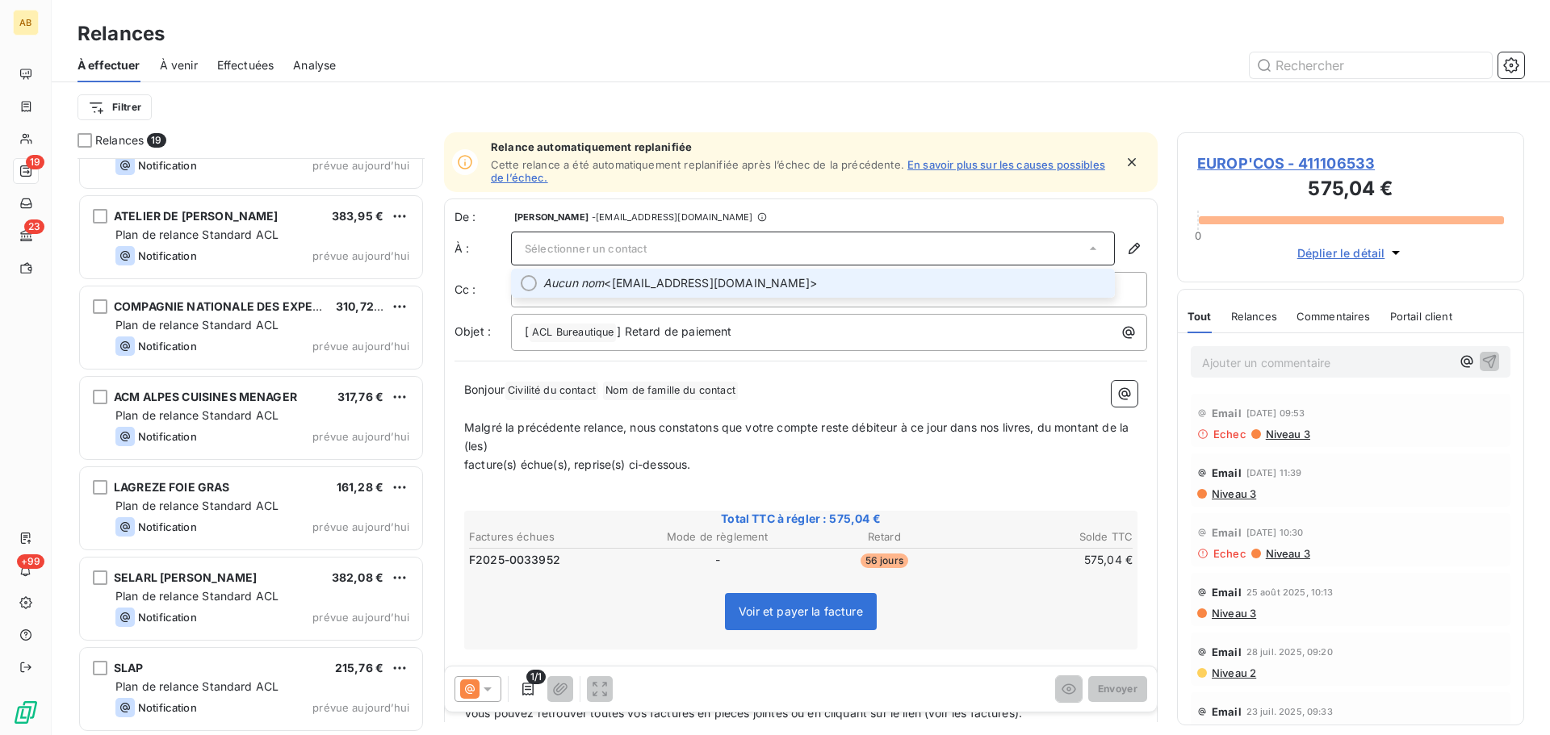
click at [1071, 209] on div "De : [PERSON_NAME] - [EMAIL_ADDRESS][DOMAIN_NAME]" at bounding box center [800, 217] width 693 height 16
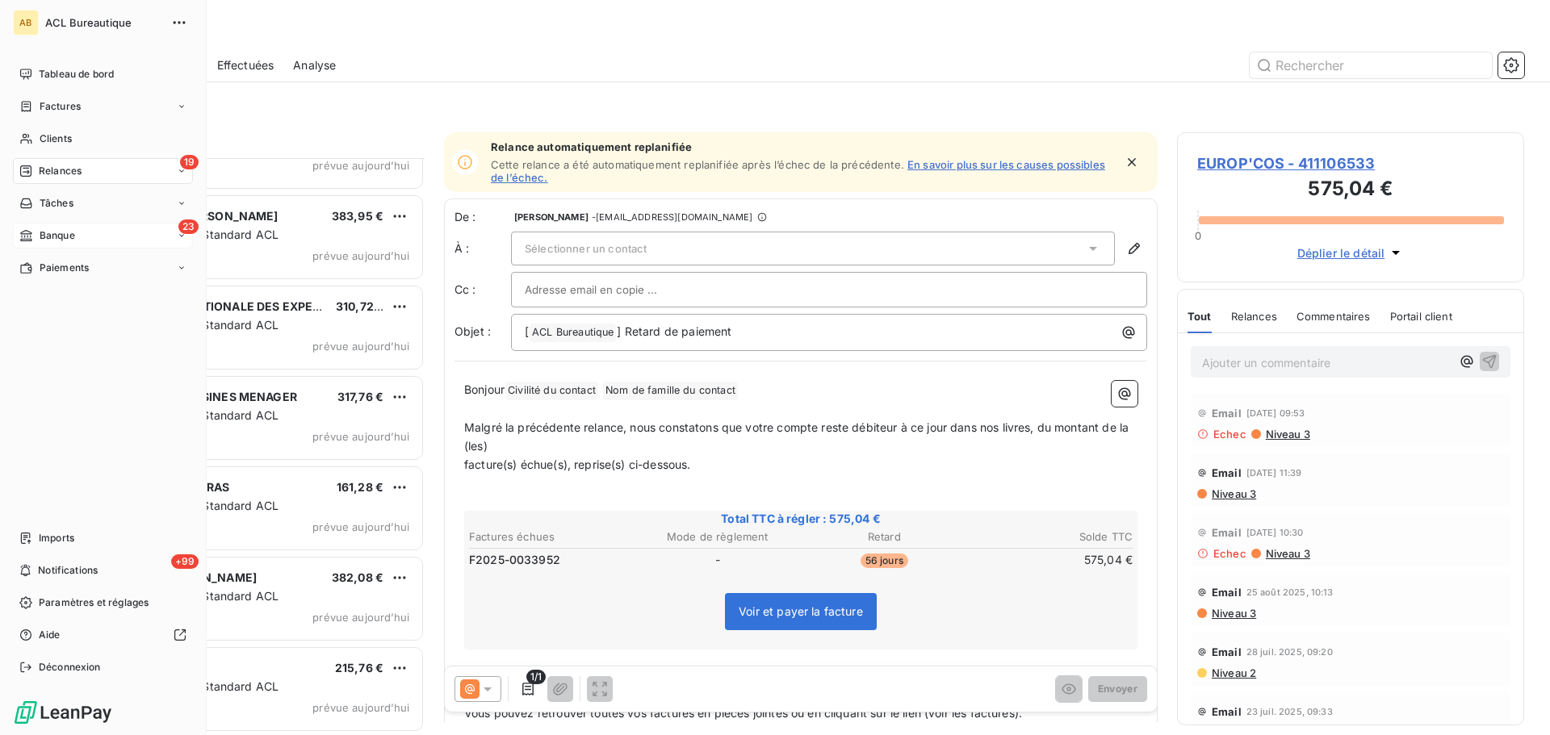
click at [104, 234] on div "23 Banque" at bounding box center [103, 236] width 180 height 26
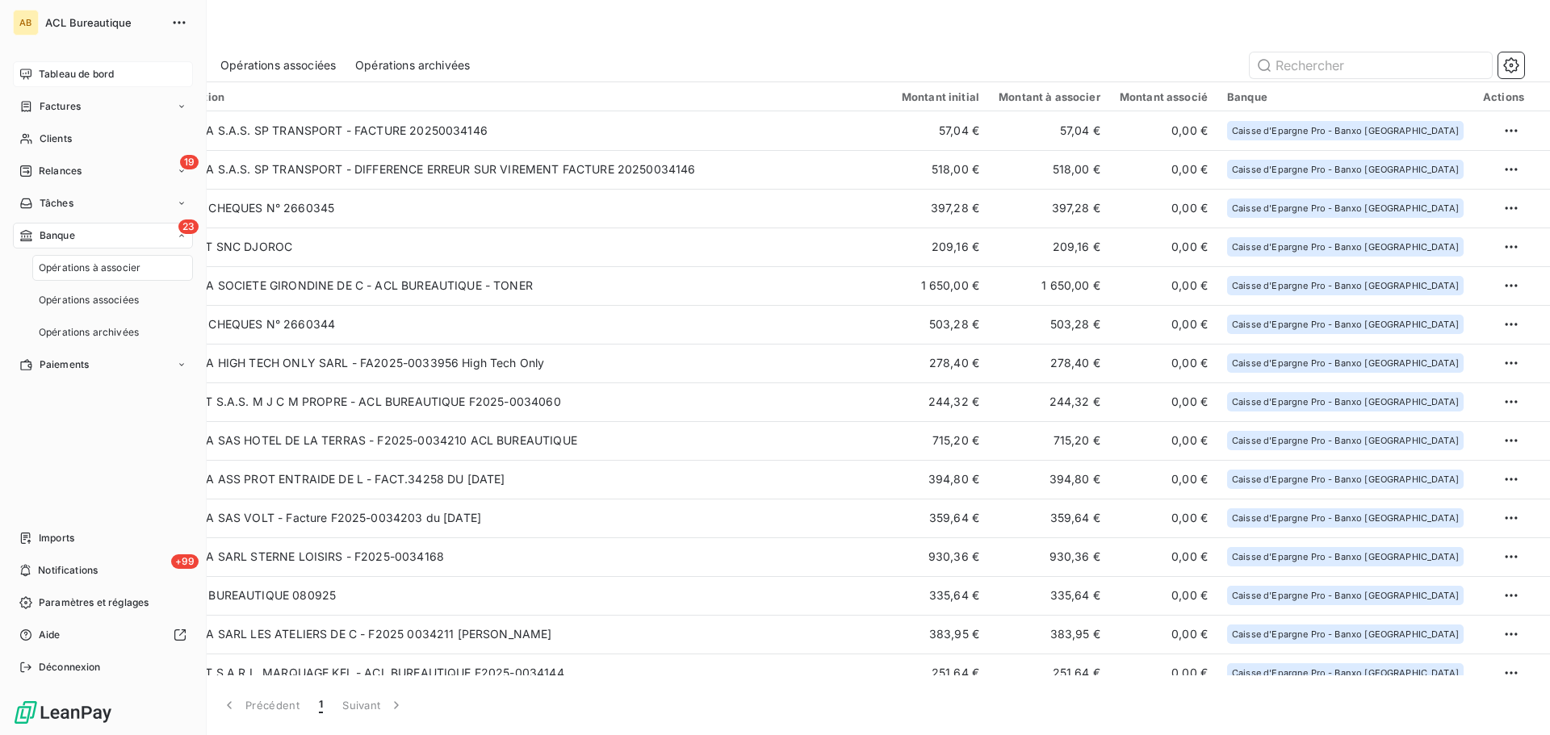
click at [73, 65] on div "Tableau de bord" at bounding box center [103, 74] width 180 height 26
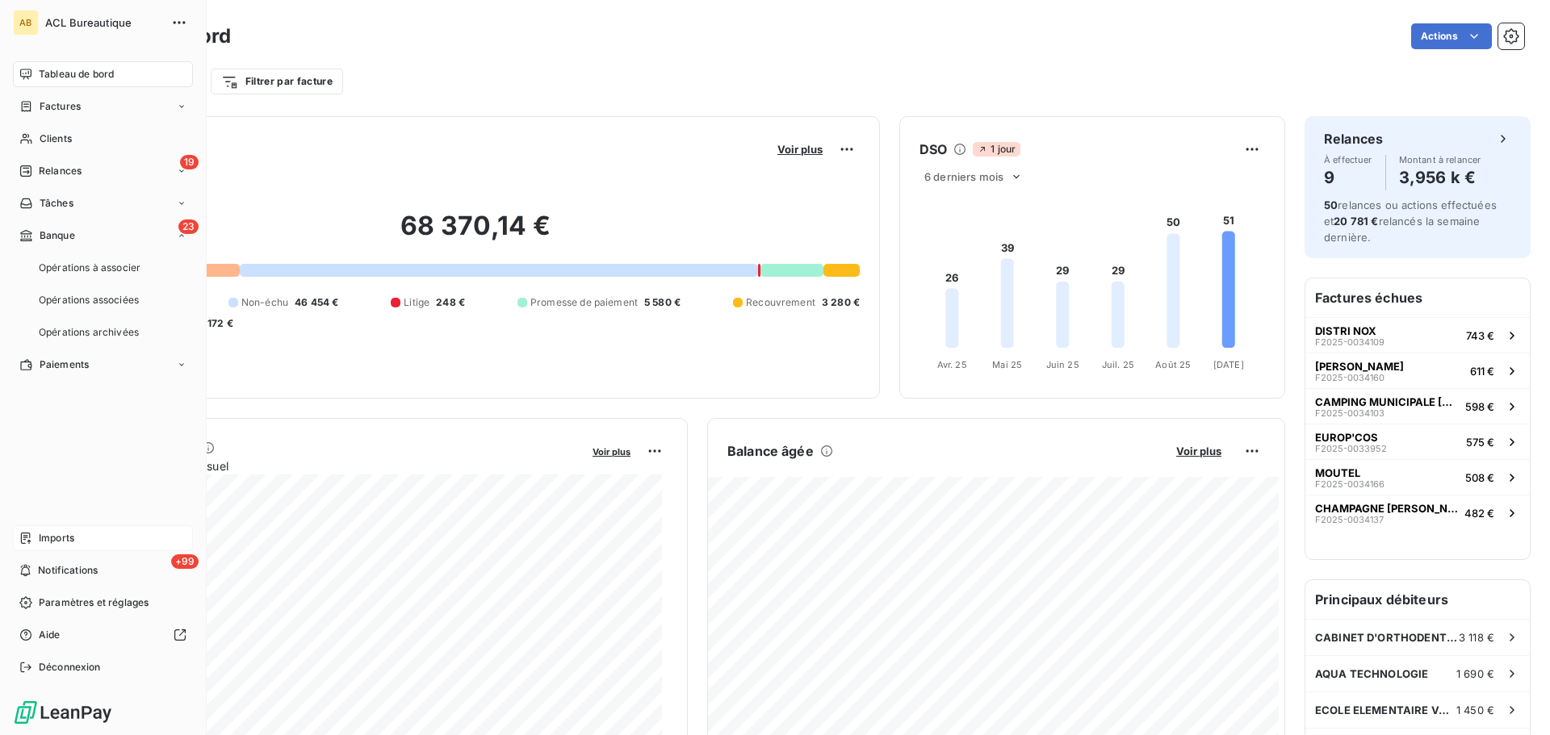
click at [74, 537] on span "Imports" at bounding box center [57, 538] width 36 height 15
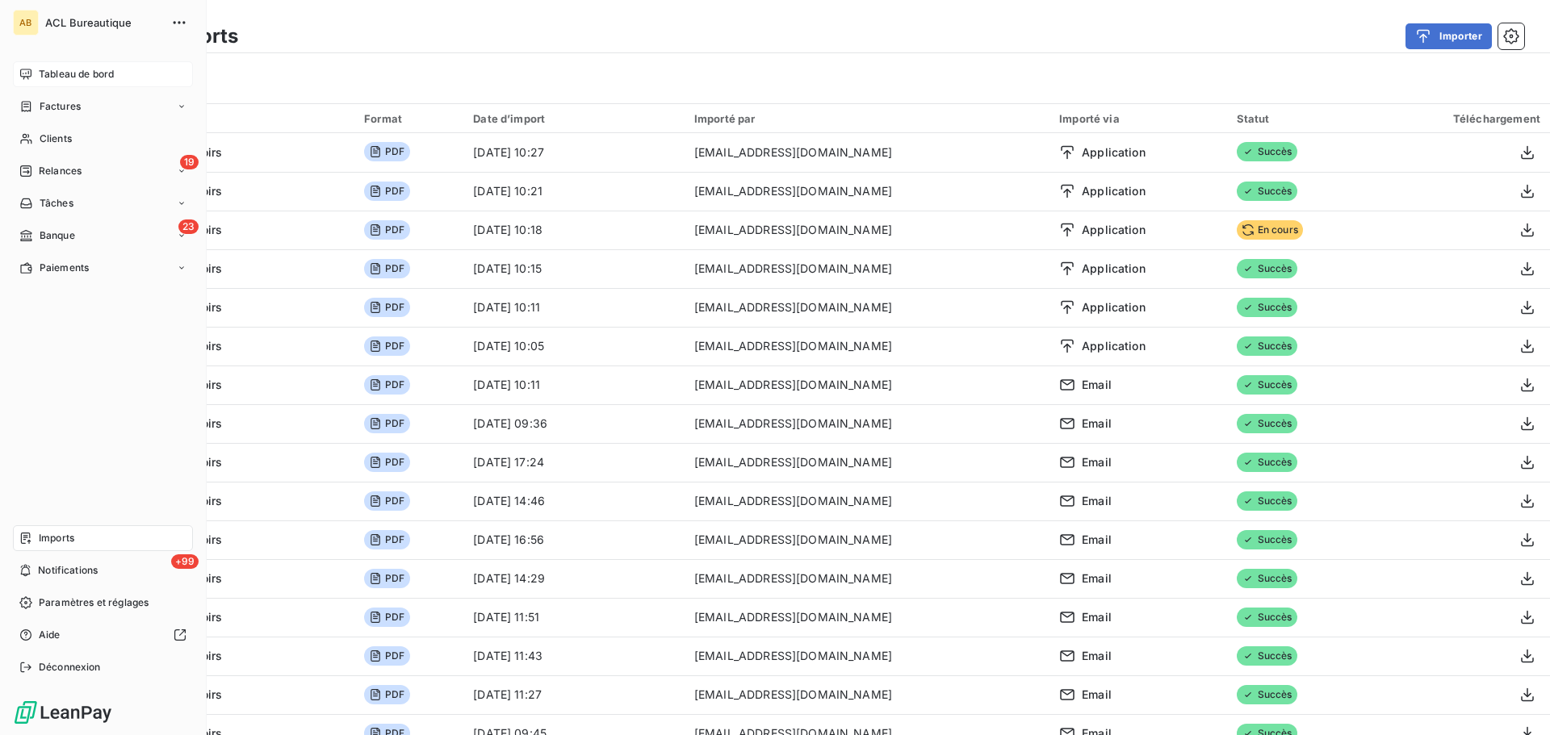
click at [34, 79] on div "Tableau de bord" at bounding box center [103, 74] width 180 height 26
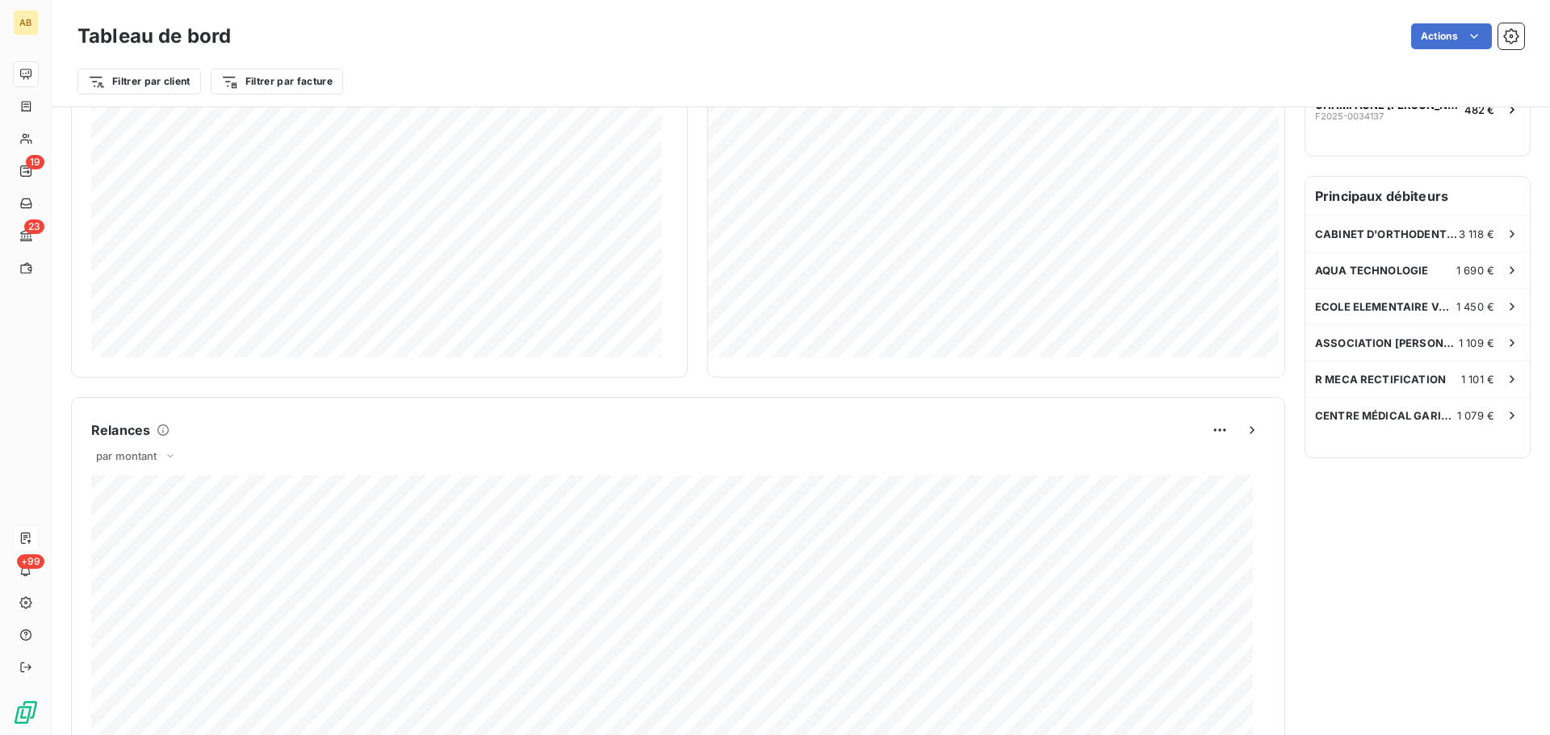
scroll to position [838, 0]
